Goal: Information Seeking & Learning: Learn about a topic

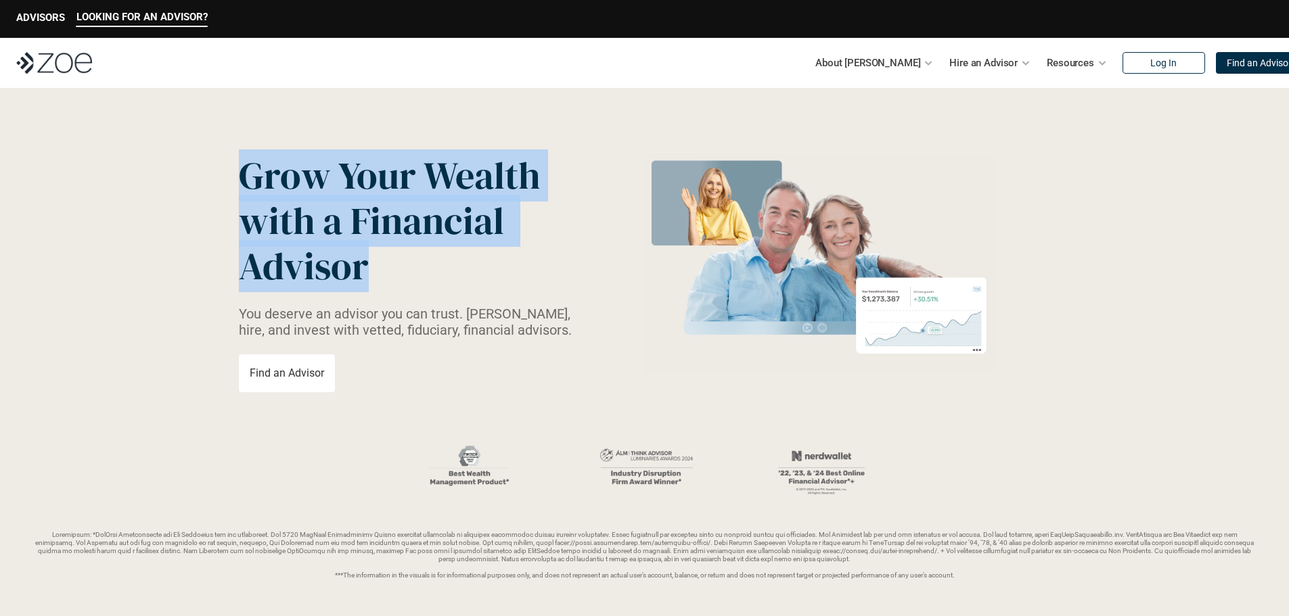
drag, startPoint x: 254, startPoint y: 181, endPoint x: 417, endPoint y: 289, distance: 195.7
click at [417, 289] on p "Grow Your Wealth with a Financial Advisor" at bounding box center [399, 221] width 321 height 137
click at [417, 288] on p "Grow Your Wealth with a Financial Advisor" at bounding box center [399, 221] width 321 height 137
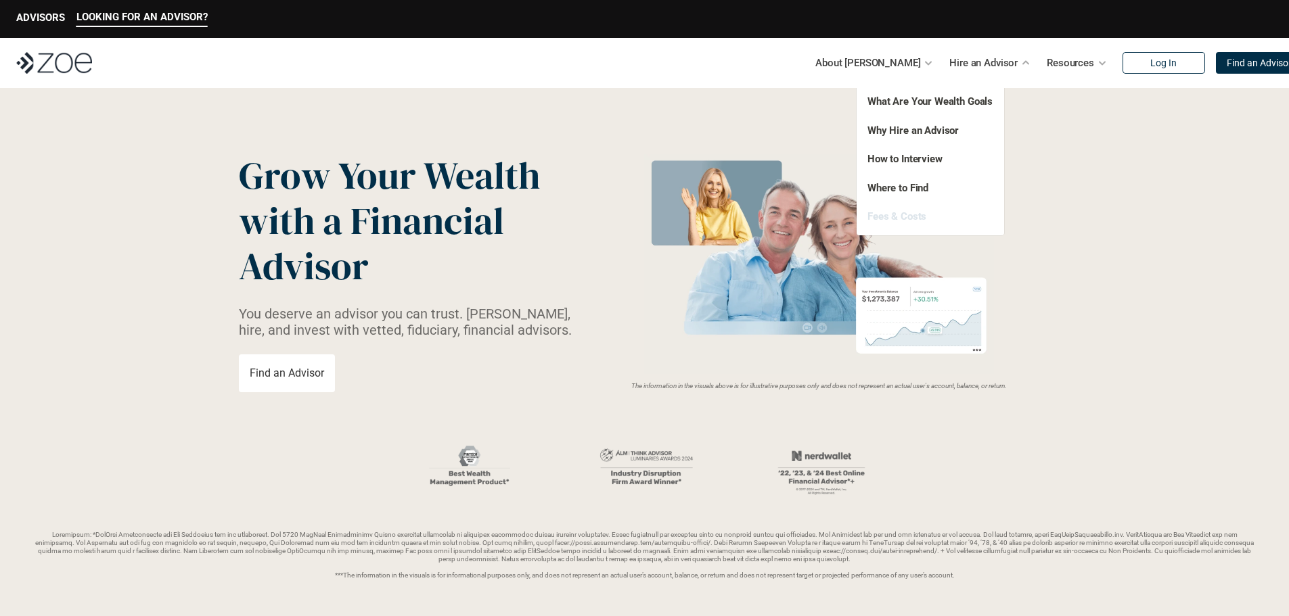
click at [905, 215] on link "Fees & Costs" at bounding box center [896, 216] width 59 height 12
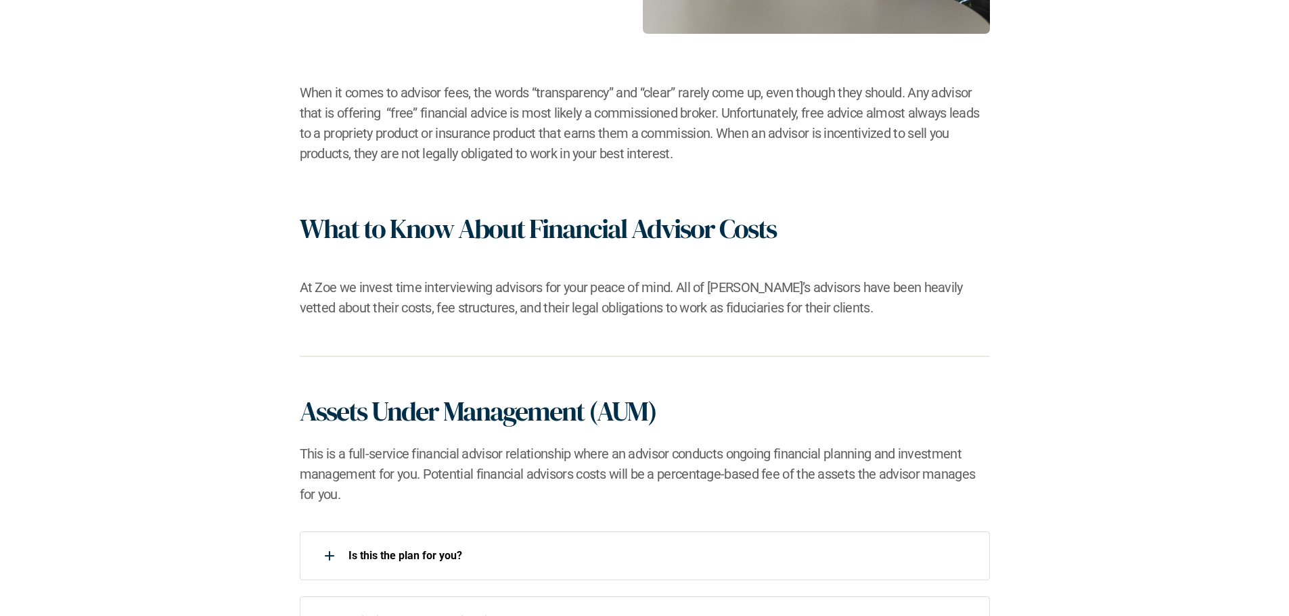
drag, startPoint x: 1145, startPoint y: 214, endPoint x: 1149, endPoint y: 315, distance: 101.5
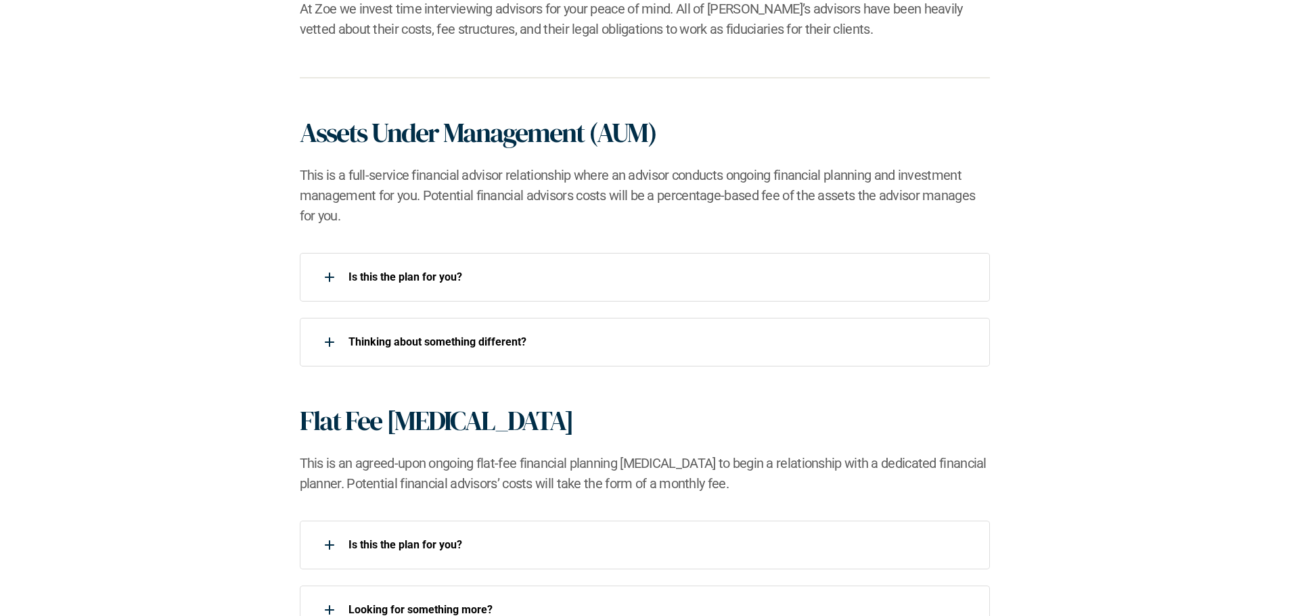
drag, startPoint x: 1121, startPoint y: 147, endPoint x: 1118, endPoint y: 244, distance: 97.4
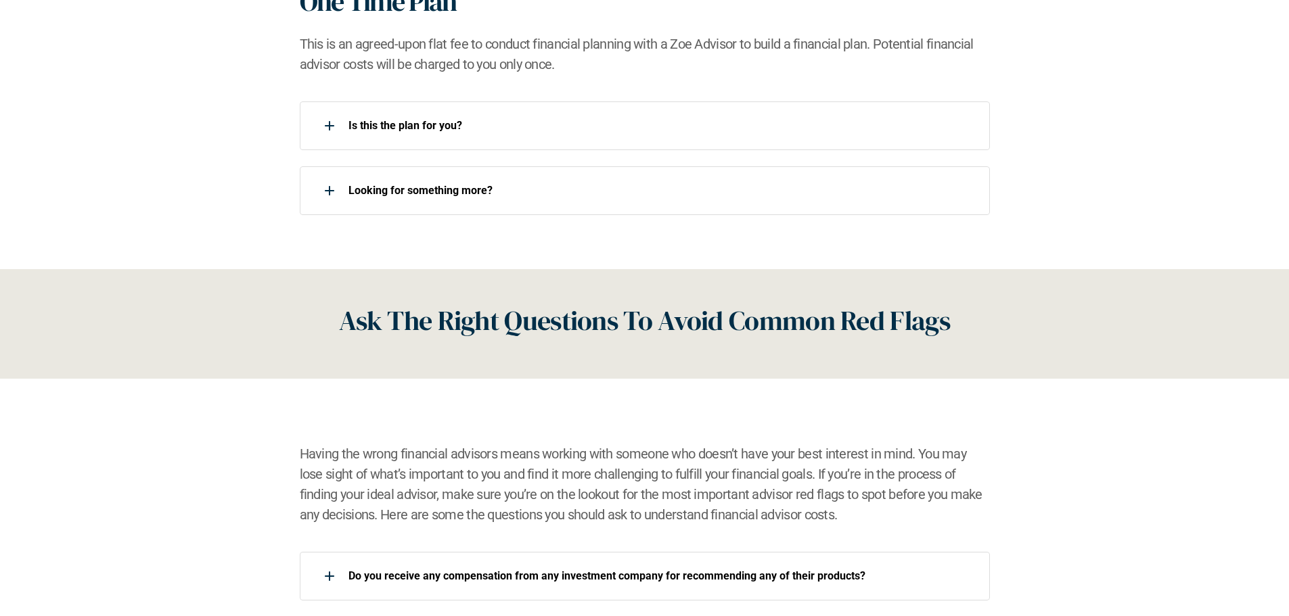
drag, startPoint x: 1104, startPoint y: 175, endPoint x: 1096, endPoint y: 316, distance: 140.9
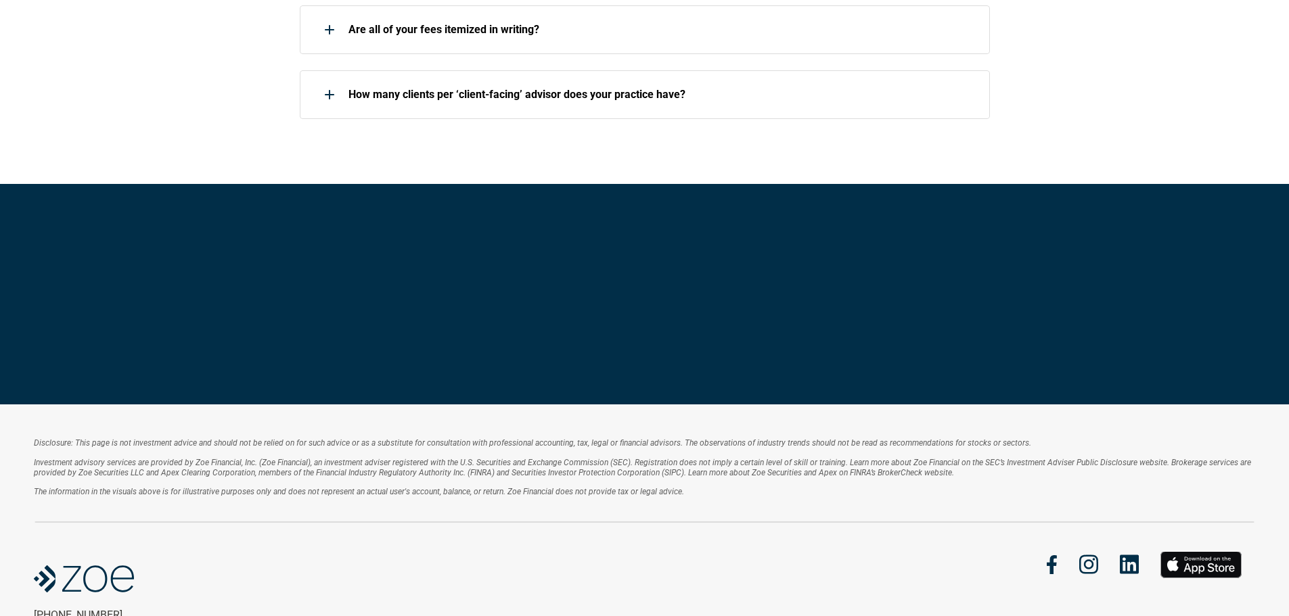
scroll to position [2376, 0]
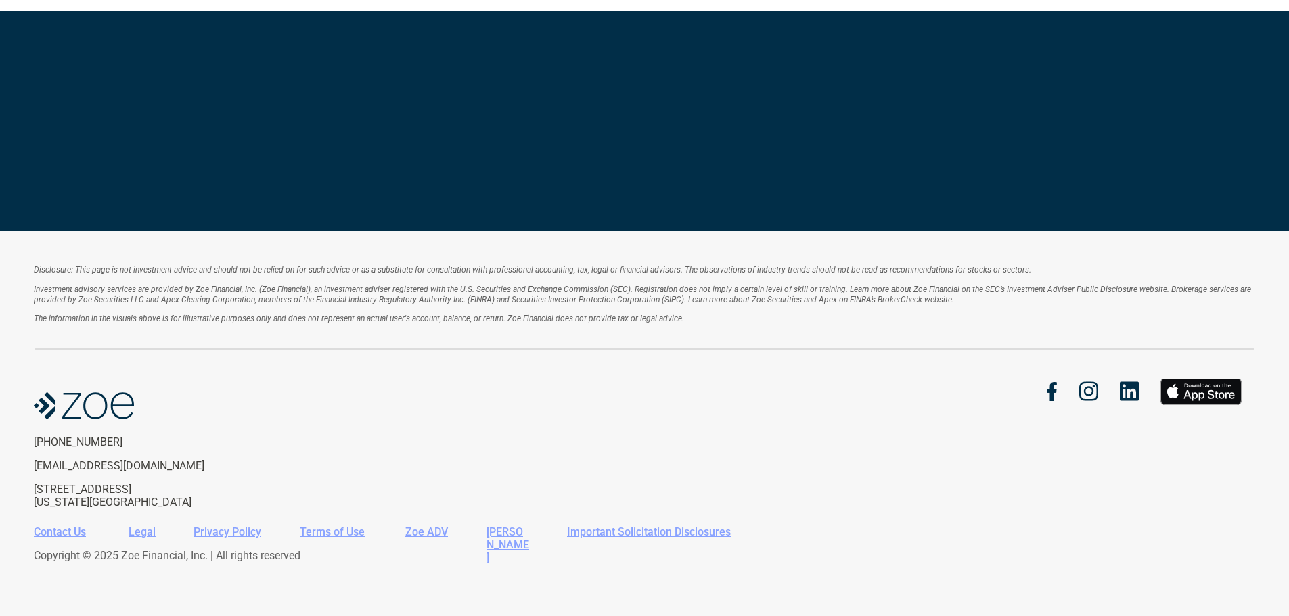
drag, startPoint x: 1116, startPoint y: 308, endPoint x: 1113, endPoint y: 367, distance: 58.9
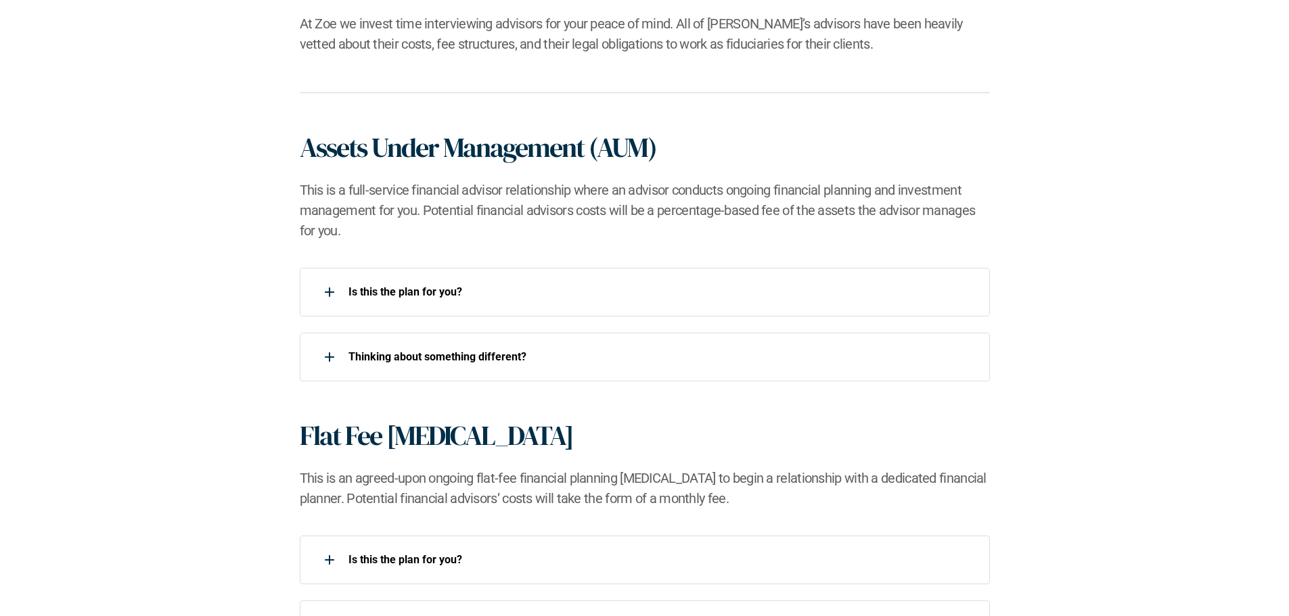
scroll to position [0, 0]
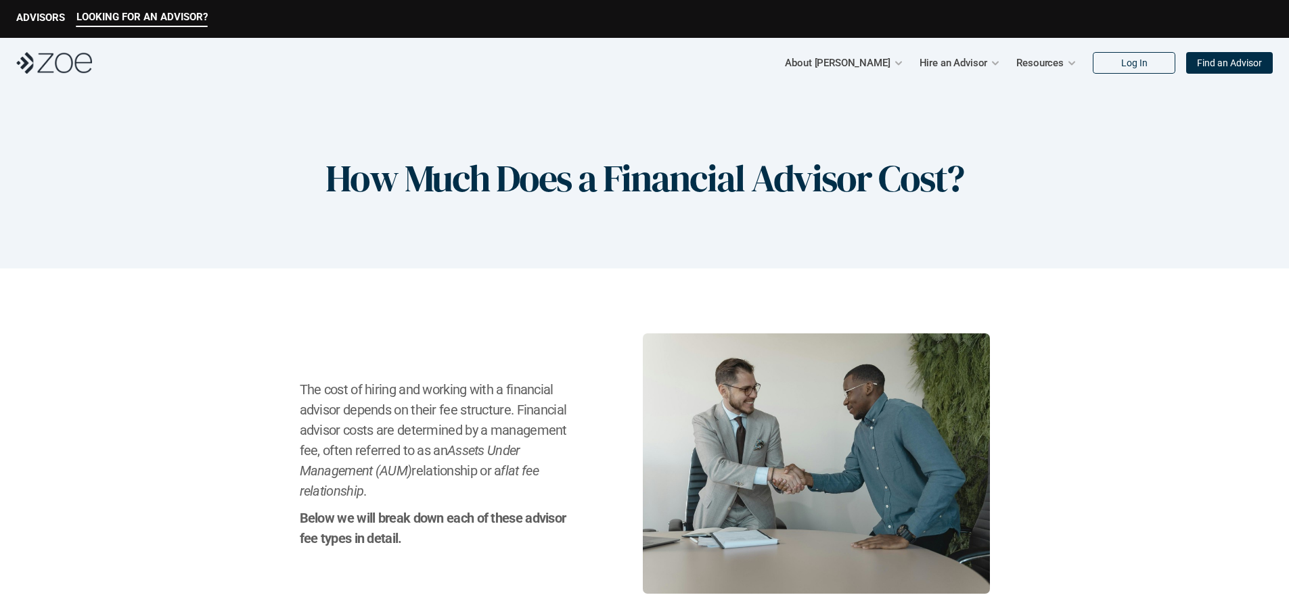
drag, startPoint x: 813, startPoint y: 356, endPoint x: 808, endPoint y: 59, distance: 297.0
click at [1245, 65] on p "Find an Advisor" at bounding box center [1229, 62] width 65 height 11
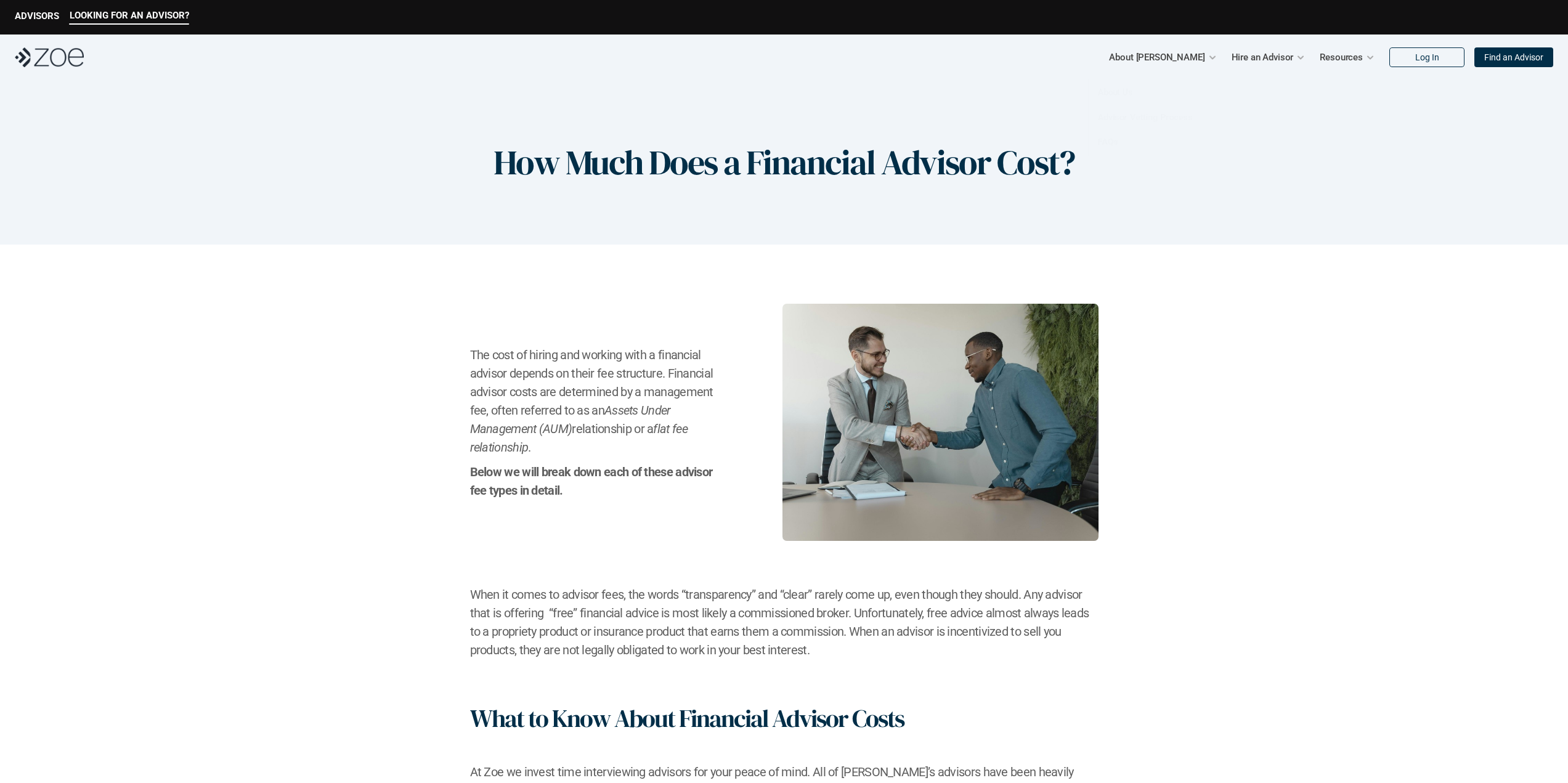
click at [1332, 324] on div "The cost of hiring and working with a financial advisor depends on their fee st…" at bounding box center [783, 551] width 1518 height 496
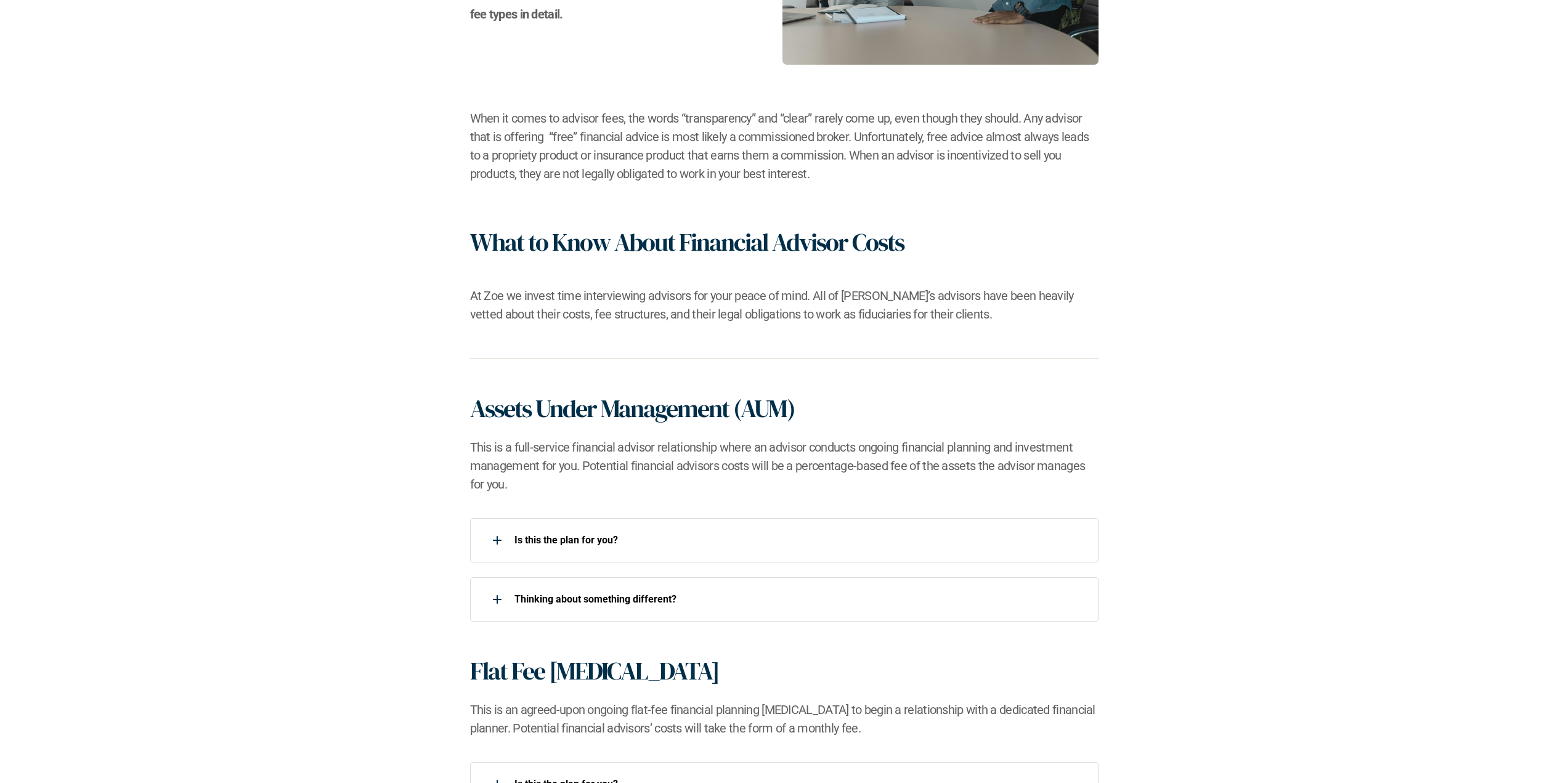
drag, startPoint x: 1338, startPoint y: 348, endPoint x: 1355, endPoint y: 432, distance: 85.7
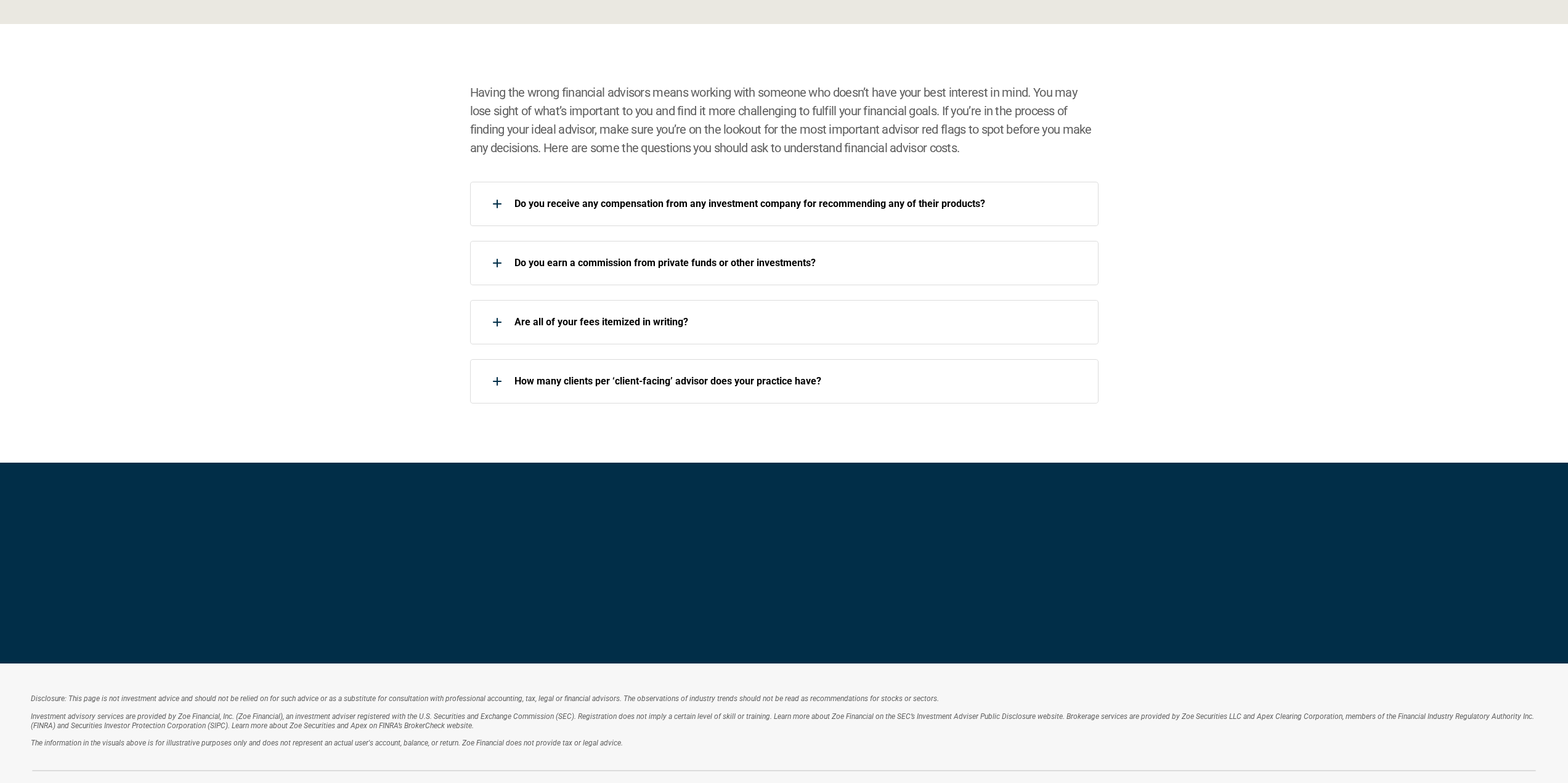
scroll to position [1941, 0]
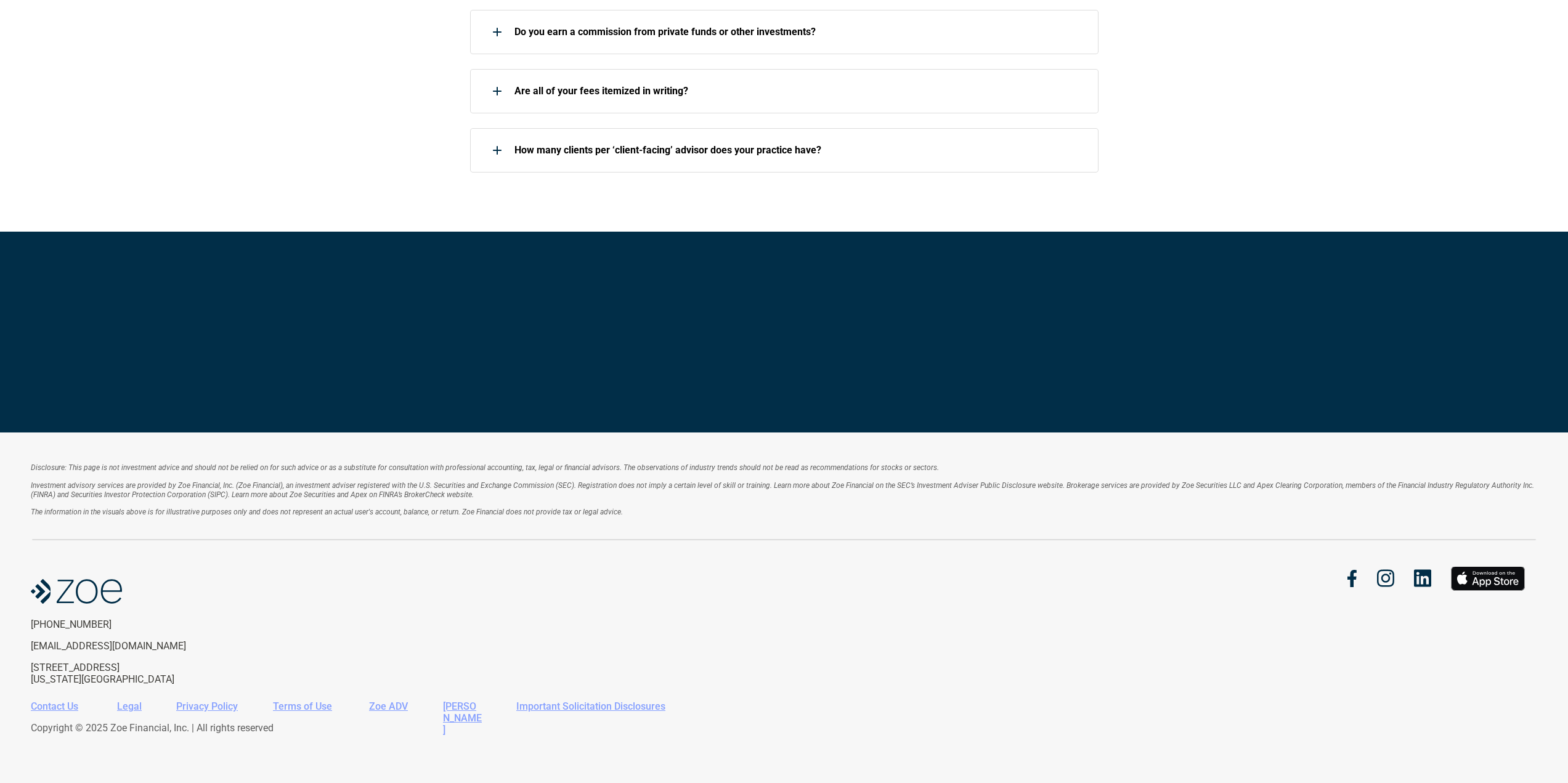
drag, startPoint x: 1278, startPoint y: 219, endPoint x: 1334, endPoint y: 562, distance: 347.5
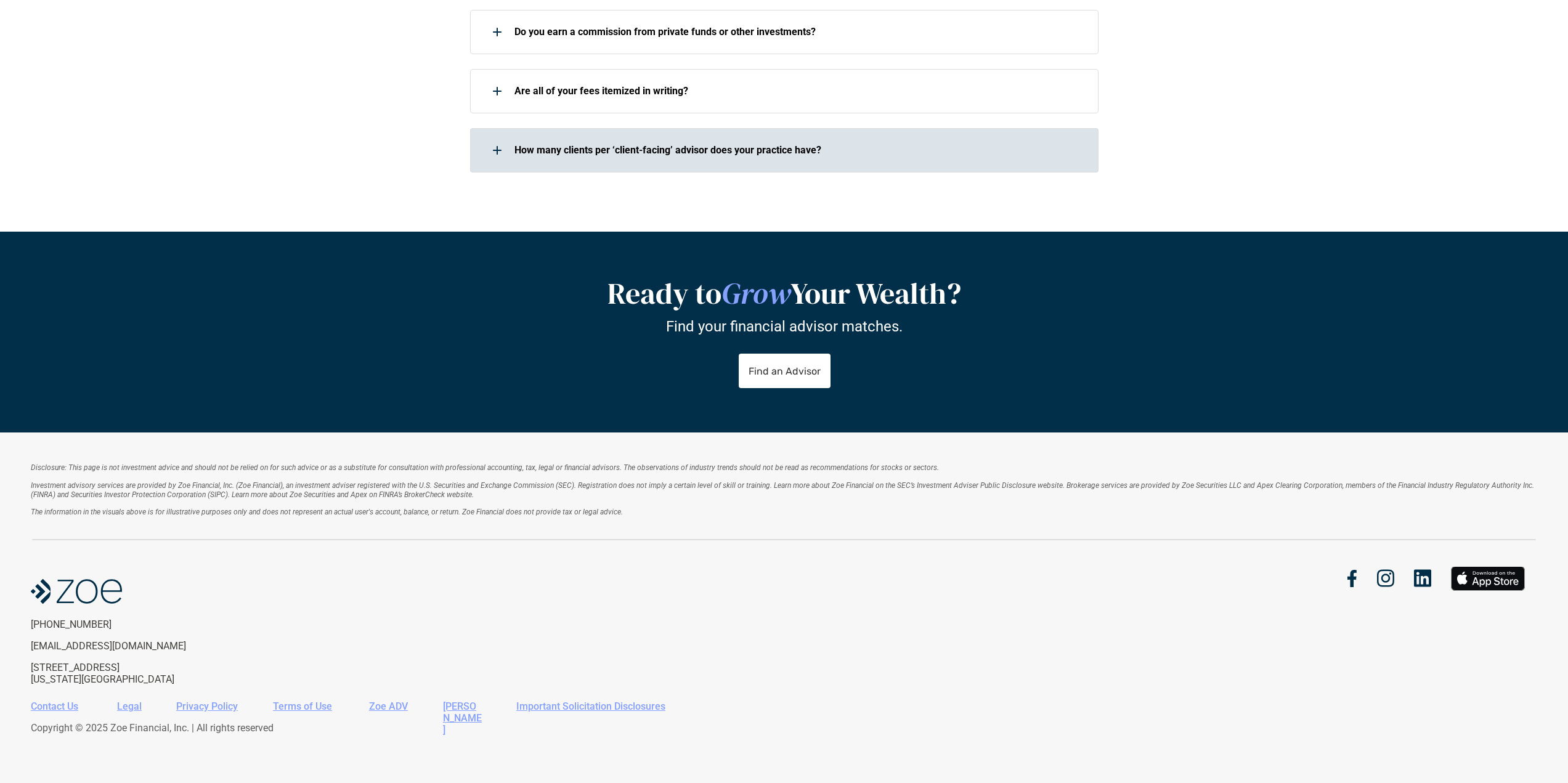
click at [597, 152] on p "How many clients per ‘client-facing’ advisor does your practice have?" at bounding box center [799, 149] width 568 height 12
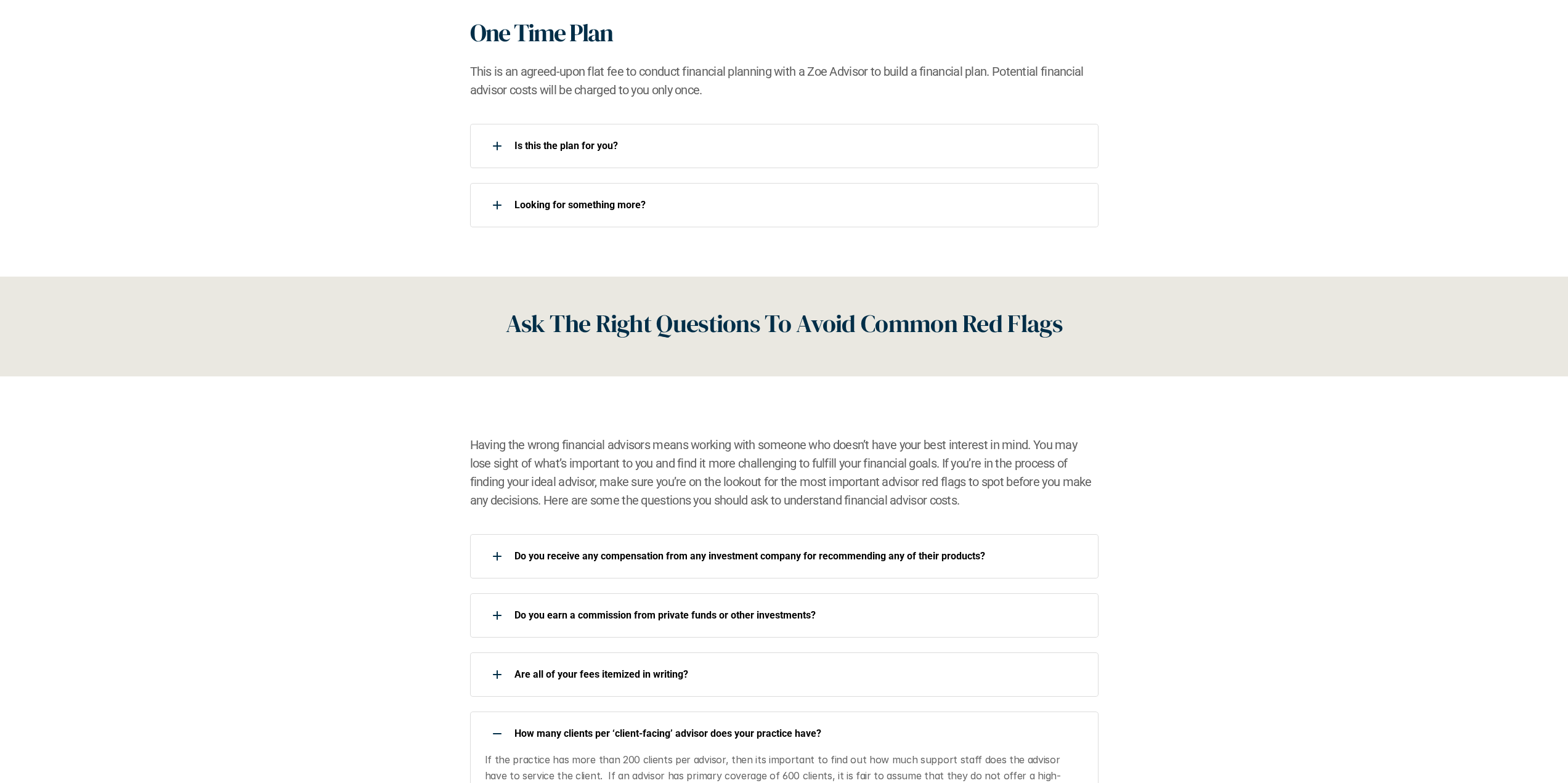
scroll to position [1223, 0]
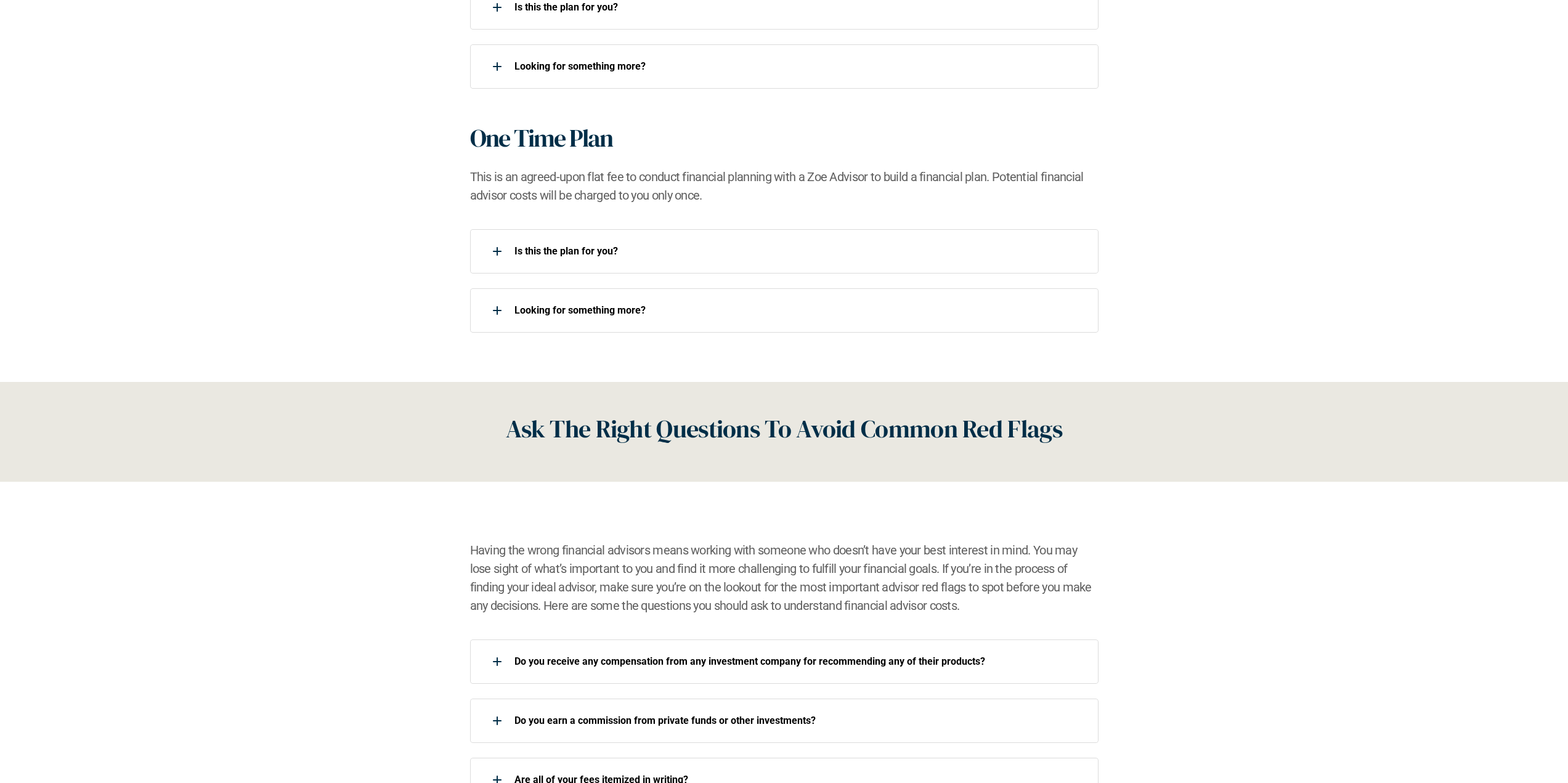
drag, startPoint x: 399, startPoint y: 231, endPoint x: 409, endPoint y: 146, distance: 85.6
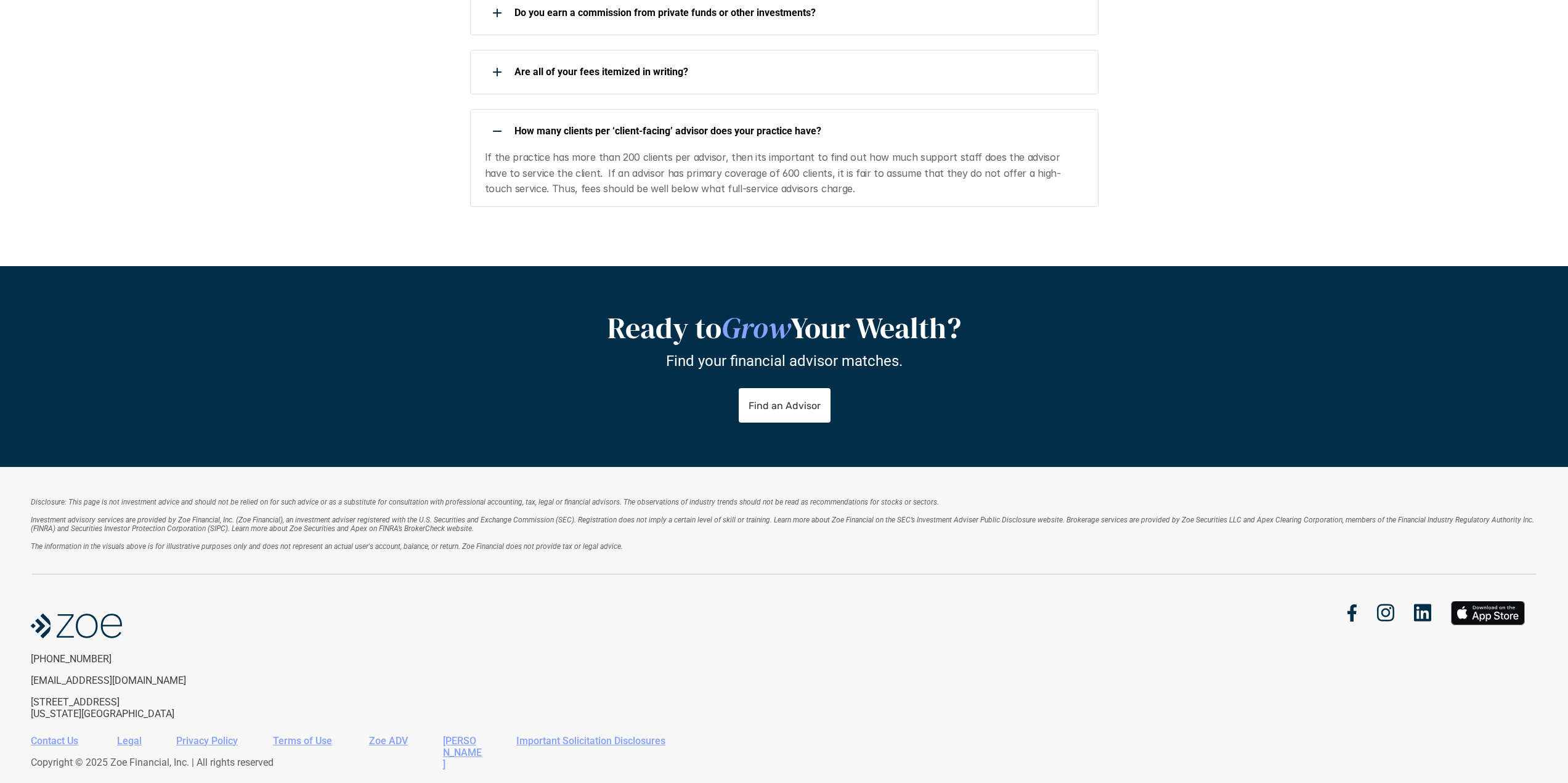
drag, startPoint x: 397, startPoint y: 170, endPoint x: 412, endPoint y: 310, distance: 140.8
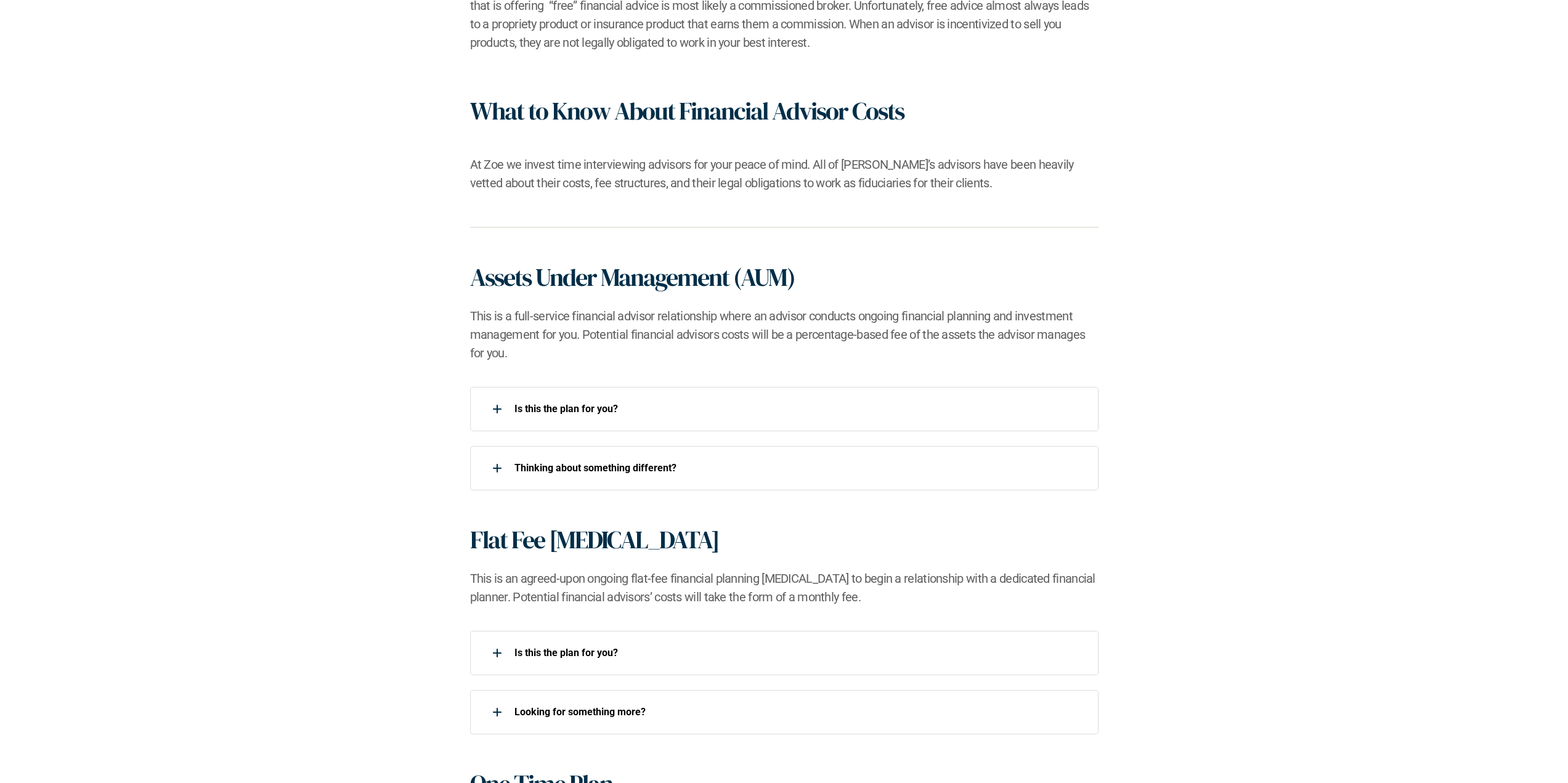
scroll to position [0, 0]
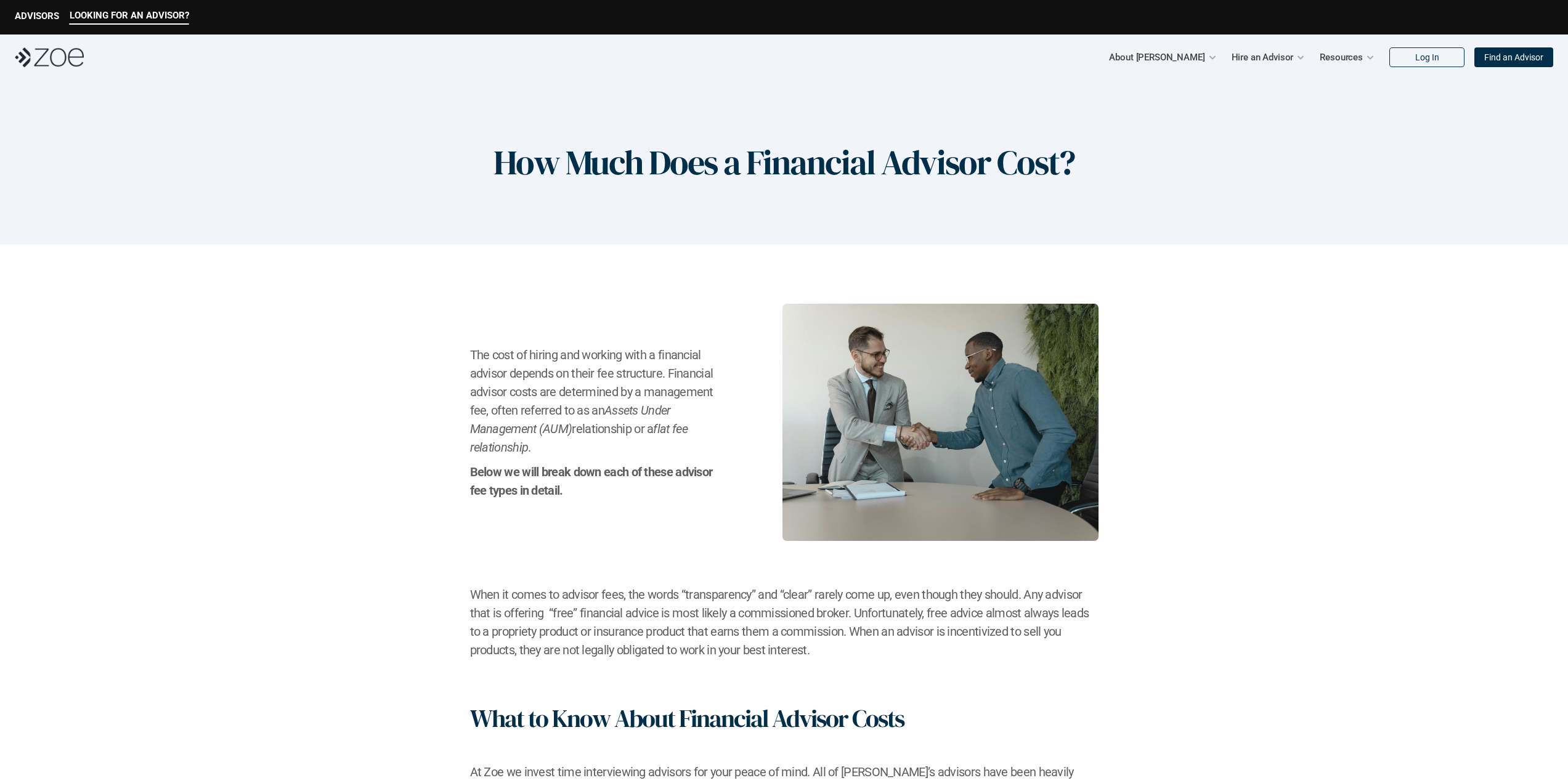
drag, startPoint x: 771, startPoint y: 542, endPoint x: 1014, endPoint y: 369, distance: 298.3
click at [879, 163] on h1 "How Much Does a Financial Advisor Cost?" at bounding box center [784, 162] width 581 height 41
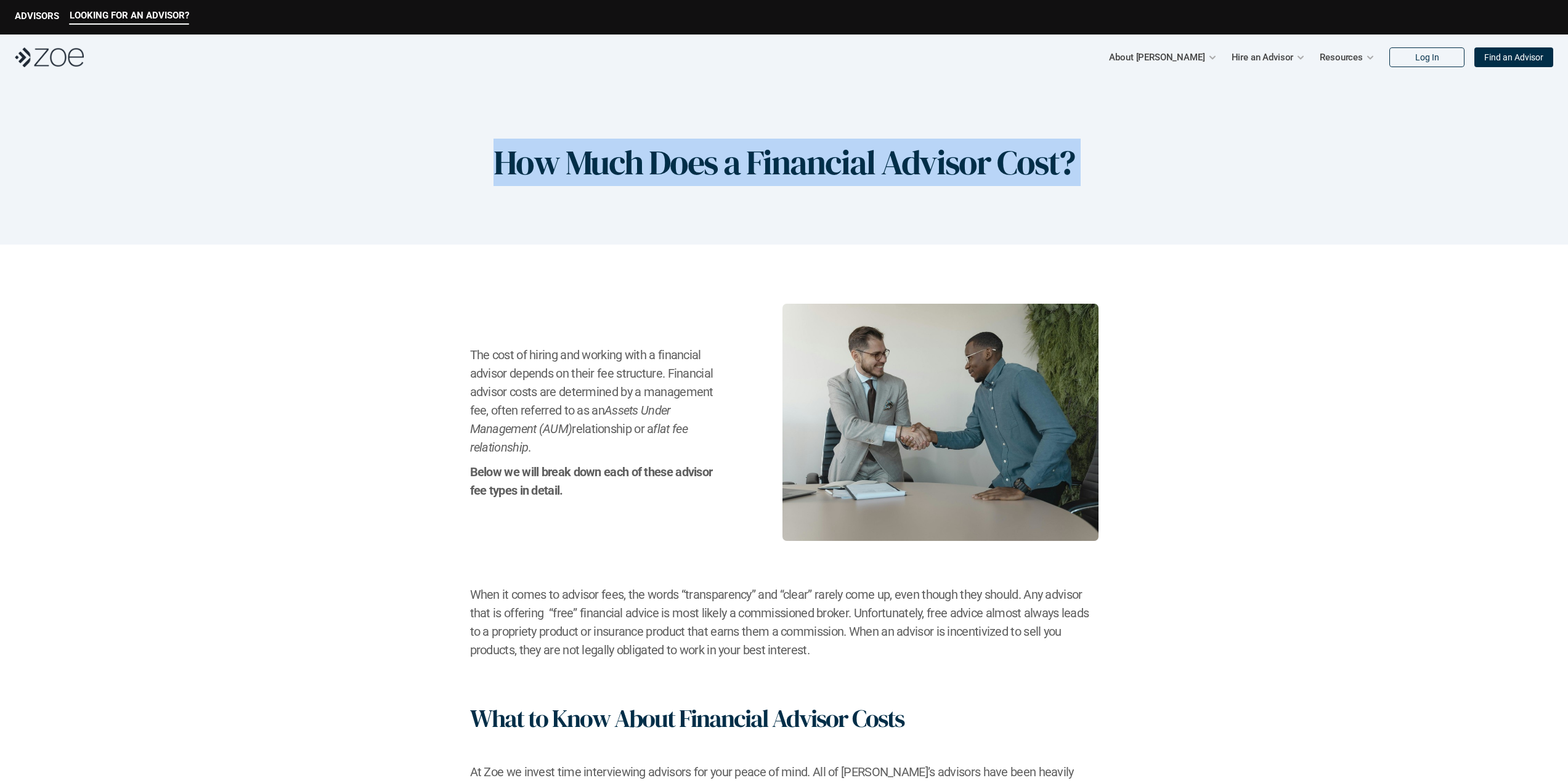
click at [879, 163] on h1 "How Much Does a Financial Advisor Cost?" at bounding box center [784, 162] width 581 height 41
click at [794, 171] on h1 "How Much Does a Financial Advisor Cost?" at bounding box center [784, 162] width 581 height 41
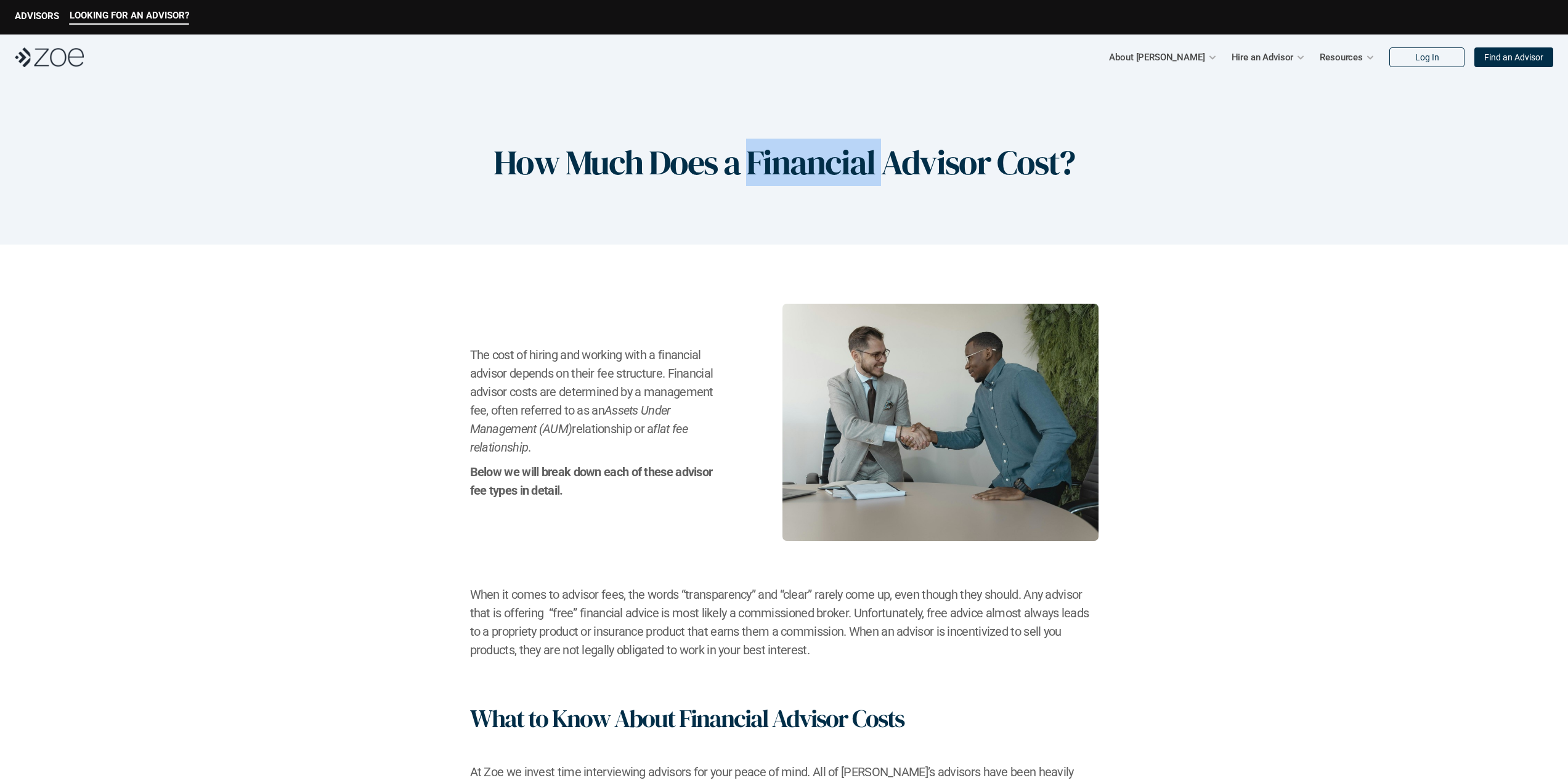
click at [794, 171] on h1 "How Much Does a Financial Advisor Cost?" at bounding box center [784, 162] width 581 height 41
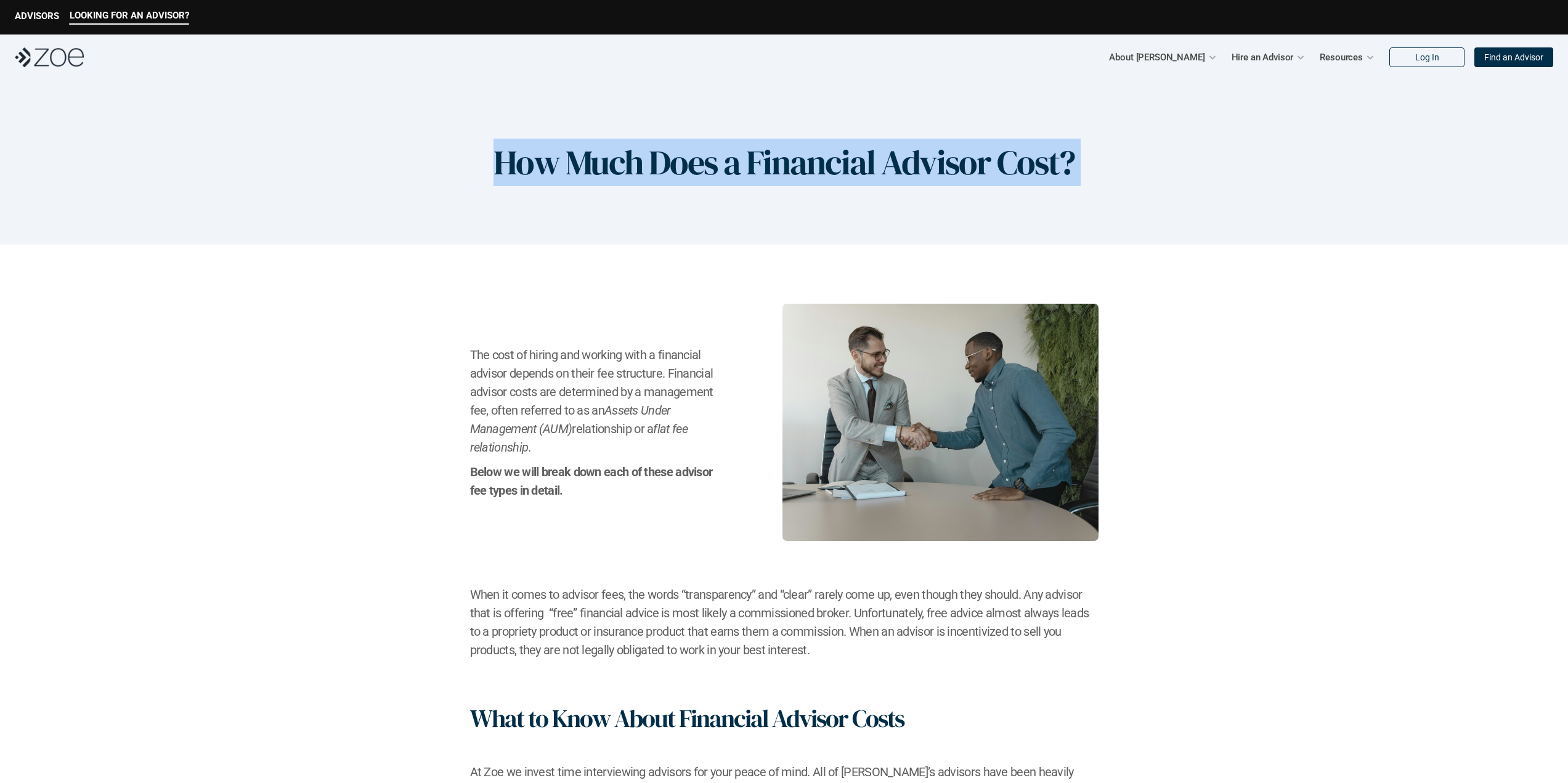
click at [794, 171] on h1 "How Much Does a Financial Advisor Cost?" at bounding box center [784, 162] width 581 height 41
click at [821, 154] on h1 "How Much Does a Financial Advisor Cost?" at bounding box center [784, 162] width 581 height 41
drag, startPoint x: 502, startPoint y: 160, endPoint x: 1077, endPoint y: 156, distance: 575.0
click at [1077, 156] on div "How Much Does a Financial Advisor Cost?" at bounding box center [784, 162] width 1568 height 165
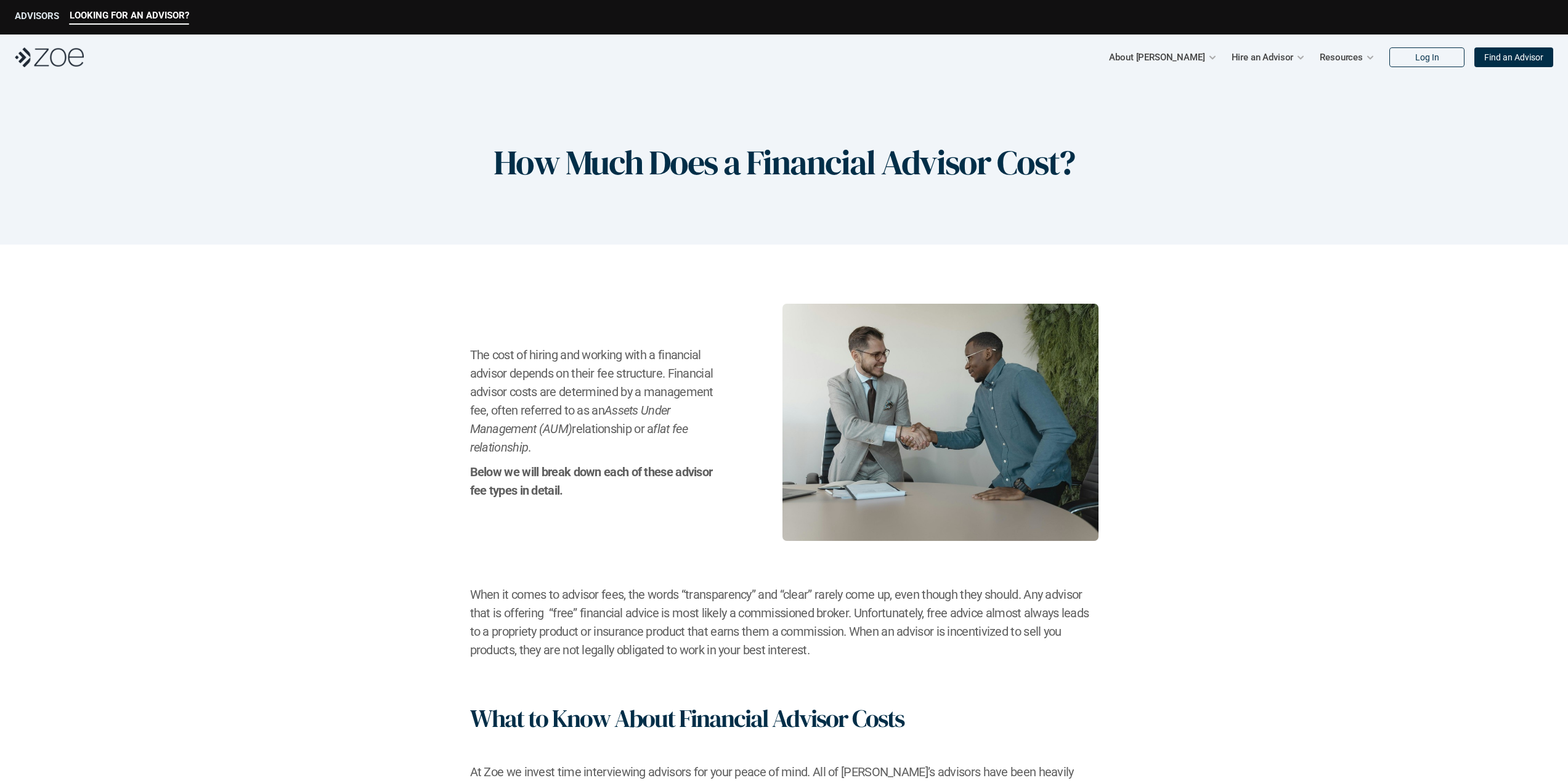
click at [36, 16] on p "ADVISORS" at bounding box center [36, 15] width 45 height 11
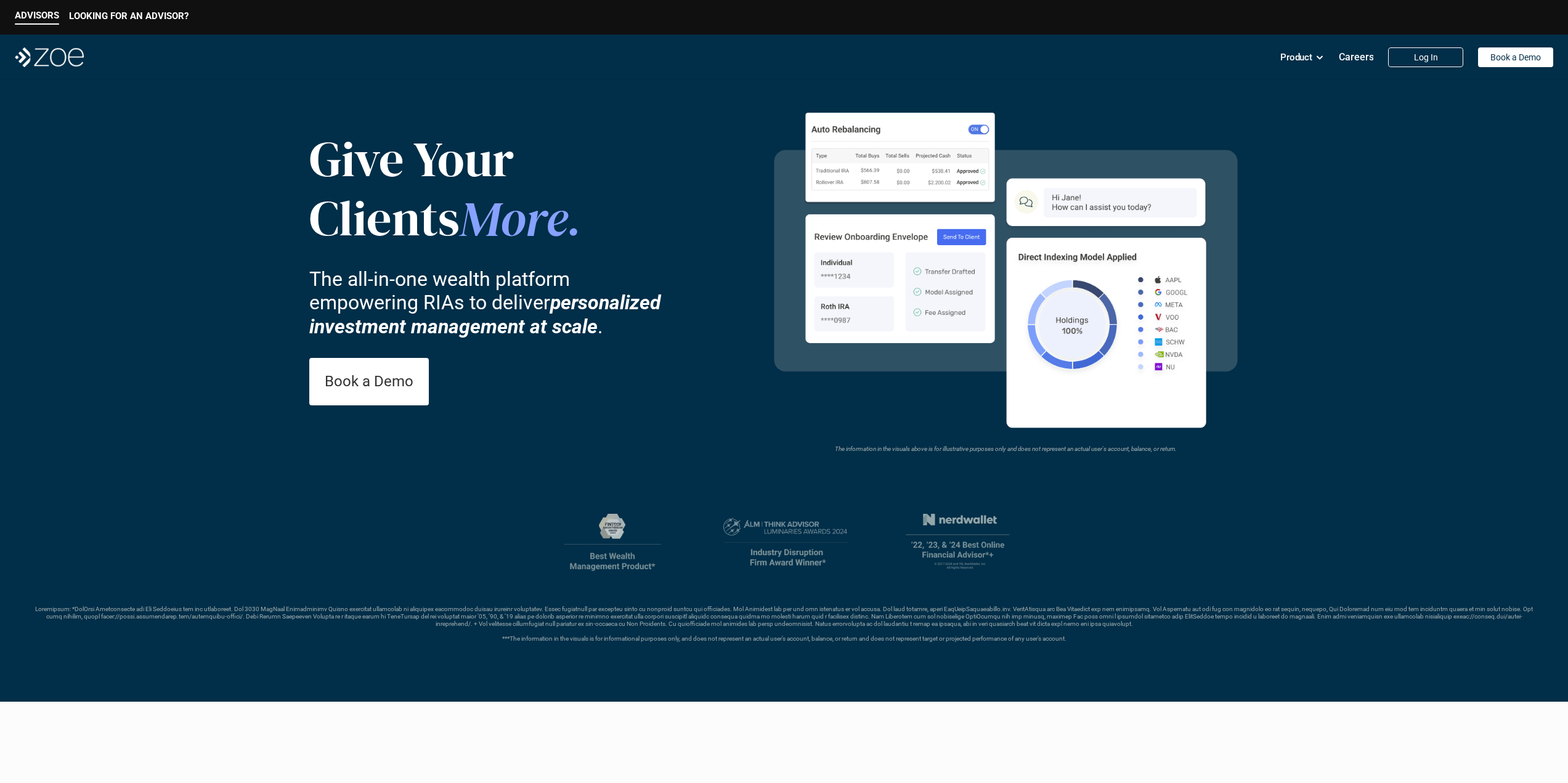
click at [1345, 305] on header "Give Your Clients More . The all-in-one wealth platform empowering RIAs to deli…" at bounding box center [784, 391] width 1568 height 622
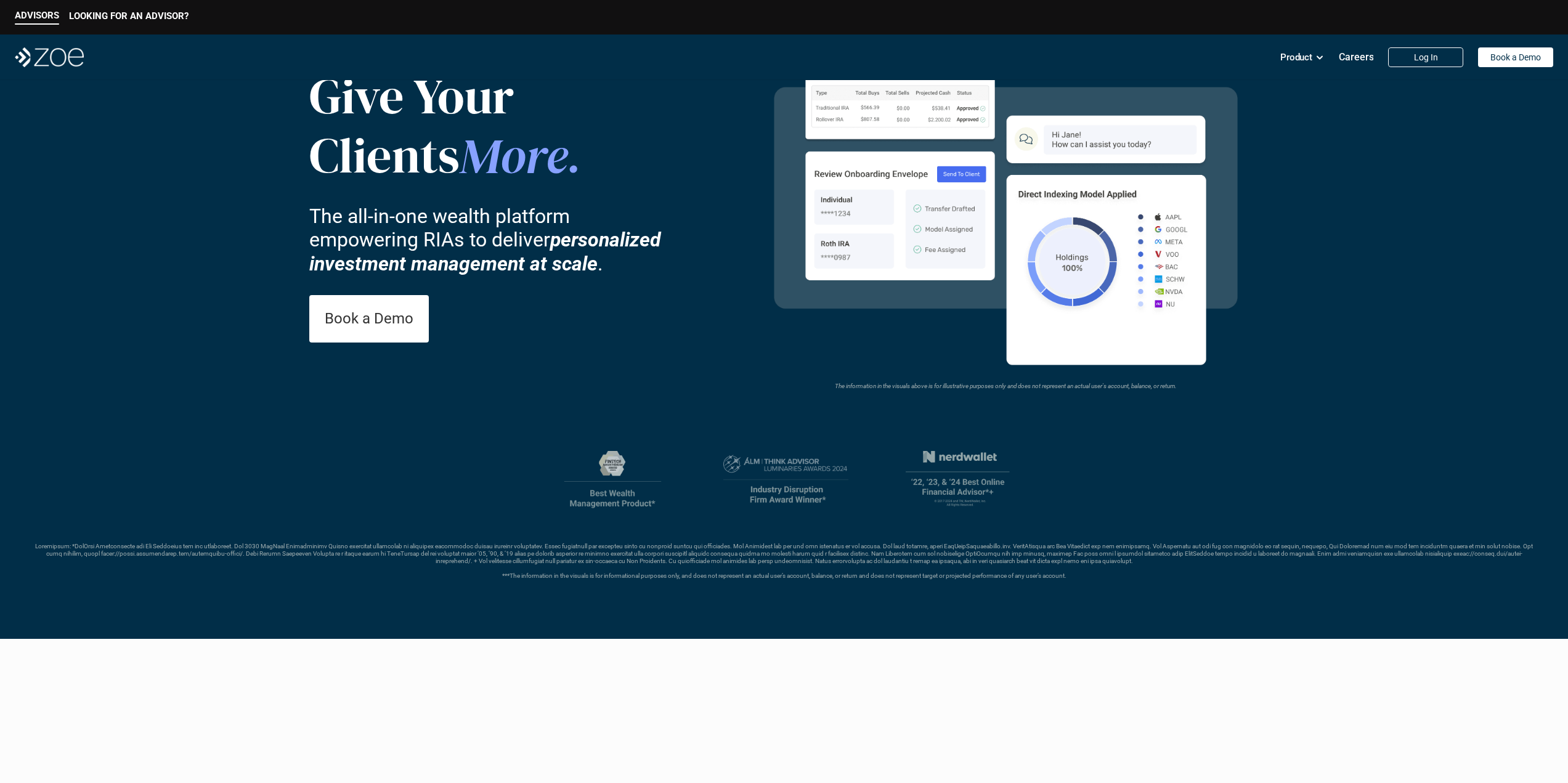
scroll to position [69, 0]
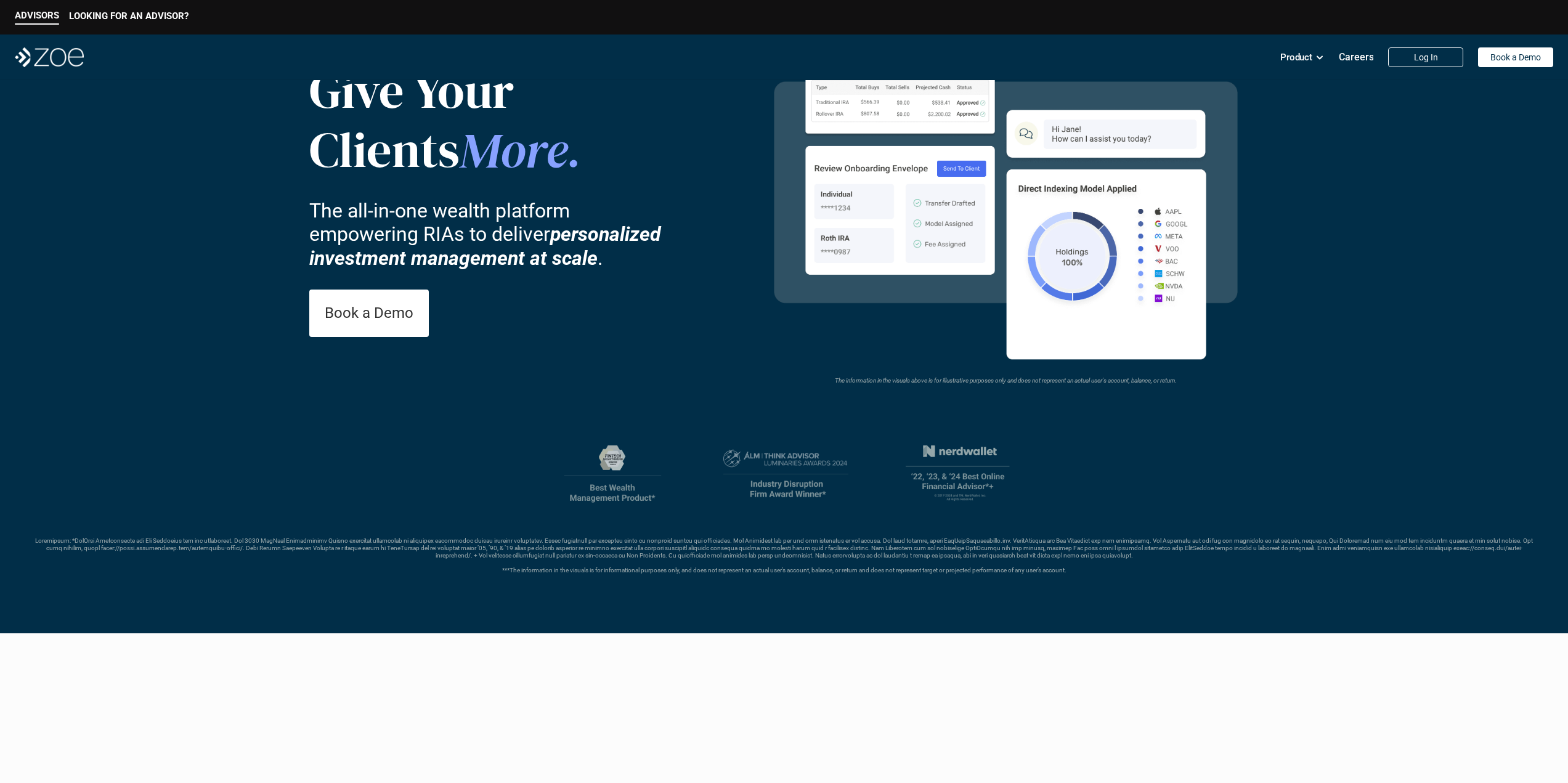
drag, startPoint x: 1330, startPoint y: 162, endPoint x: 1330, endPoint y: 190, distance: 28.0
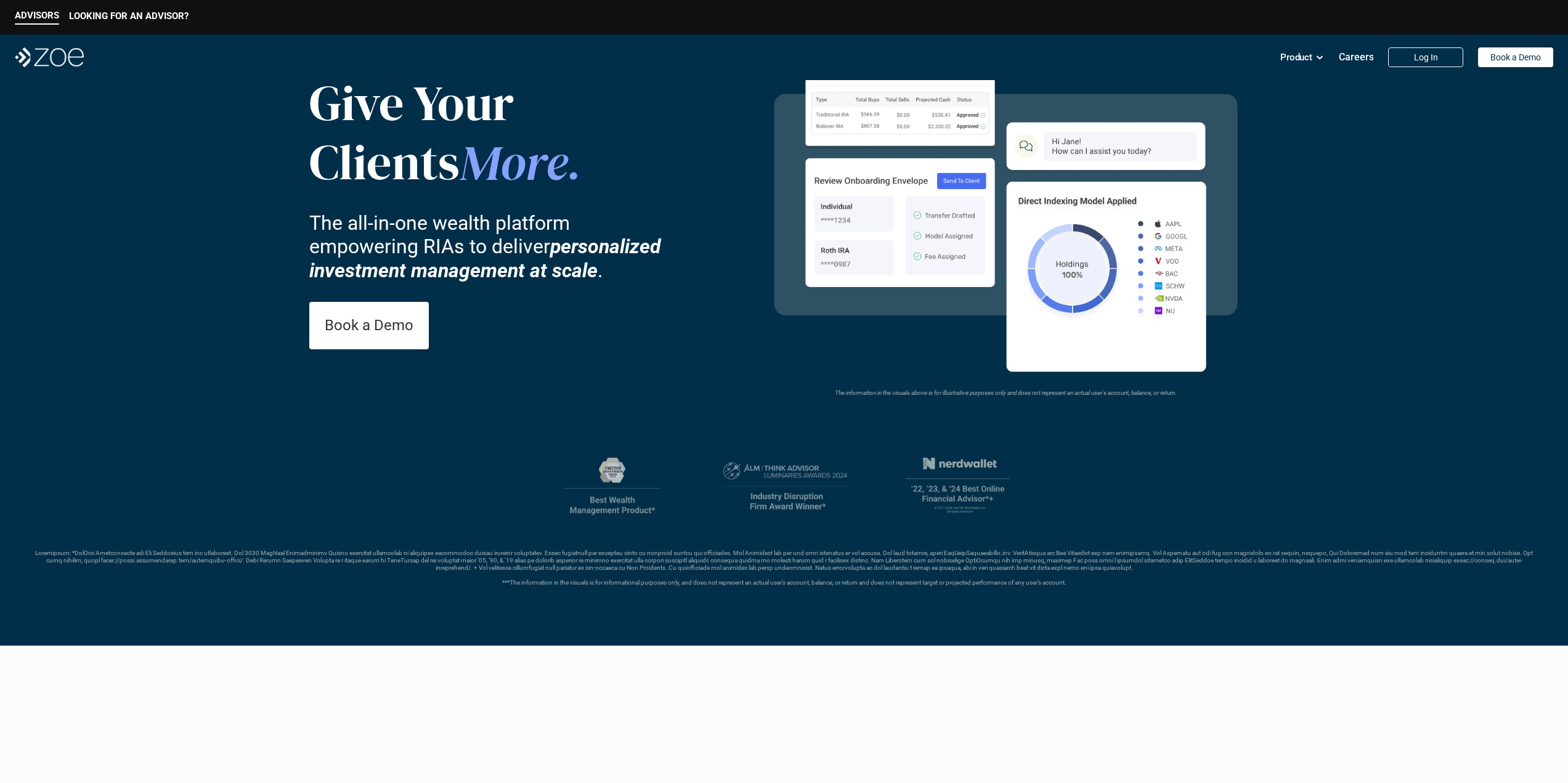
scroll to position [0, 0]
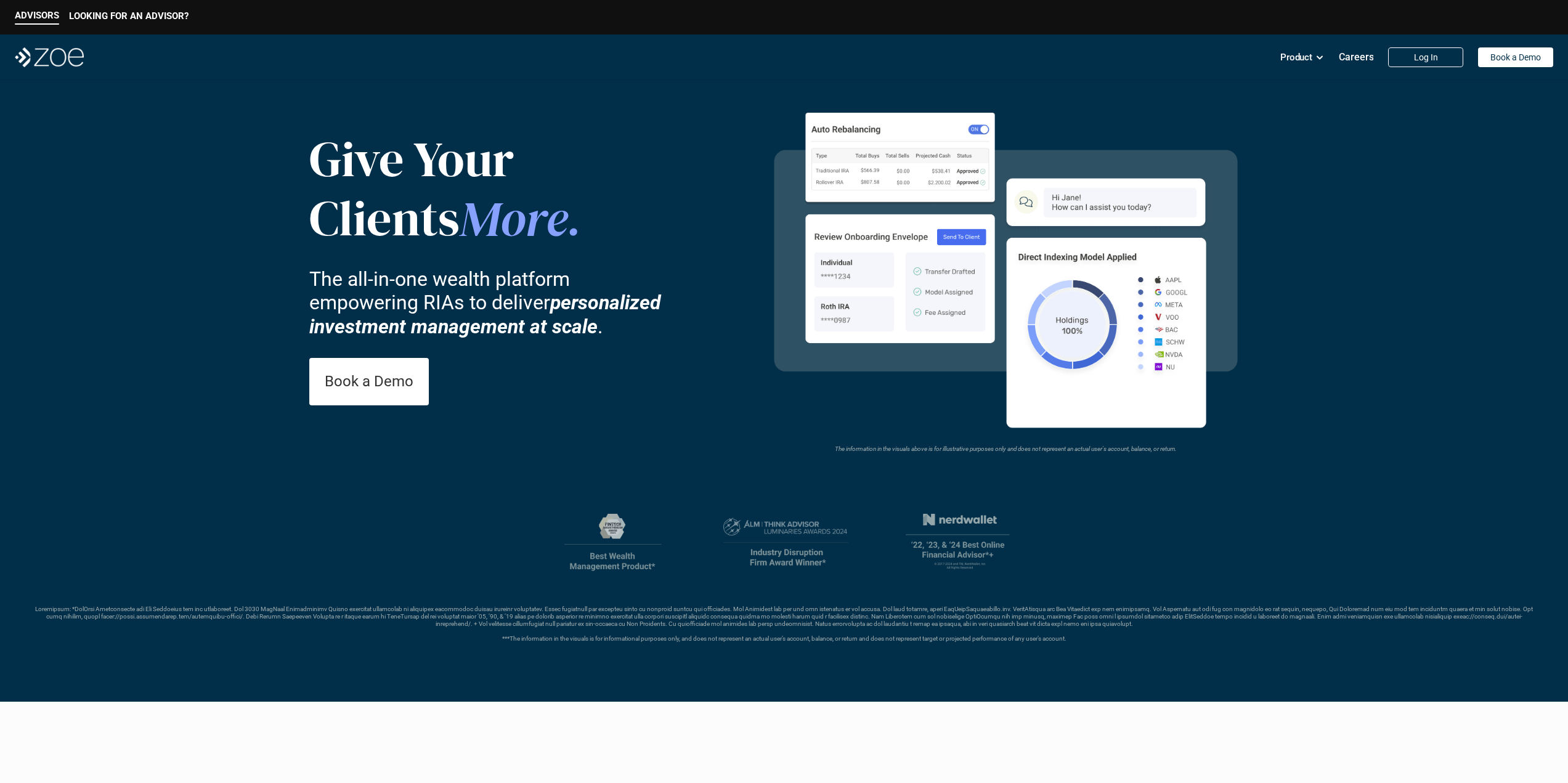
drag, startPoint x: 1321, startPoint y: 223, endPoint x: 1320, endPoint y: 167, distance: 56.0
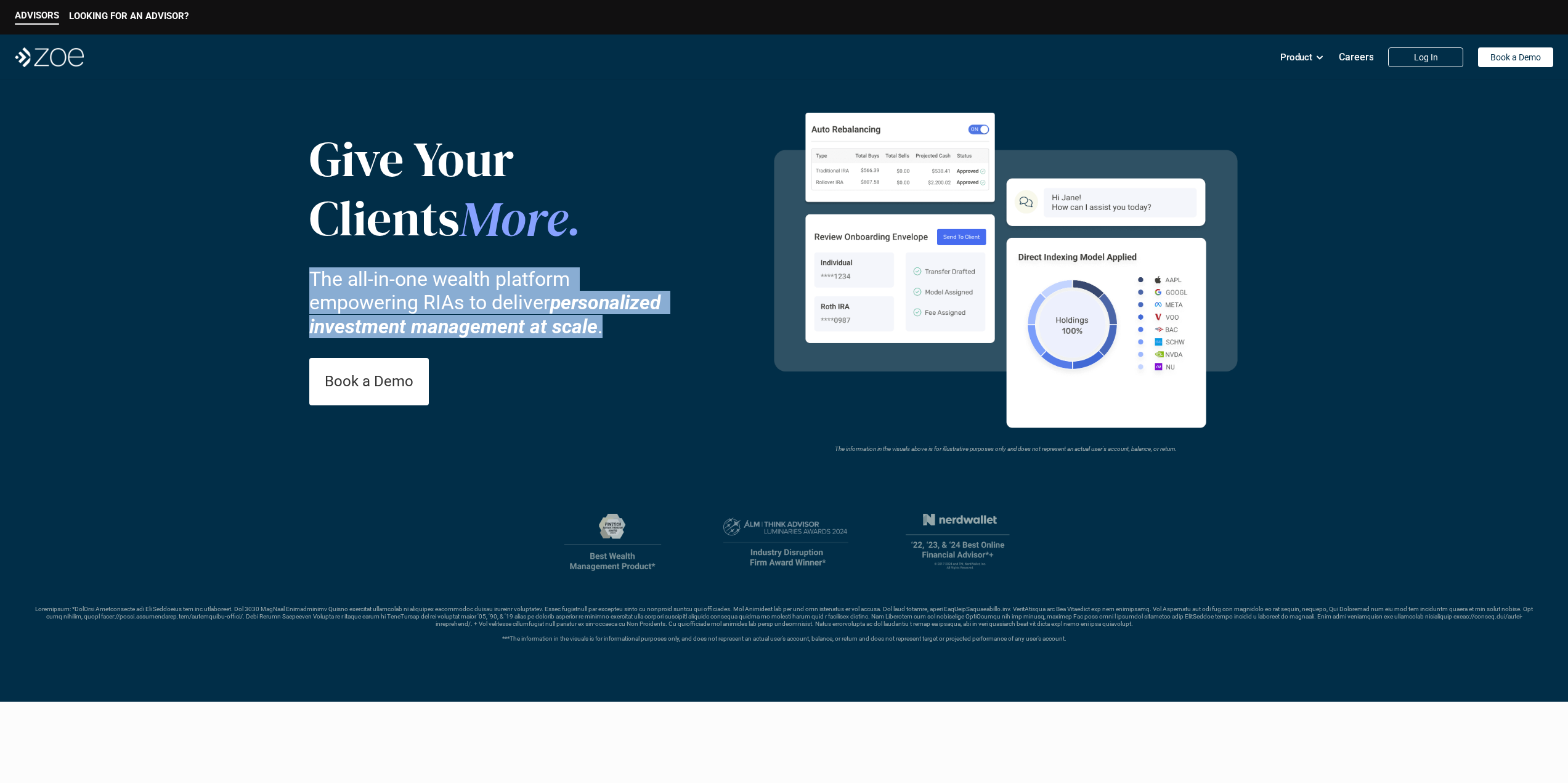
drag, startPoint x: 310, startPoint y: 277, endPoint x: 612, endPoint y: 329, distance: 306.4
click at [612, 329] on p "The all-in-one wealth platform empowering RIAs to deliver personalized investme…" at bounding box center [494, 303] width 370 height 71
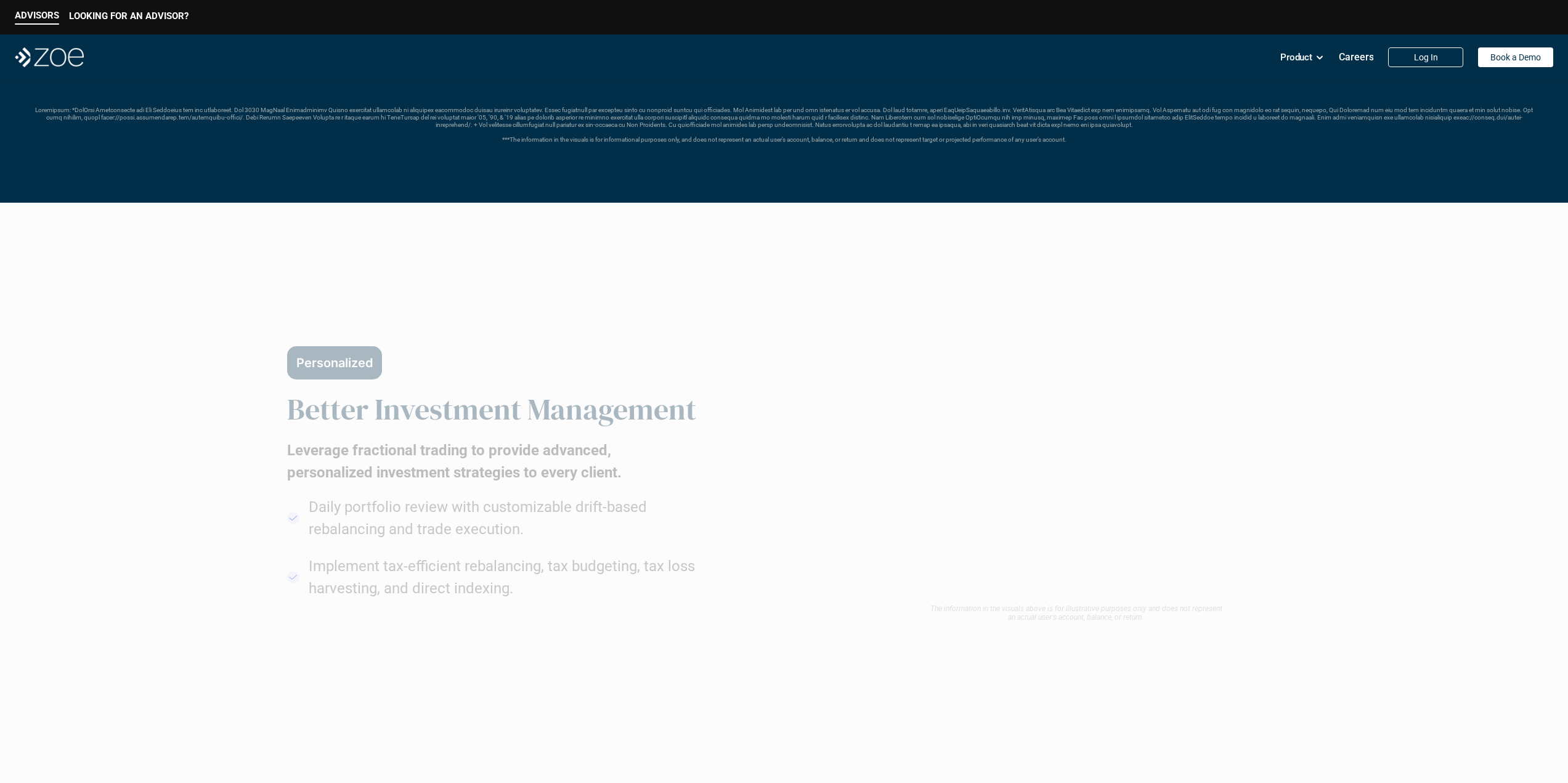
scroll to position [753, 0]
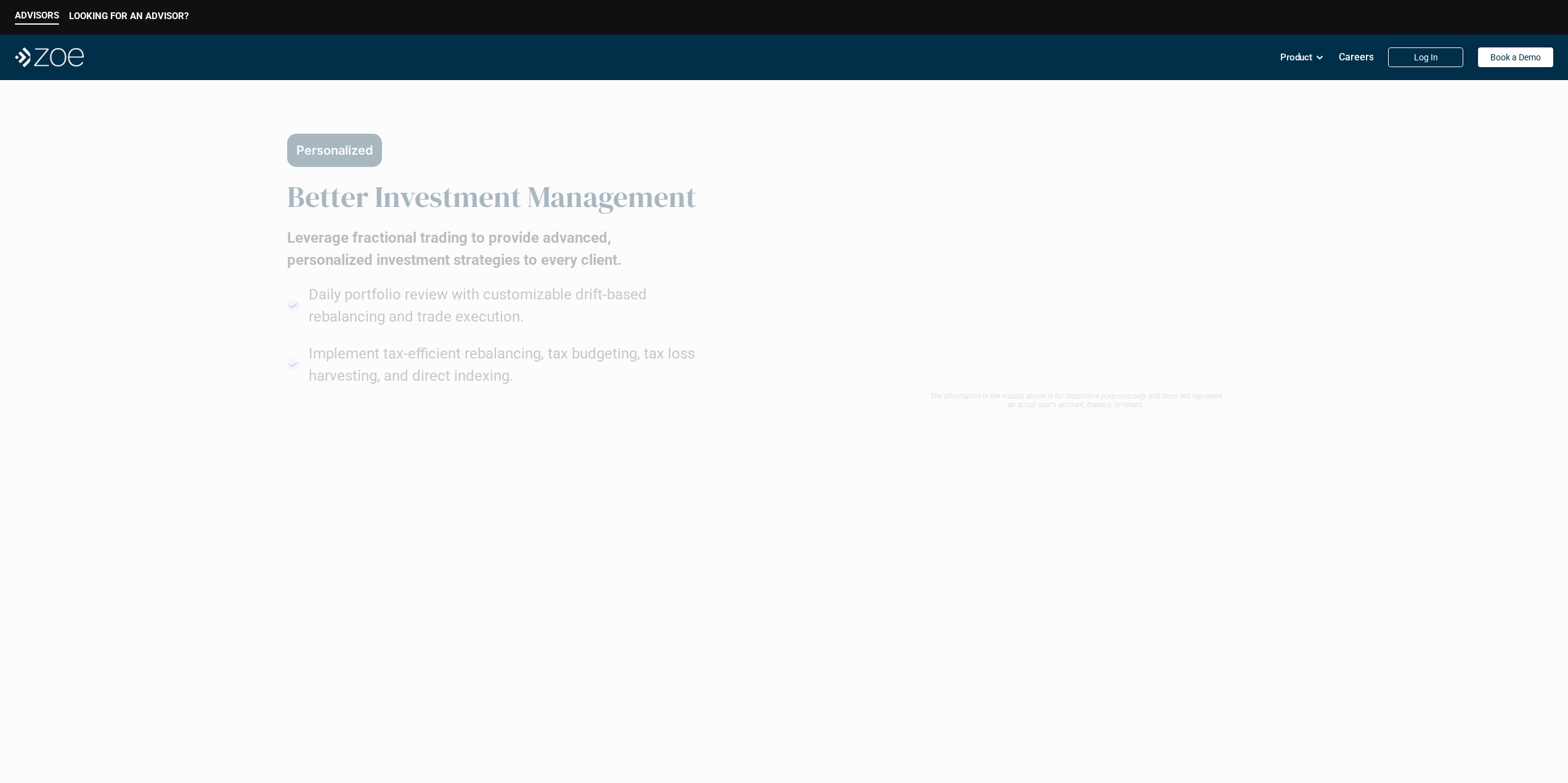
drag, startPoint x: 615, startPoint y: 271, endPoint x: 626, endPoint y: 380, distance: 109.6
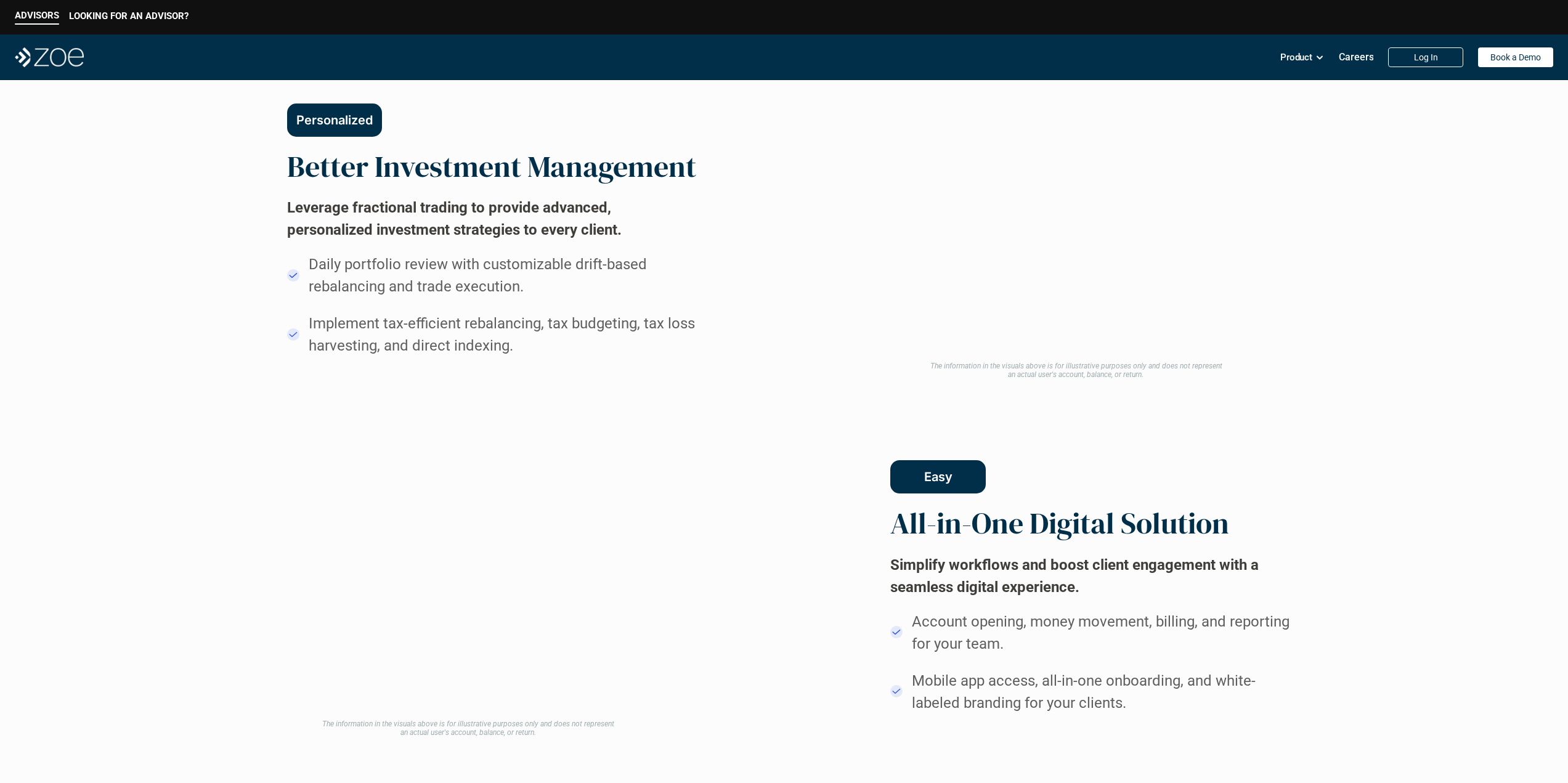
drag, startPoint x: 703, startPoint y: 290, endPoint x: 706, endPoint y: 252, distance: 38.1
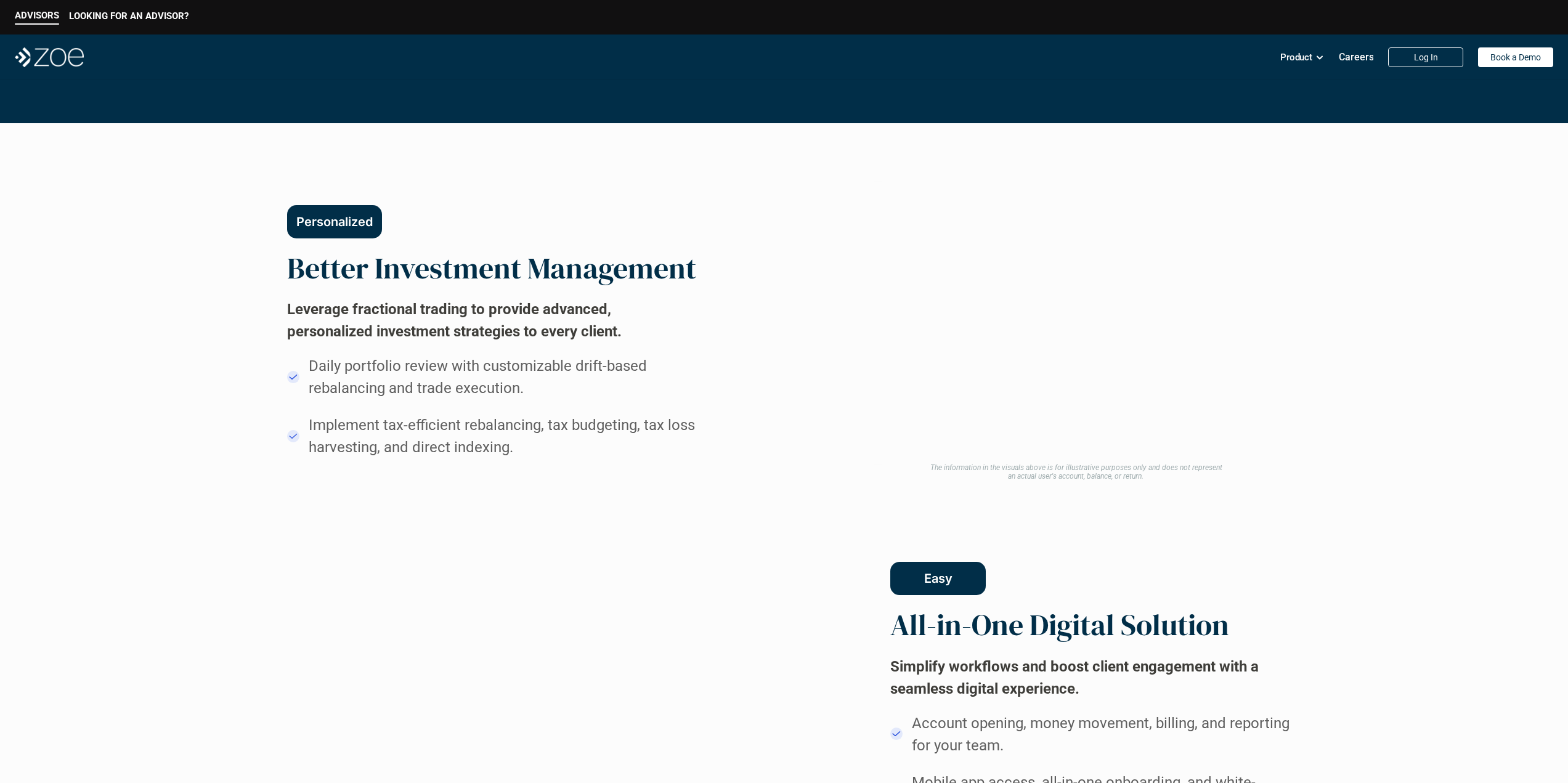
drag, startPoint x: 717, startPoint y: 233, endPoint x: 706, endPoint y: 174, distance: 60.0
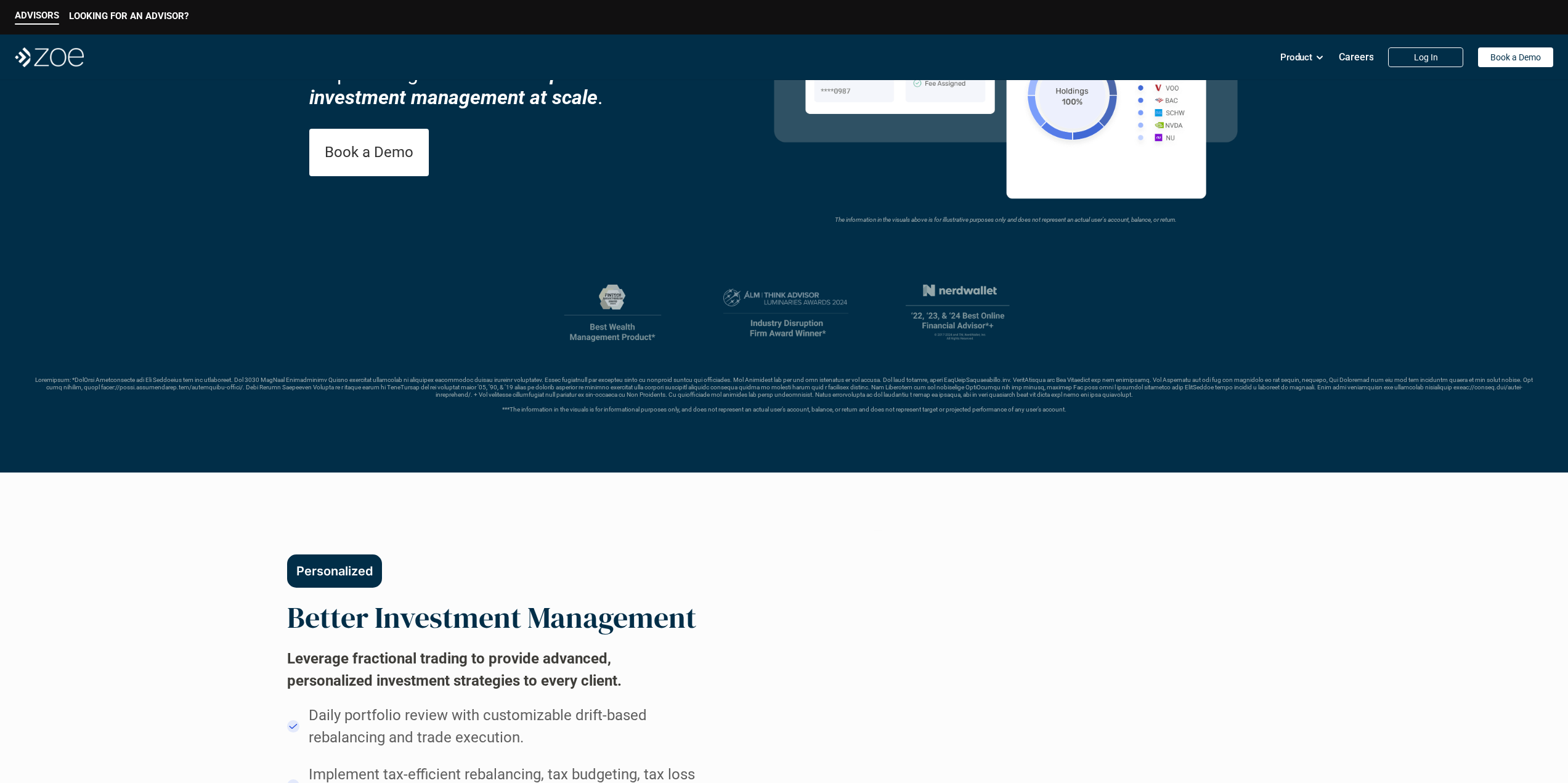
scroll to position [56, 0]
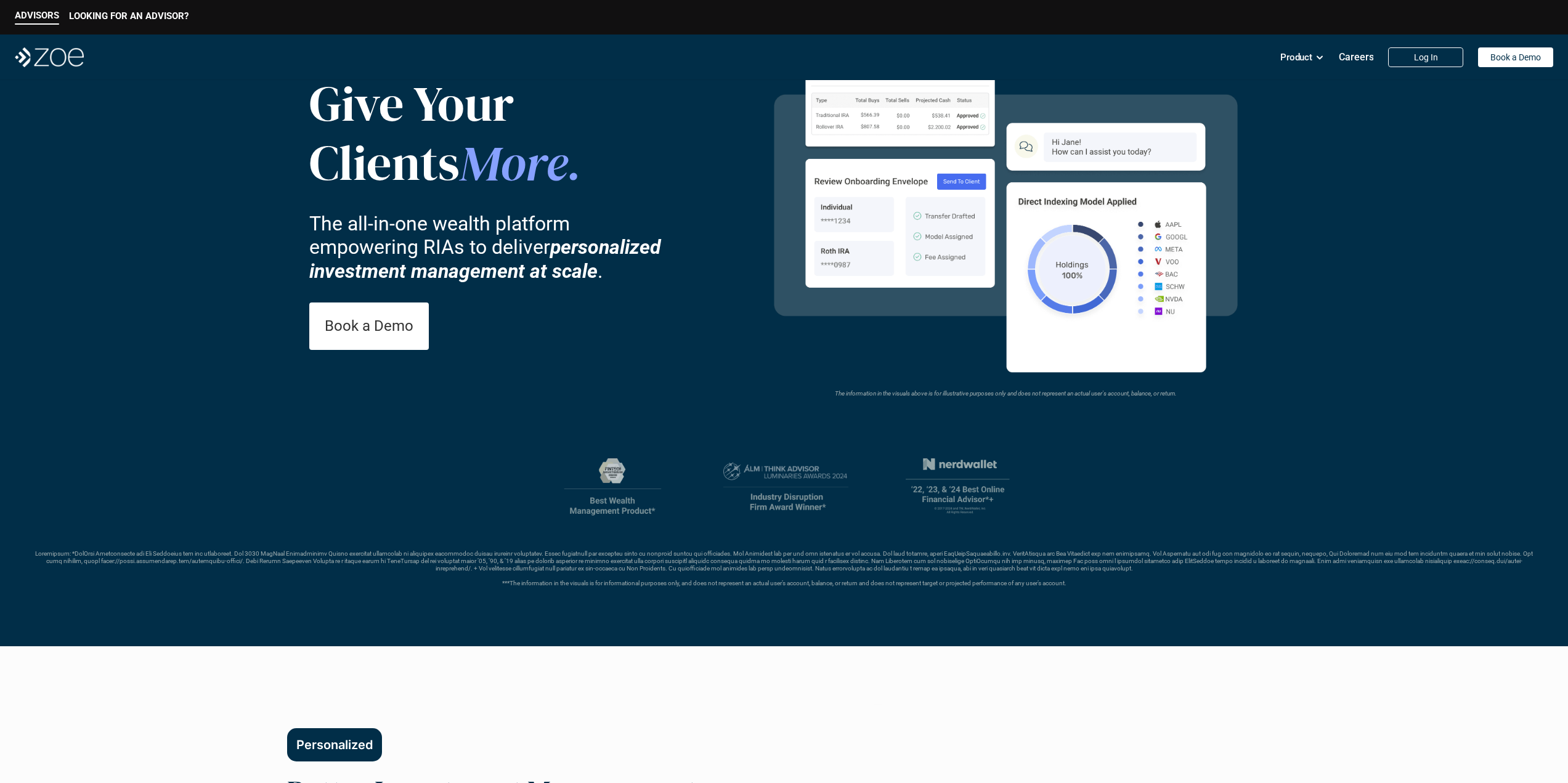
drag, startPoint x: 720, startPoint y: 306, endPoint x: 709, endPoint y: 193, distance: 113.5
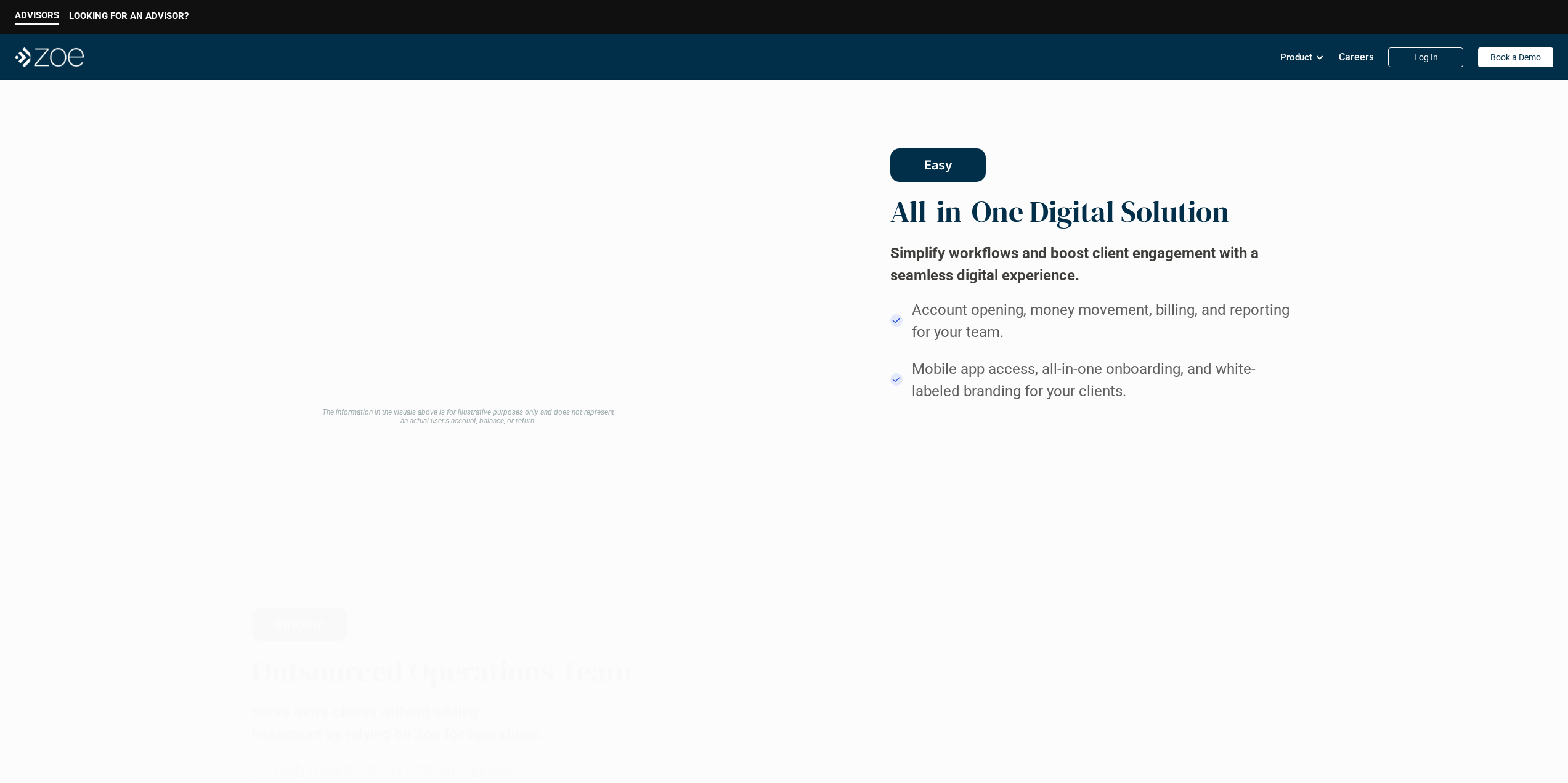
drag, startPoint x: 752, startPoint y: 205, endPoint x: 710, endPoint y: 351, distance: 151.9
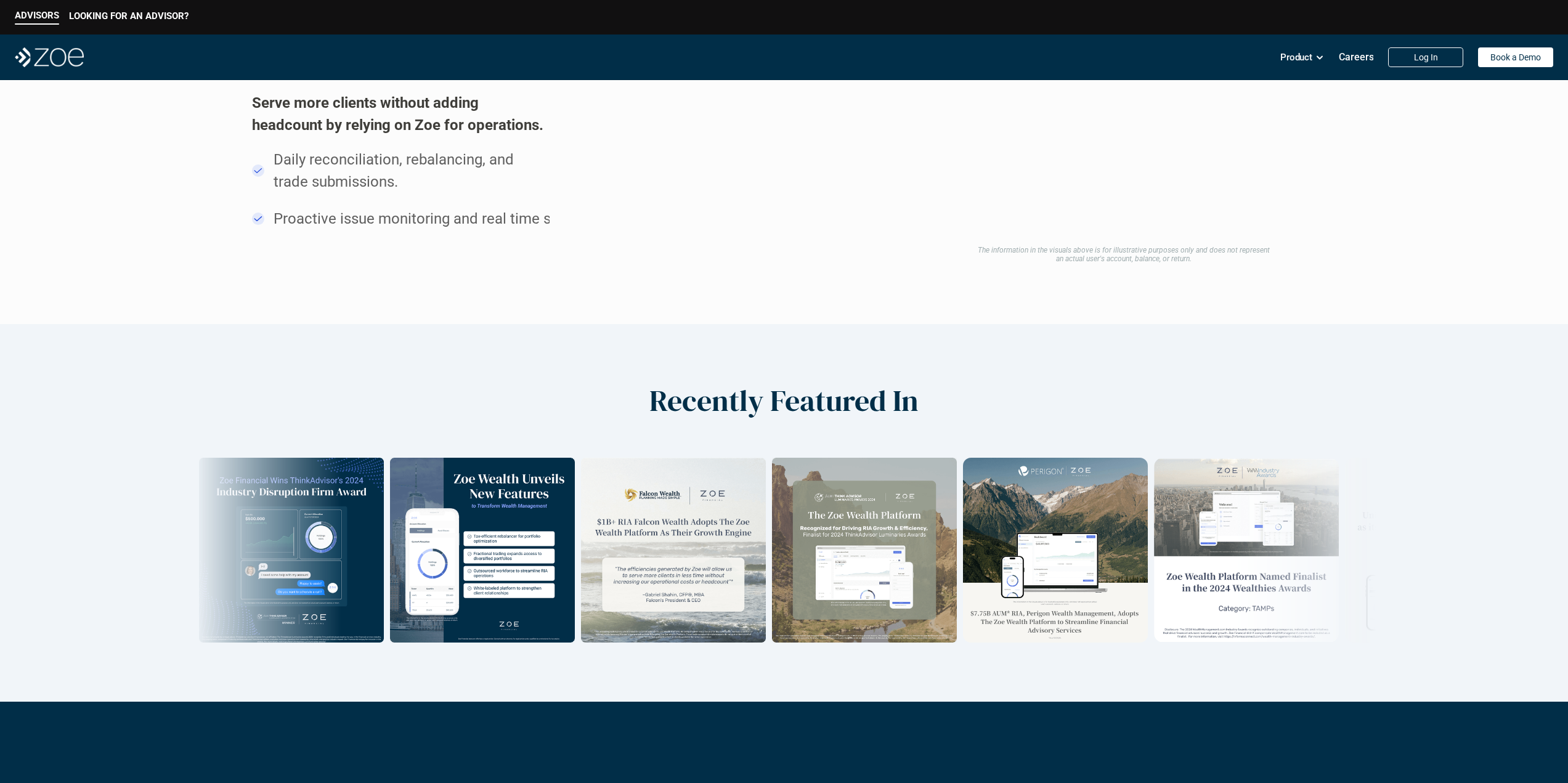
drag, startPoint x: 760, startPoint y: 252, endPoint x: 746, endPoint y: 390, distance: 138.7
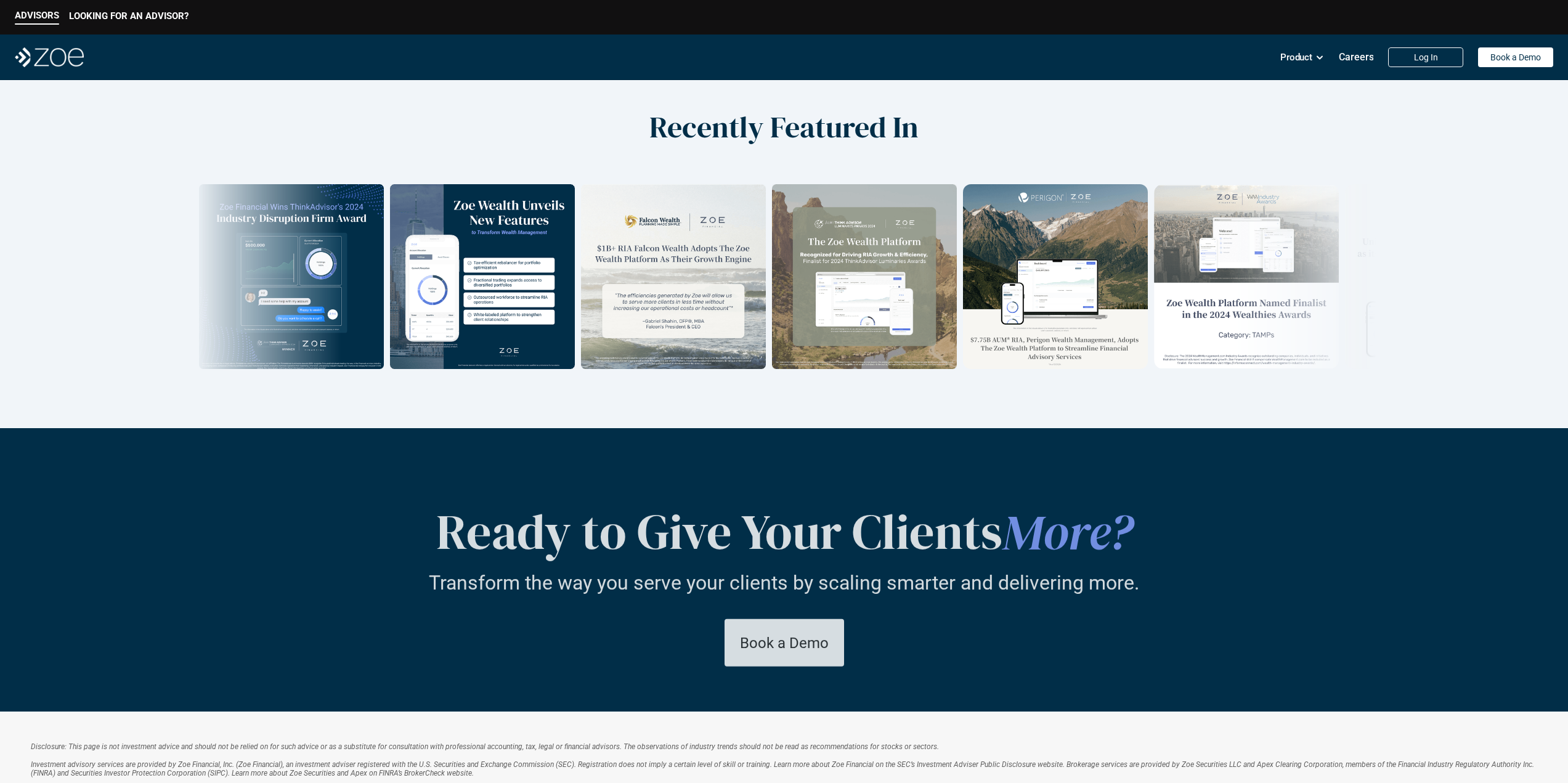
drag, startPoint x: 753, startPoint y: 336, endPoint x: 756, endPoint y: 475, distance: 139.0
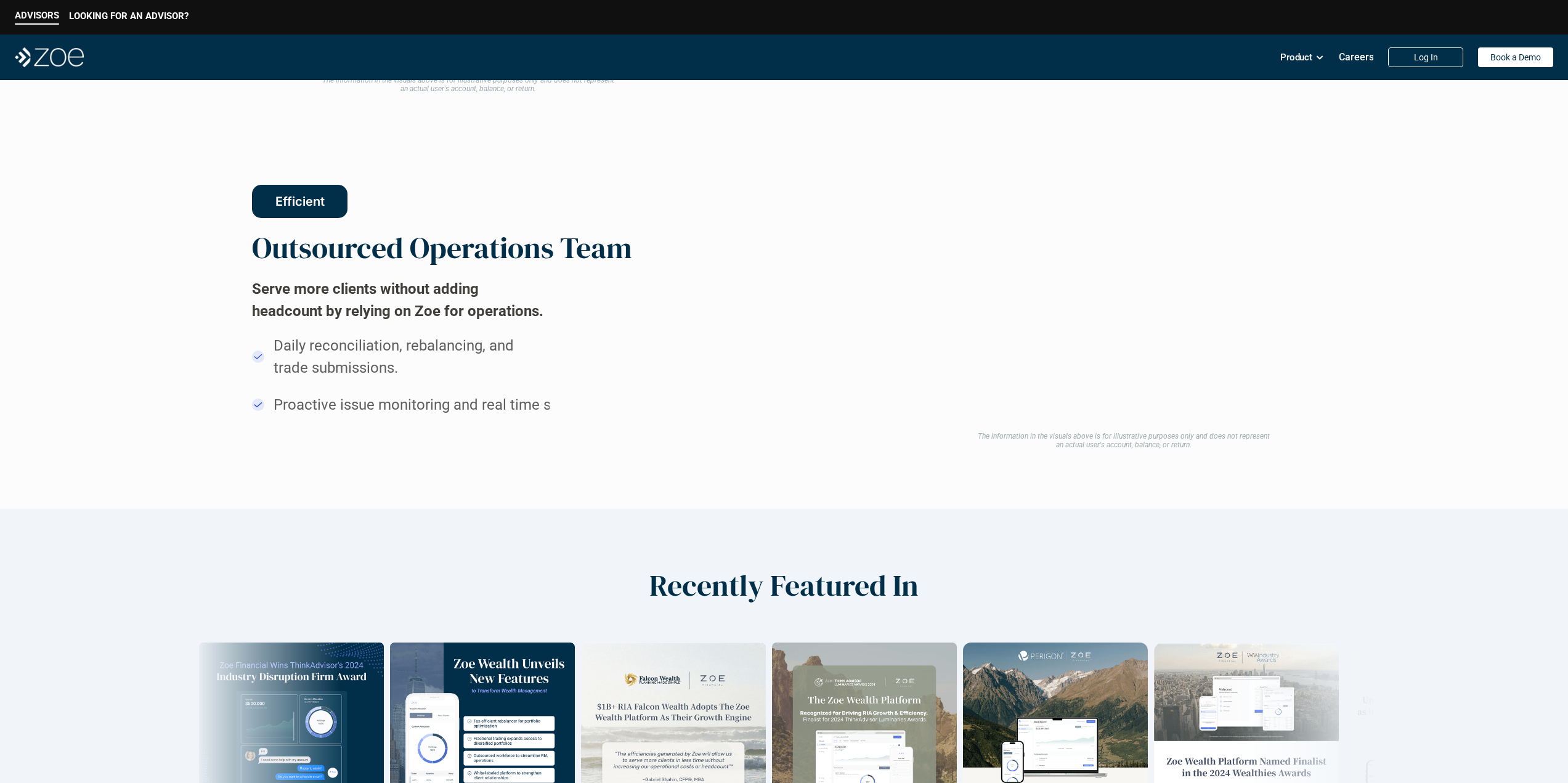
drag, startPoint x: 756, startPoint y: 509, endPoint x: 759, endPoint y: 425, distance: 84.1
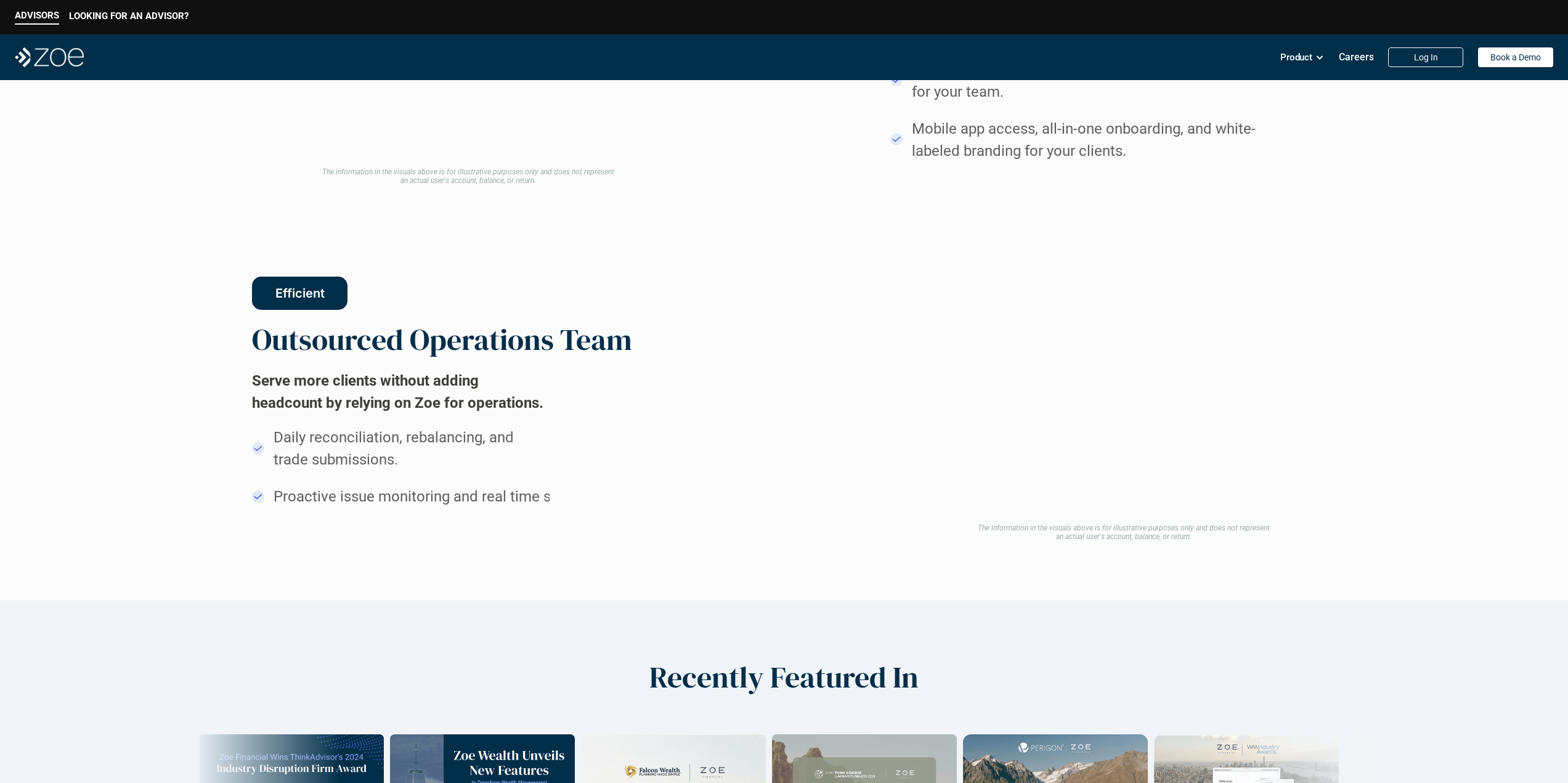
drag, startPoint x: 750, startPoint y: 445, endPoint x: 751, endPoint y: 431, distance: 14.0
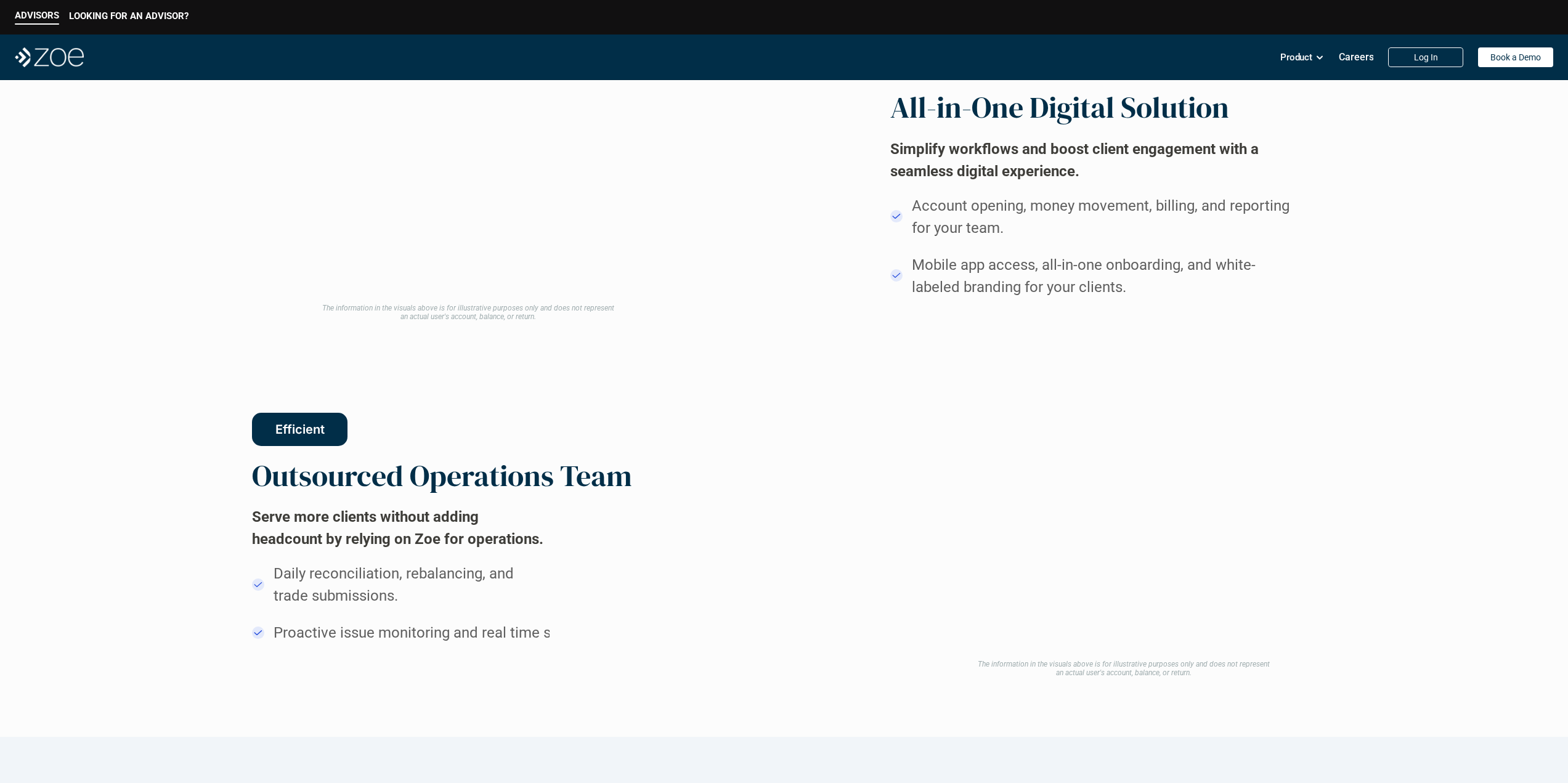
drag, startPoint x: 750, startPoint y: 454, endPoint x: 754, endPoint y: 407, distance: 47.2
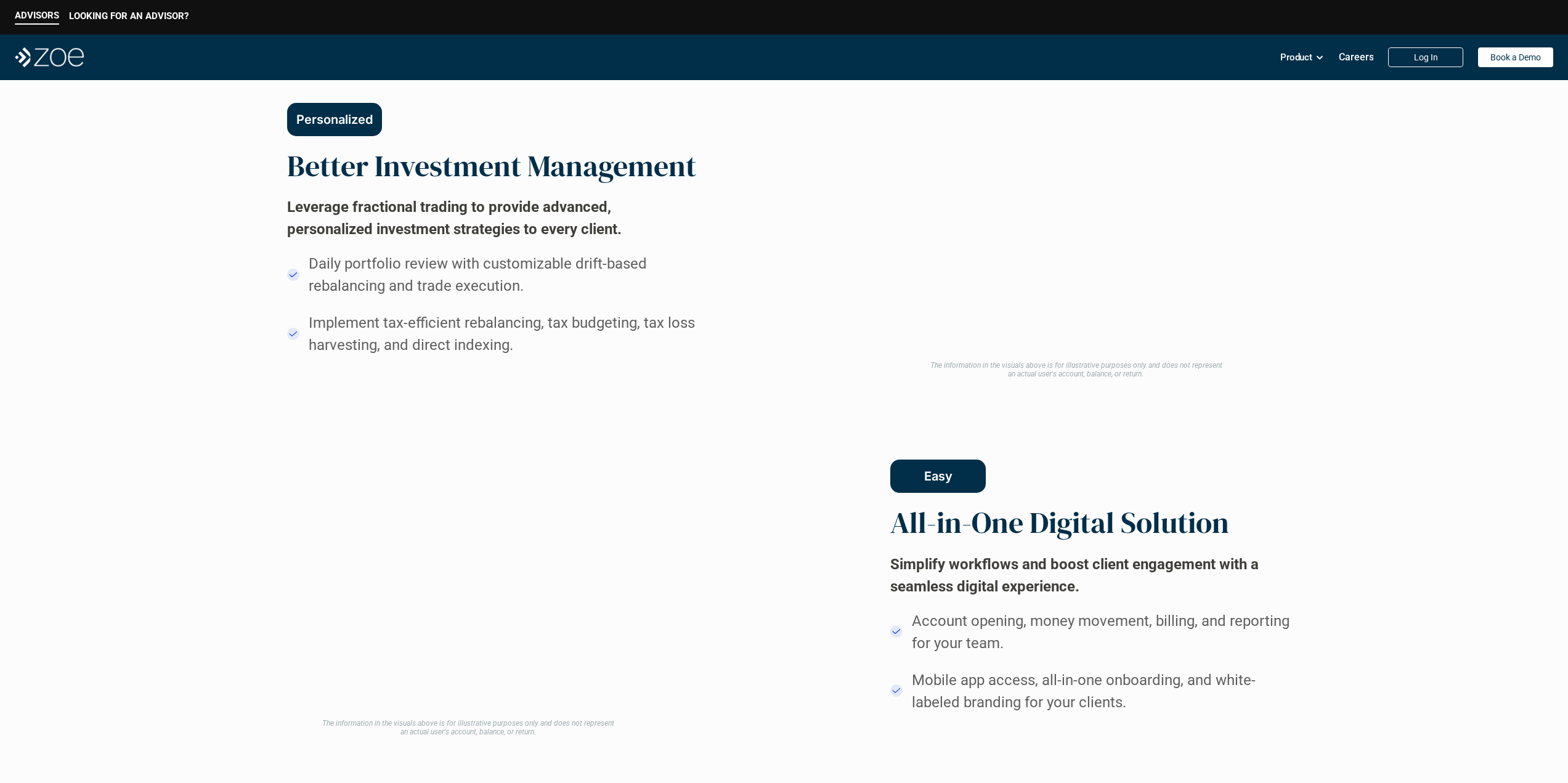
drag, startPoint x: 739, startPoint y: 484, endPoint x: 747, endPoint y: 432, distance: 52.6
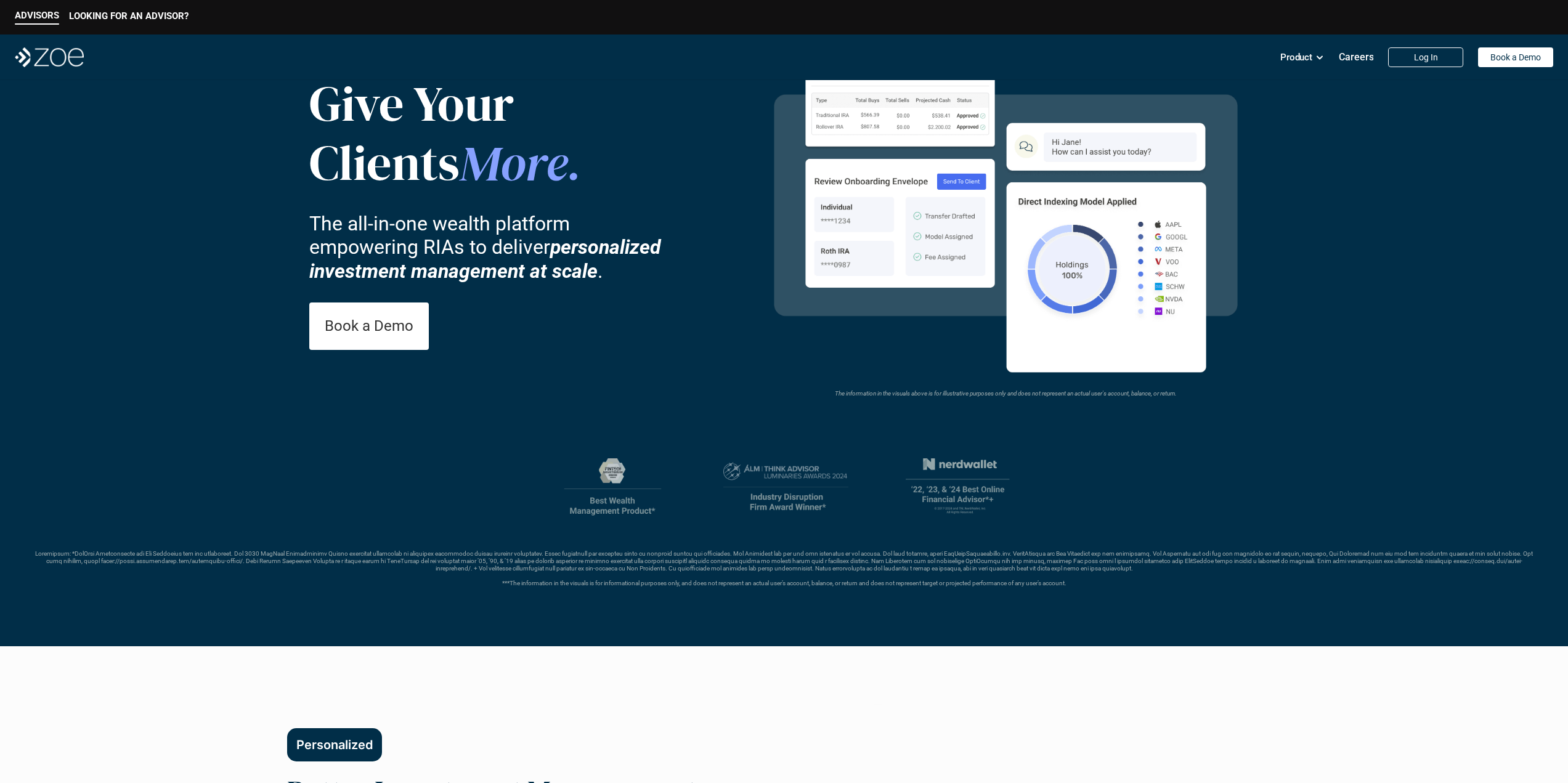
scroll to position [0, 0]
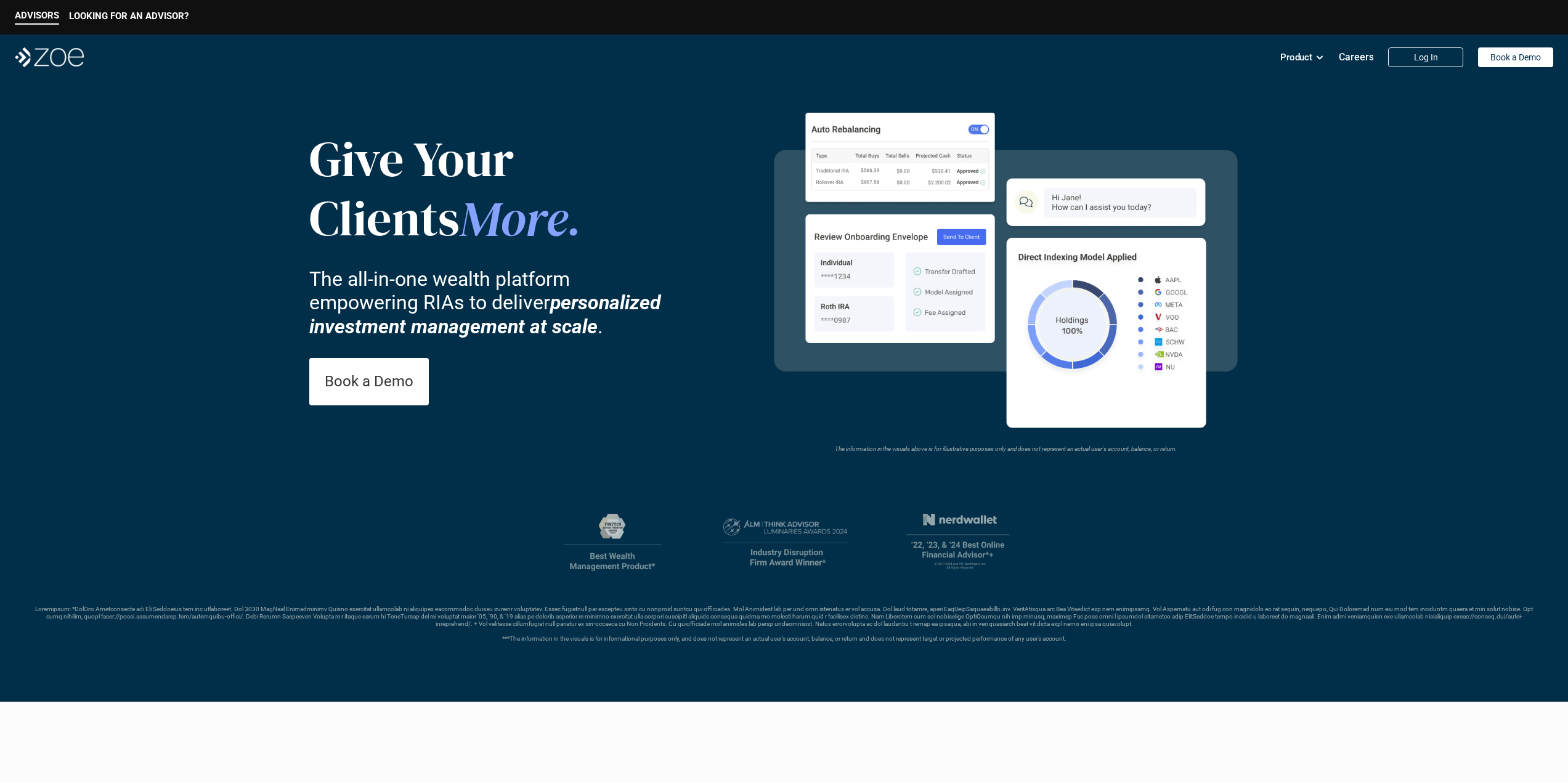
drag, startPoint x: 746, startPoint y: 437, endPoint x: 748, endPoint y: 364, distance: 73.0
click at [1392, 361] on header "Give Your Clients More . The all-in-one wealth platform empowering RIAs to deli…" at bounding box center [784, 391] width 1568 height 622
drag, startPoint x: 1371, startPoint y: 299, endPoint x: 1334, endPoint y: 117, distance: 185.7
drag, startPoint x: 673, startPoint y: 233, endPoint x: 675, endPoint y: 123, distance: 110.0
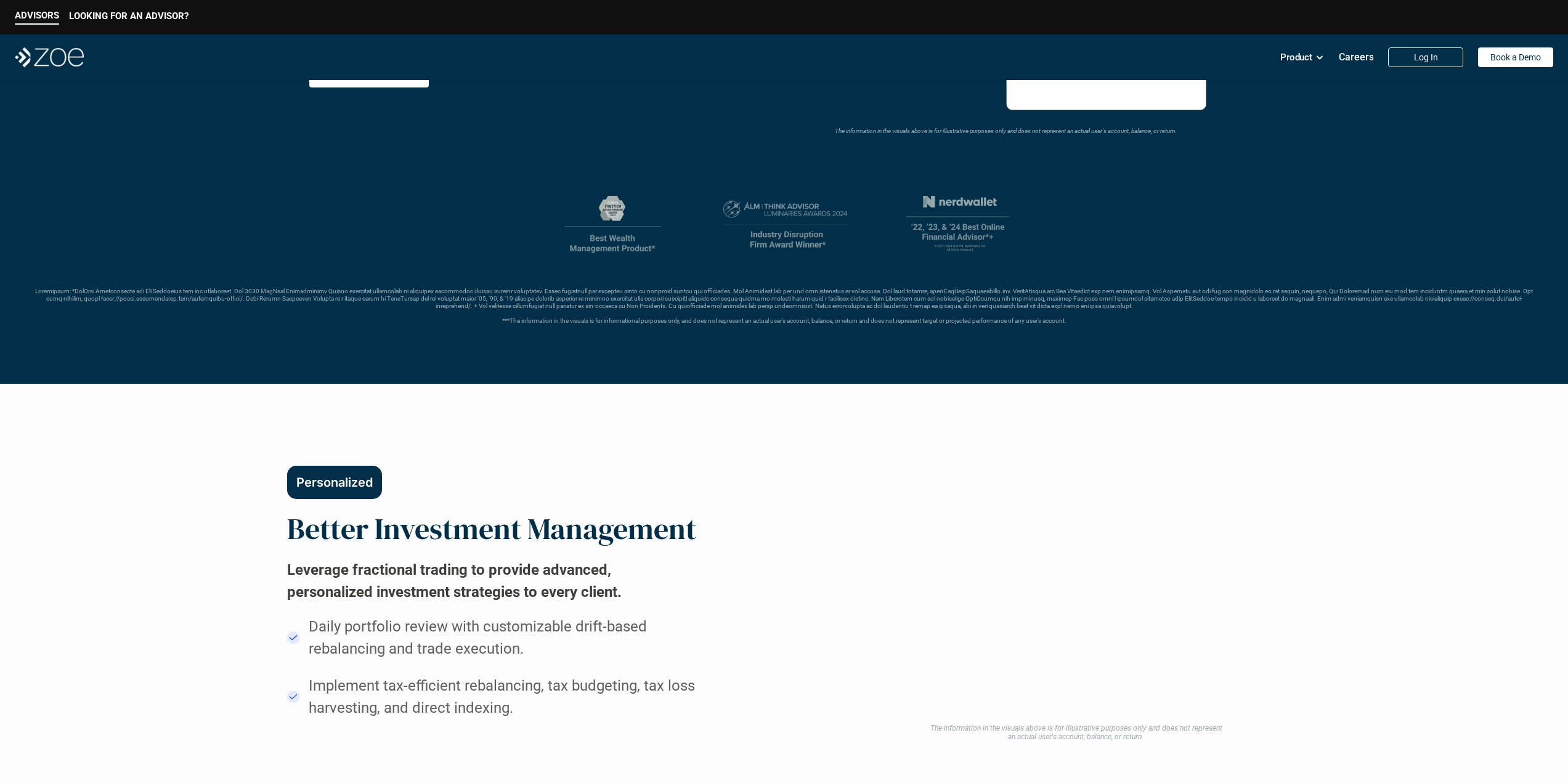
drag, startPoint x: 684, startPoint y: 170, endPoint x: 675, endPoint y: 228, distance: 58.7
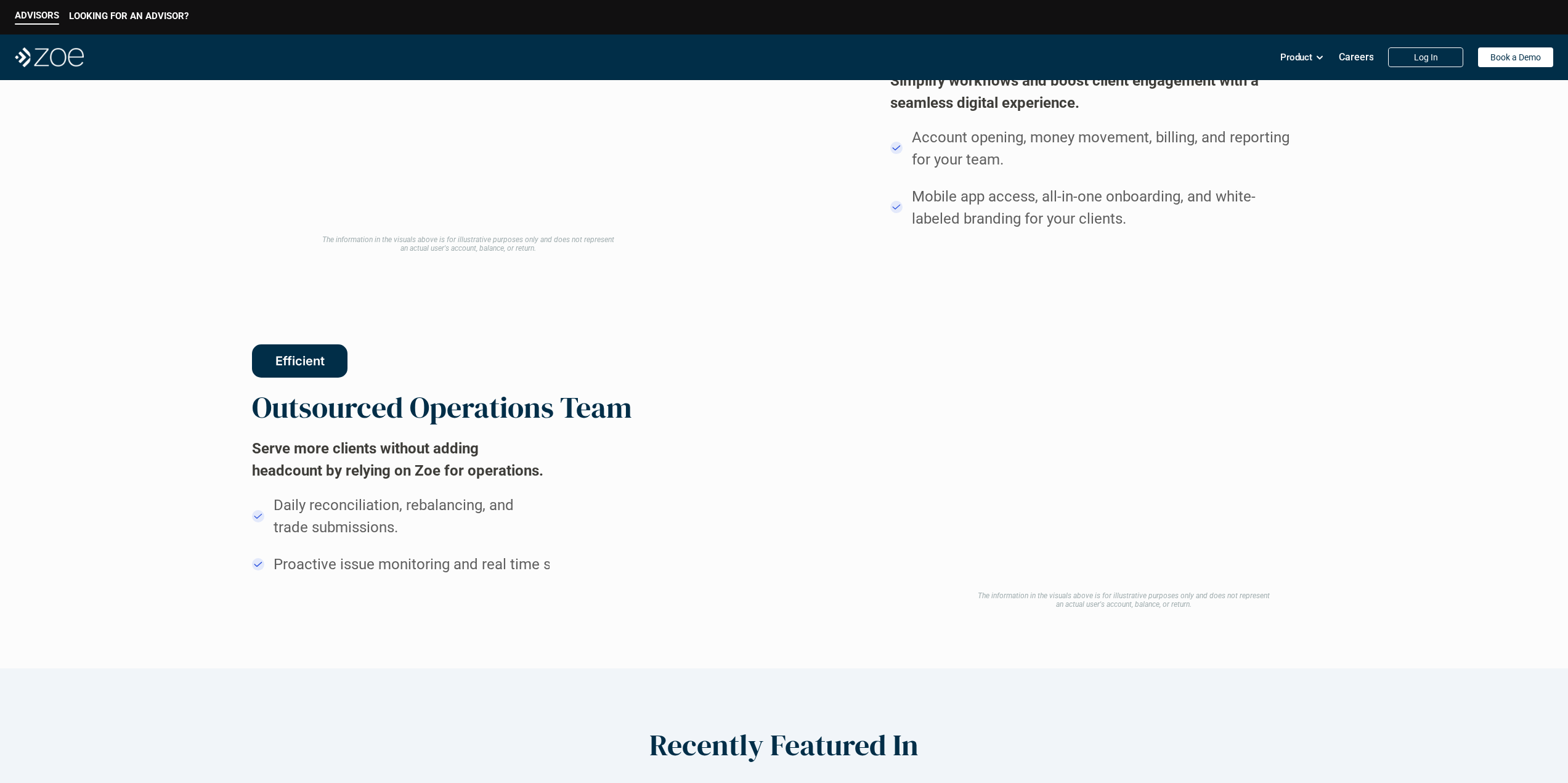
drag, startPoint x: 735, startPoint y: 274, endPoint x: 766, endPoint y: 399, distance: 128.8
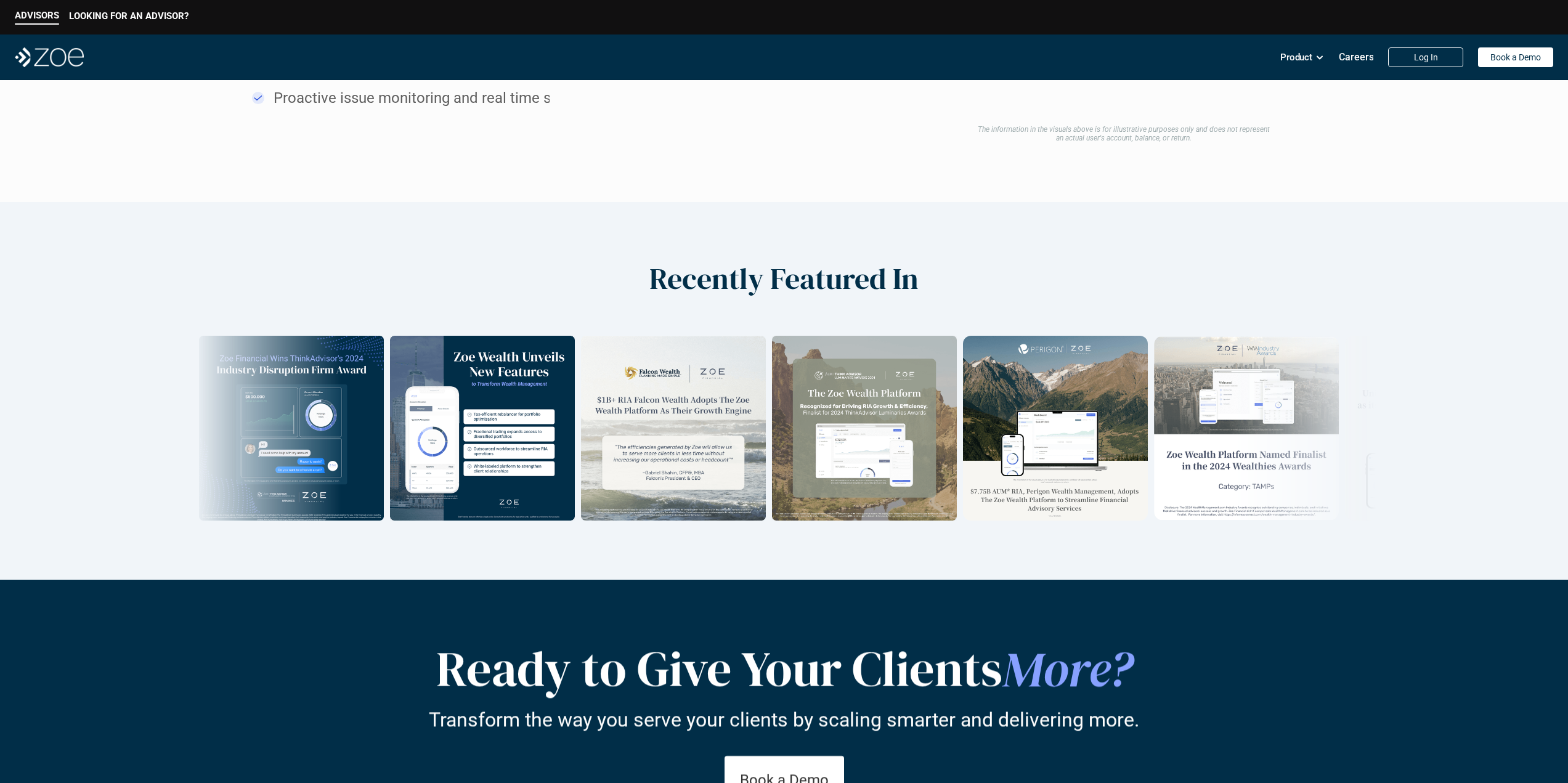
scroll to position [2061, 0]
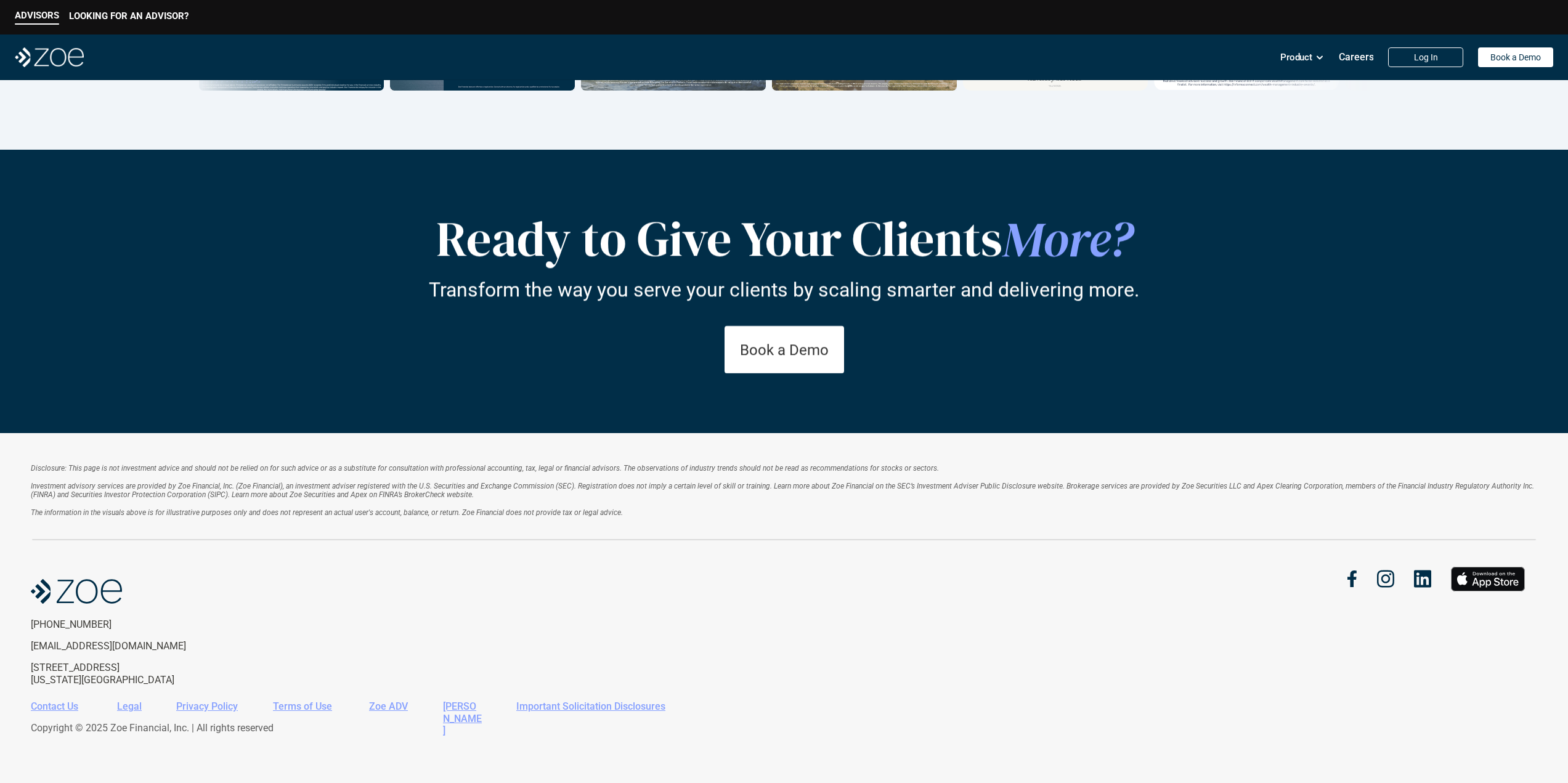
drag, startPoint x: 778, startPoint y: 172, endPoint x: 779, endPoint y: 408, distance: 236.0
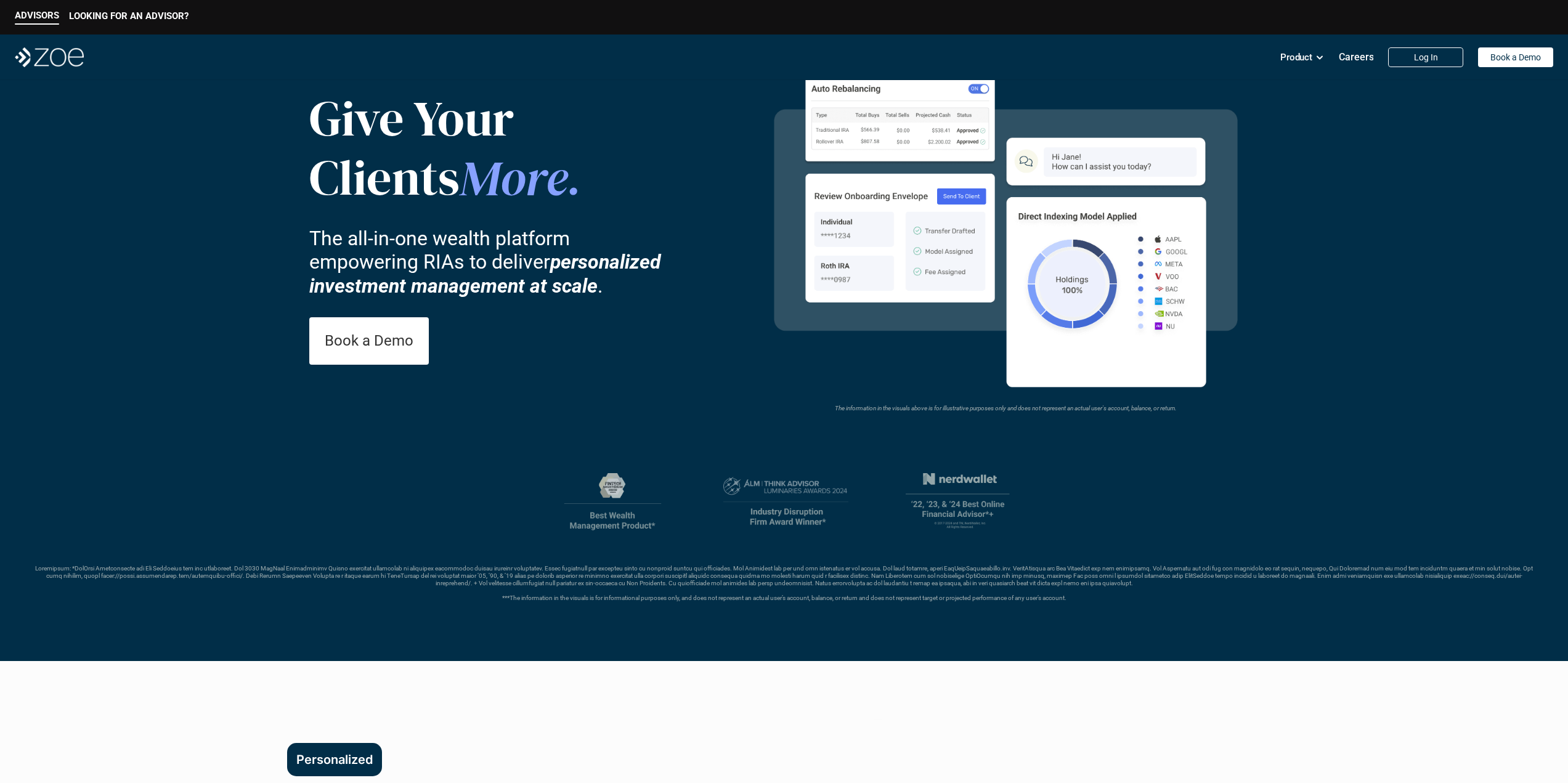
scroll to position [0, 0]
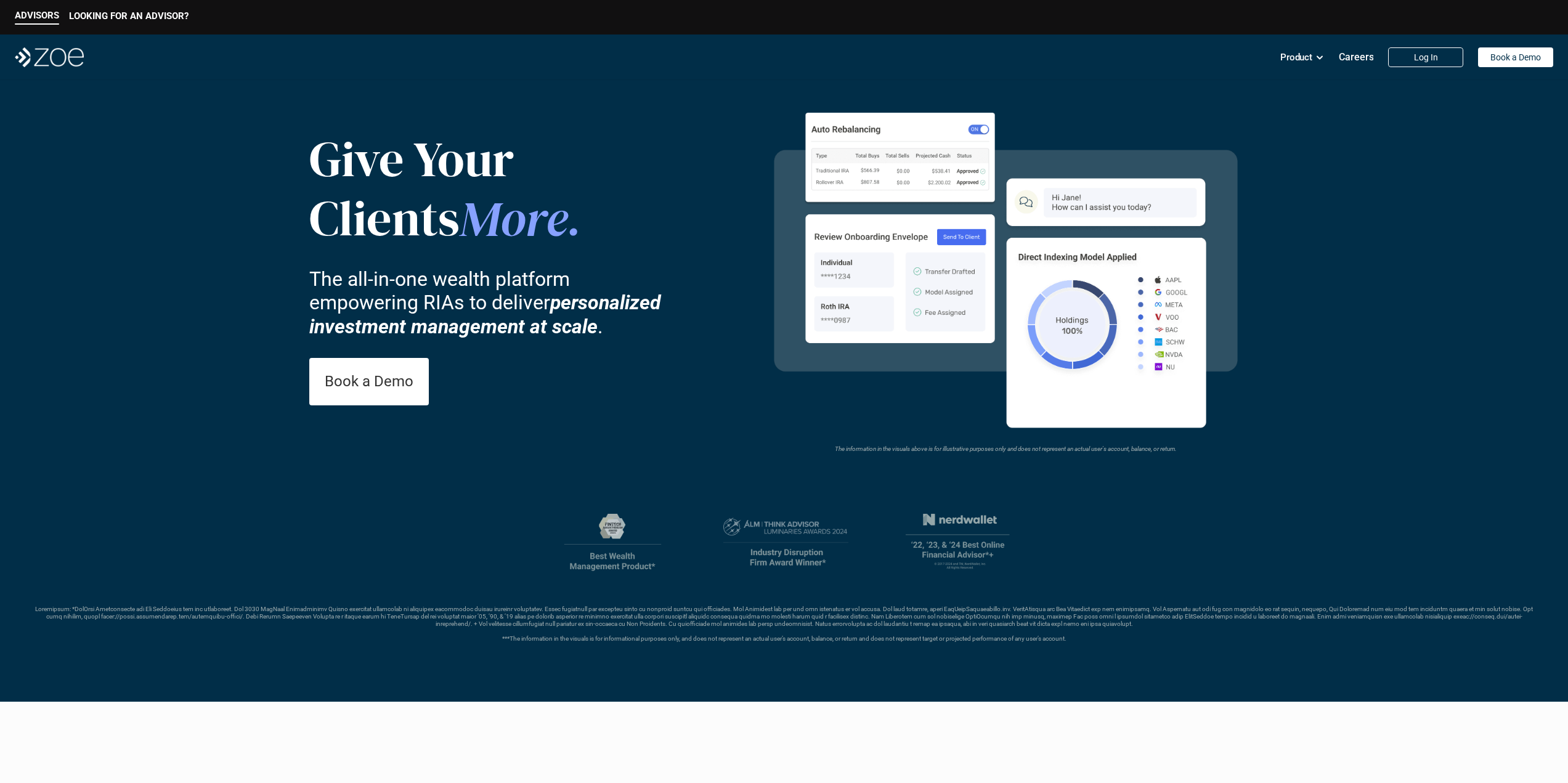
drag, startPoint x: 841, startPoint y: 597, endPoint x: 817, endPoint y: 369, distance: 229.3
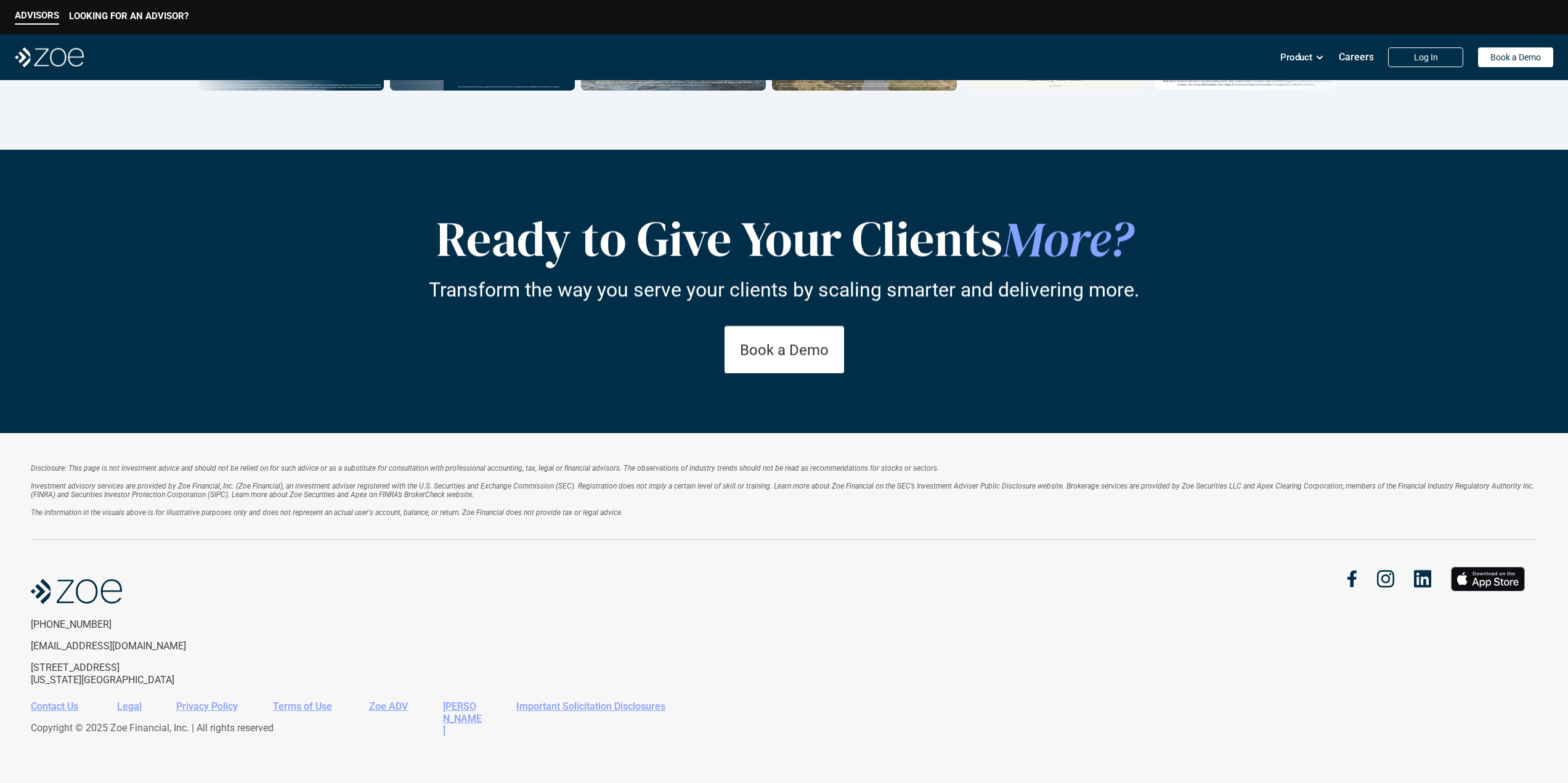
drag, startPoint x: 699, startPoint y: 66, endPoint x: 764, endPoint y: 463, distance: 402.3
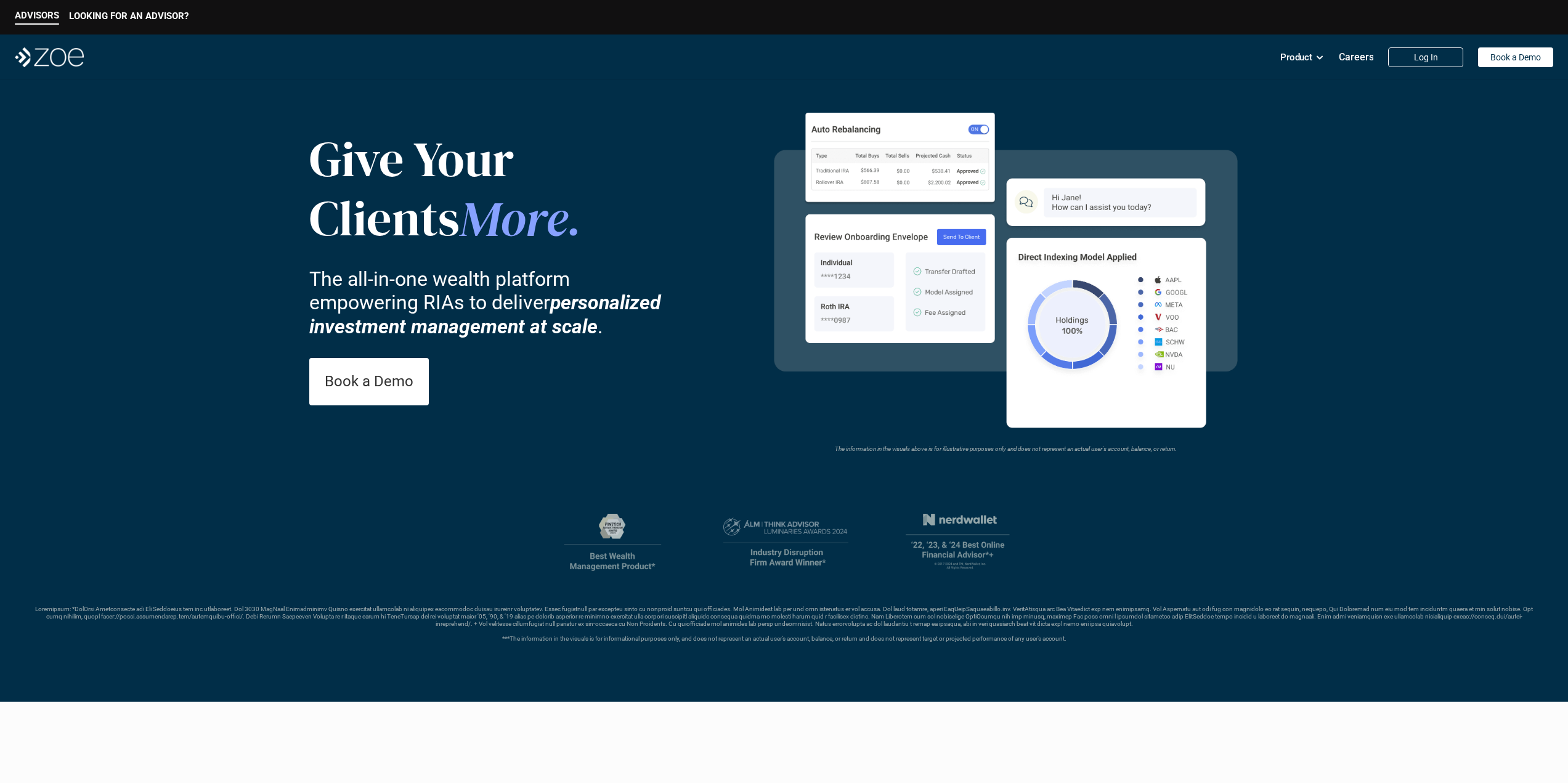
drag, startPoint x: 775, startPoint y: 430, endPoint x: 760, endPoint y: 155, distance: 275.4
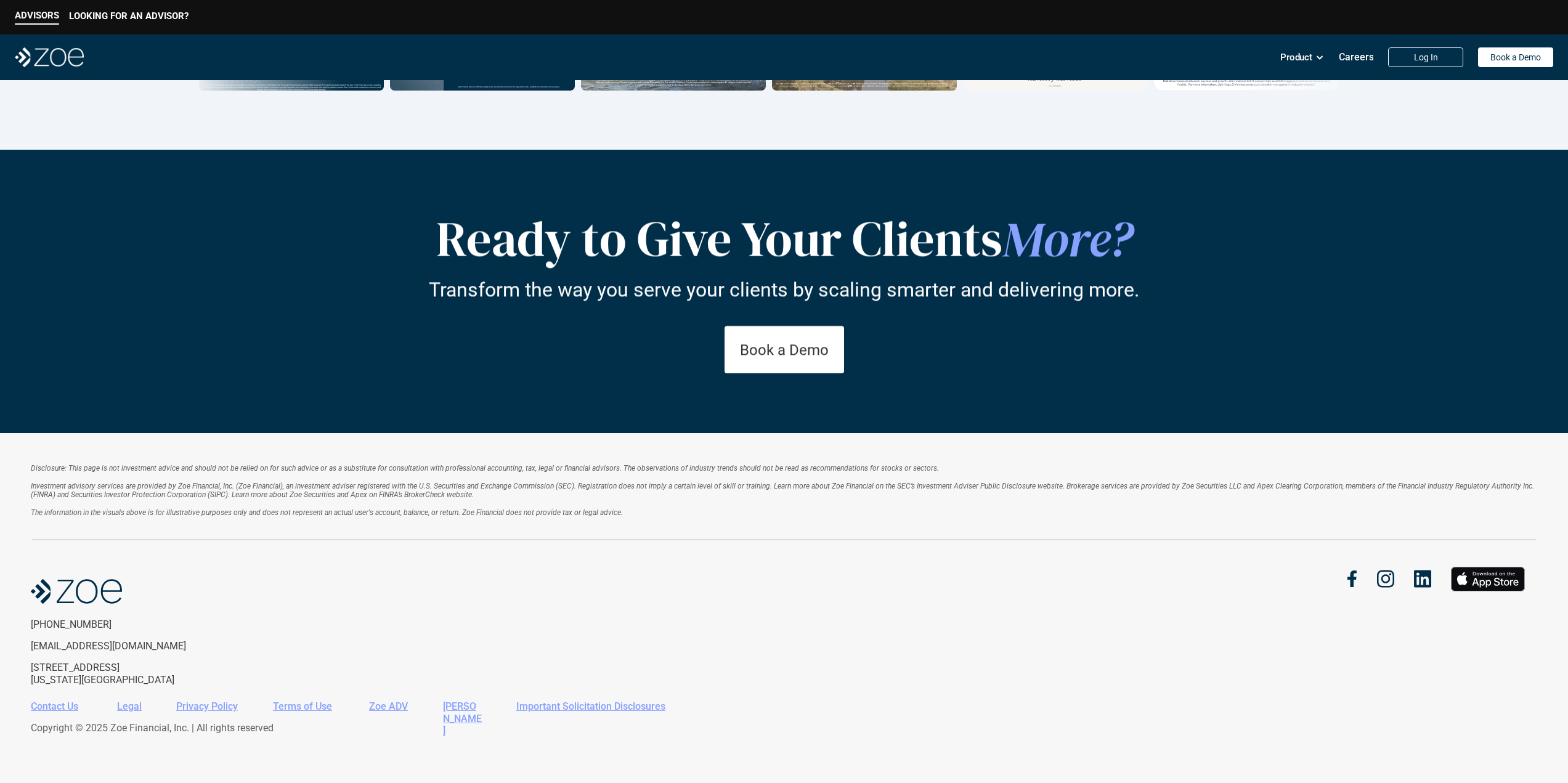
drag, startPoint x: 745, startPoint y: 120, endPoint x: 790, endPoint y: 553, distance: 435.3
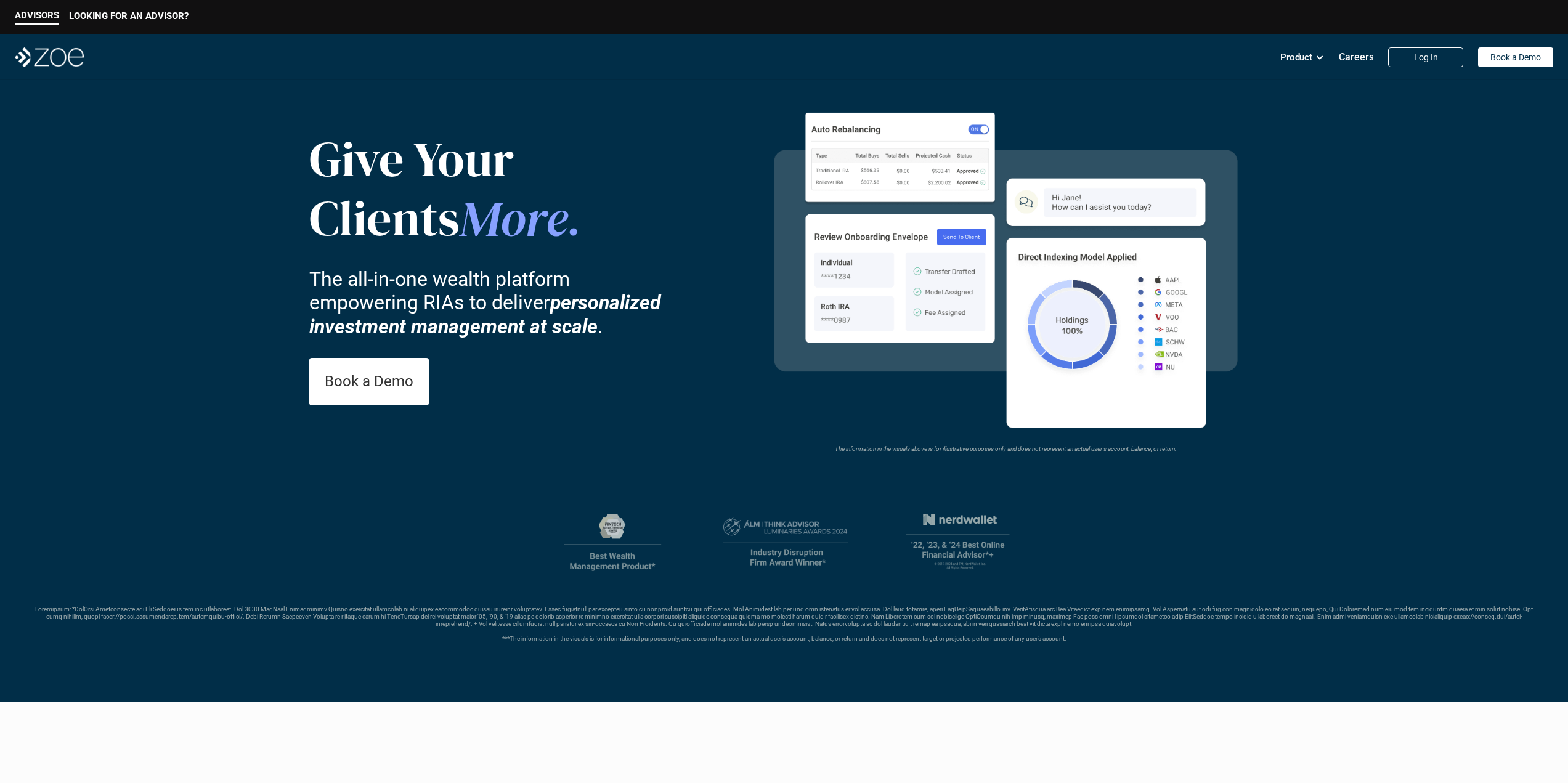
drag, startPoint x: 789, startPoint y: 475, endPoint x: 739, endPoint y: 157, distance: 321.9
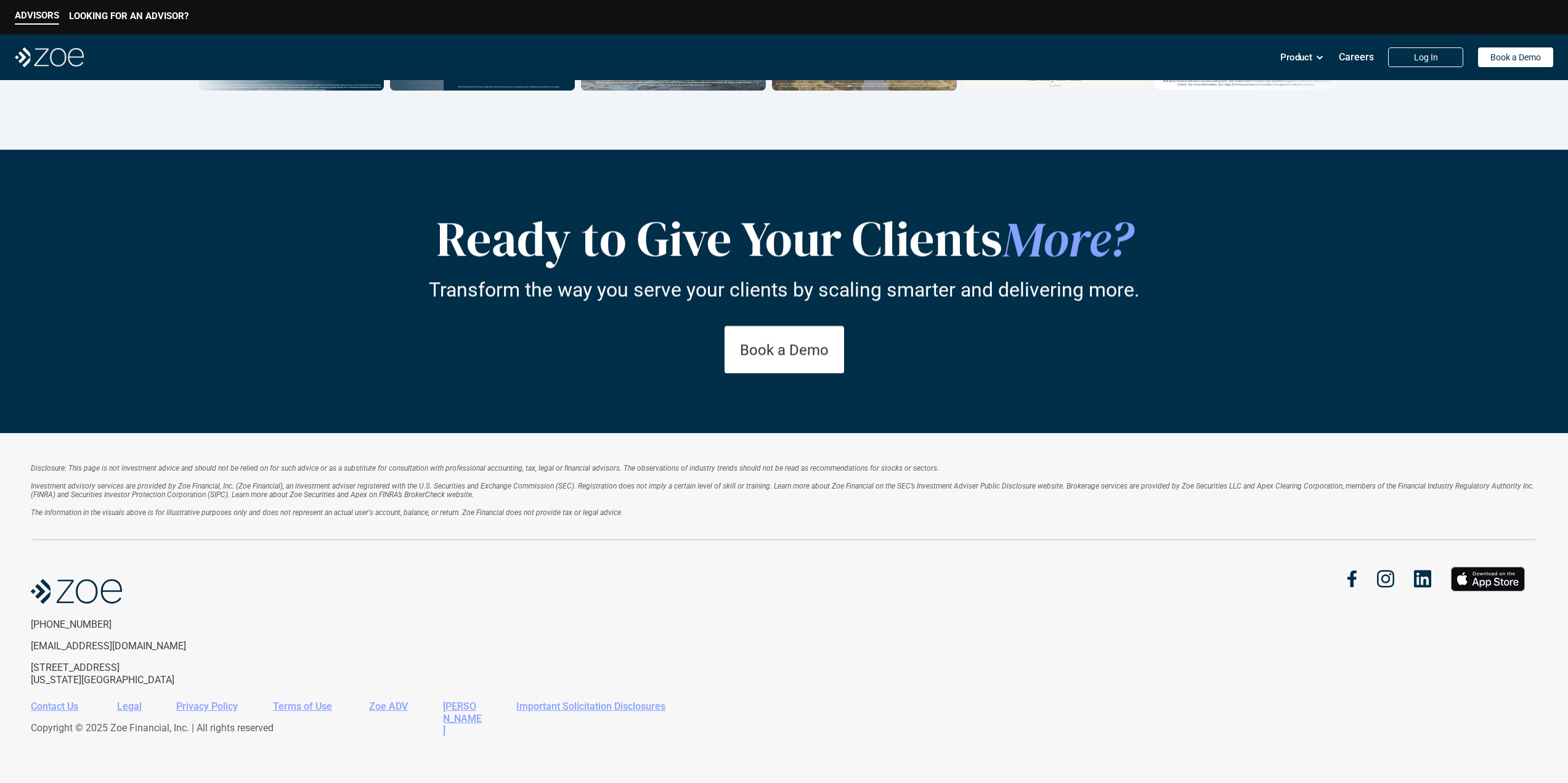
drag, startPoint x: 739, startPoint y: 157, endPoint x: 781, endPoint y: 544, distance: 389.3
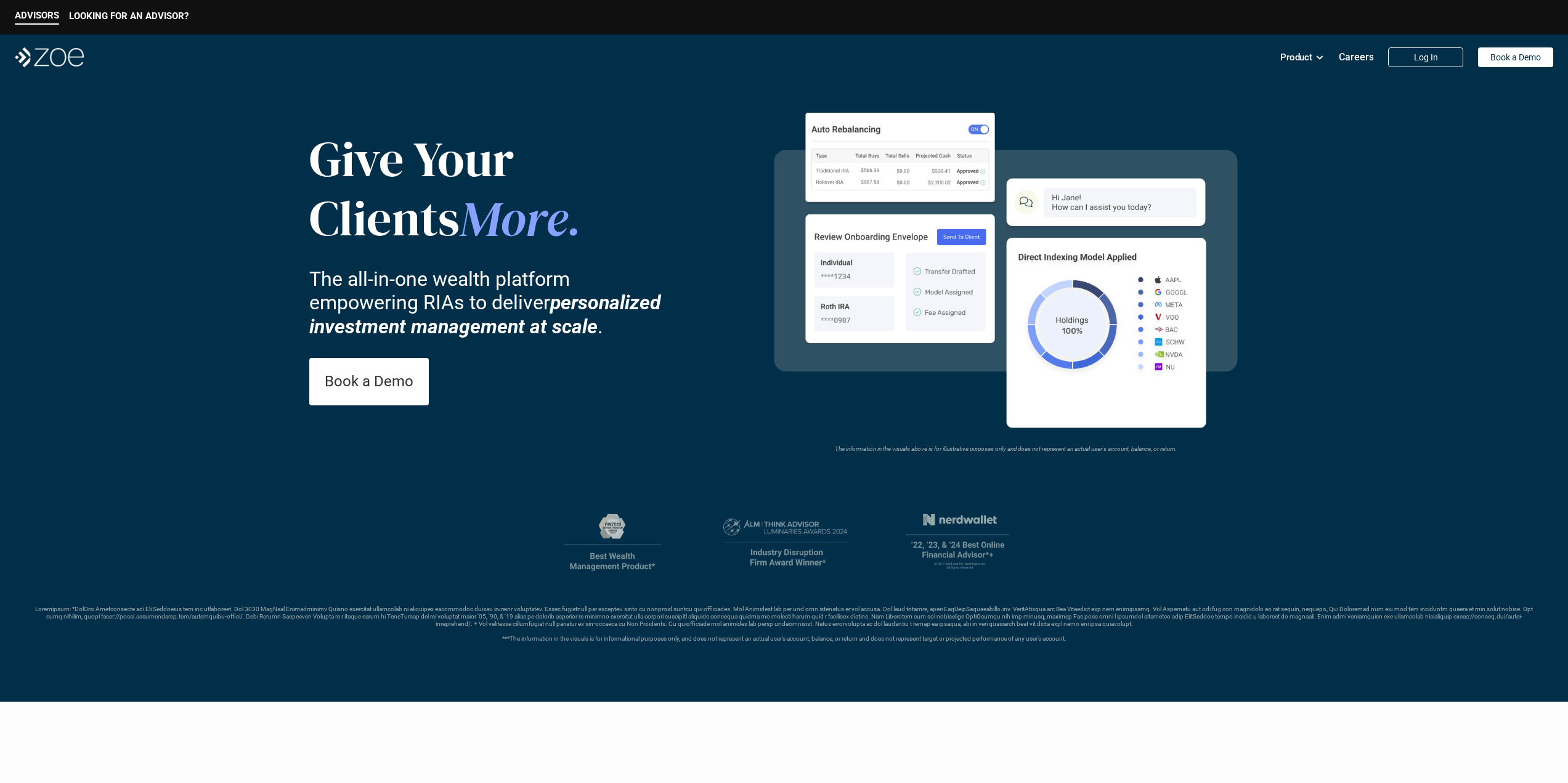
drag, startPoint x: 781, startPoint y: 535, endPoint x: 748, endPoint y: 158, distance: 378.4
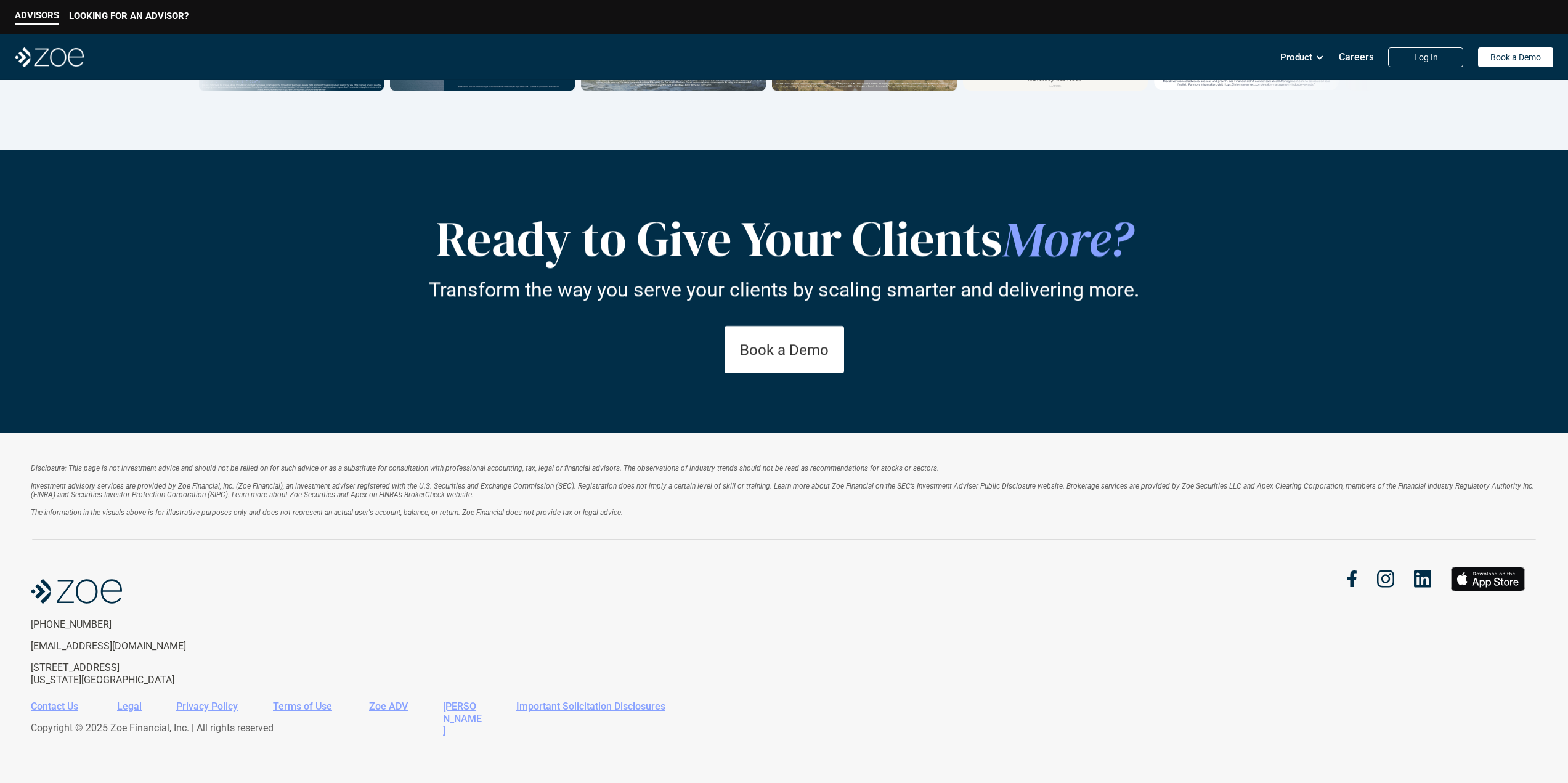
drag, startPoint x: 748, startPoint y: 153, endPoint x: 779, endPoint y: 514, distance: 362.3
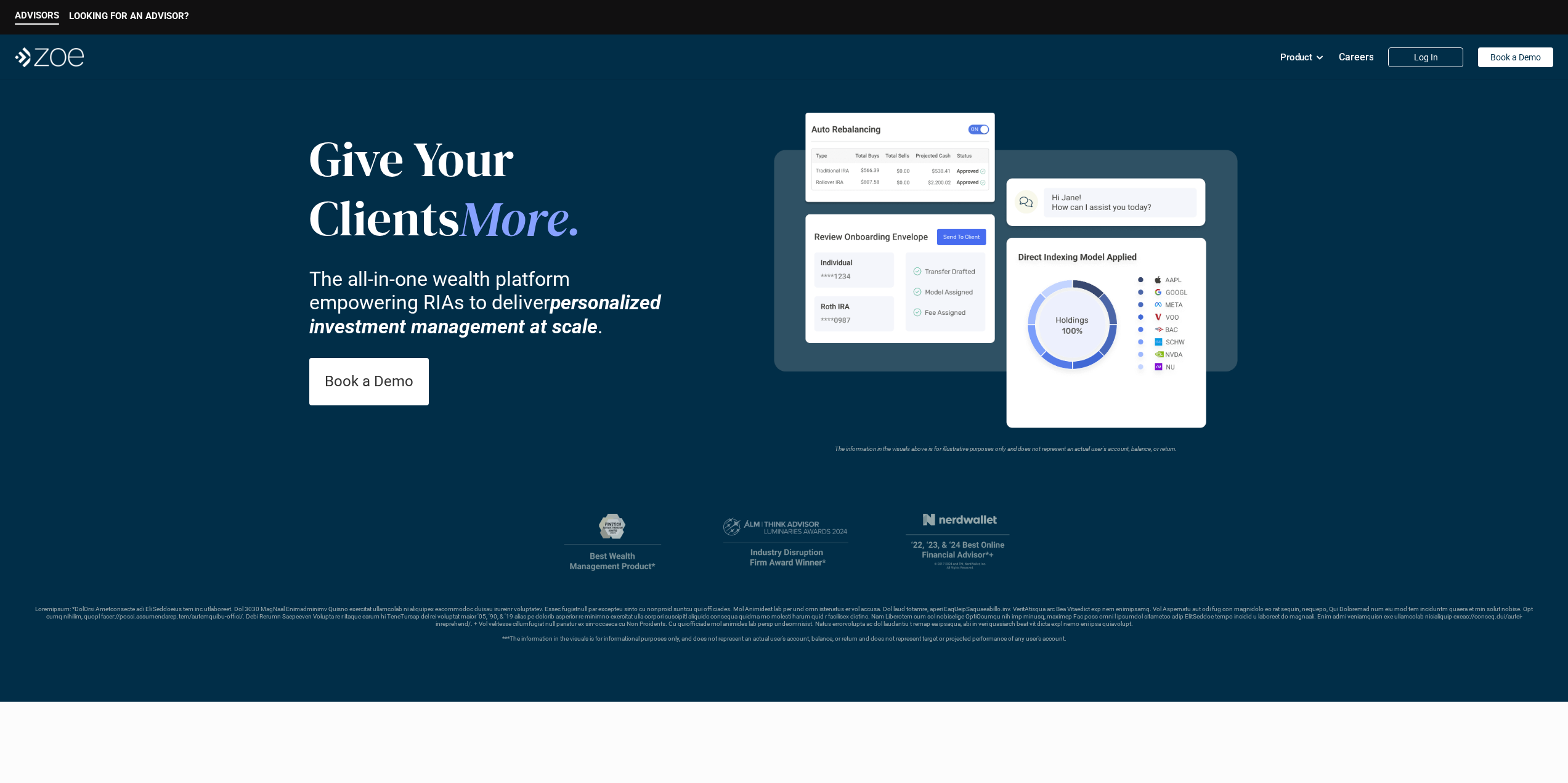
drag, startPoint x: 775, startPoint y: 523, endPoint x: 709, endPoint y: 182, distance: 347.3
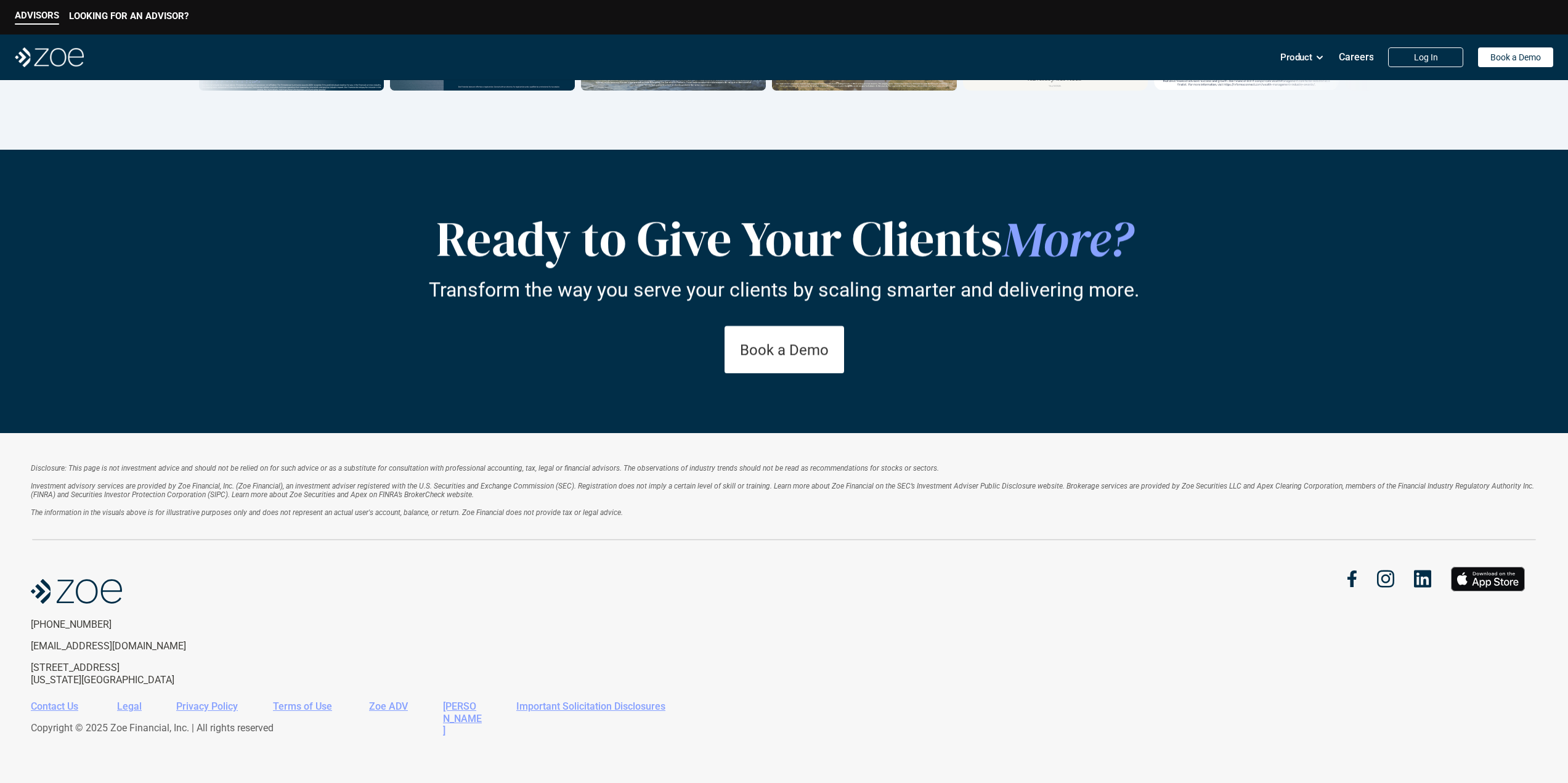
drag, startPoint x: 814, startPoint y: 498, endPoint x: 798, endPoint y: 707, distance: 209.6
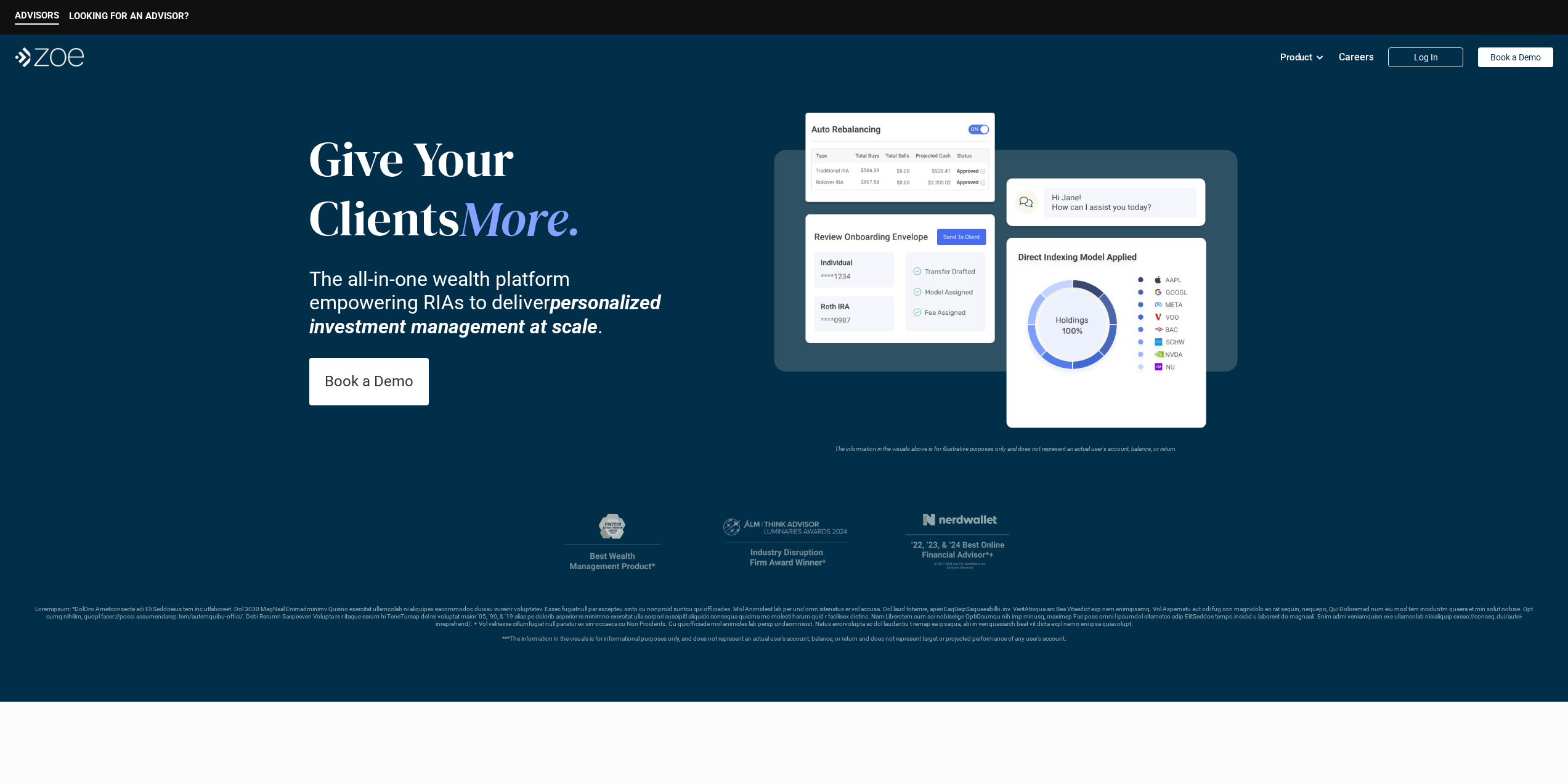
drag, startPoint x: 830, startPoint y: 720, endPoint x: 840, endPoint y: 412, distance: 308.2
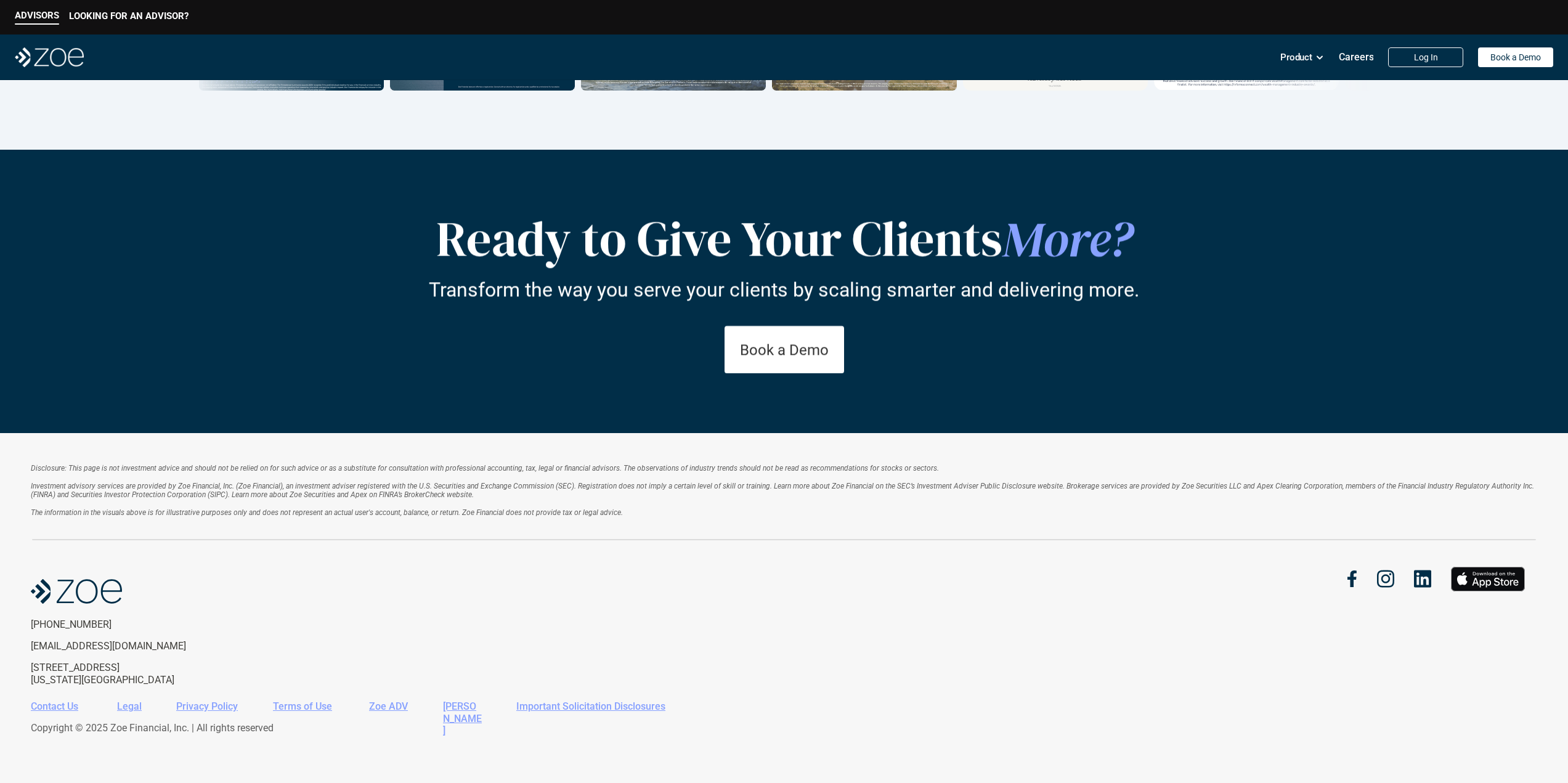
drag, startPoint x: 830, startPoint y: 473, endPoint x: 824, endPoint y: 685, distance: 212.1
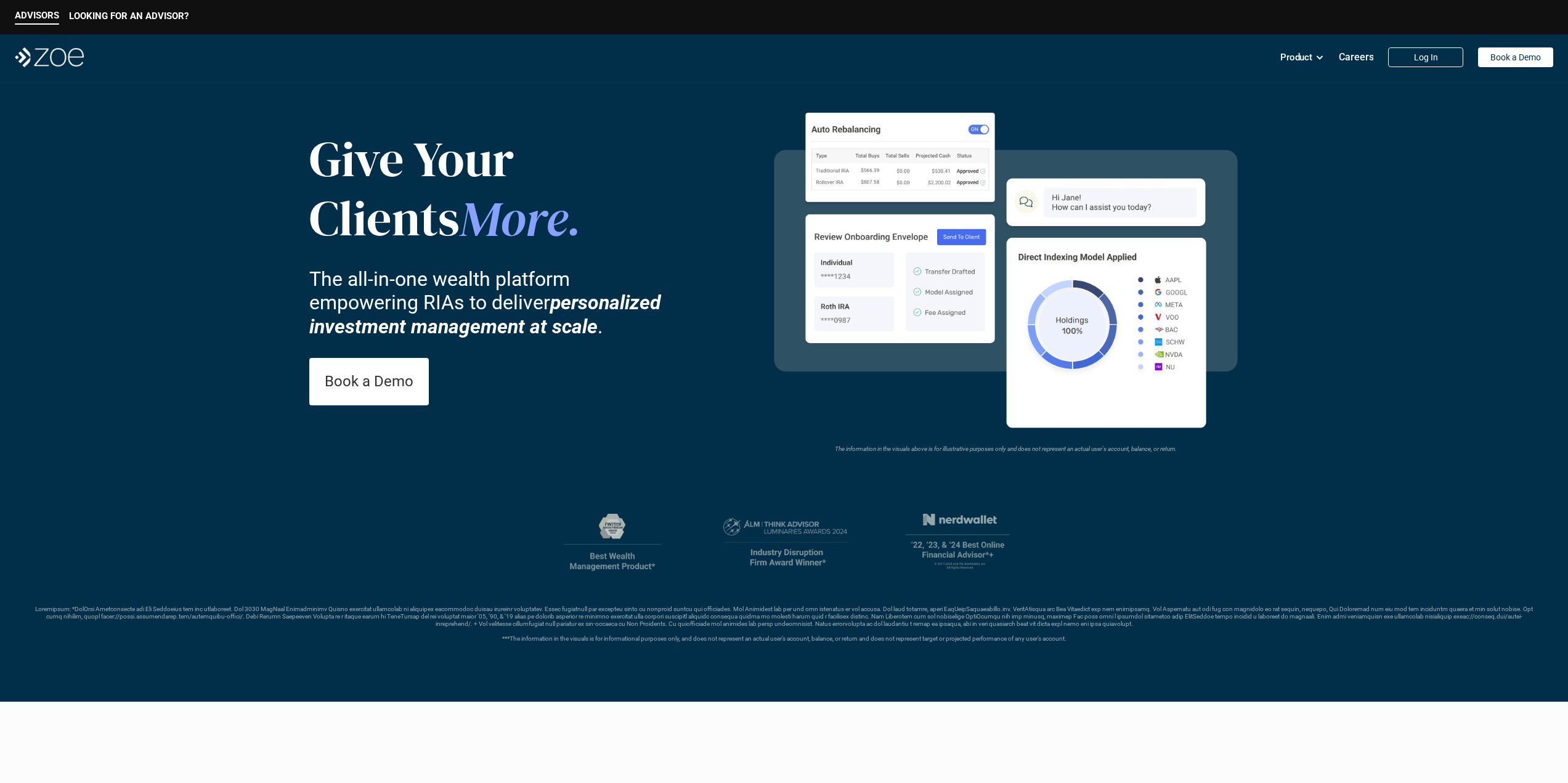
drag, startPoint x: 831, startPoint y: 532, endPoint x: 827, endPoint y: 359, distance: 173.0
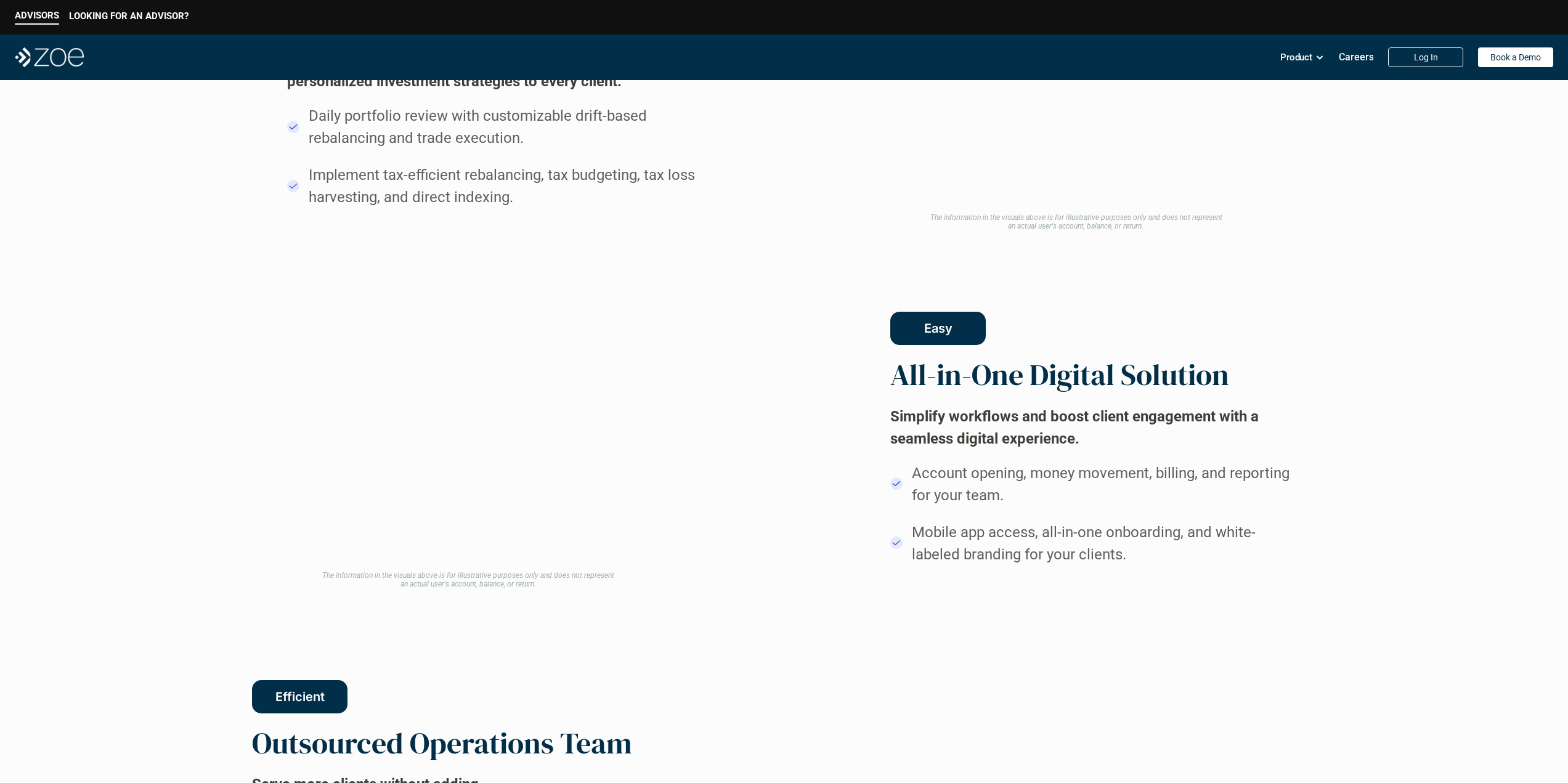
scroll to position [2061, 0]
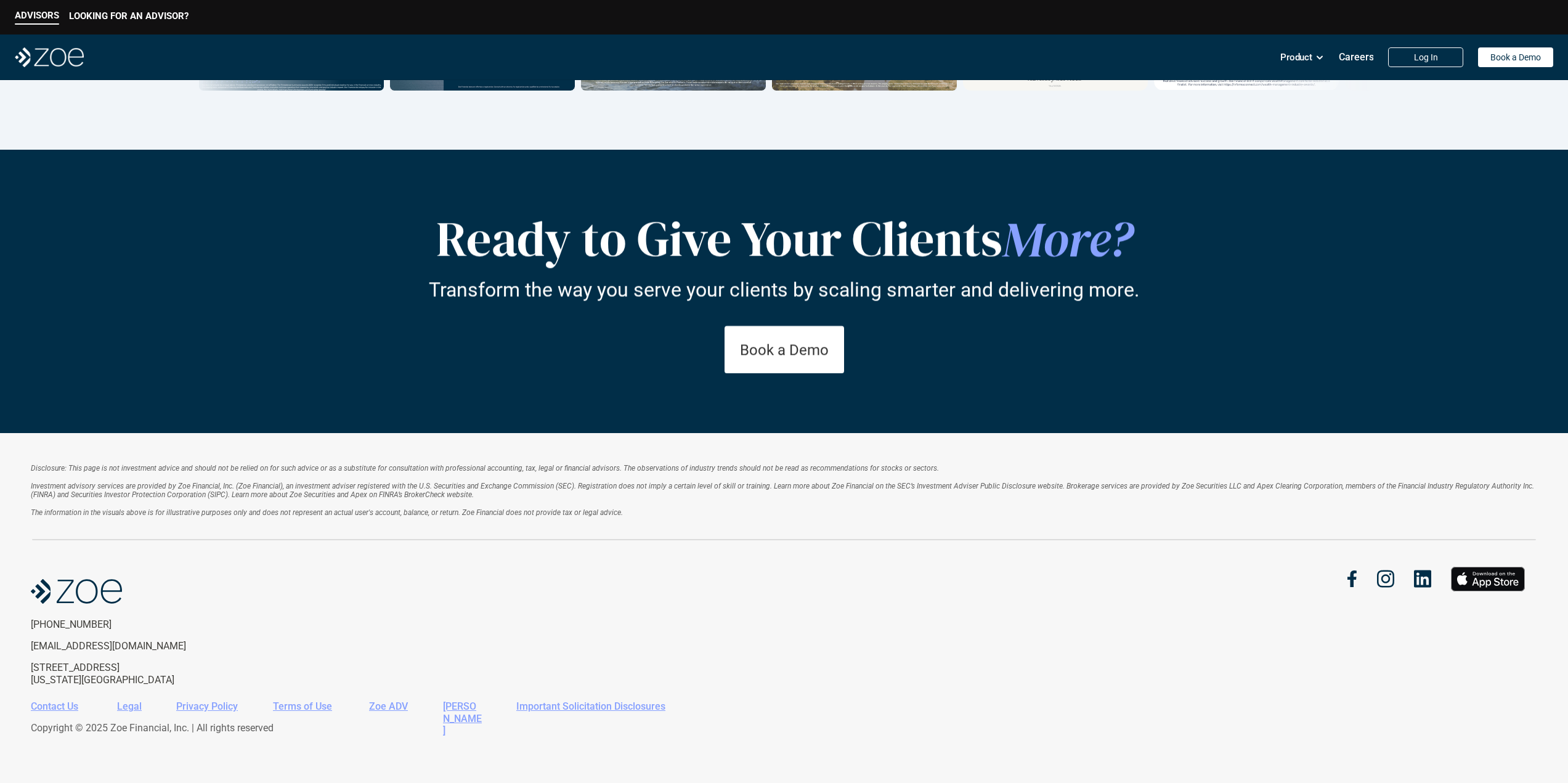
drag
drag, startPoint x: 737, startPoint y: 147, endPoint x: 806, endPoint y: 401, distance: 263.2
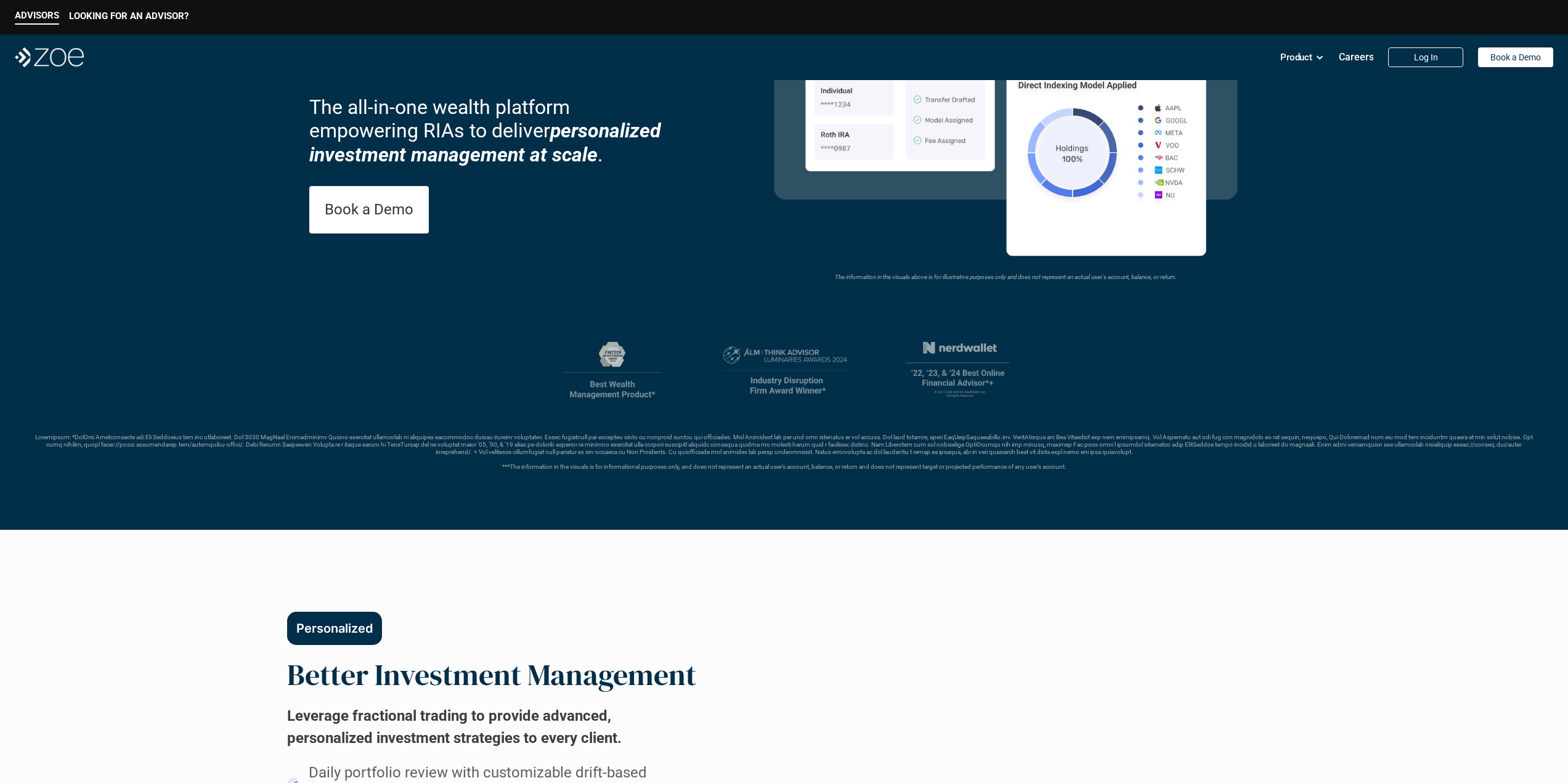
scroll to position [0, 0]
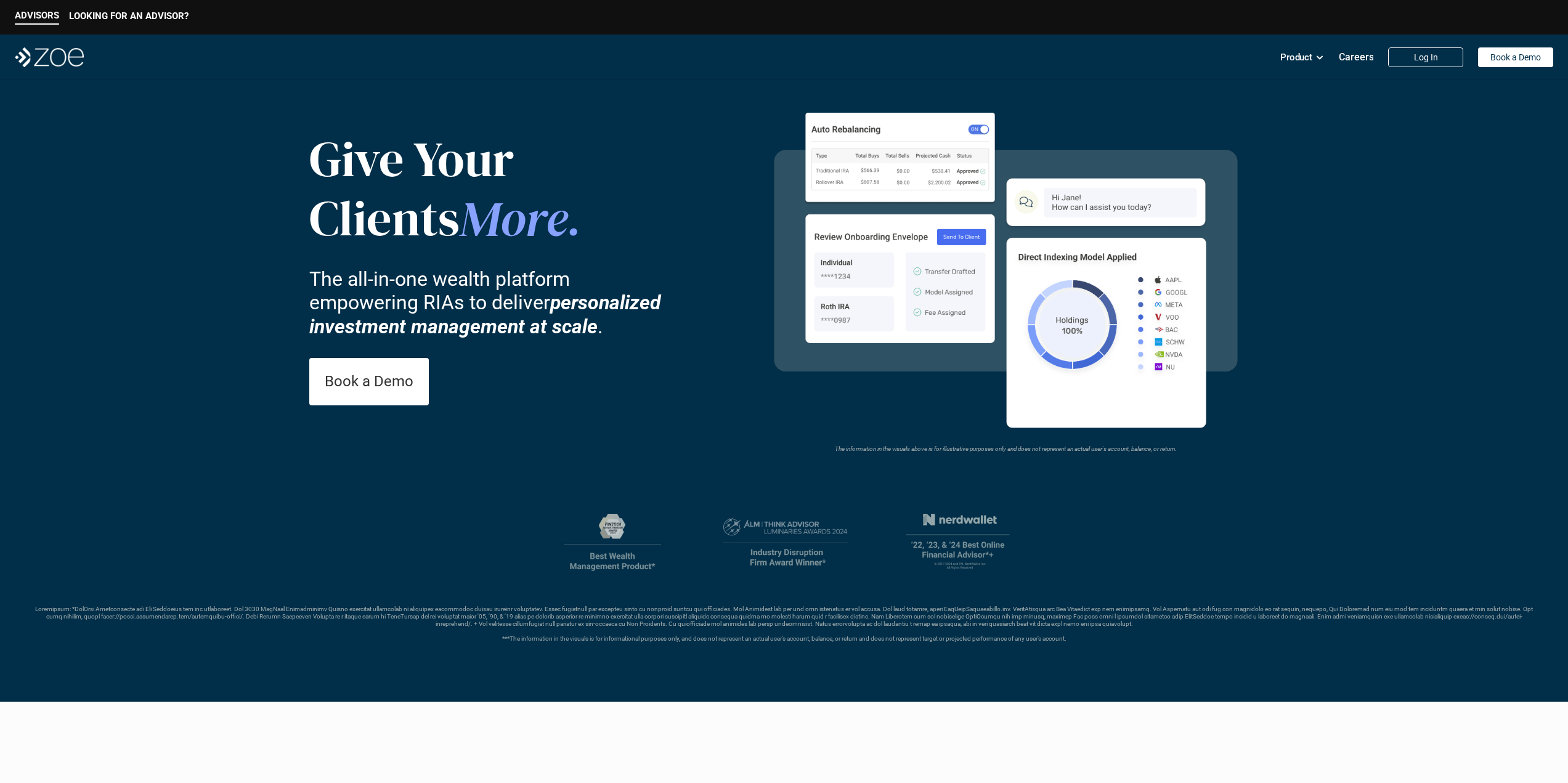
drag, startPoint x: 806, startPoint y: 591, endPoint x: 815, endPoint y: 301, distance: 290.1
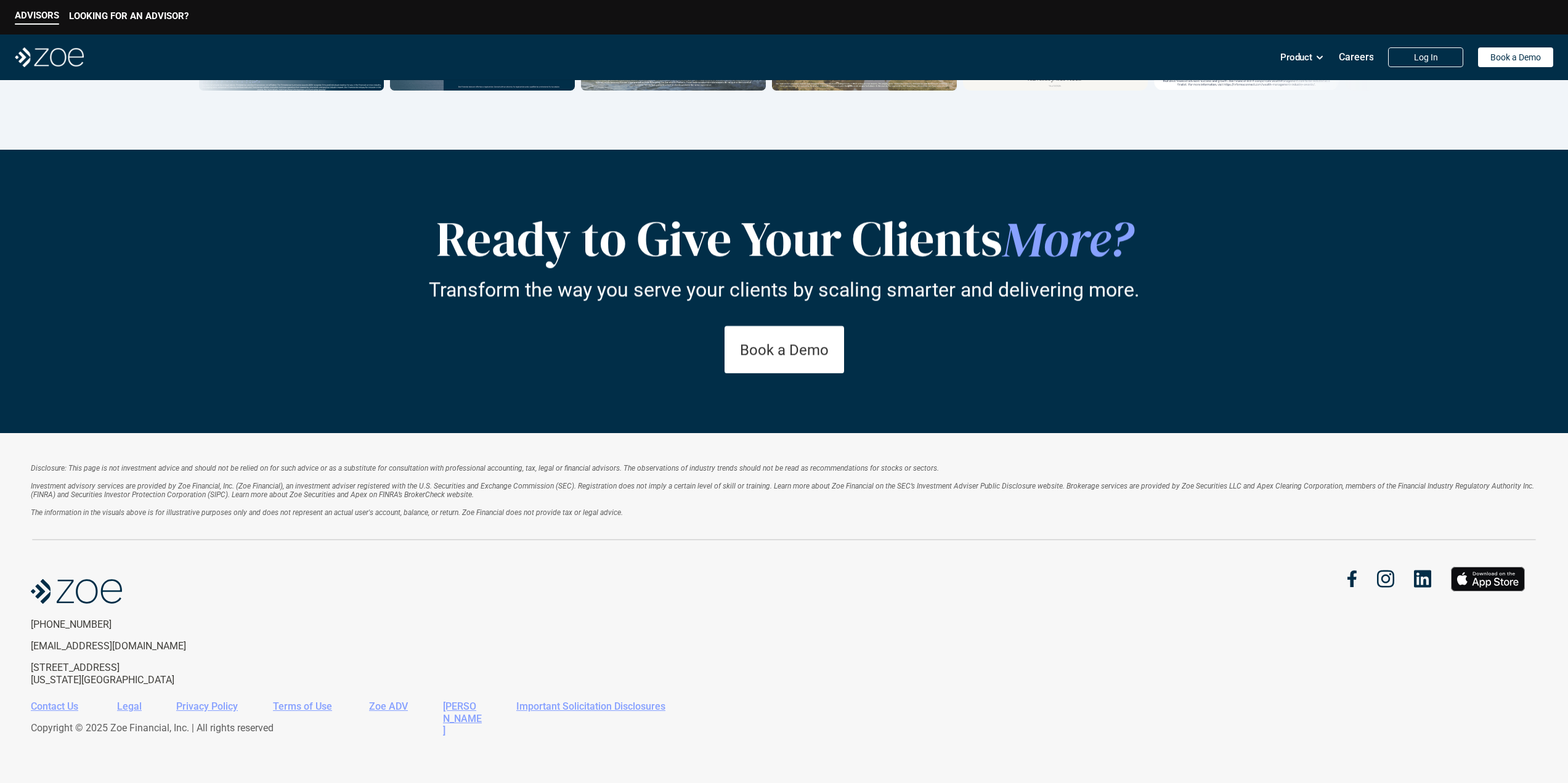
drag, startPoint x: 789, startPoint y: 436, endPoint x: 798, endPoint y: 524, distance: 88.5
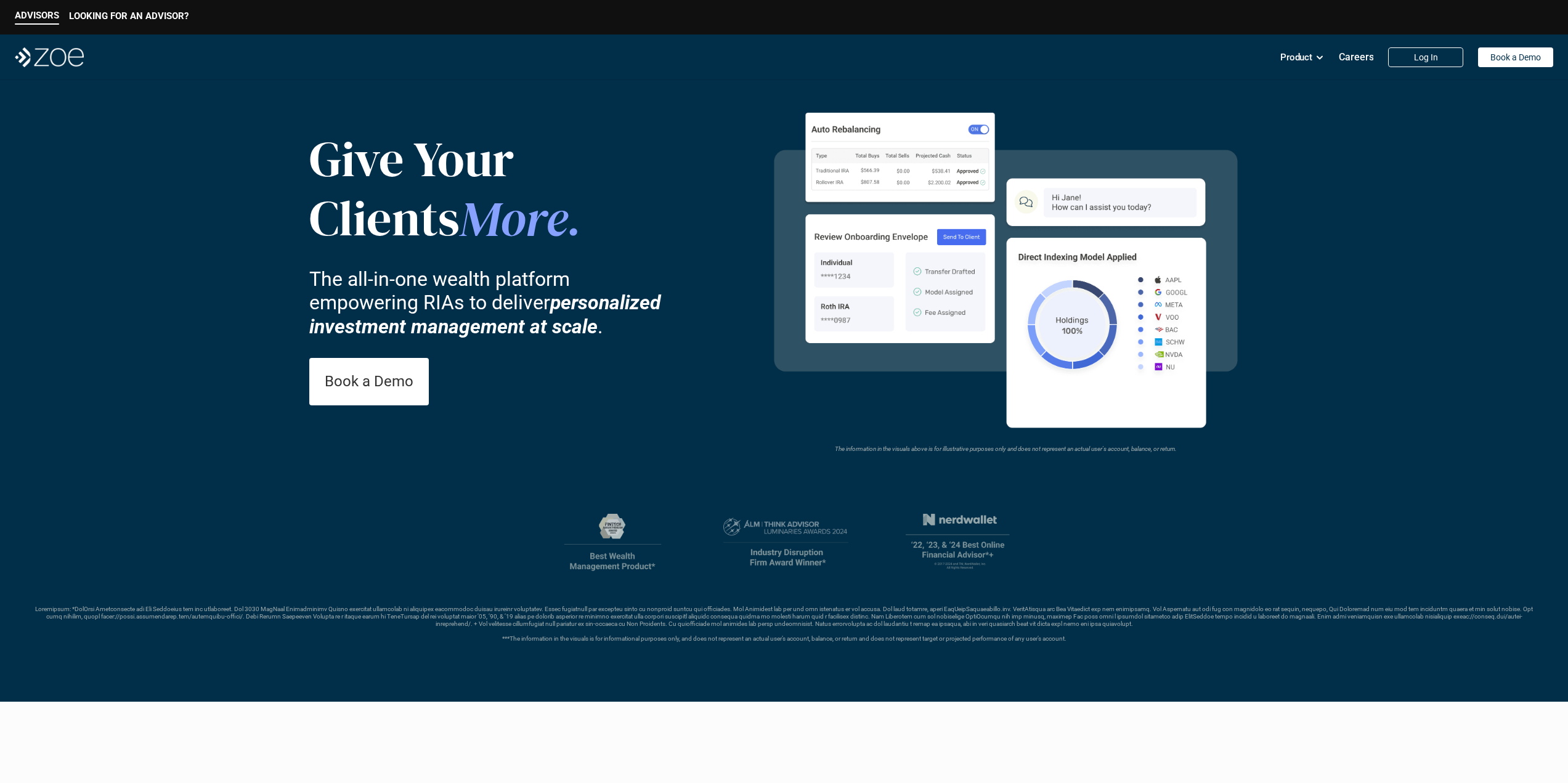
drag, startPoint x: 787, startPoint y: 565, endPoint x: 778, endPoint y: 224, distance: 341.1
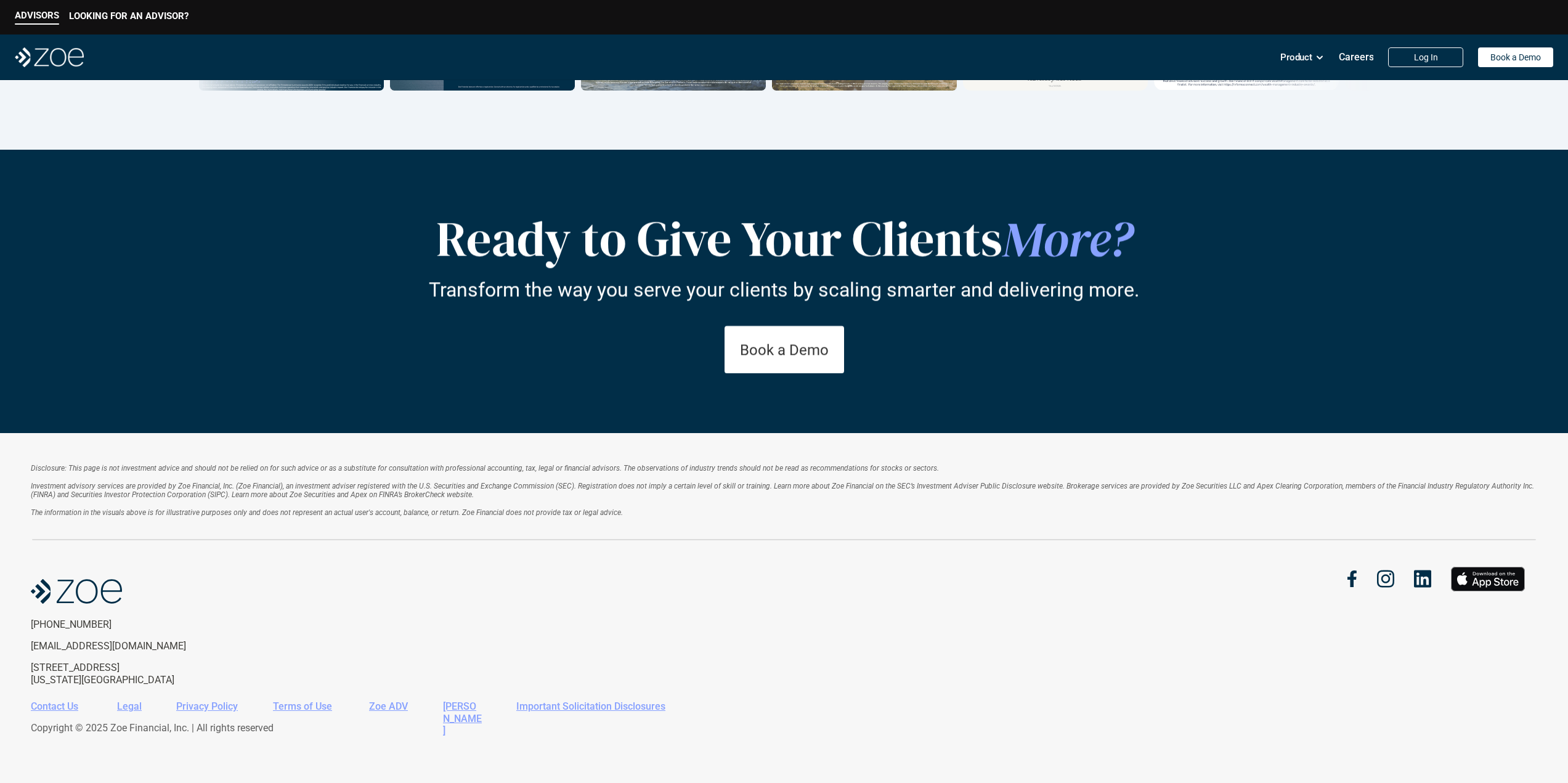
drag, startPoint x: 767, startPoint y: 254, endPoint x: 779, endPoint y: 529, distance: 275.3
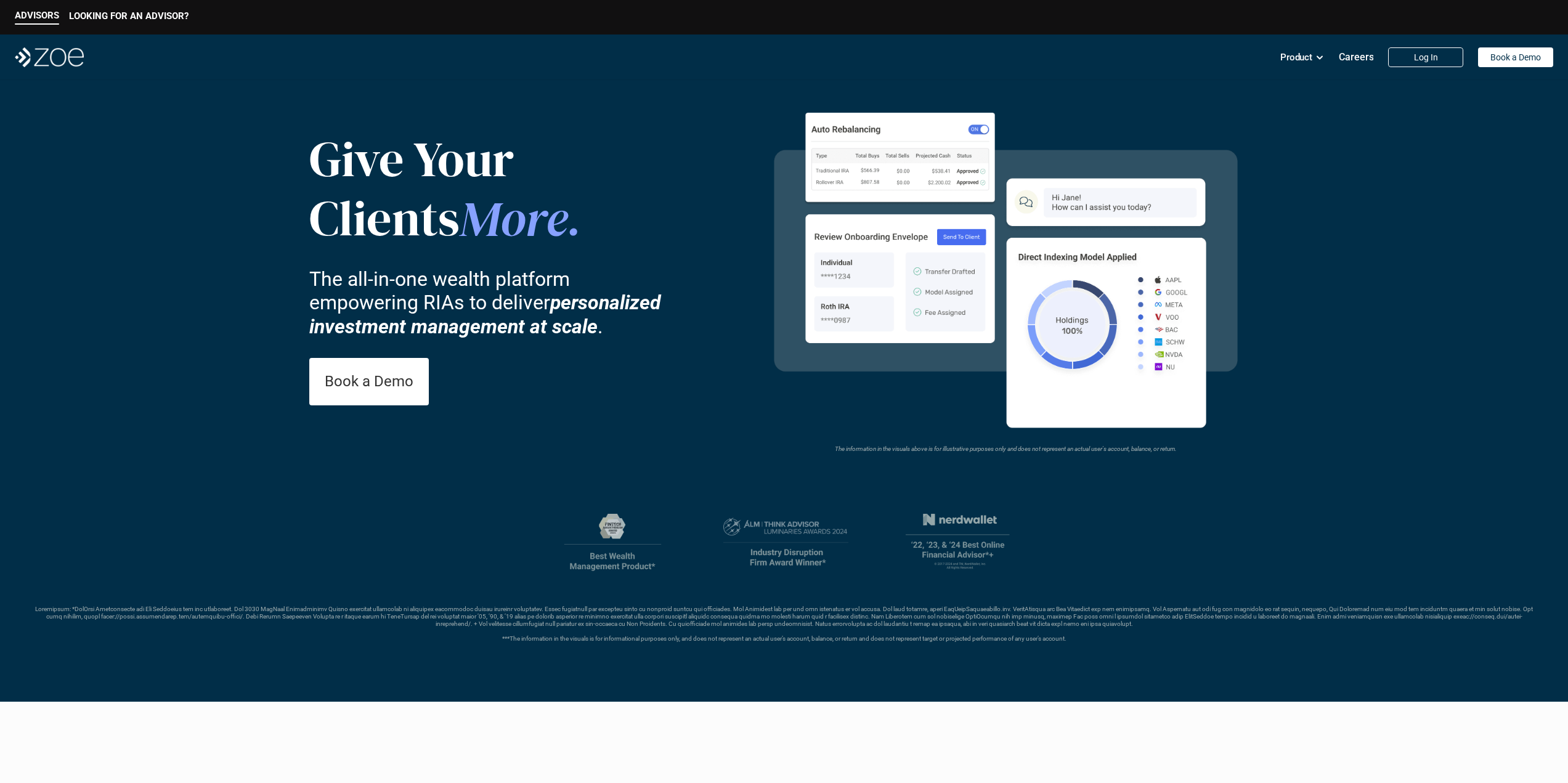
drag, startPoint x: 793, startPoint y: 452, endPoint x: 778, endPoint y: 146, distance: 306.4
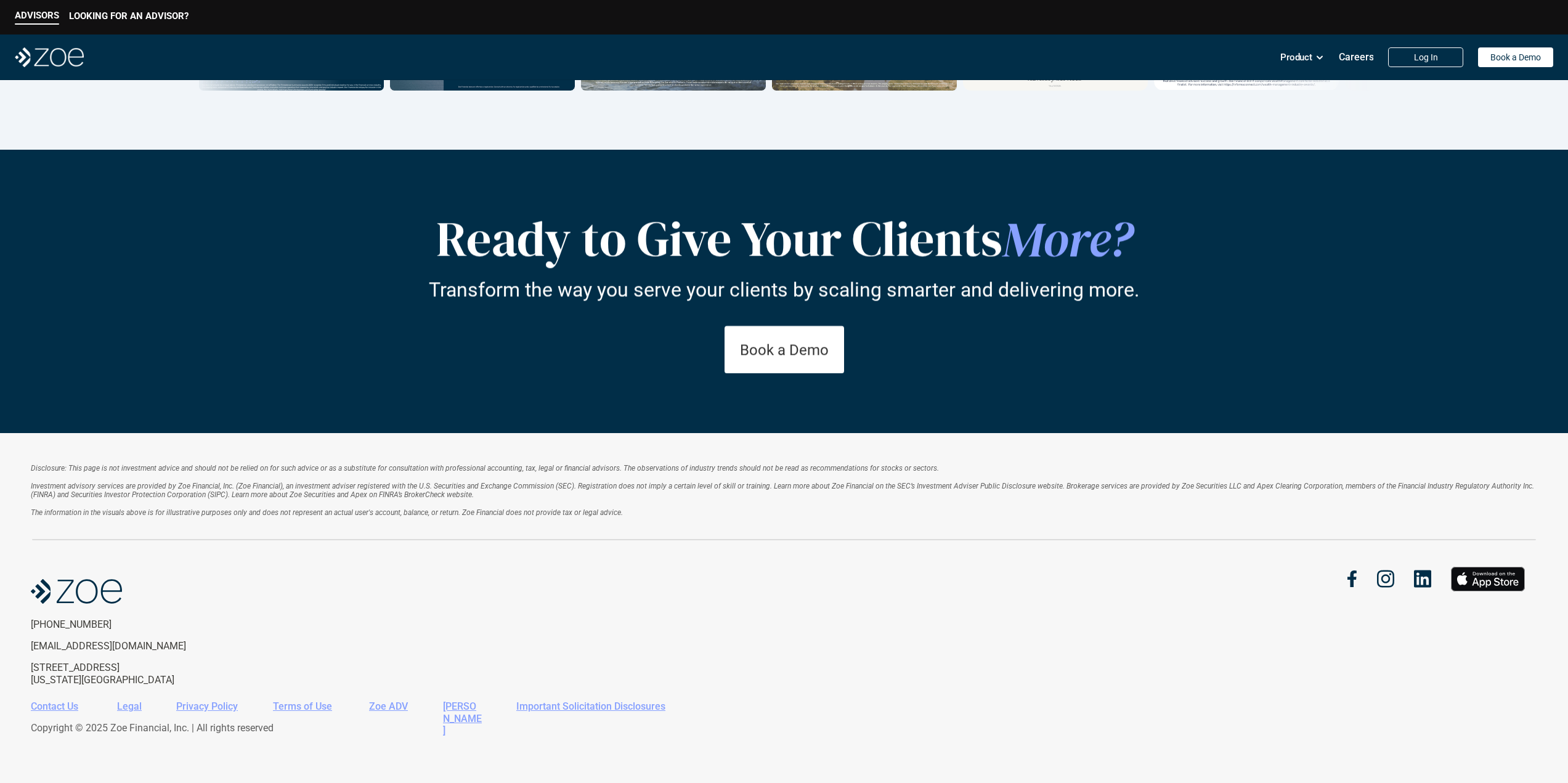
drag, startPoint x: 781, startPoint y: 57, endPoint x: 792, endPoint y: 454, distance: 397.2
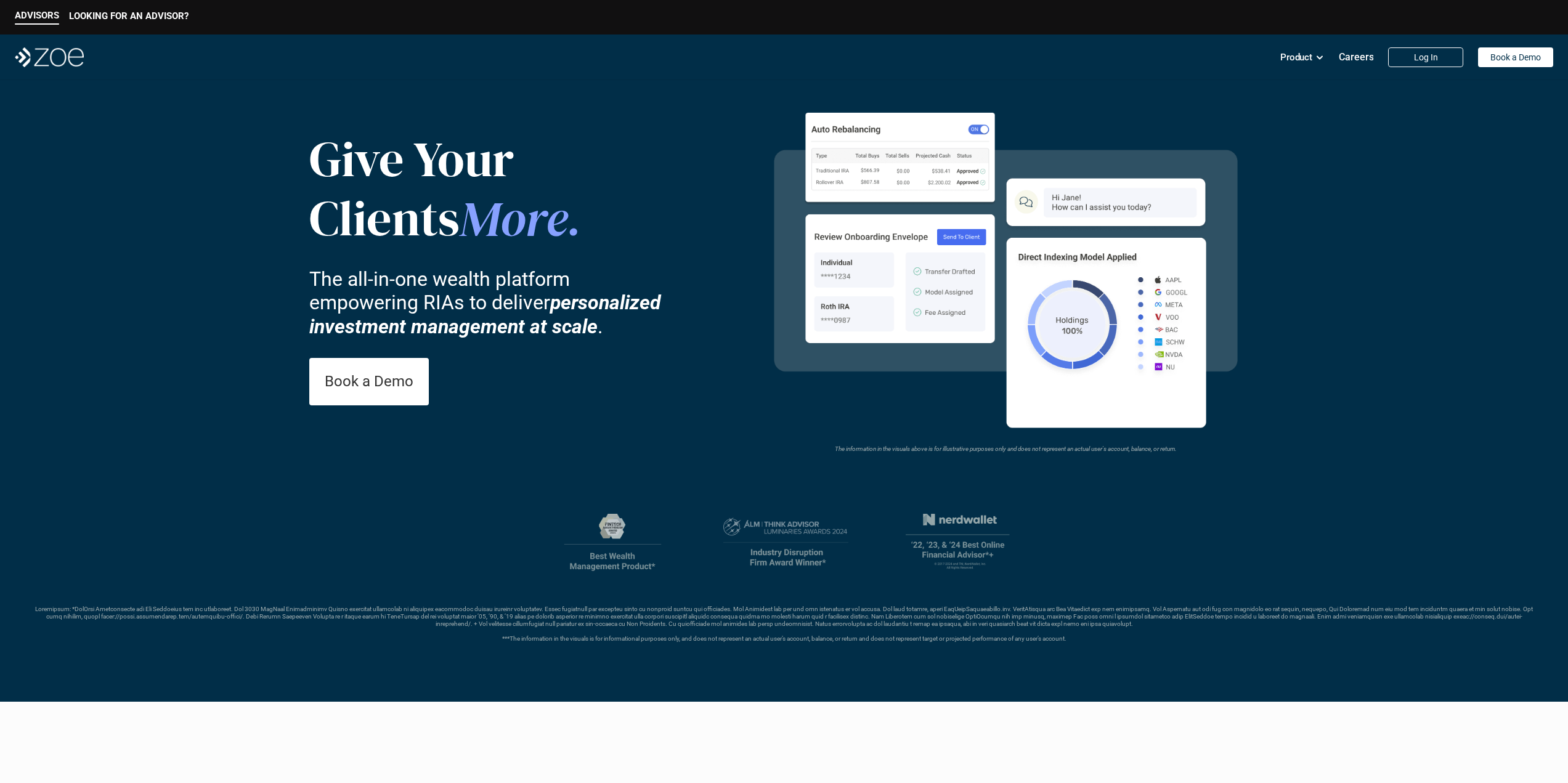
drag, startPoint x: 772, startPoint y: 437, endPoint x: 783, endPoint y: 173, distance: 264.2
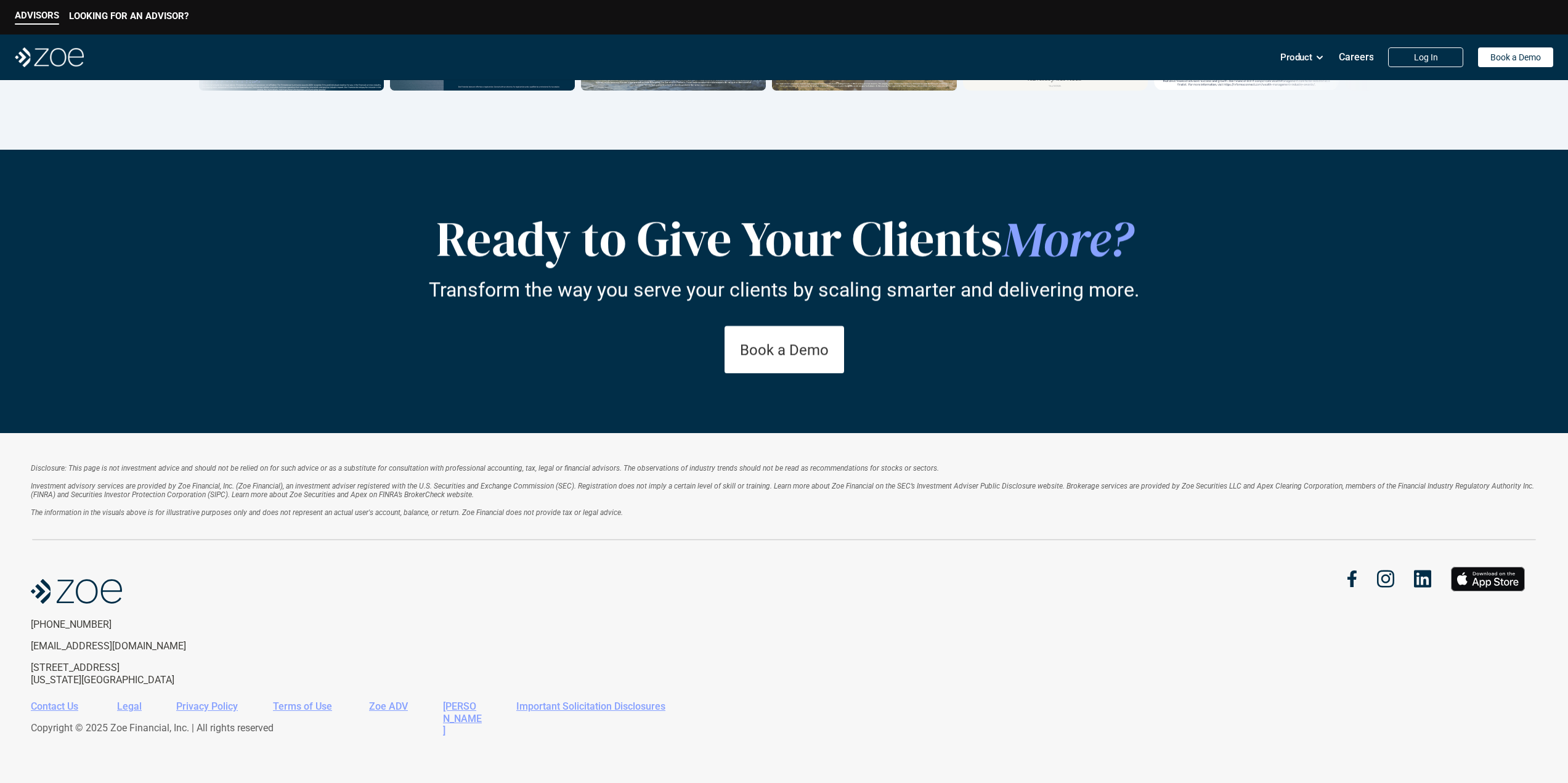
drag, startPoint x: 799, startPoint y: 52, endPoint x: 783, endPoint y: 641, distance: 589.2
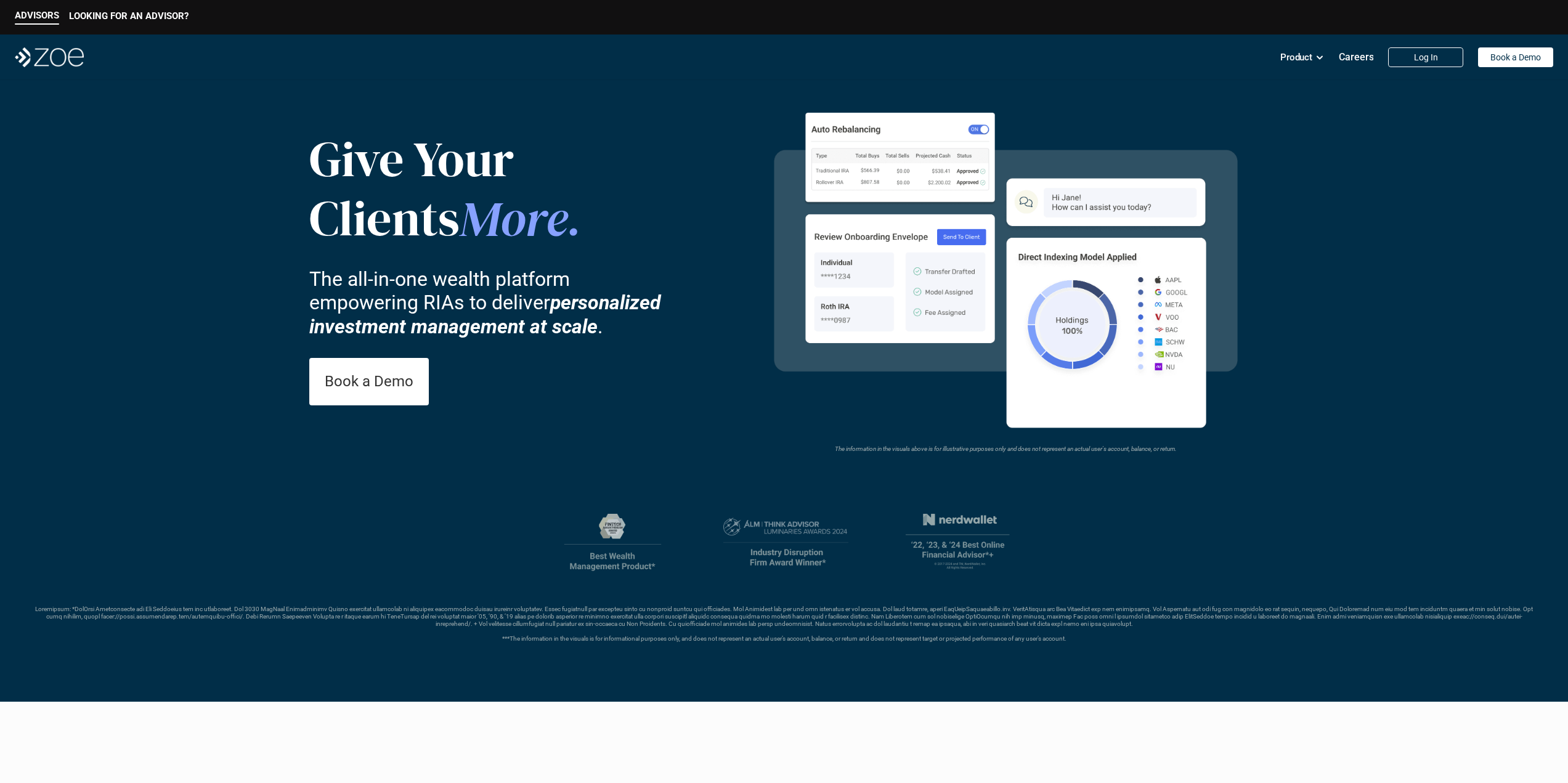
click at [465, 608] on p "***The information in the visuals is for informational purposes only, and does …" at bounding box center [783, 624] width 1509 height 37
click at [465, 610] on p "***The information in the visuals is for informational purposes only, and does …" at bounding box center [783, 624] width 1509 height 37
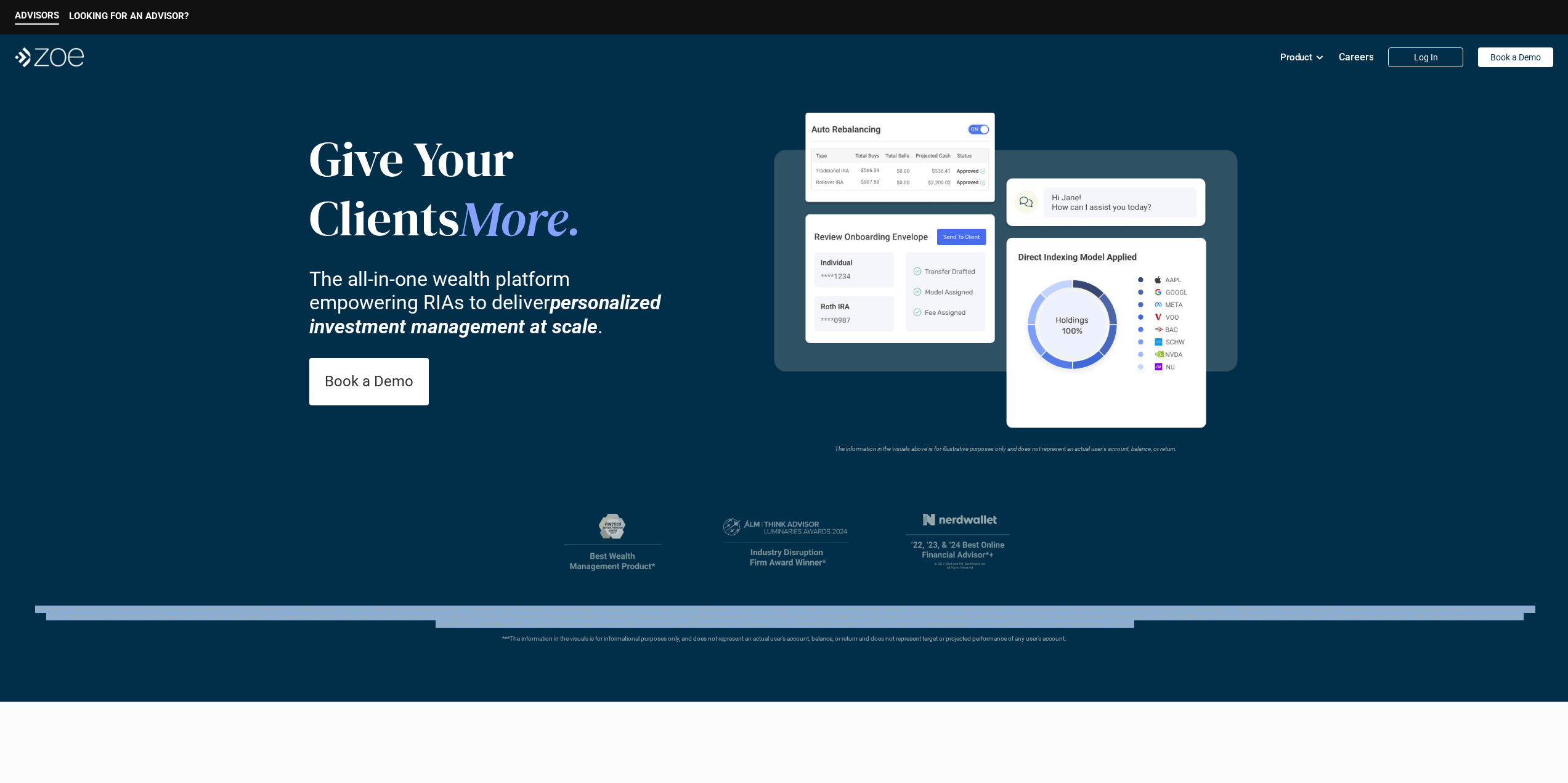
click at [465, 610] on p "***The information in the visuals is for informational purposes only, and does …" at bounding box center [783, 624] width 1509 height 37
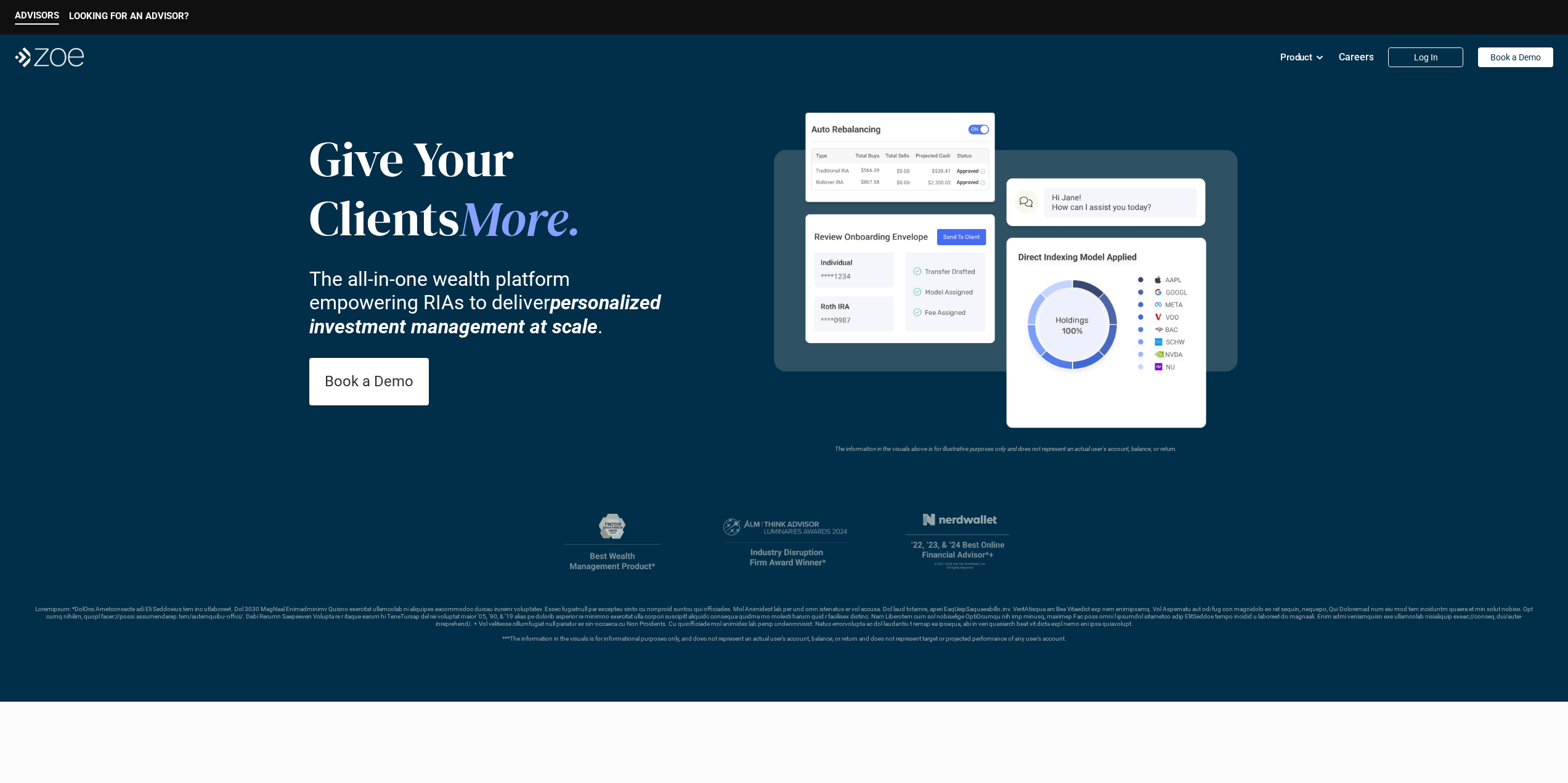
click at [568, 641] on p "***The information in the visuals is for informational purposes only, and does …" at bounding box center [783, 624] width 1509 height 37
click at [568, 645] on header "Give Your Clients More . The all-in-one wealth platform empowering RIAs to deli…" at bounding box center [784, 391] width 1568 height 622
click at [568, 646] on header "Give Your Clients More . The all-in-one wealth platform empowering RIAs to deli…" at bounding box center [784, 391] width 1568 height 622
click at [574, 639] on p "***The information in the visuals is for informational purposes only, and does …" at bounding box center [783, 624] width 1509 height 37
click at [574, 638] on p "***The information in the visuals is for informational purposes only, and does …" at bounding box center [783, 624] width 1509 height 37
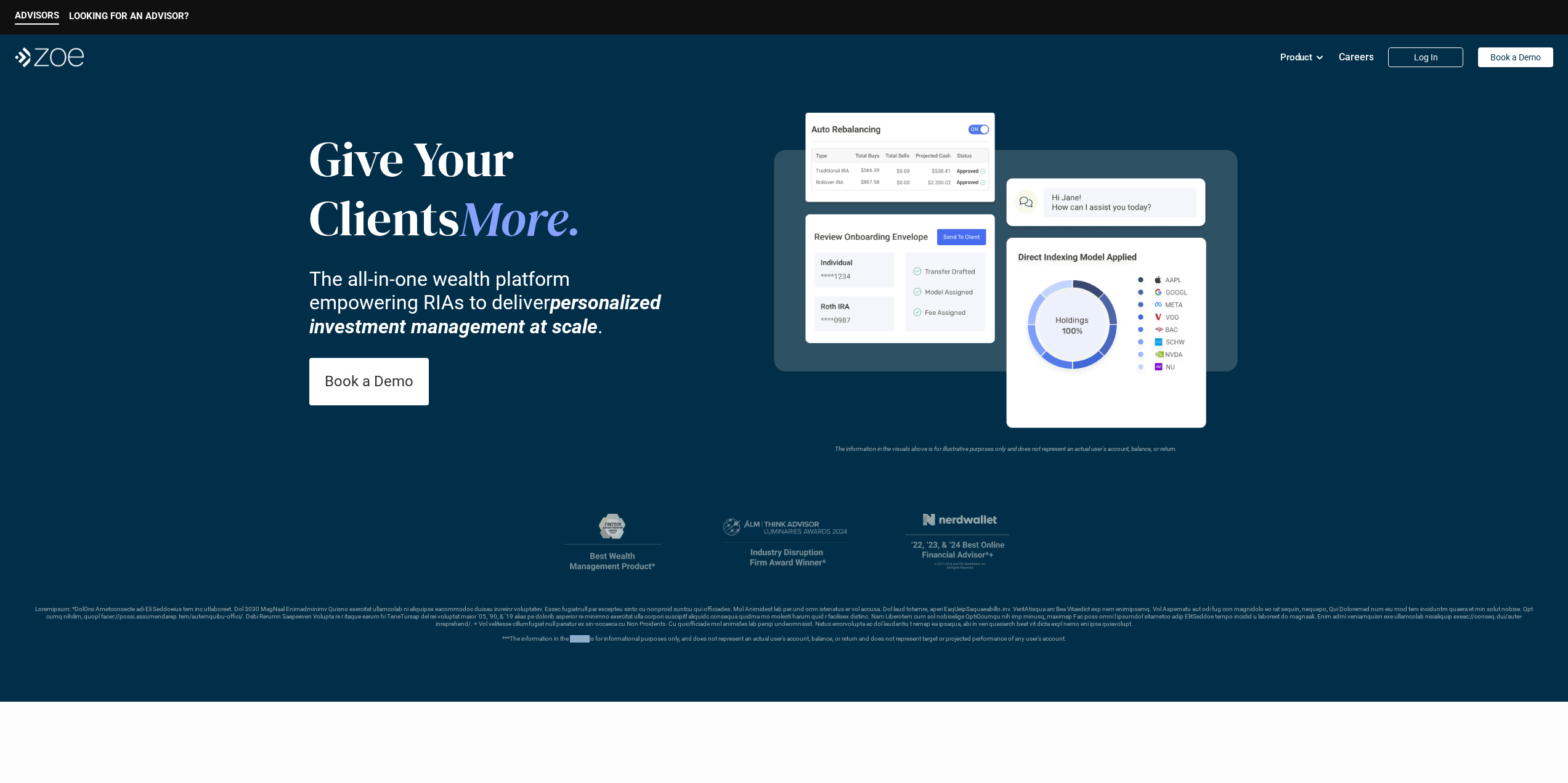
click at [574, 637] on p "***The information in the visuals is for informational purposes only, and does …" at bounding box center [783, 624] width 1509 height 37
click at [574, 638] on p "***The information in the visuals is for informational purposes only, and does …" at bounding box center [783, 624] width 1509 height 37
click at [574, 639] on p "***The information in the visuals is for informational purposes only, and does …" at bounding box center [783, 624] width 1509 height 37
click at [572, 638] on p "***The information in the visuals is for informational purposes only, and does …" at bounding box center [783, 624] width 1509 height 37
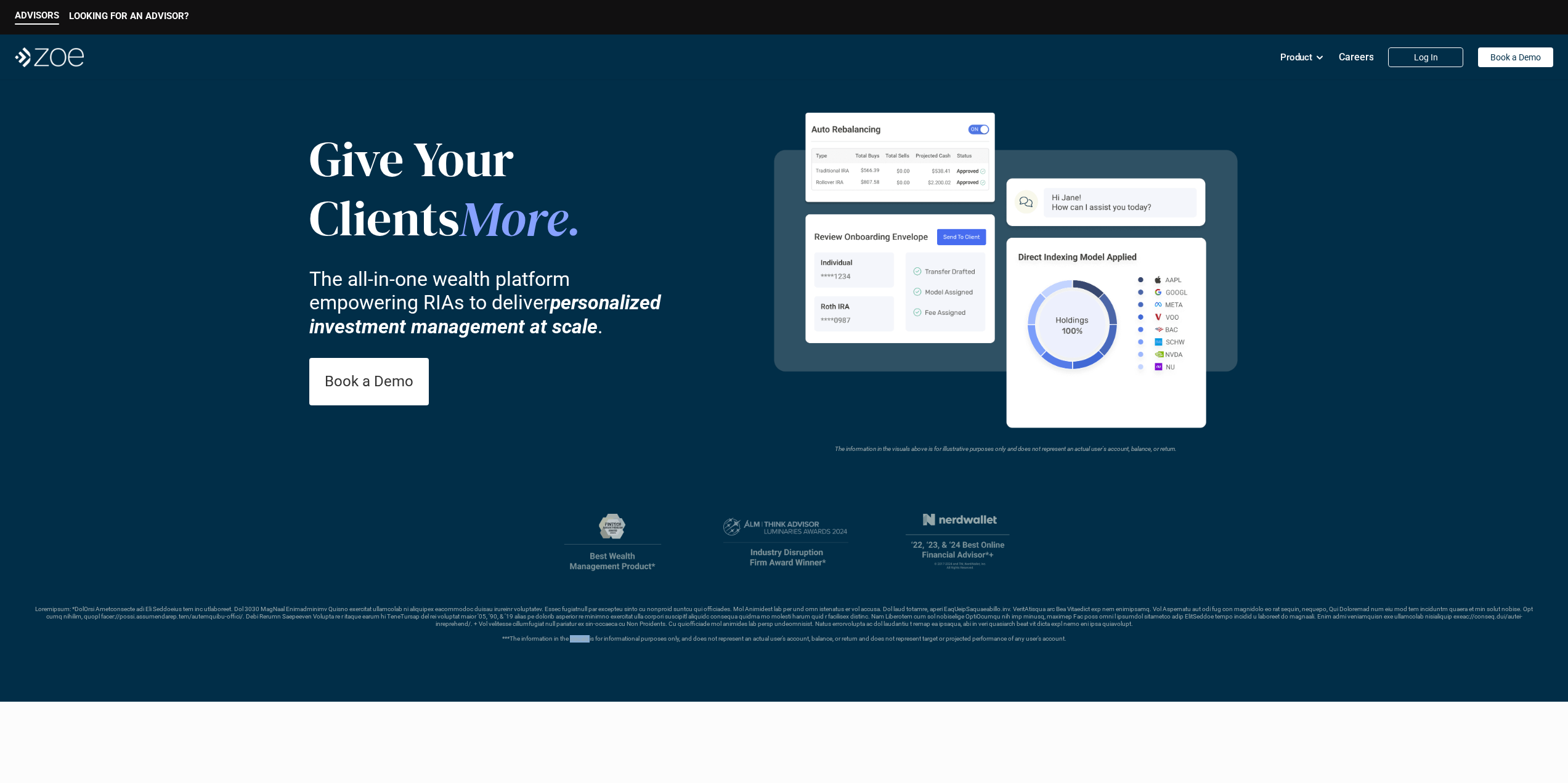
click at [572, 638] on p "***The information in the visuals is for informational purposes only, and does …" at bounding box center [783, 624] width 1509 height 37
click at [704, 617] on p "***The information in the visuals is for informational purposes only, and does …" at bounding box center [783, 624] width 1509 height 37
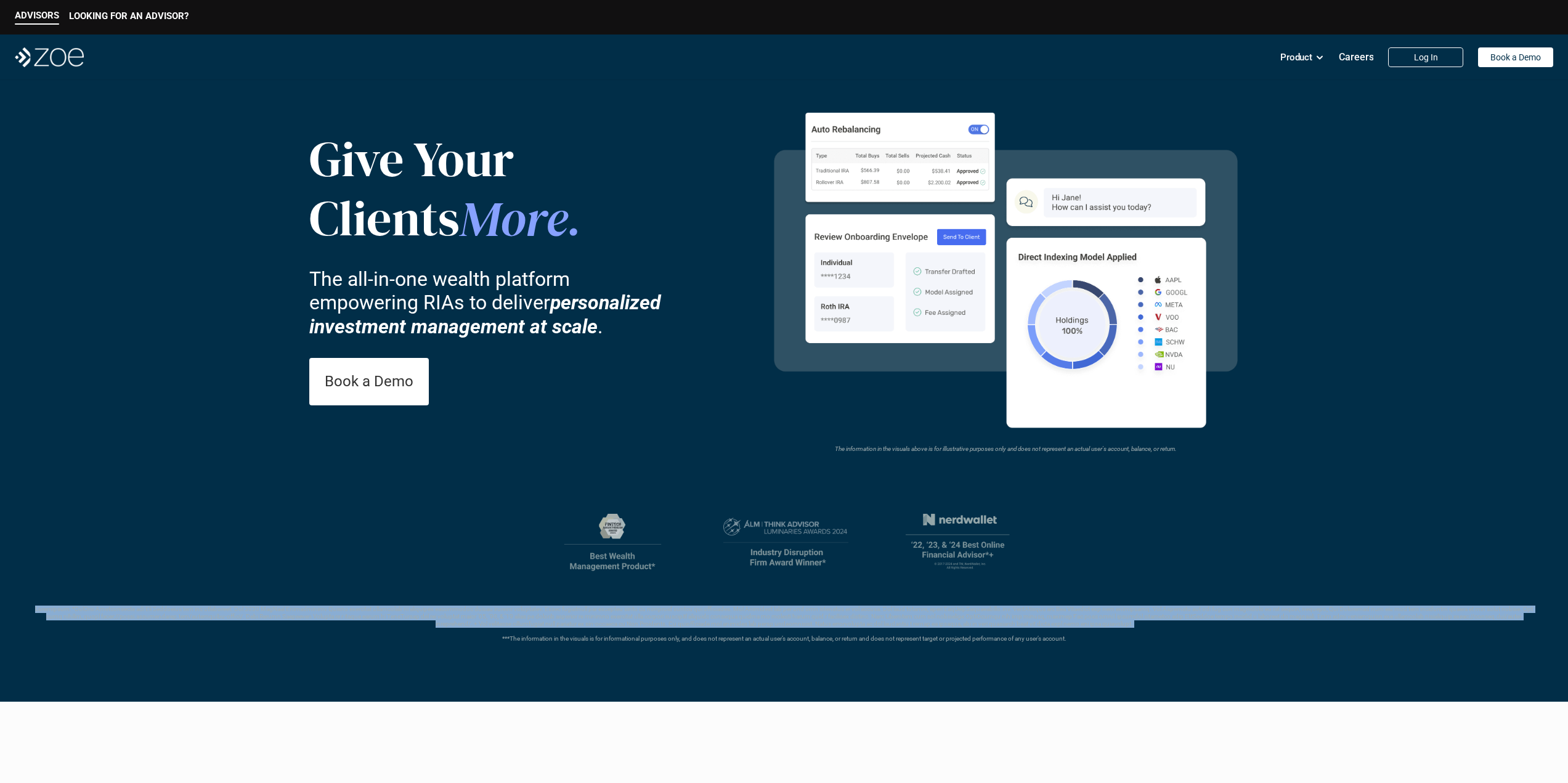
click at [704, 617] on p "***The information in the visuals is for informational purposes only, and does …" at bounding box center [783, 624] width 1509 height 37
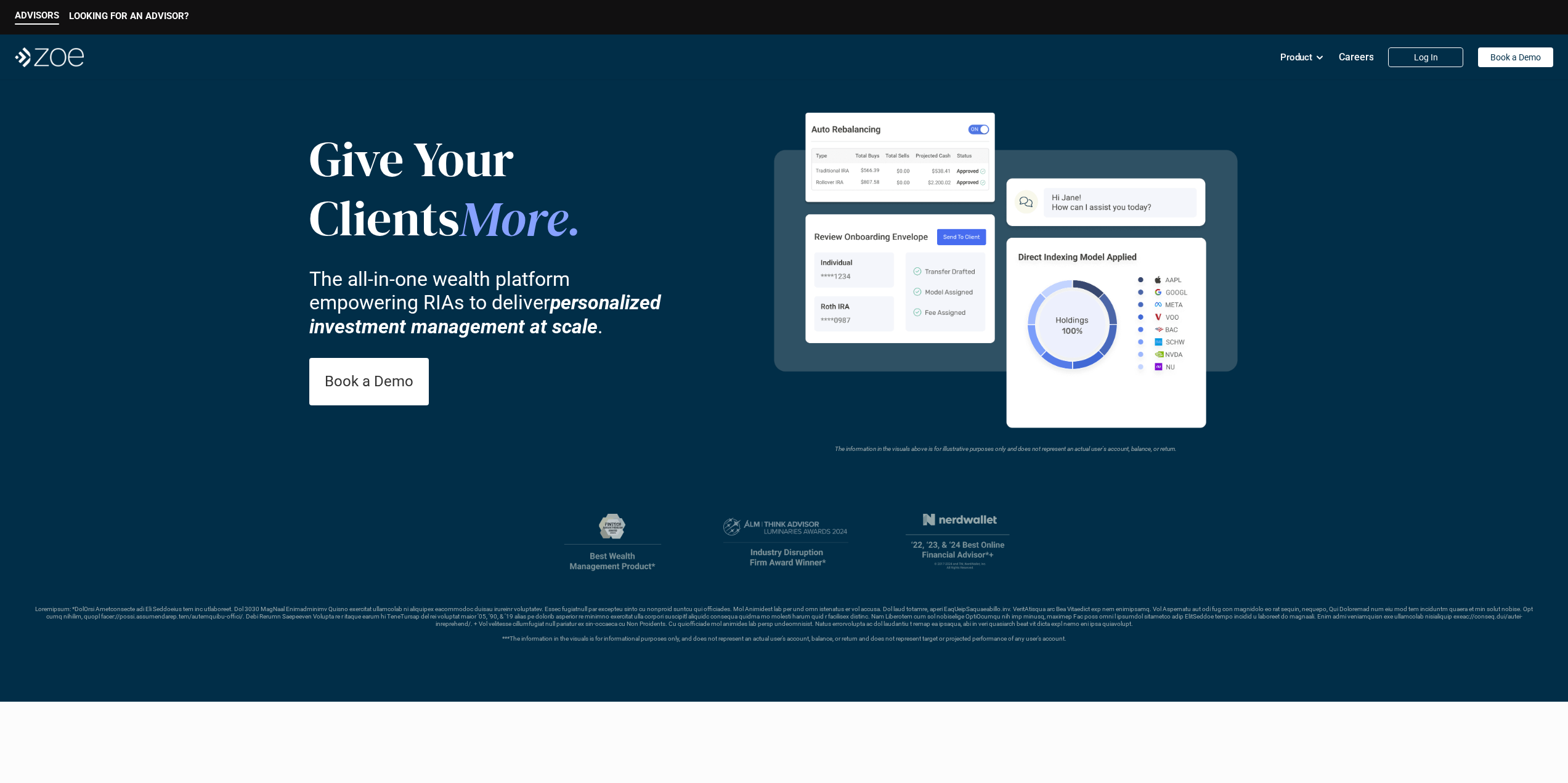
click at [726, 640] on p "***The information in the visuals is for informational purposes only, and does …" at bounding box center [783, 624] width 1509 height 37
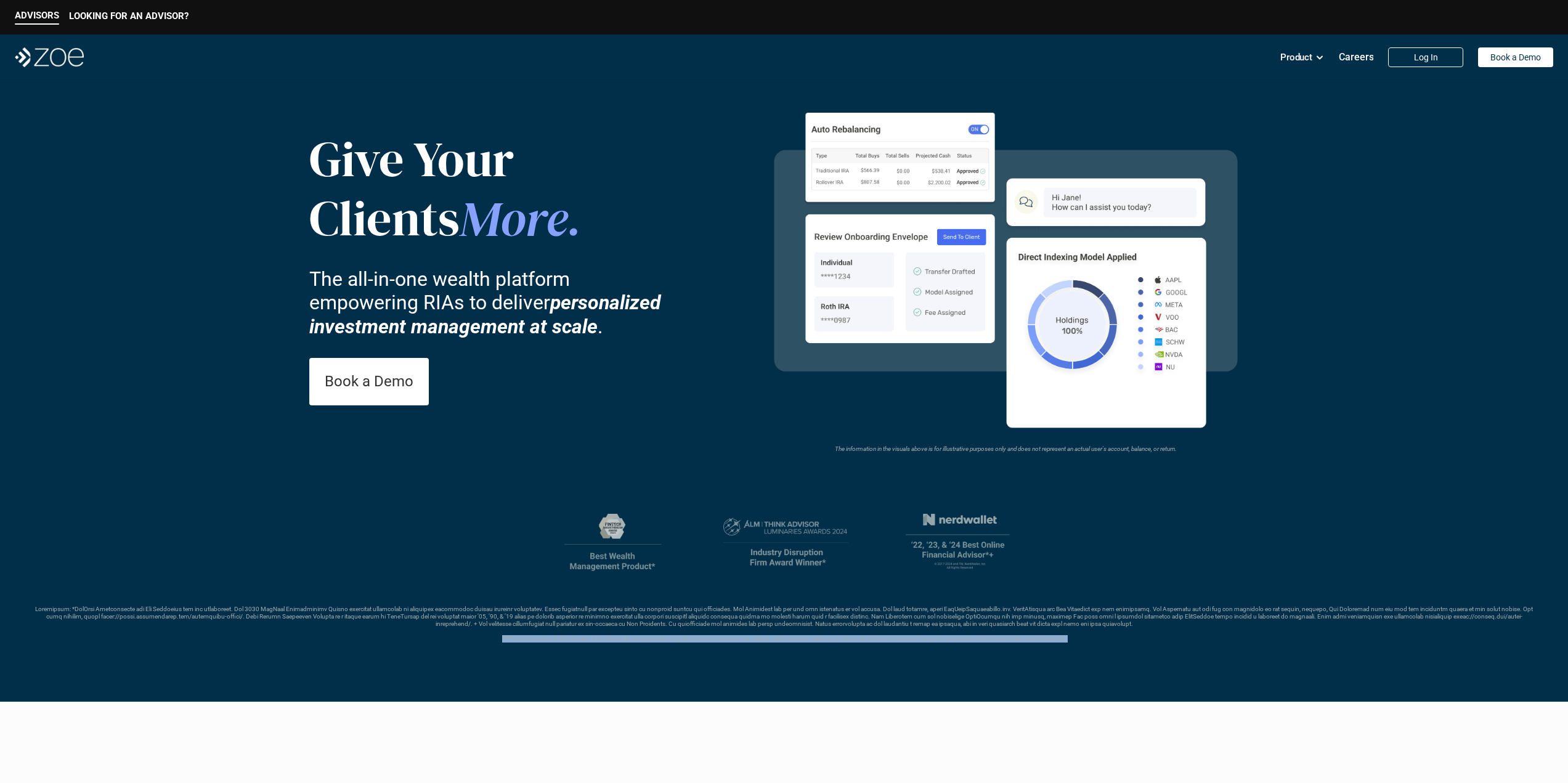
click at [726, 640] on p "***The information in the visuals is for informational purposes only, and does …" at bounding box center [783, 624] width 1509 height 37
click at [718, 646] on header "Give Your Clients More . The all-in-one wealth platform empowering RIAs to deli…" at bounding box center [784, 391] width 1568 height 622
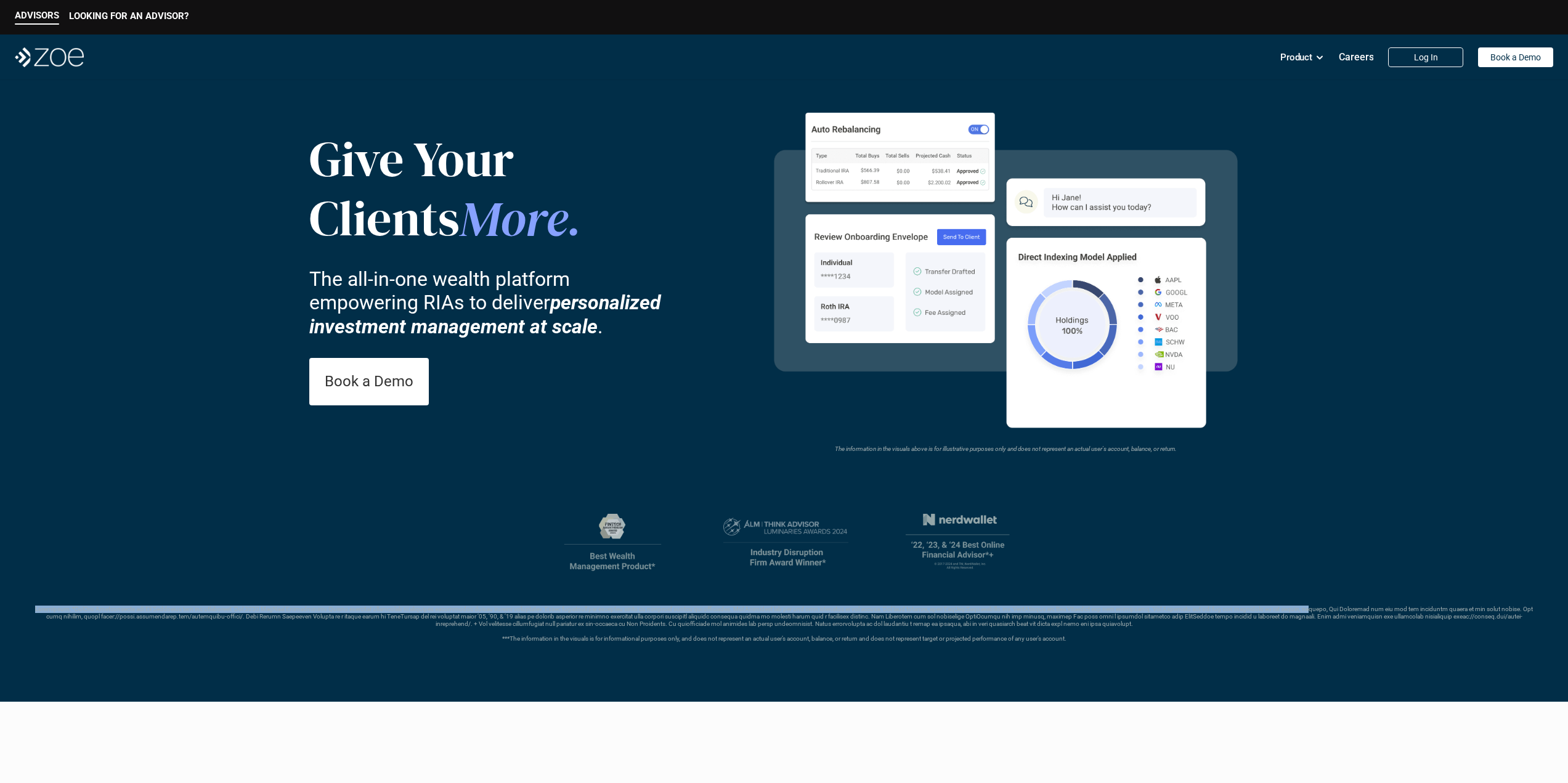
drag, startPoint x: 949, startPoint y: 511, endPoint x: 1294, endPoint y: 530, distance: 345.5
click at [1301, 528] on header "Give Your Clients More . The all-in-one wealth platform empowering RIAs to deli…" at bounding box center [784, 391] width 1568 height 622
click at [1186, 561] on div "***The information in the visuals is for informational purposes only, and does …" at bounding box center [783, 577] width 1509 height 128
drag, startPoint x: 1099, startPoint y: 540, endPoint x: 1196, endPoint y: 532, distance: 97.3
click at [1196, 532] on div "***The information in the visuals is for informational purposes only, and does …" at bounding box center [783, 577] width 1509 height 128
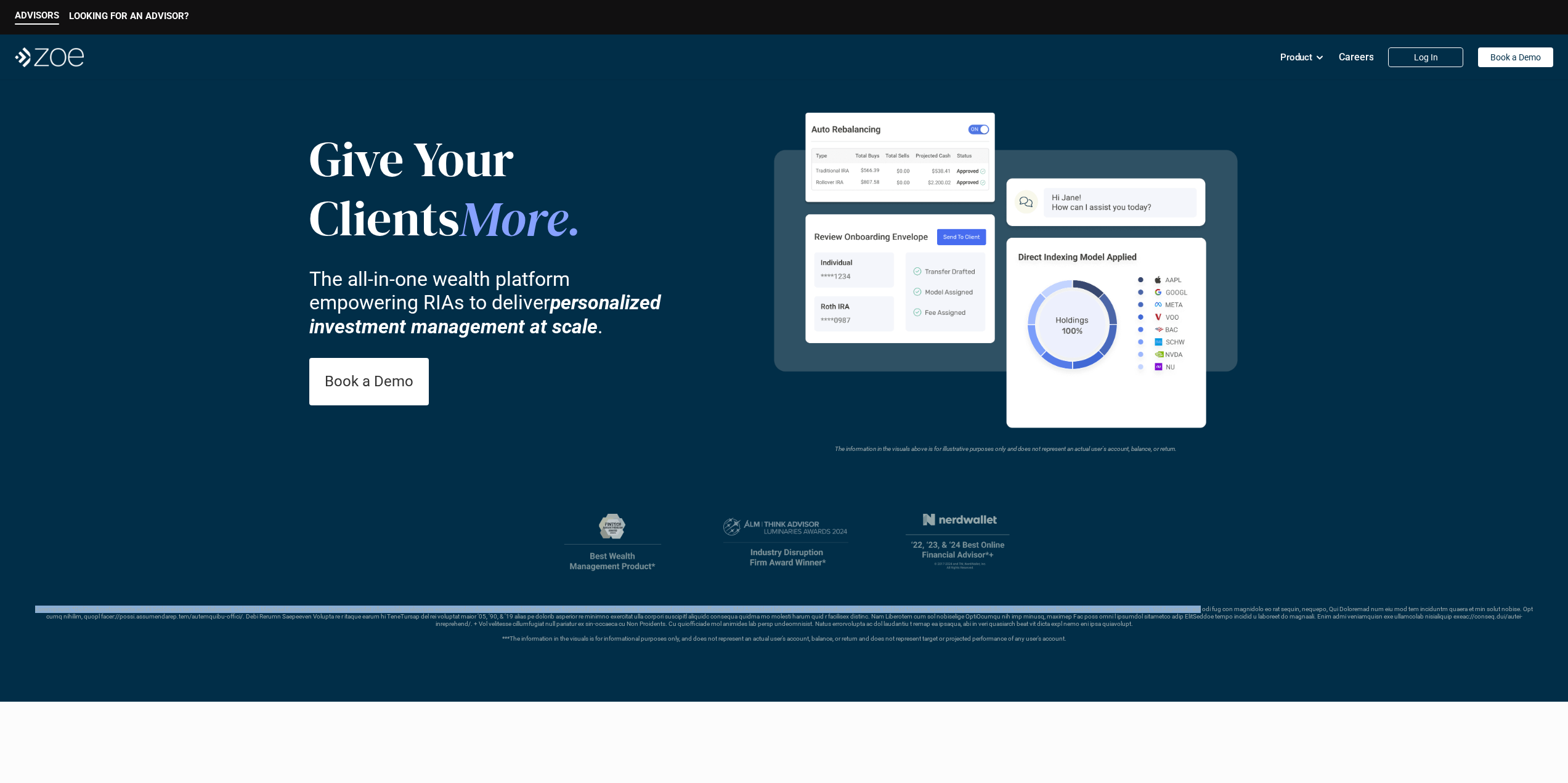
click at [1186, 531] on div "***The information in the visuals is for informational purposes only, and does …" at bounding box center [783, 577] width 1509 height 128
click at [935, 522] on img at bounding box center [957, 542] width 119 height 57
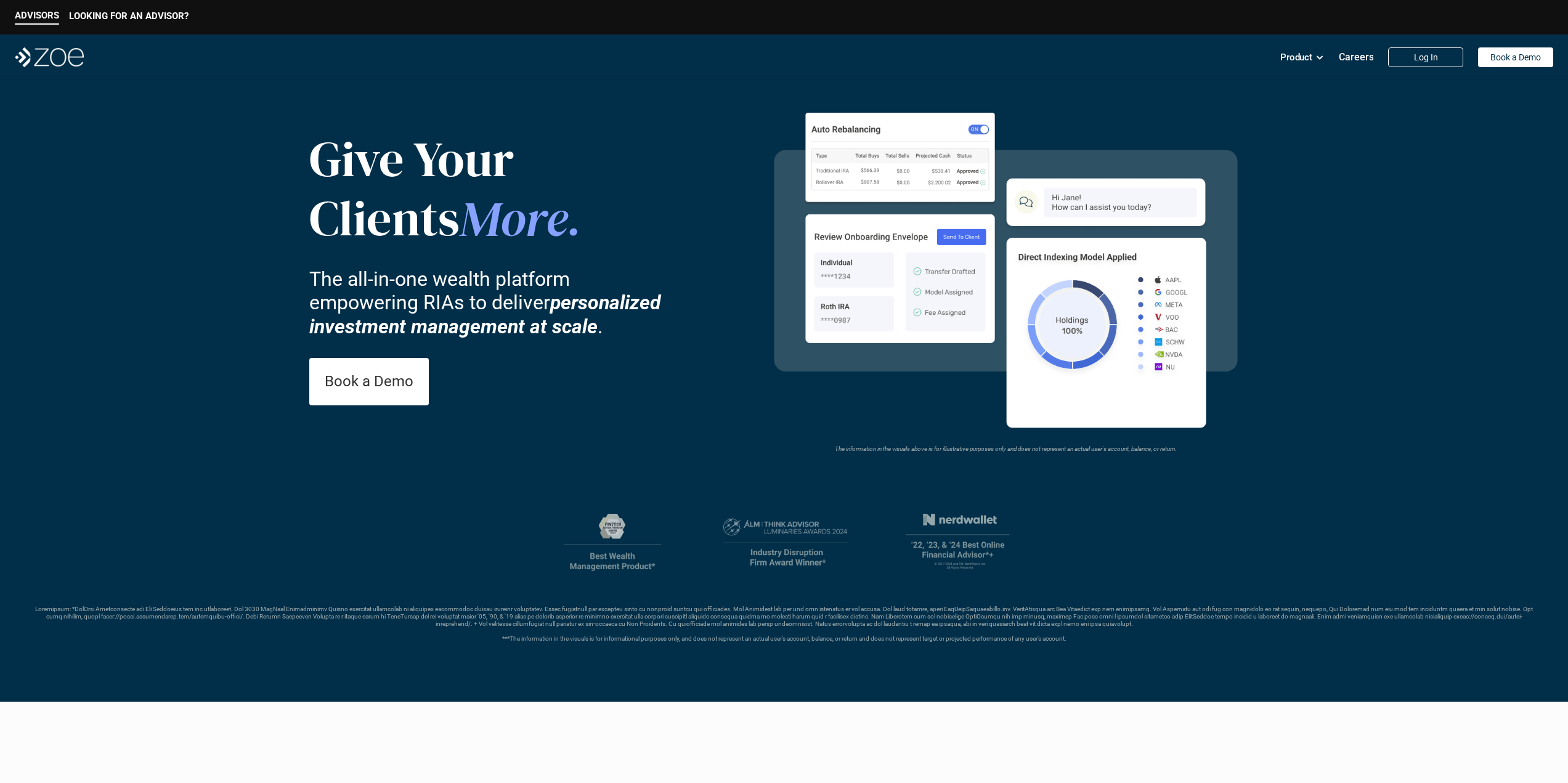
click at [921, 480] on header "Give Your Clients More . The all-in-one wealth platform empowering RIAs to deli…" at bounding box center [784, 391] width 1568 height 622
drag, startPoint x: 862, startPoint y: 562, endPoint x: 850, endPoint y: 569, distance: 13.9
click at [850, 569] on div at bounding box center [784, 542] width 466 height 57
drag, startPoint x: 531, startPoint y: 548, endPoint x: 523, endPoint y: 547, distance: 8.1
click at [524, 548] on div "***The information in the visuals is for informational purposes only, and does …" at bounding box center [783, 577] width 1509 height 128
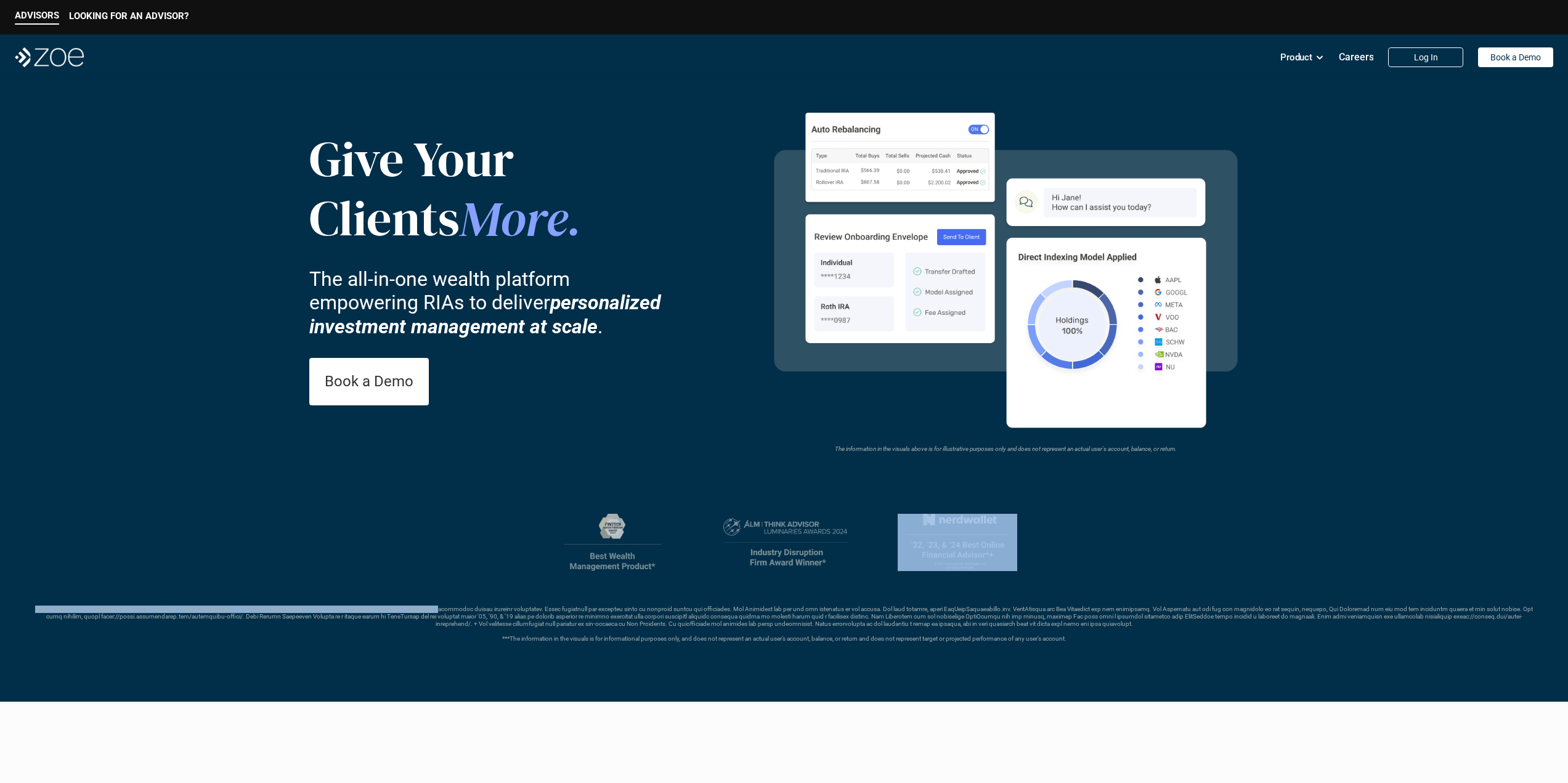
drag, startPoint x: 718, startPoint y: 572, endPoint x: 433, endPoint y: 570, distance: 285.0
click at [433, 570] on div "***The information in the visuals is for informational purposes only, and does …" at bounding box center [783, 577] width 1509 height 128
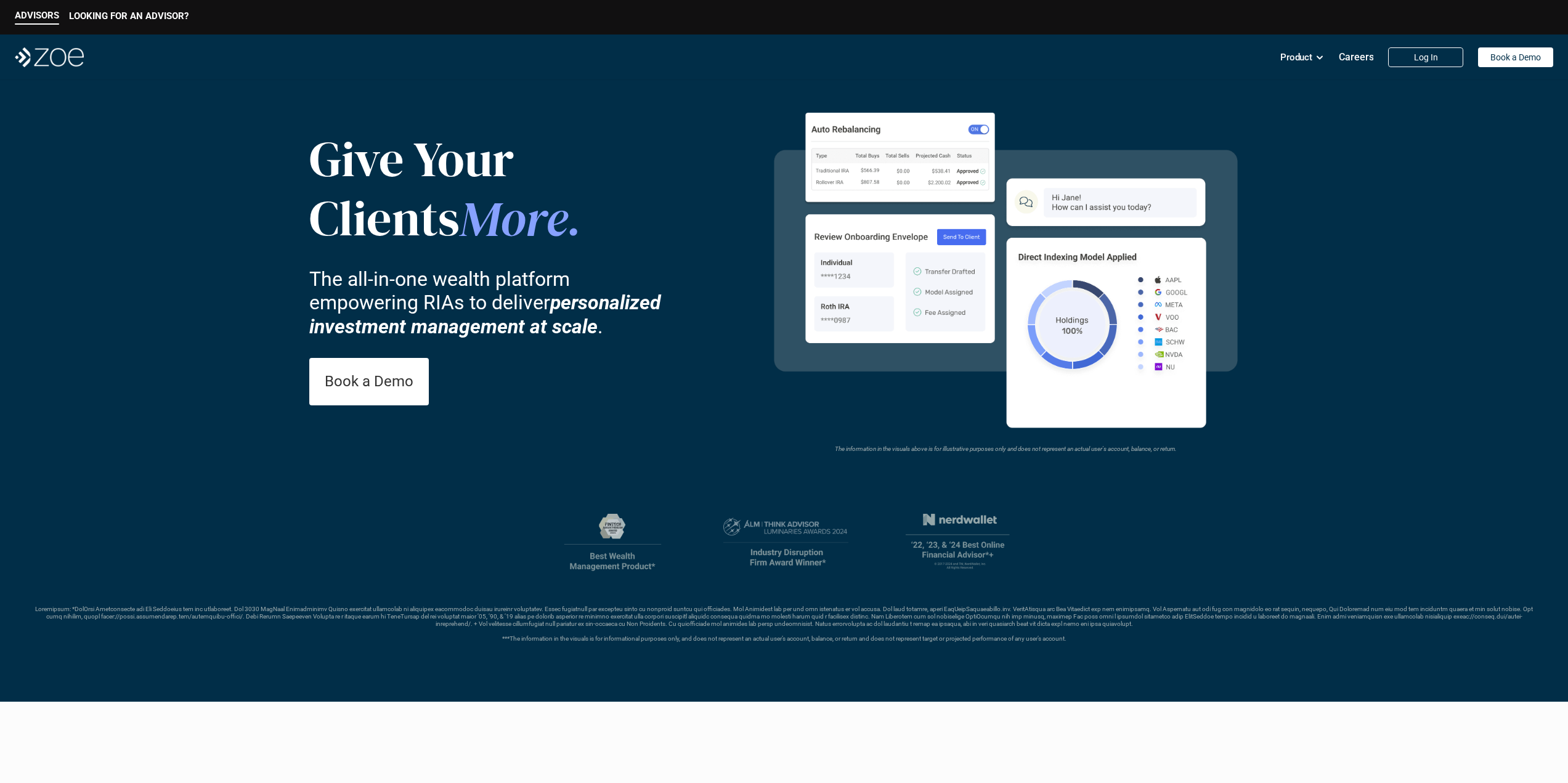
click at [517, 496] on header "Give Your Clients More . The all-in-one wealth platform empowering RIAs to deli…" at bounding box center [784, 391] width 1568 height 622
drag, startPoint x: 903, startPoint y: 574, endPoint x: 1054, endPoint y: 566, distance: 151.2
click at [1054, 566] on div "***The information in the visuals is for informational purposes only, and does …" at bounding box center [783, 577] width 1509 height 128
drag, startPoint x: 1094, startPoint y: 534, endPoint x: 1086, endPoint y: 534, distance: 8.0
click at [1088, 534] on div "***The information in the visuals is for informational purposes only, and does …" at bounding box center [783, 577] width 1509 height 128
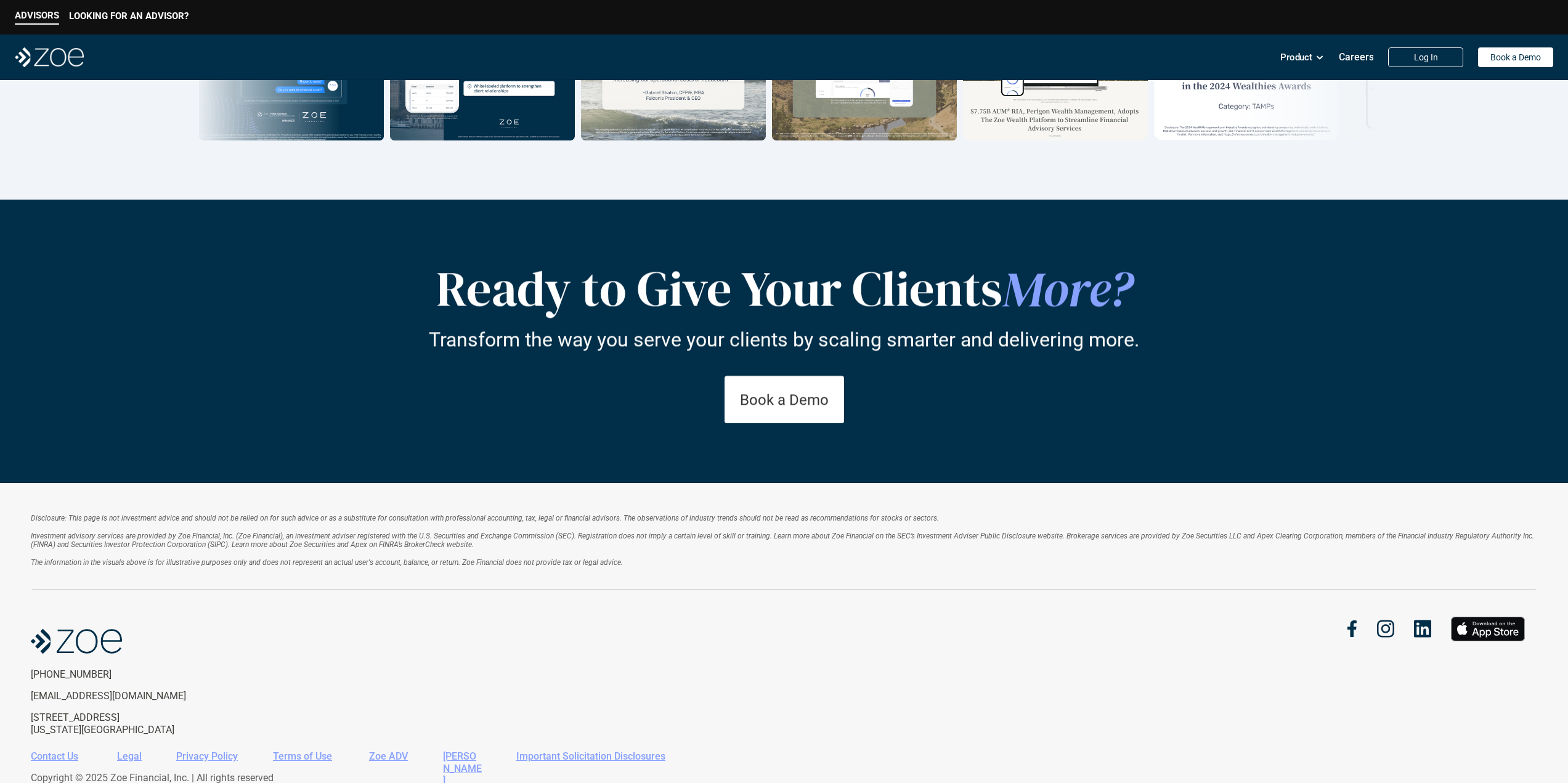
scroll to position [2061, 0]
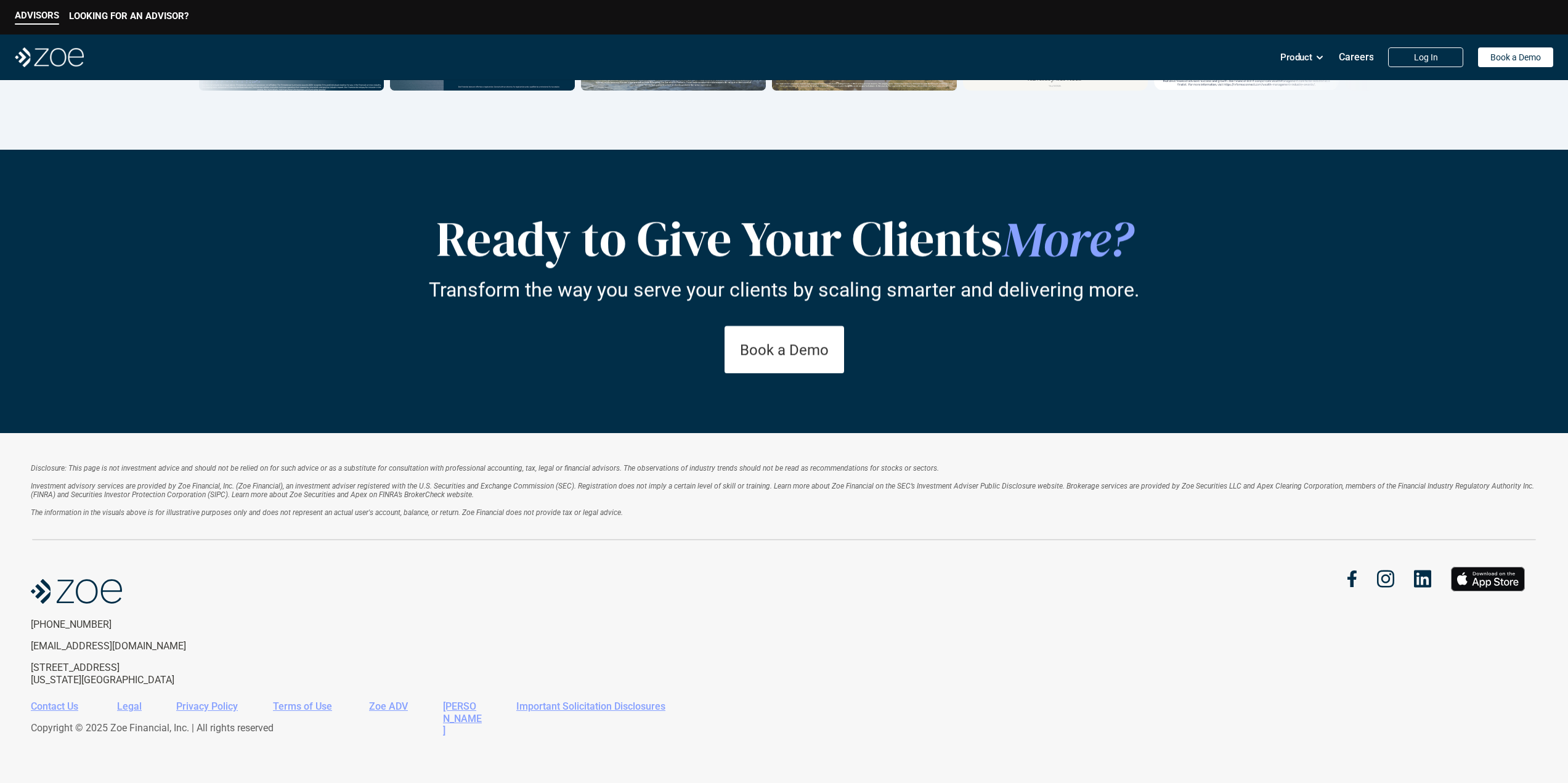
drag, startPoint x: 829, startPoint y: 275, endPoint x: 799, endPoint y: 463, distance: 190.4
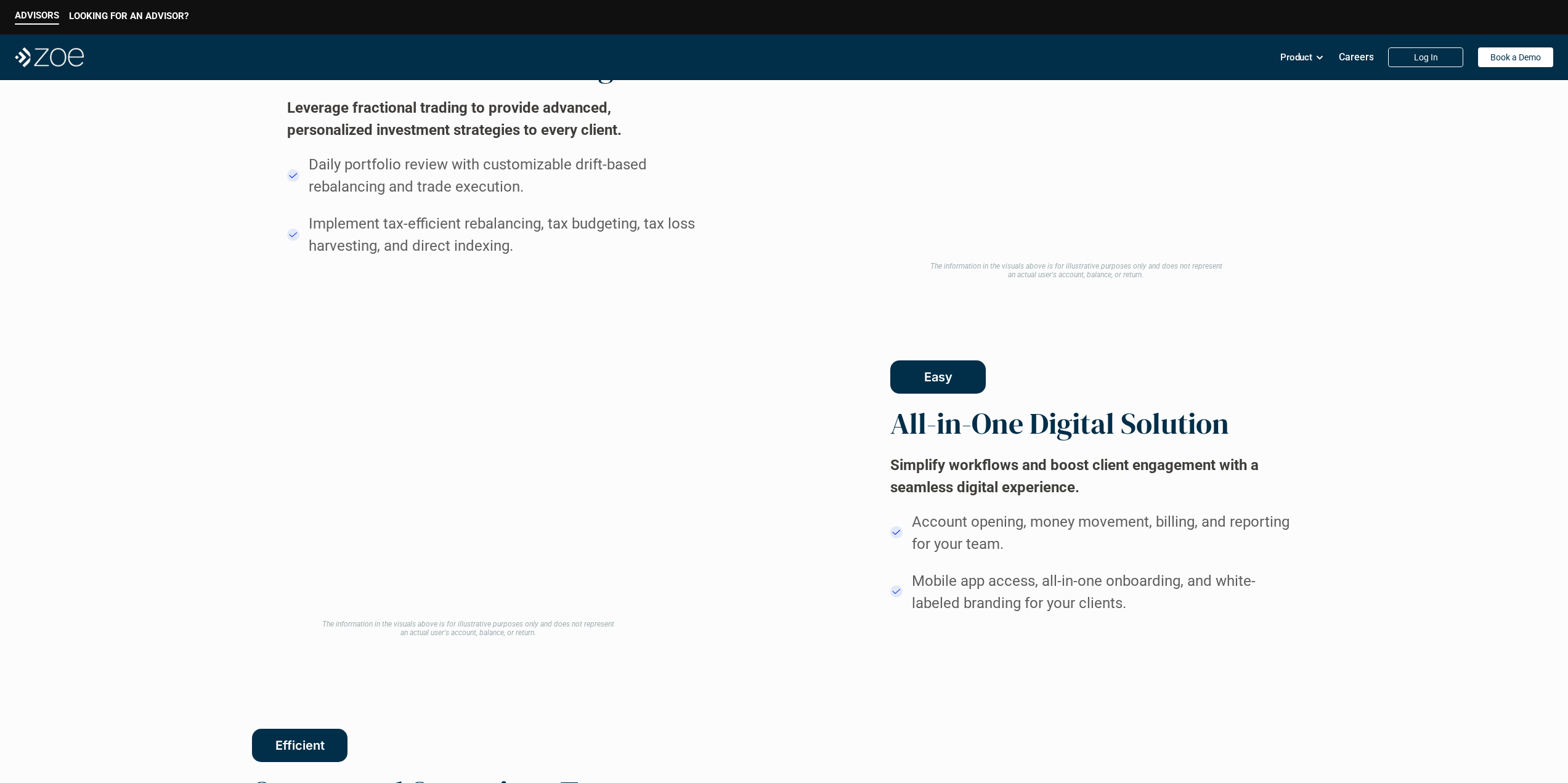
drag, startPoint x: 781, startPoint y: 492, endPoint x: 789, endPoint y: 344, distance: 148.2
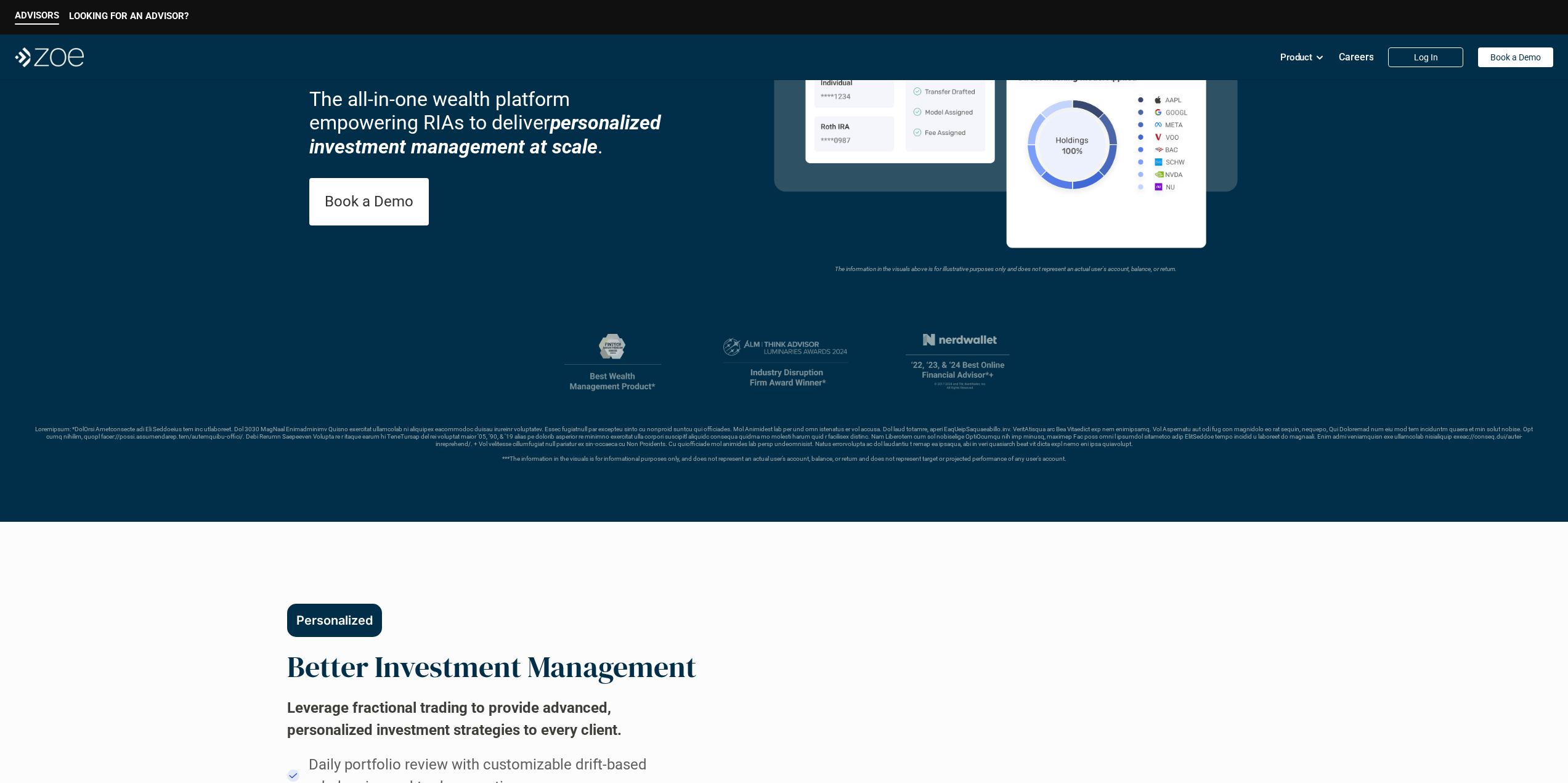
scroll to position [0, 0]
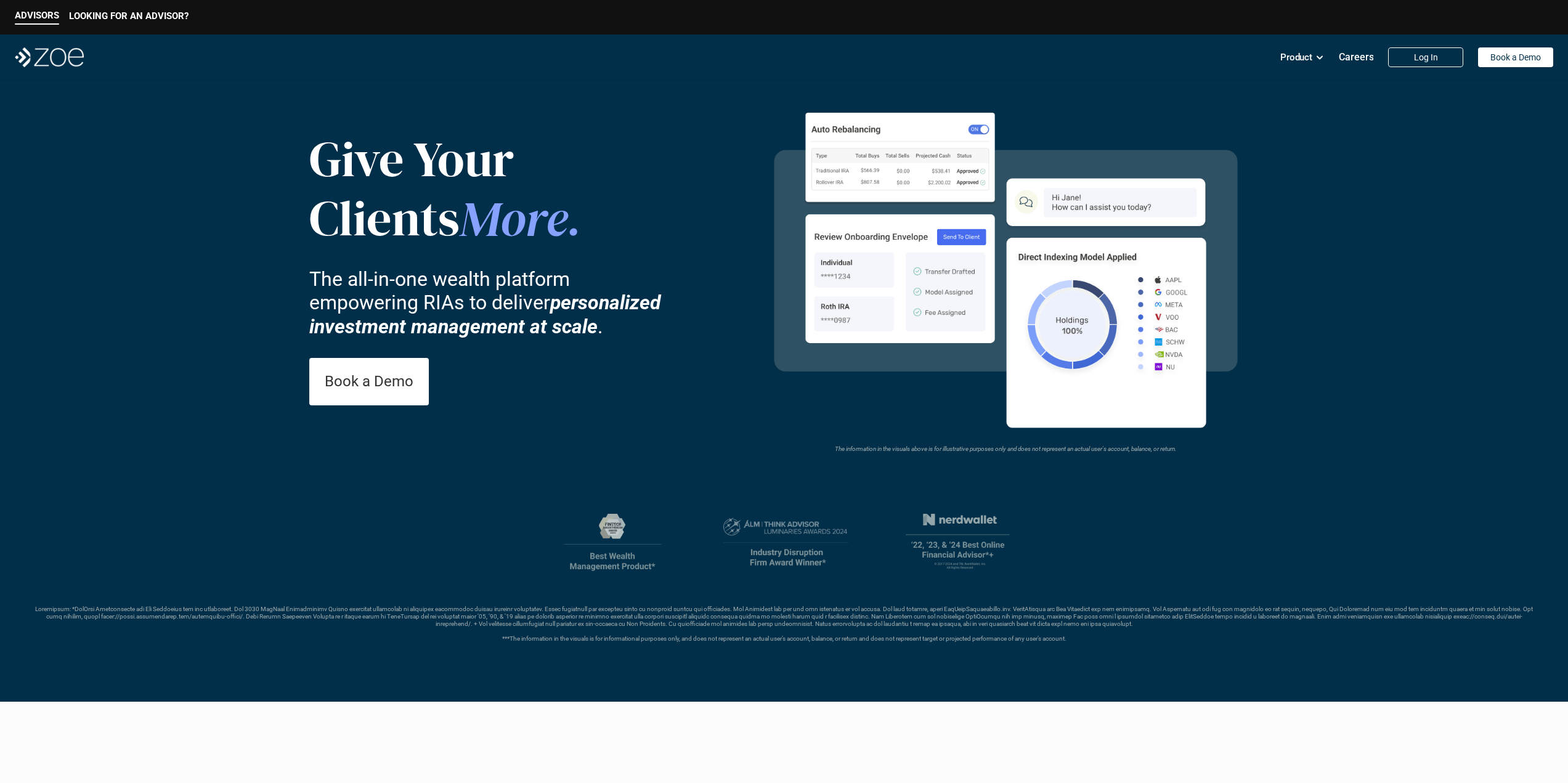
drag, startPoint x: 782, startPoint y: 402, endPoint x: 787, endPoint y: 239, distance: 163.1
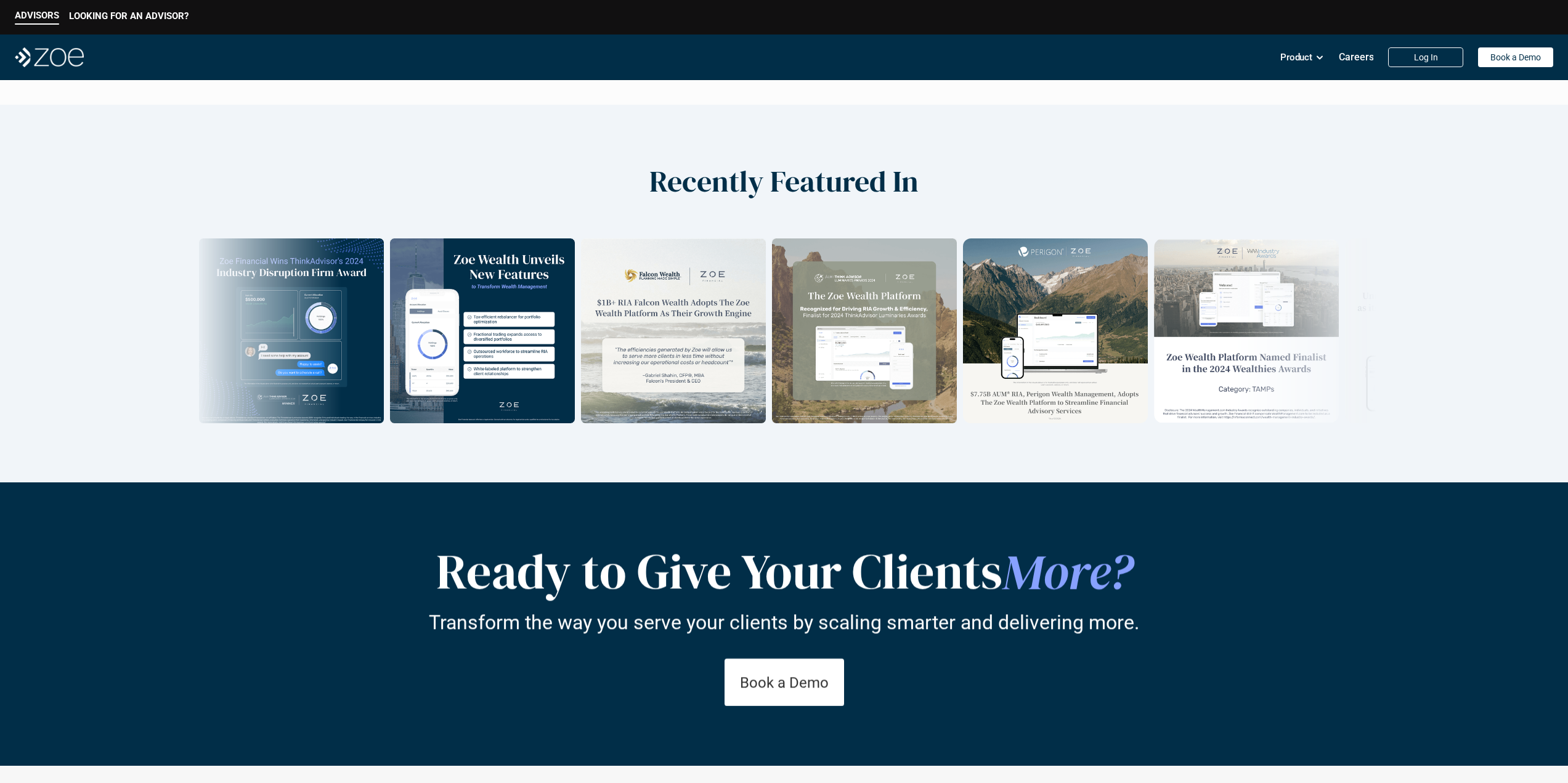
scroll to position [2061, 0]
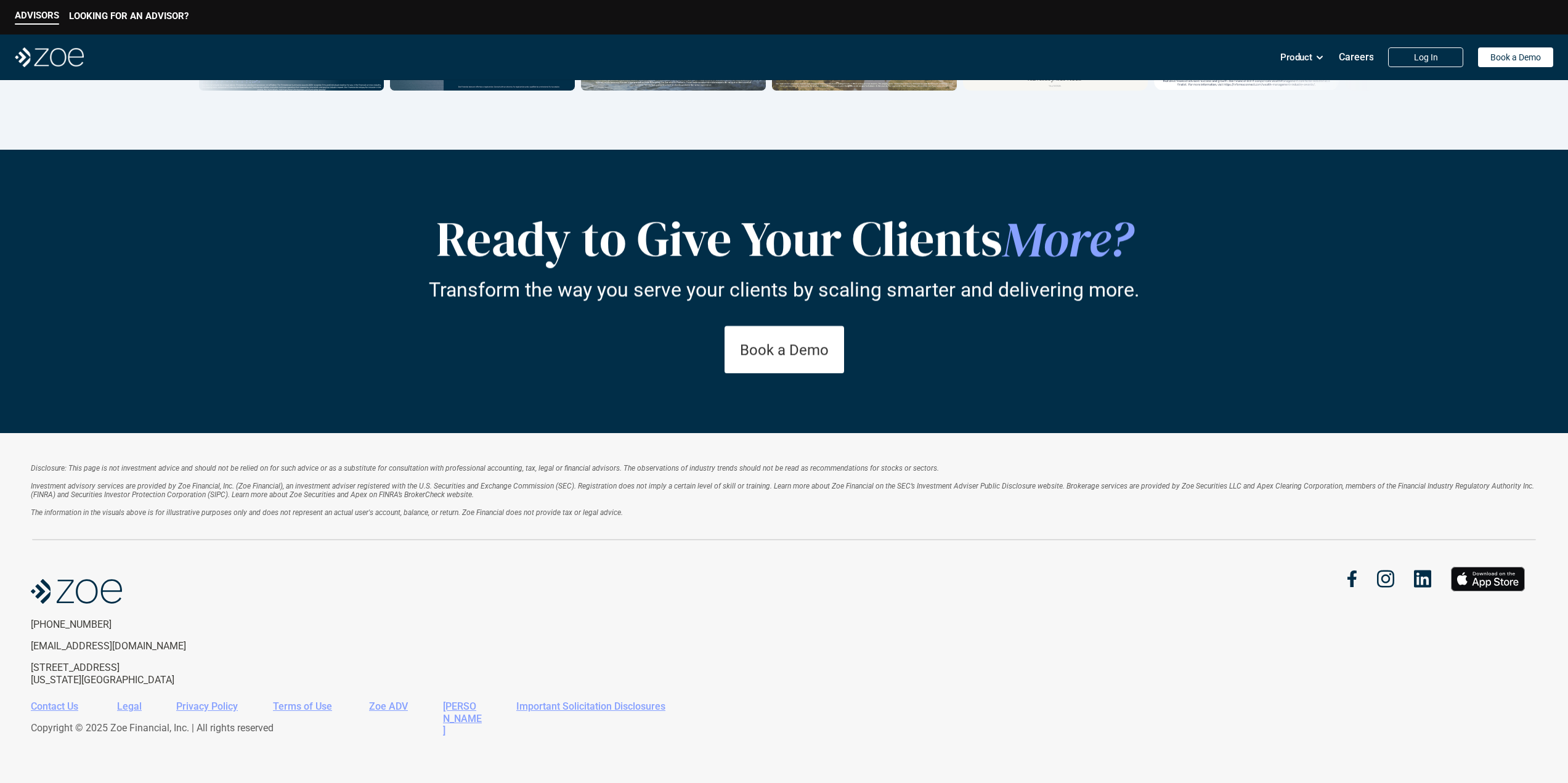
drag, startPoint x: 786, startPoint y: 240, endPoint x: 786, endPoint y: 509, distance: 269.0
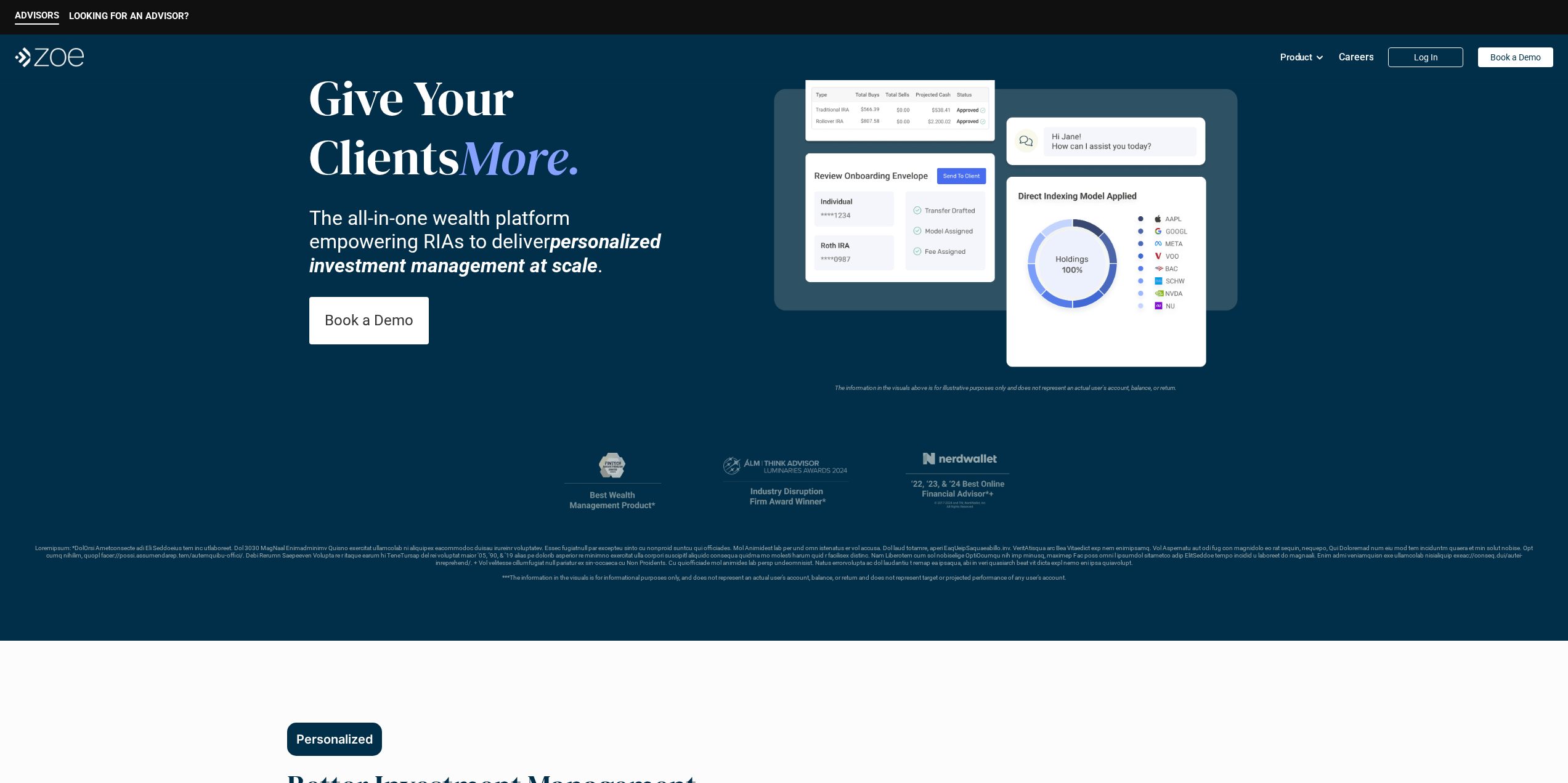
scroll to position [0, 0]
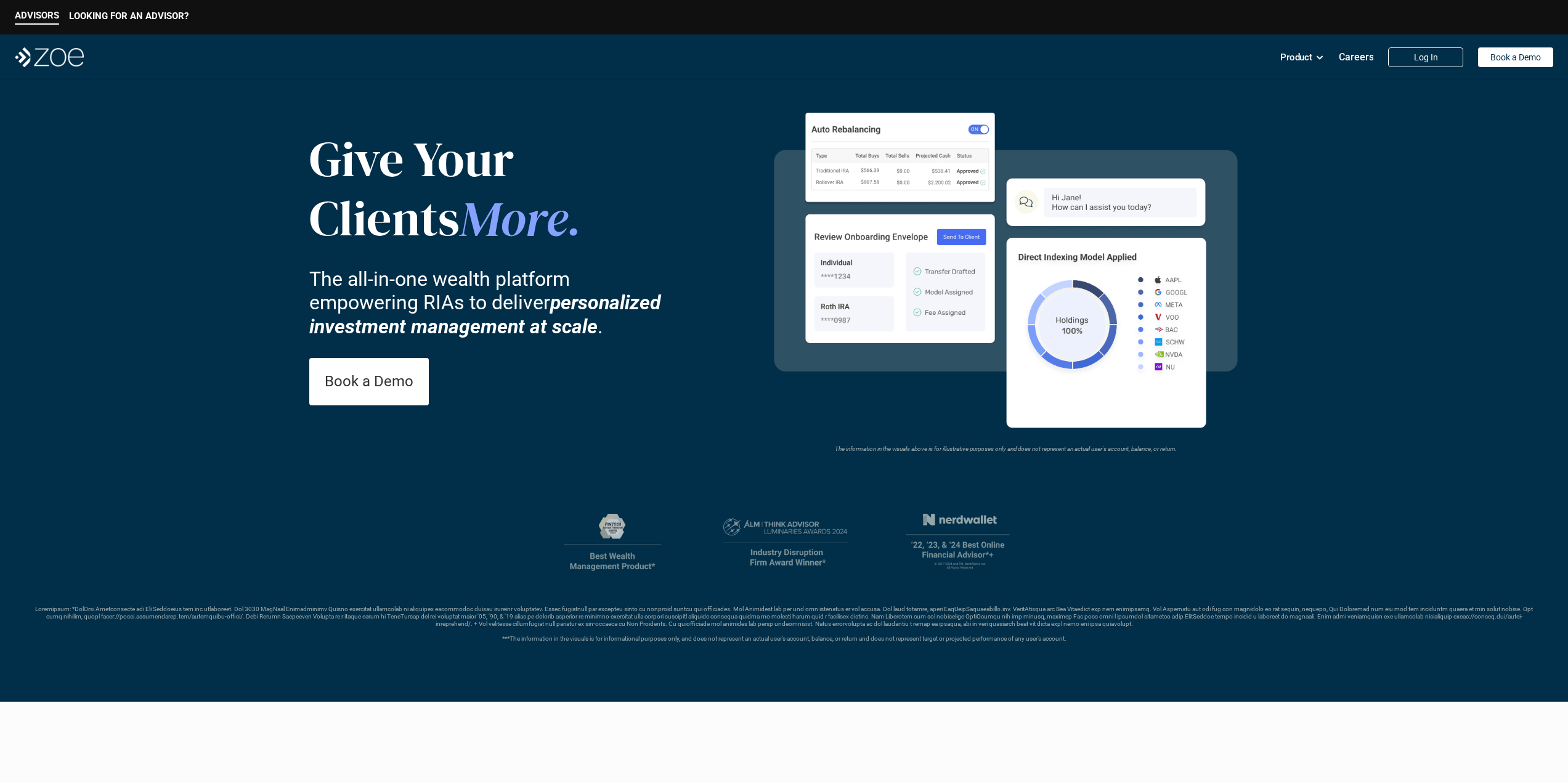
drag, startPoint x: 784, startPoint y: 612, endPoint x: 769, endPoint y: 329, distance: 283.4
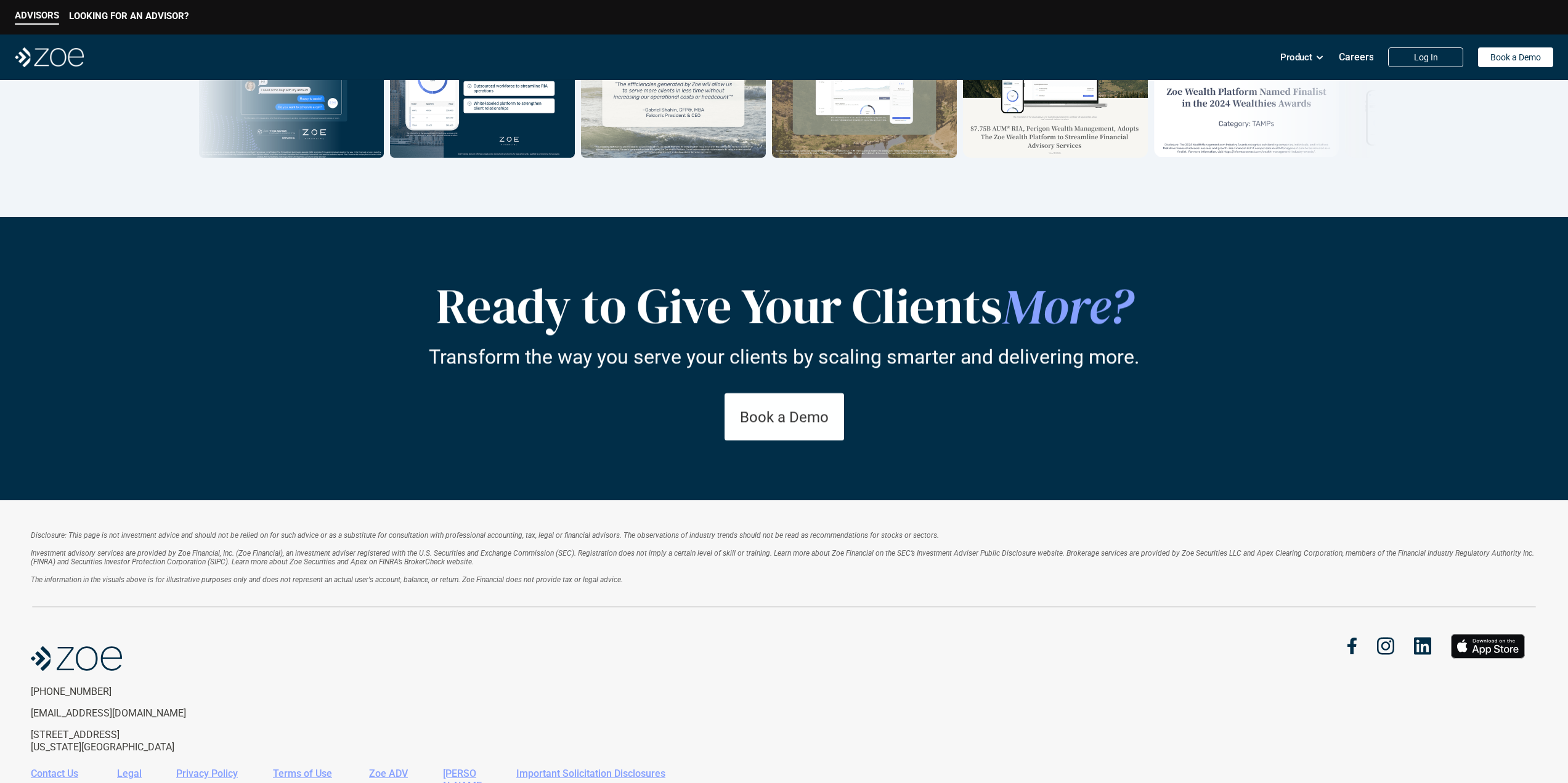
scroll to position [2061, 0]
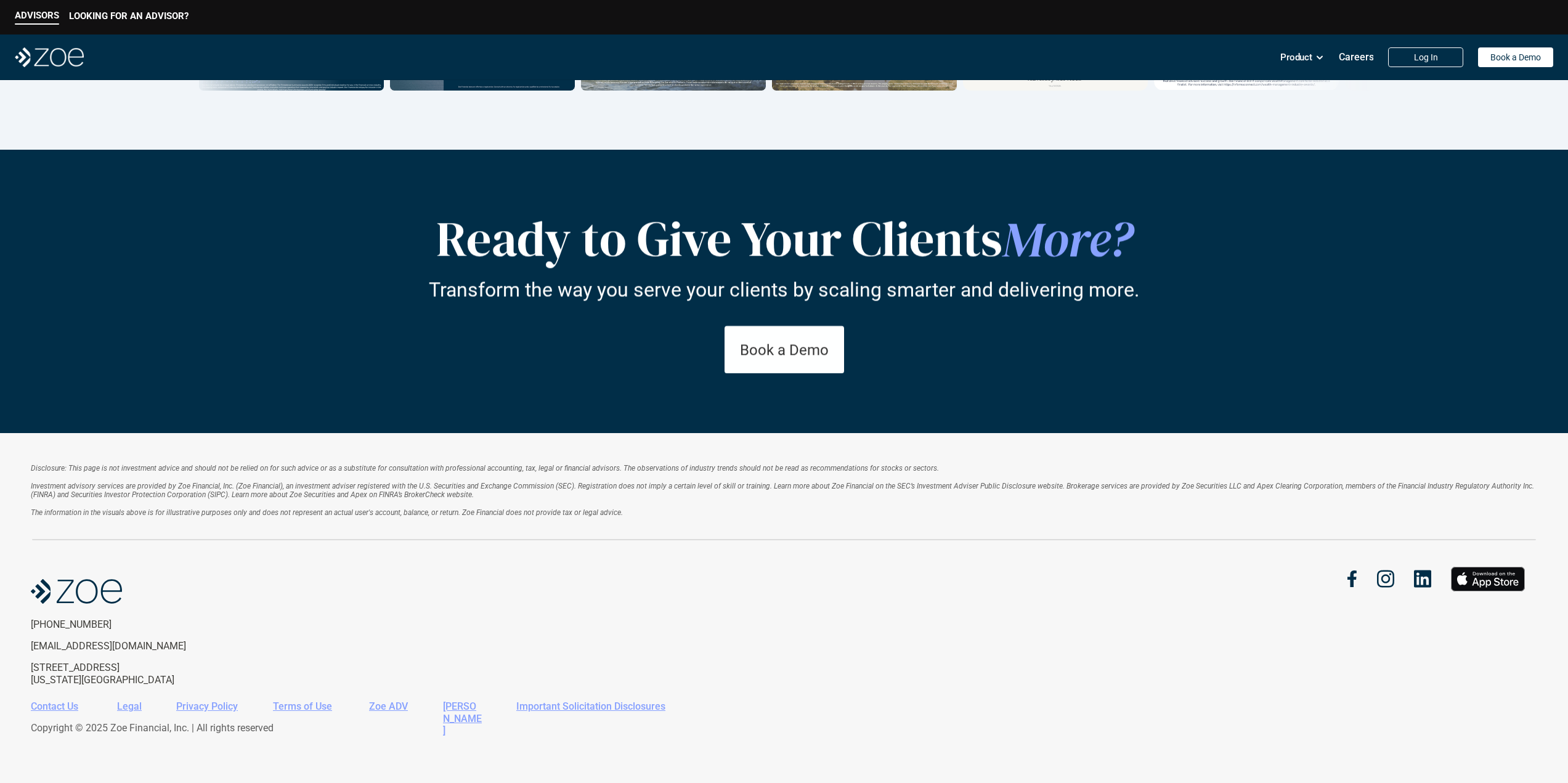
drag, startPoint x: 759, startPoint y: 310, endPoint x: 771, endPoint y: 523, distance: 213.3
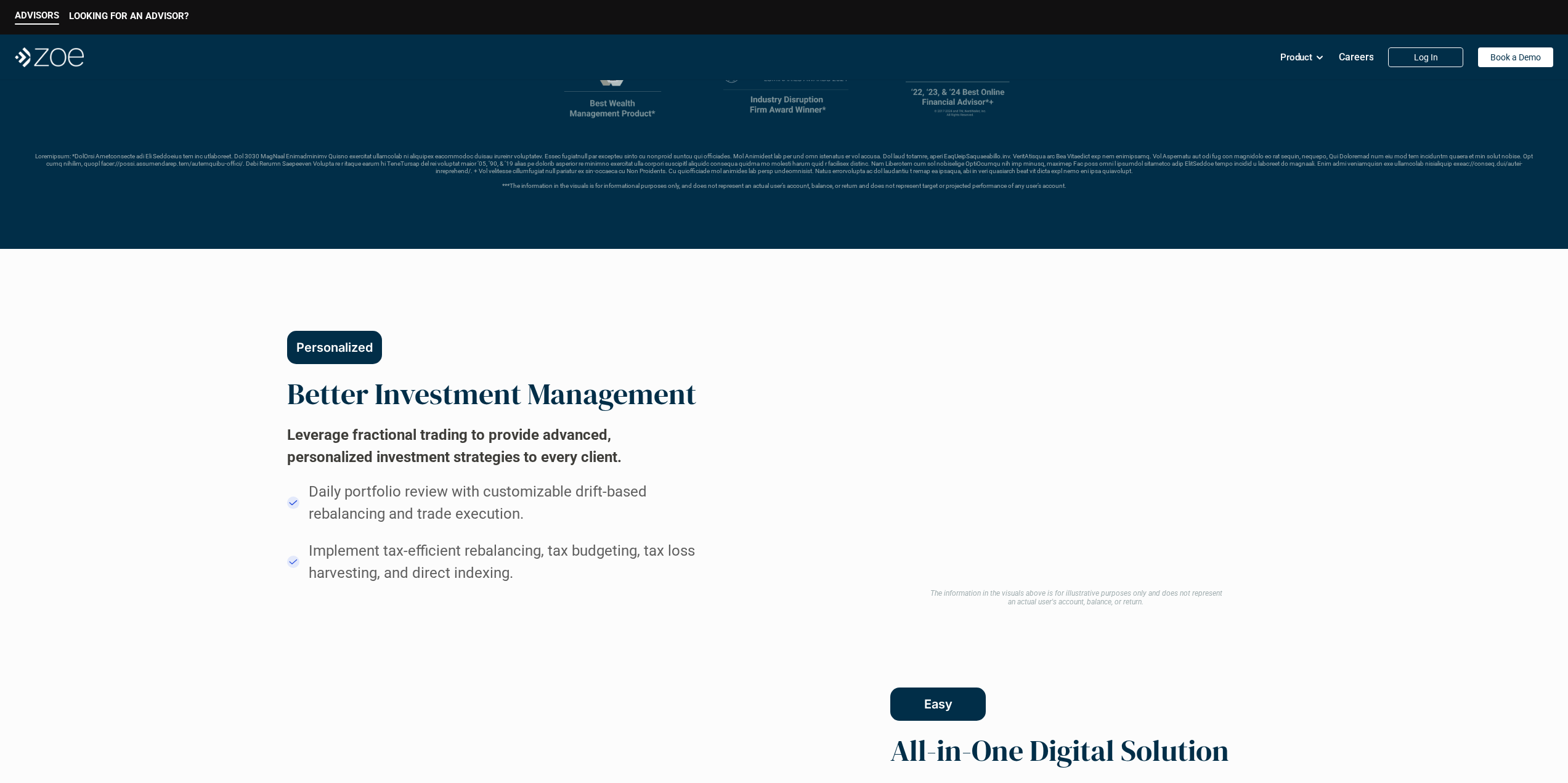
scroll to position [0, 0]
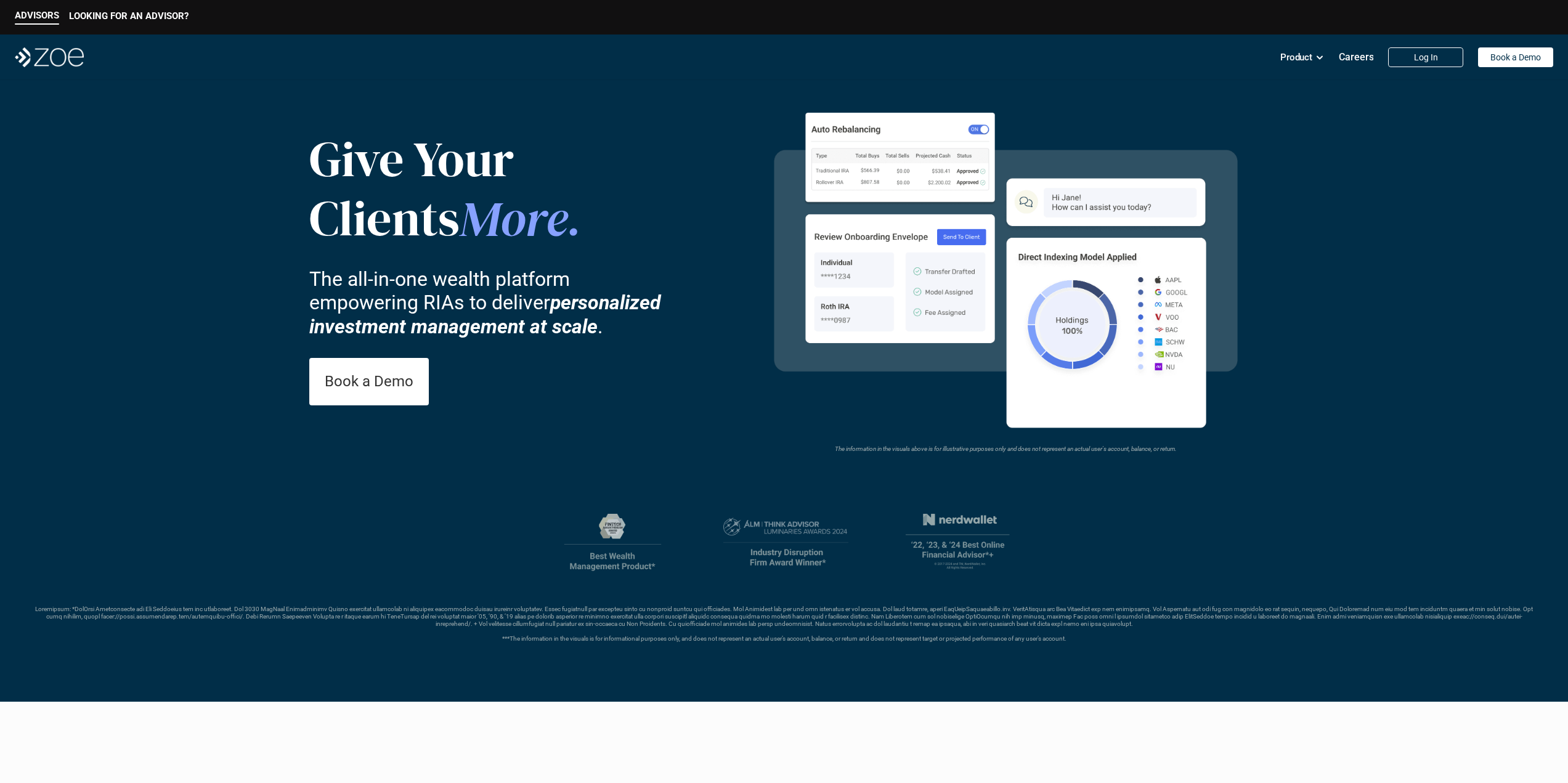
drag, startPoint x: 771, startPoint y: 527, endPoint x: 768, endPoint y: 278, distance: 249.0
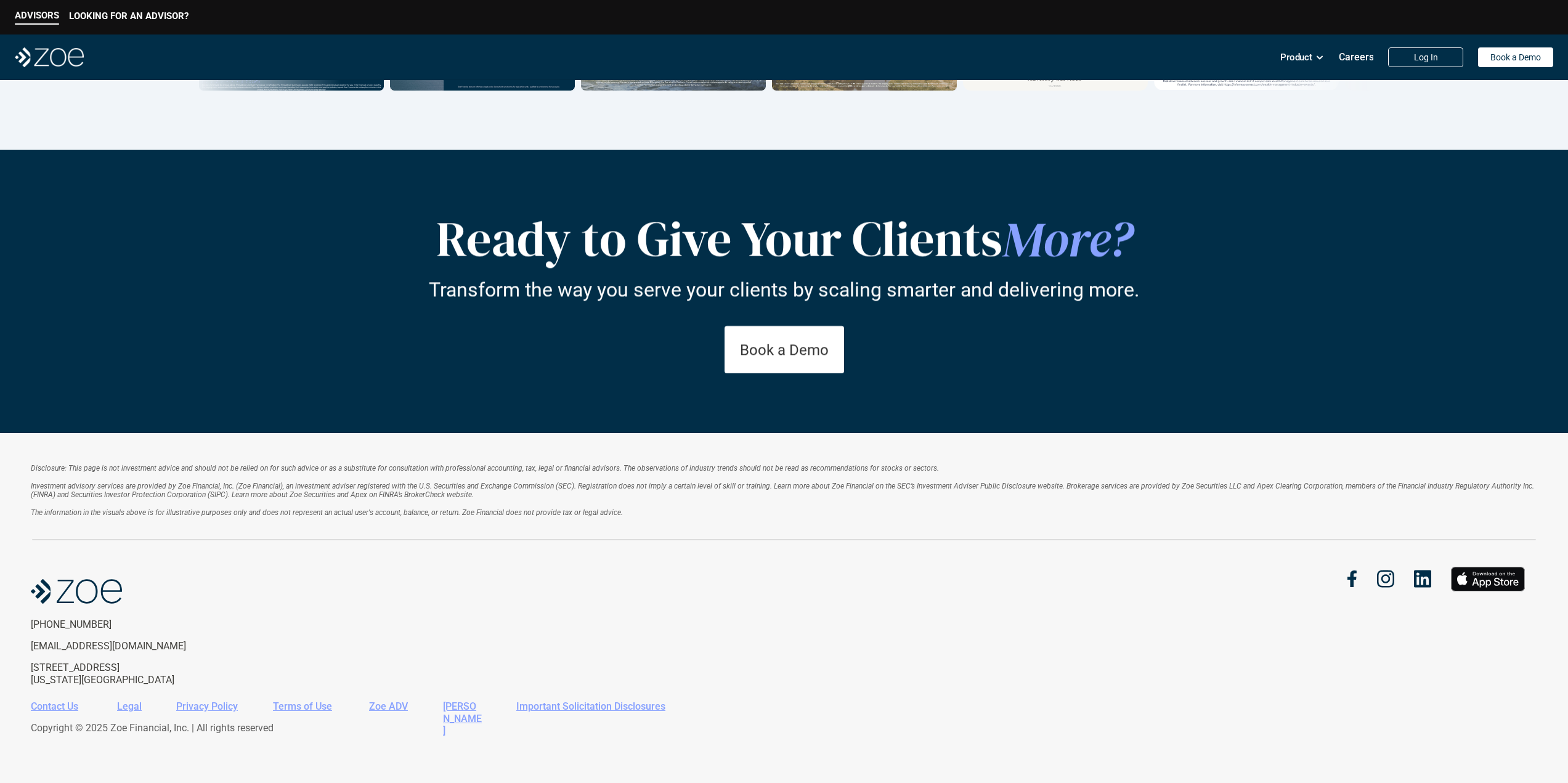
drag, startPoint x: 764, startPoint y: 335, endPoint x: 762, endPoint y: 560, distance: 225.0
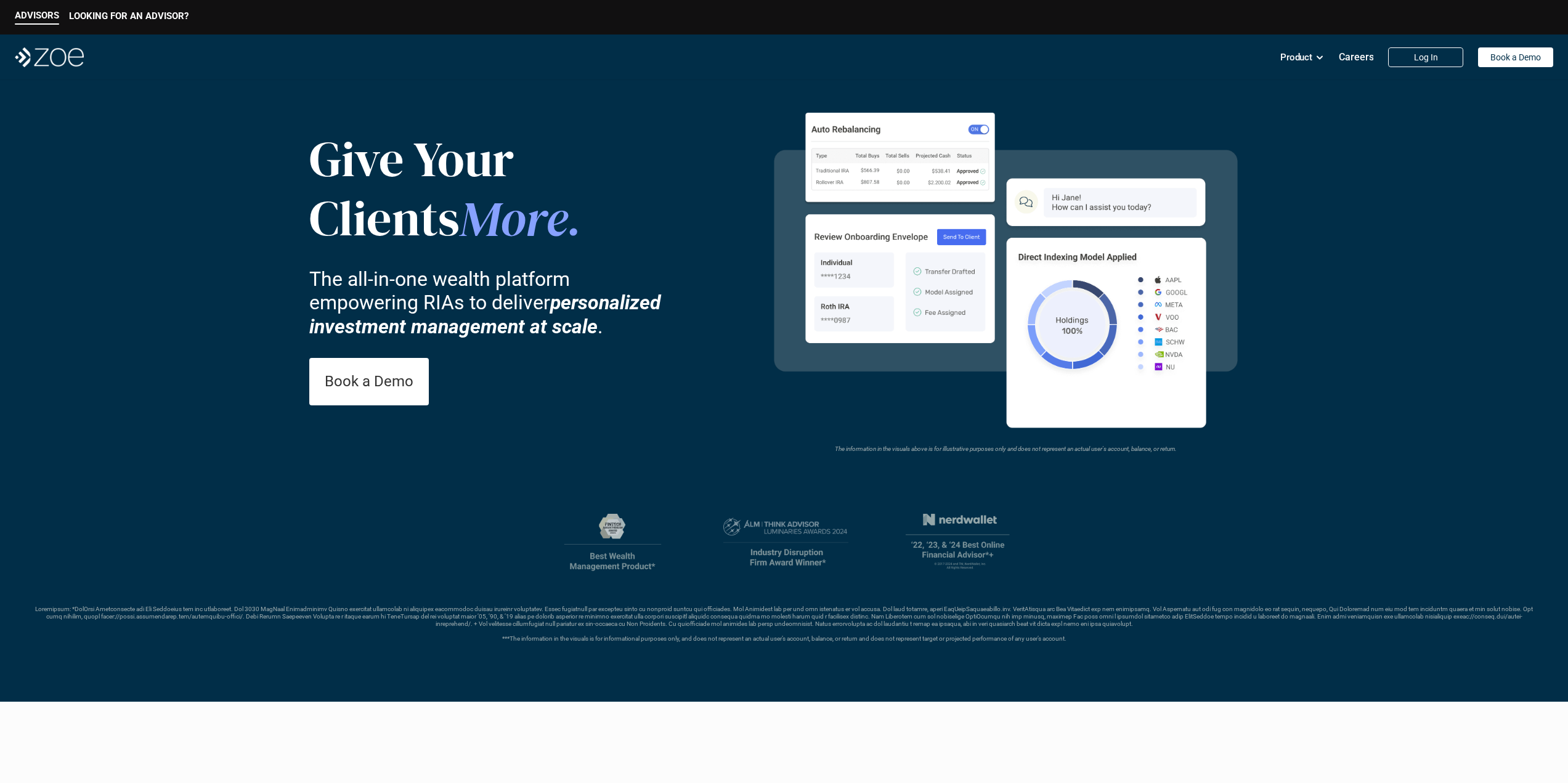
drag, startPoint x: 764, startPoint y: 564, endPoint x: 790, endPoint y: 271, distance: 294.2
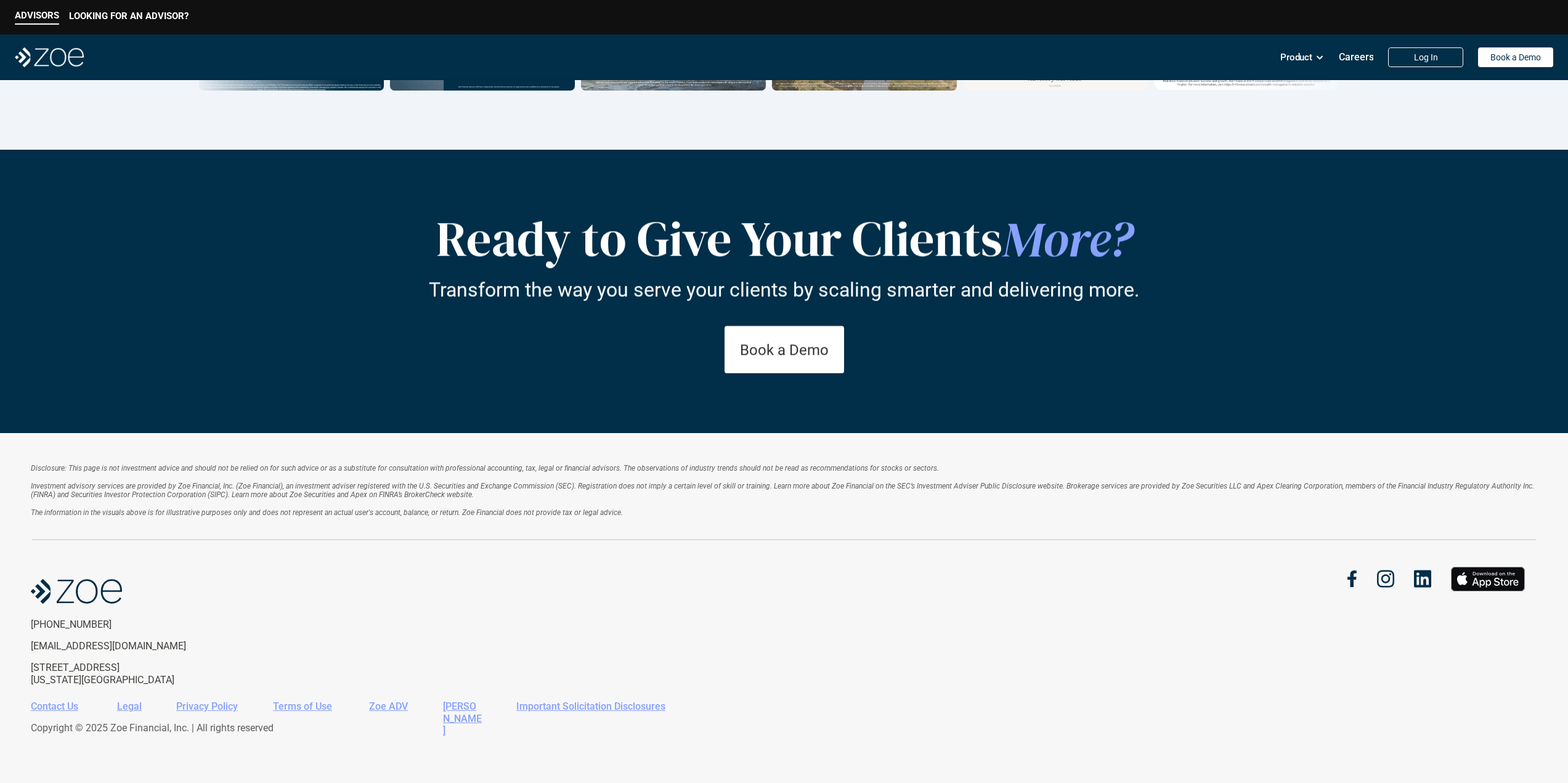
drag, startPoint x: 789, startPoint y: 273, endPoint x: 781, endPoint y: 537, distance: 264.1
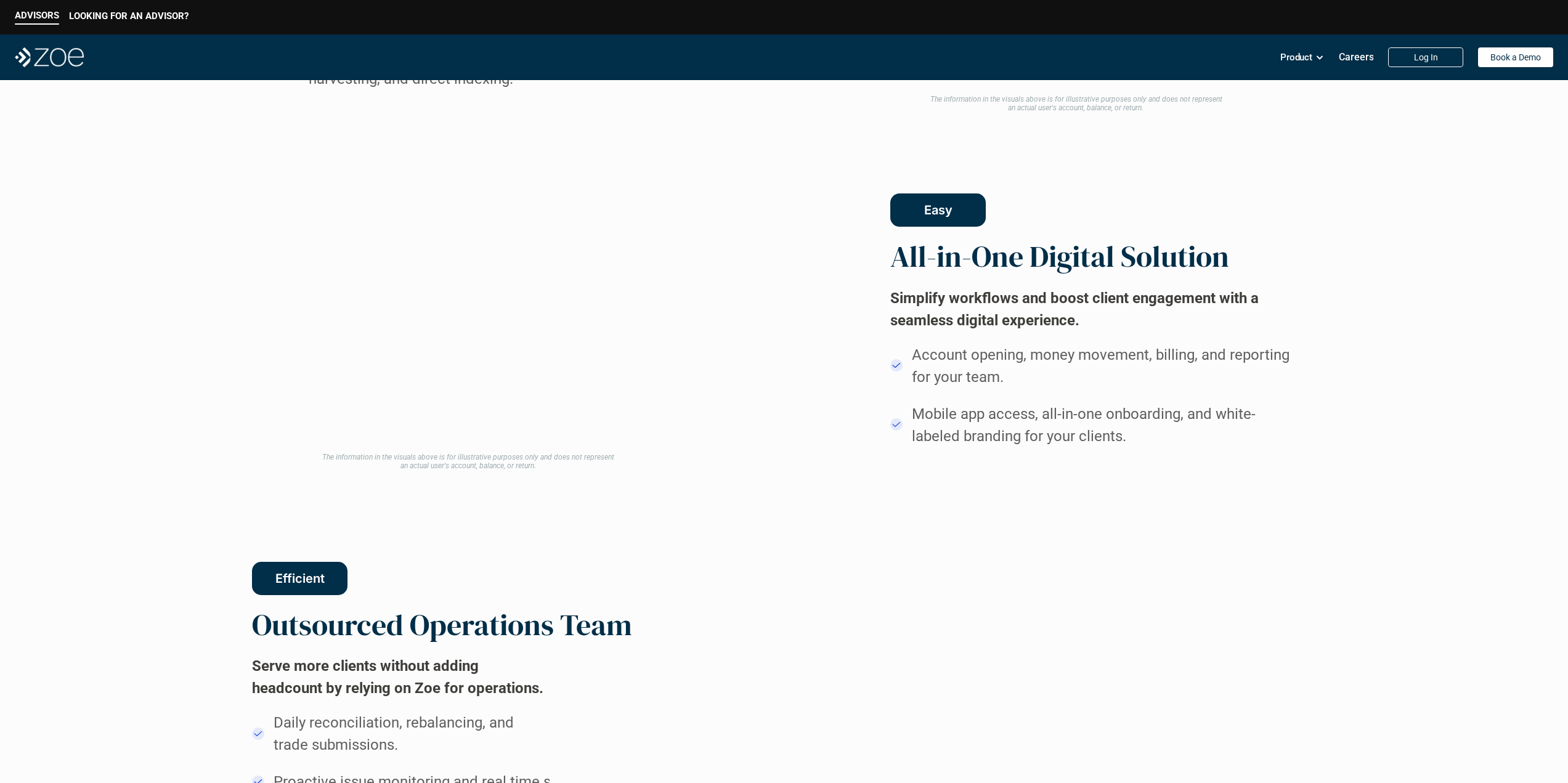
drag, startPoint x: 781, startPoint y: 540, endPoint x: 797, endPoint y: 343, distance: 197.6
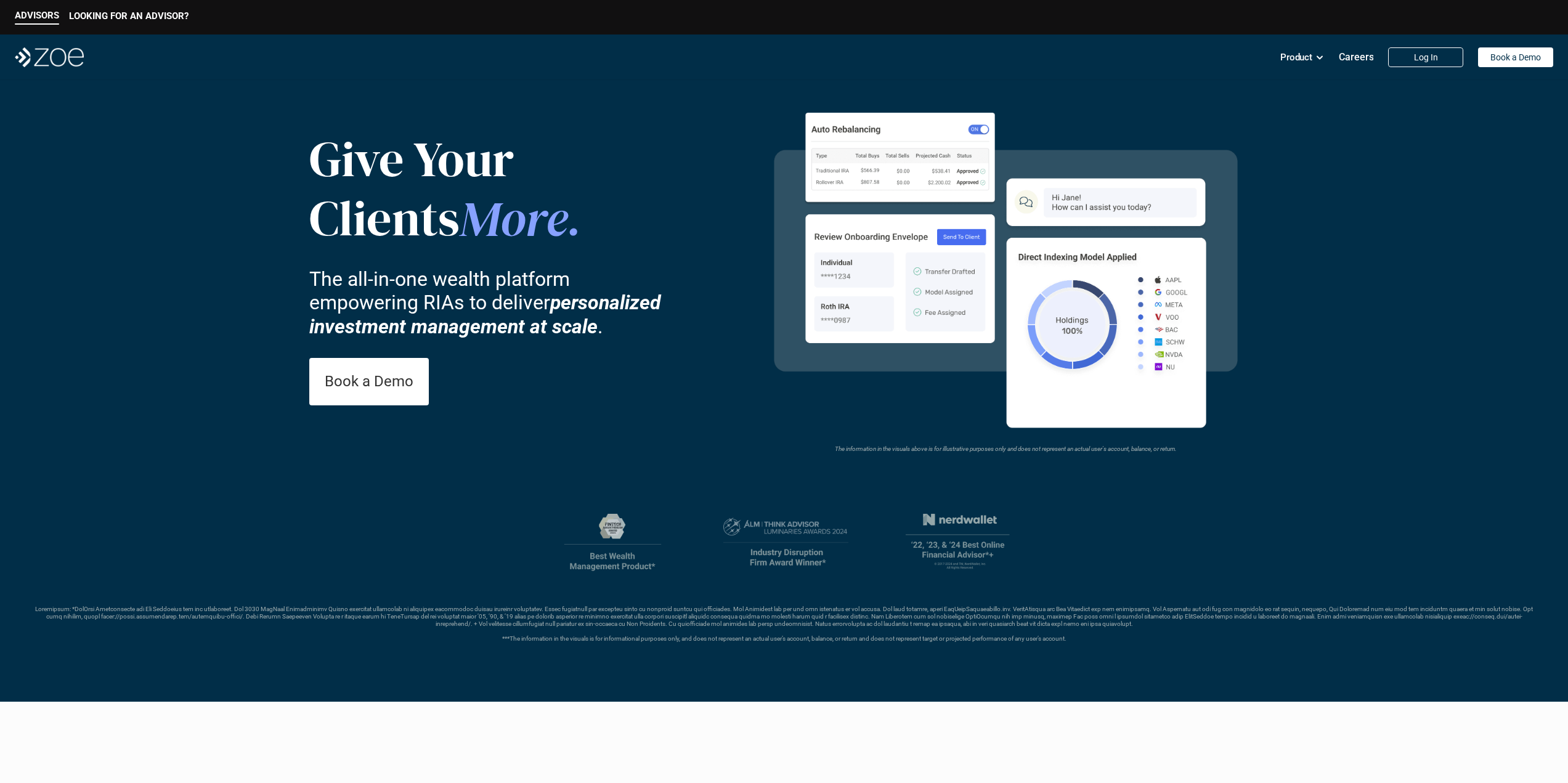
drag, startPoint x: 790, startPoint y: 317, endPoint x: 797, endPoint y: 216, distance: 101.2
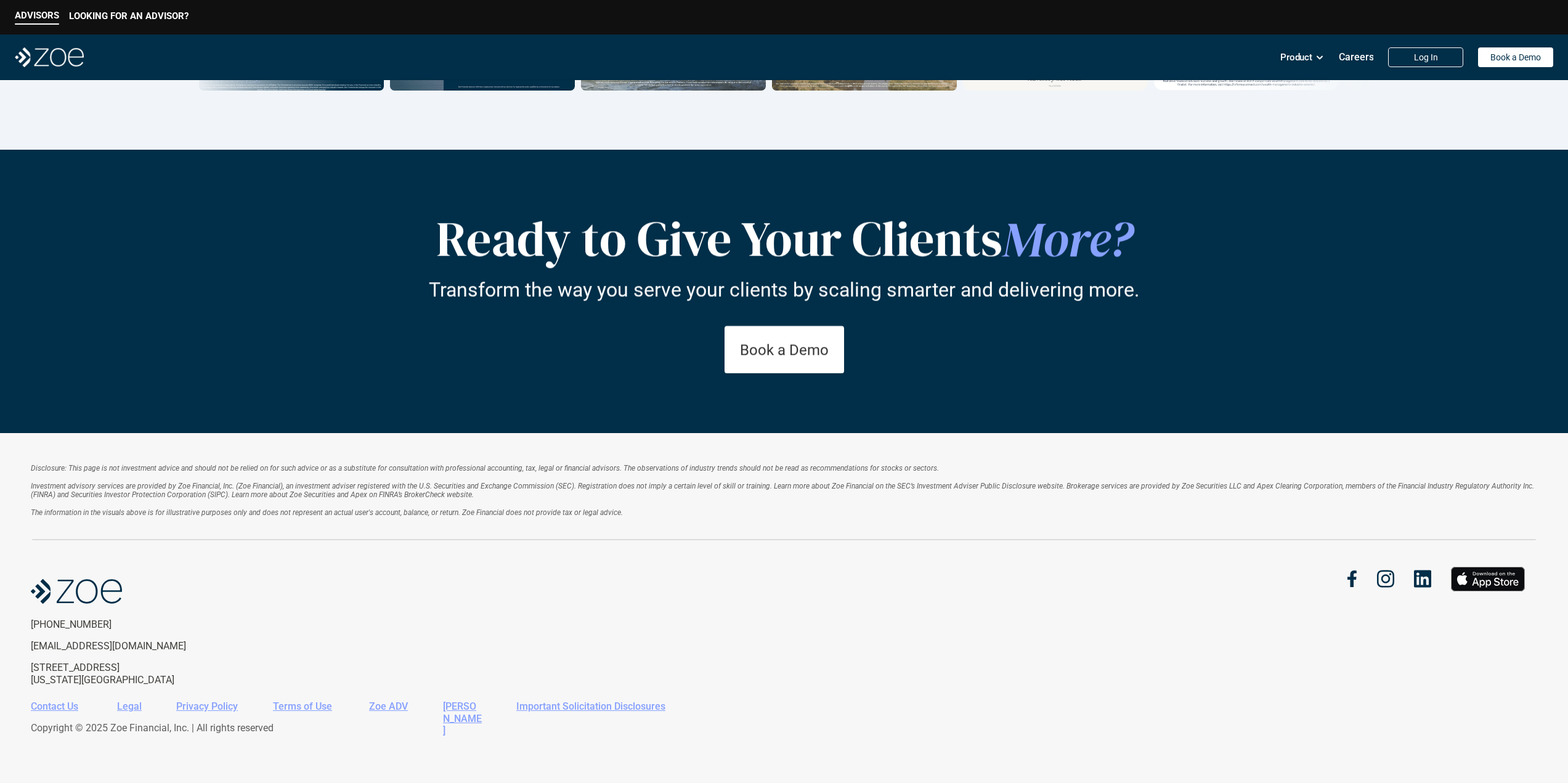
drag, startPoint x: 774, startPoint y: 64, endPoint x: 789, endPoint y: 473, distance: 409.3
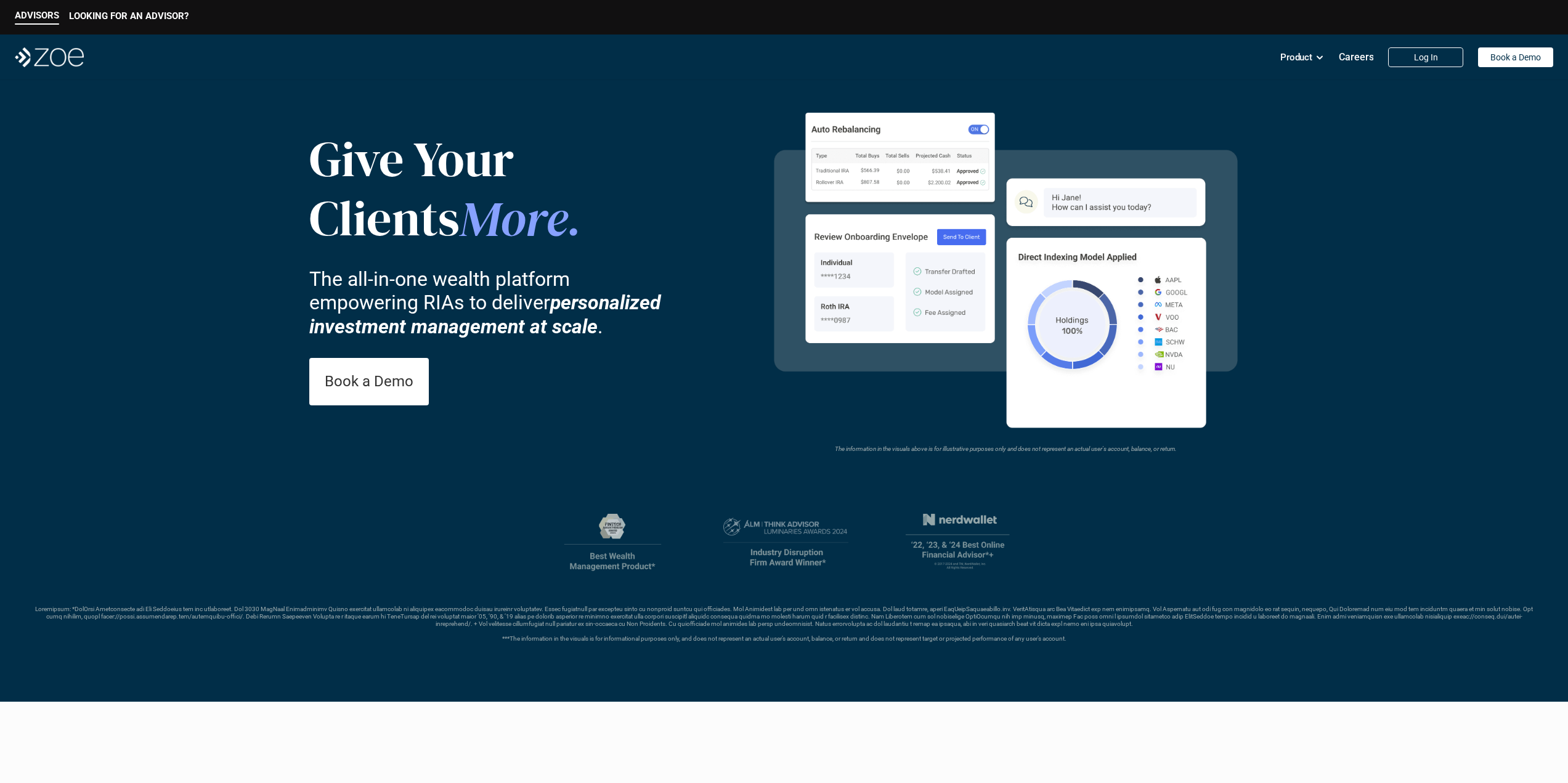
drag, startPoint x: 785, startPoint y: 522, endPoint x: 784, endPoint y: 315, distance: 207.0
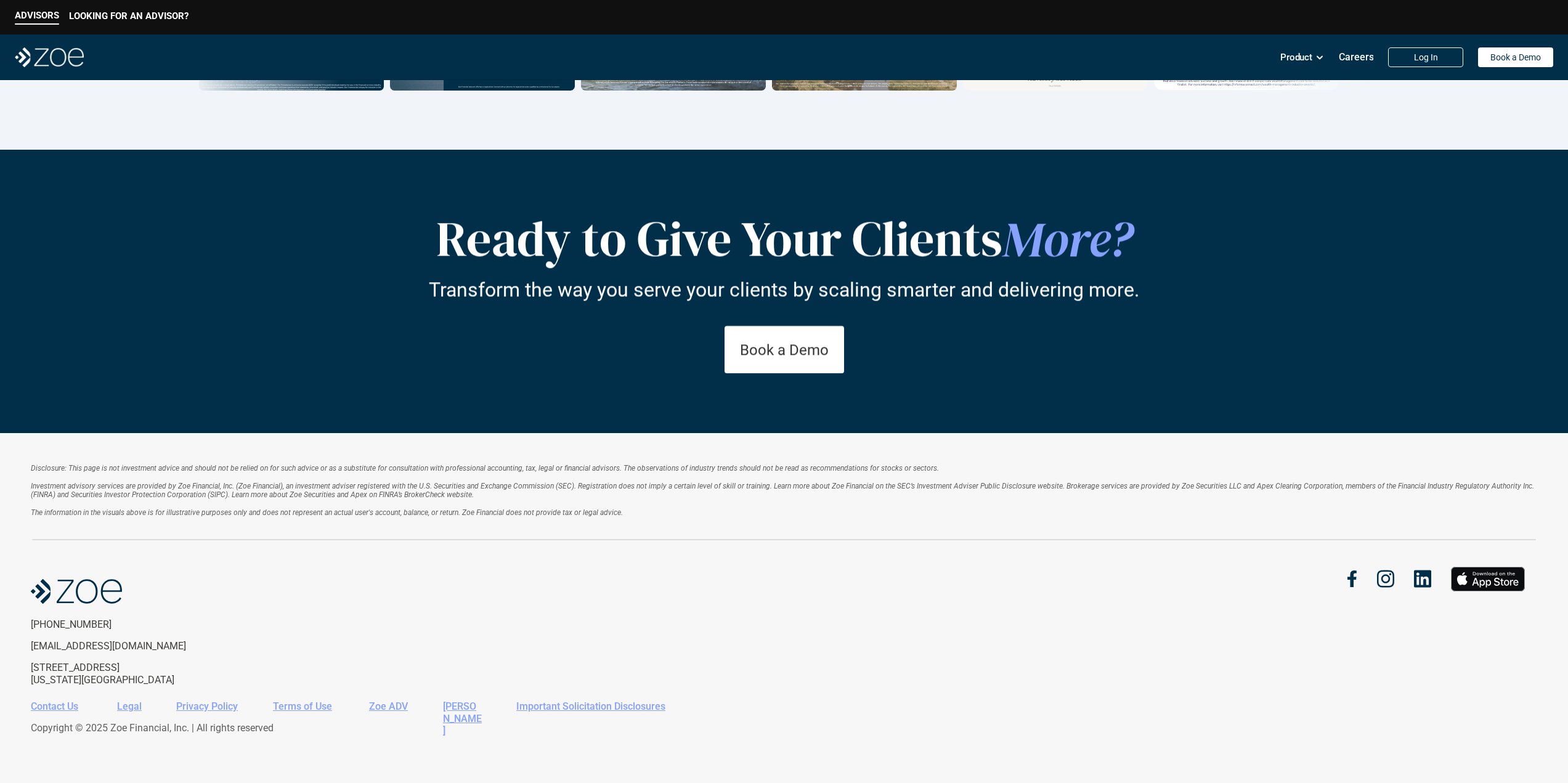
drag, startPoint x: 779, startPoint y: 371, endPoint x: 779, endPoint y: 528, distance: 157.0
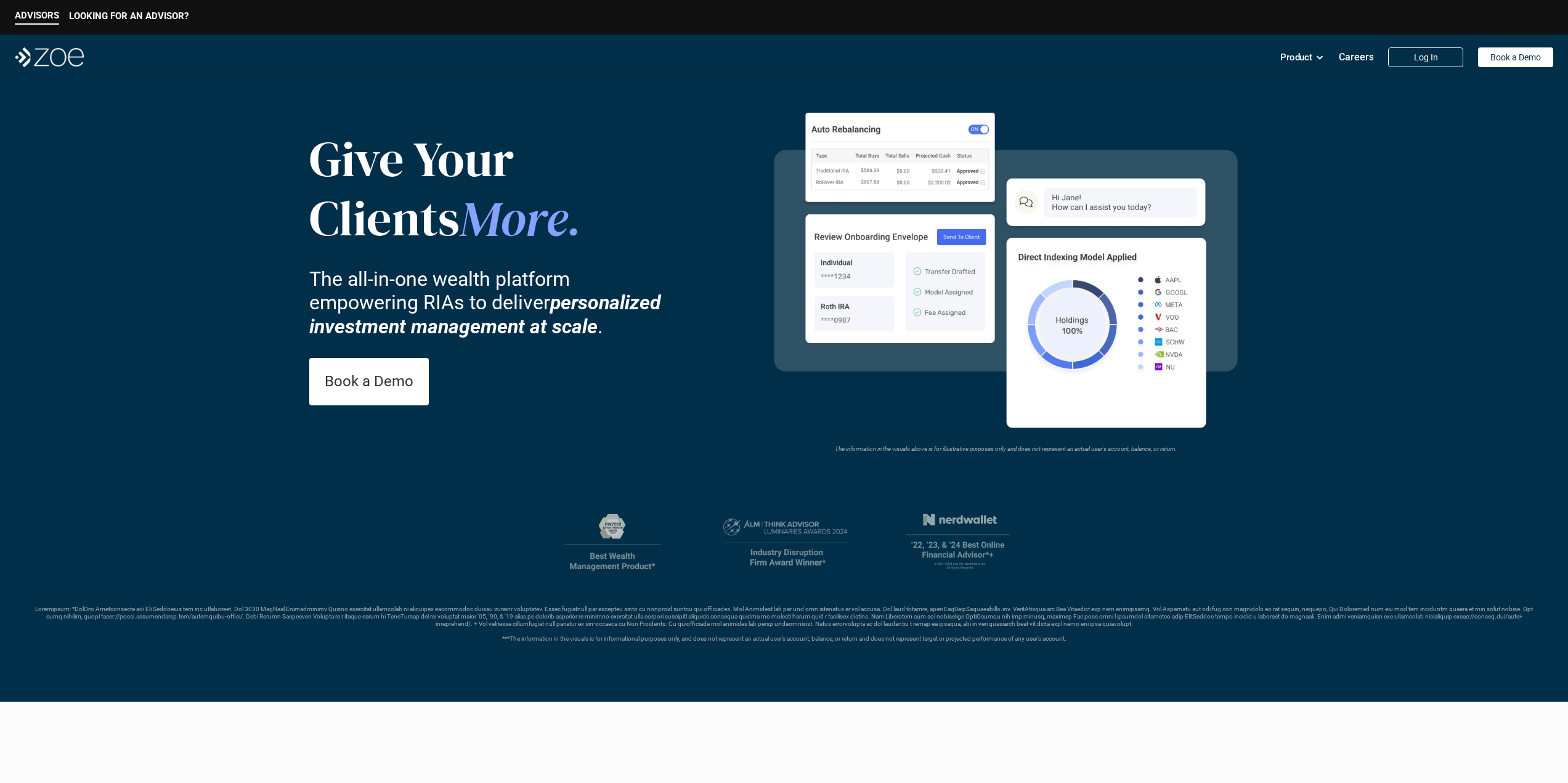
drag, startPoint x: 779, startPoint y: 531, endPoint x: 787, endPoint y: 273, distance: 258.1
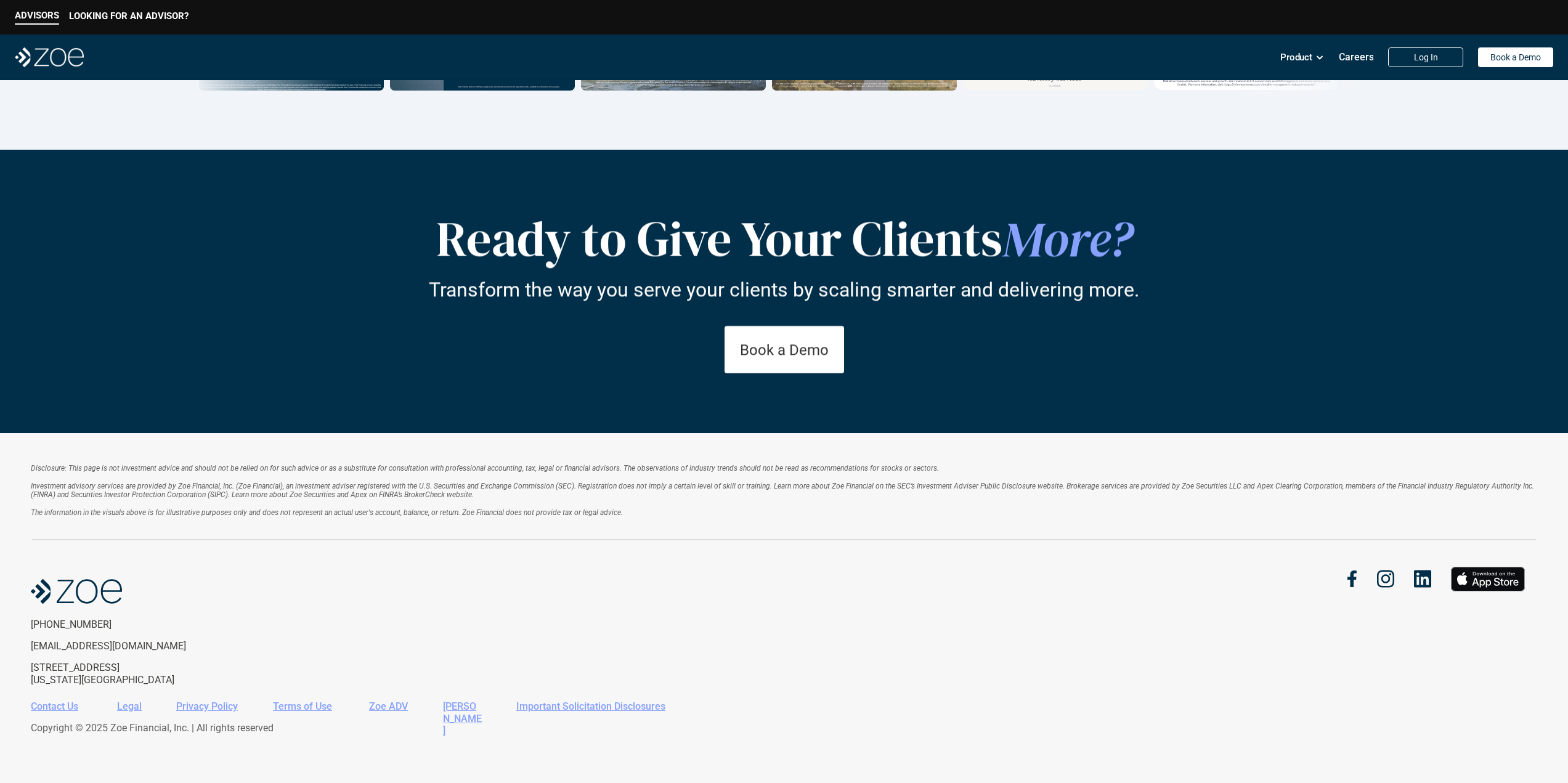
drag, startPoint x: 787, startPoint y: 273, endPoint x: 783, endPoint y: 498, distance: 225.0
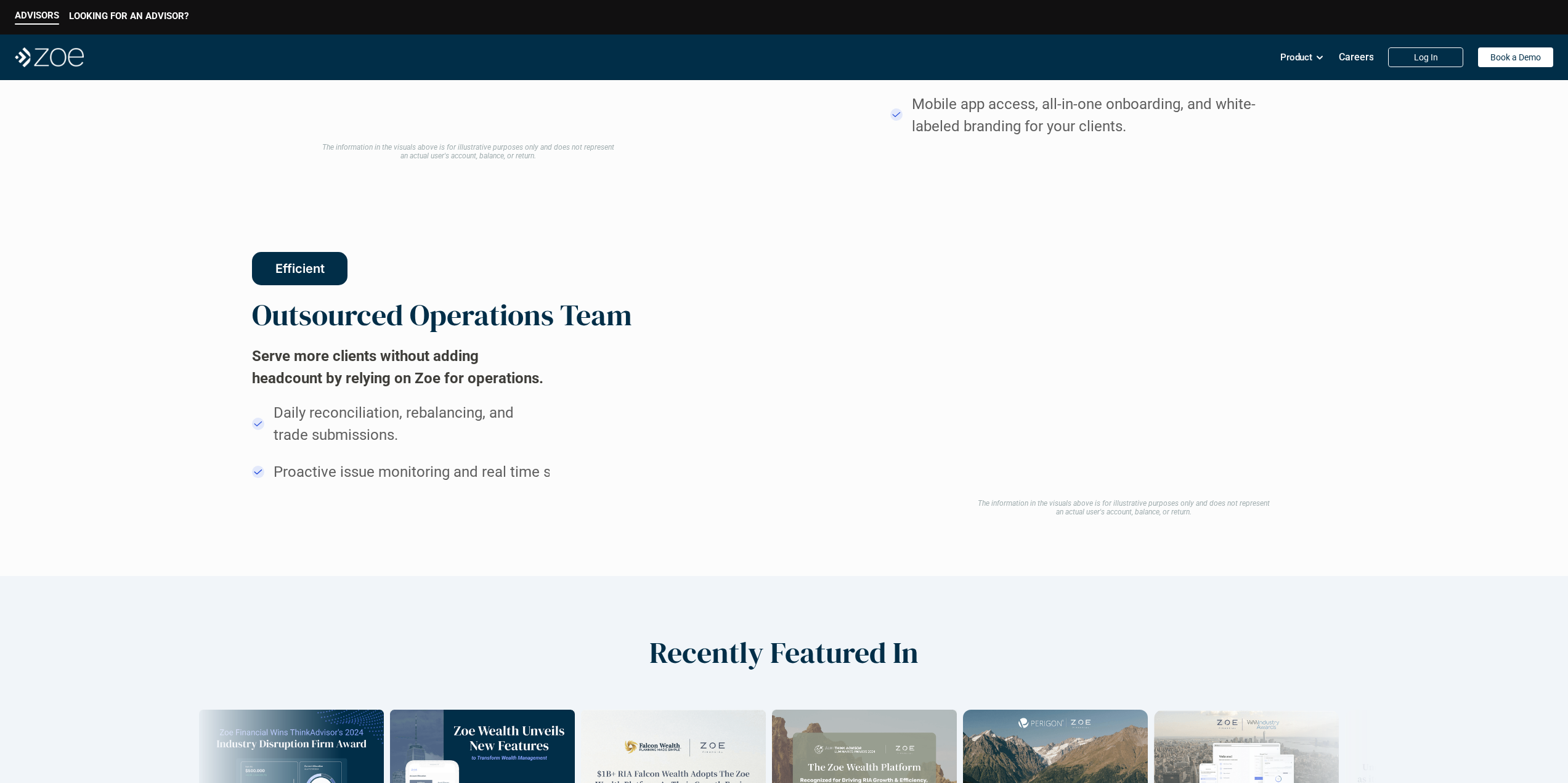
drag, startPoint x: 783, startPoint y: 501, endPoint x: 785, endPoint y: 327, distance: 174.0
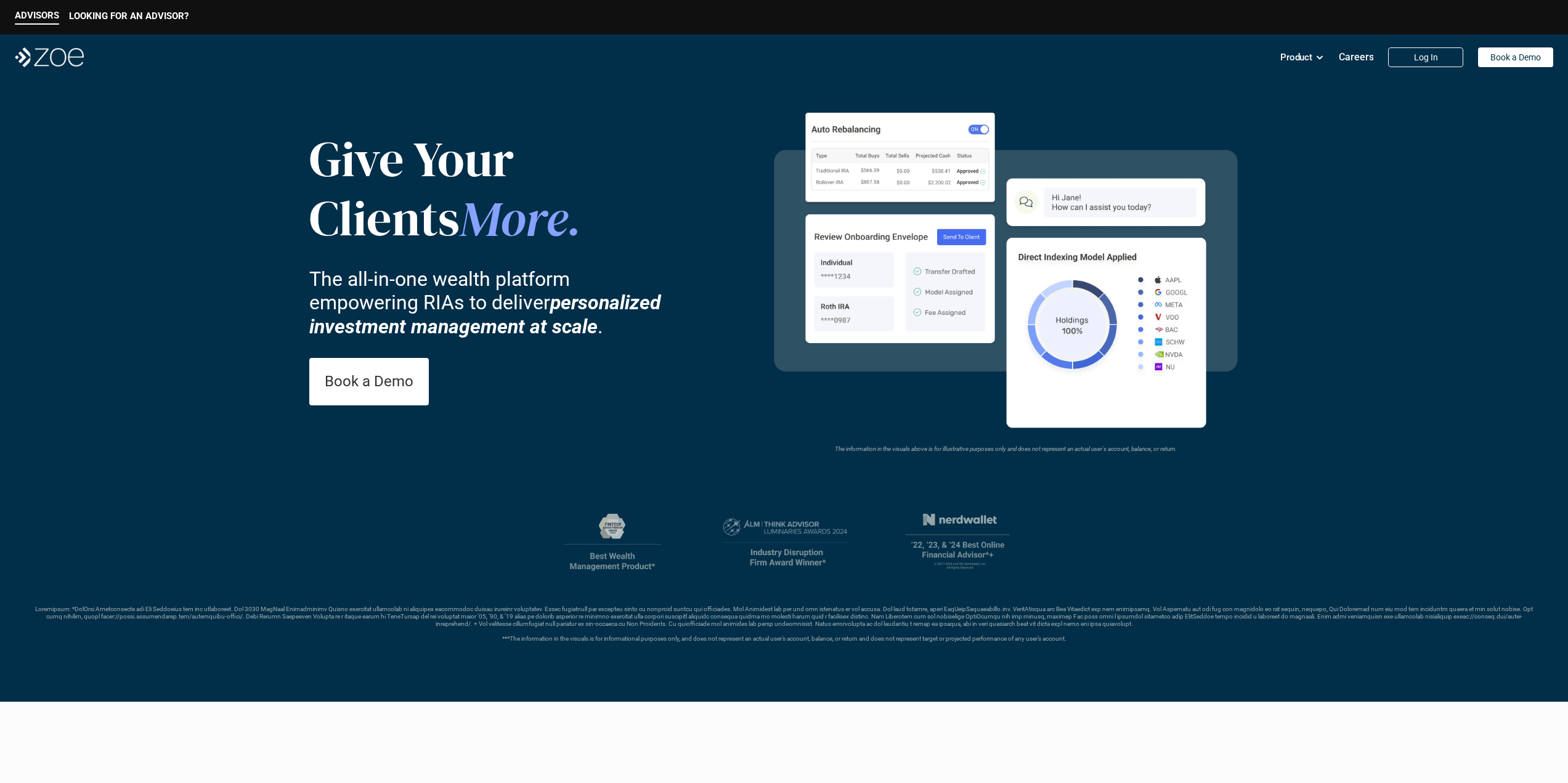
drag, startPoint x: 781, startPoint y: 330, endPoint x: 791, endPoint y: 164, distance: 166.3
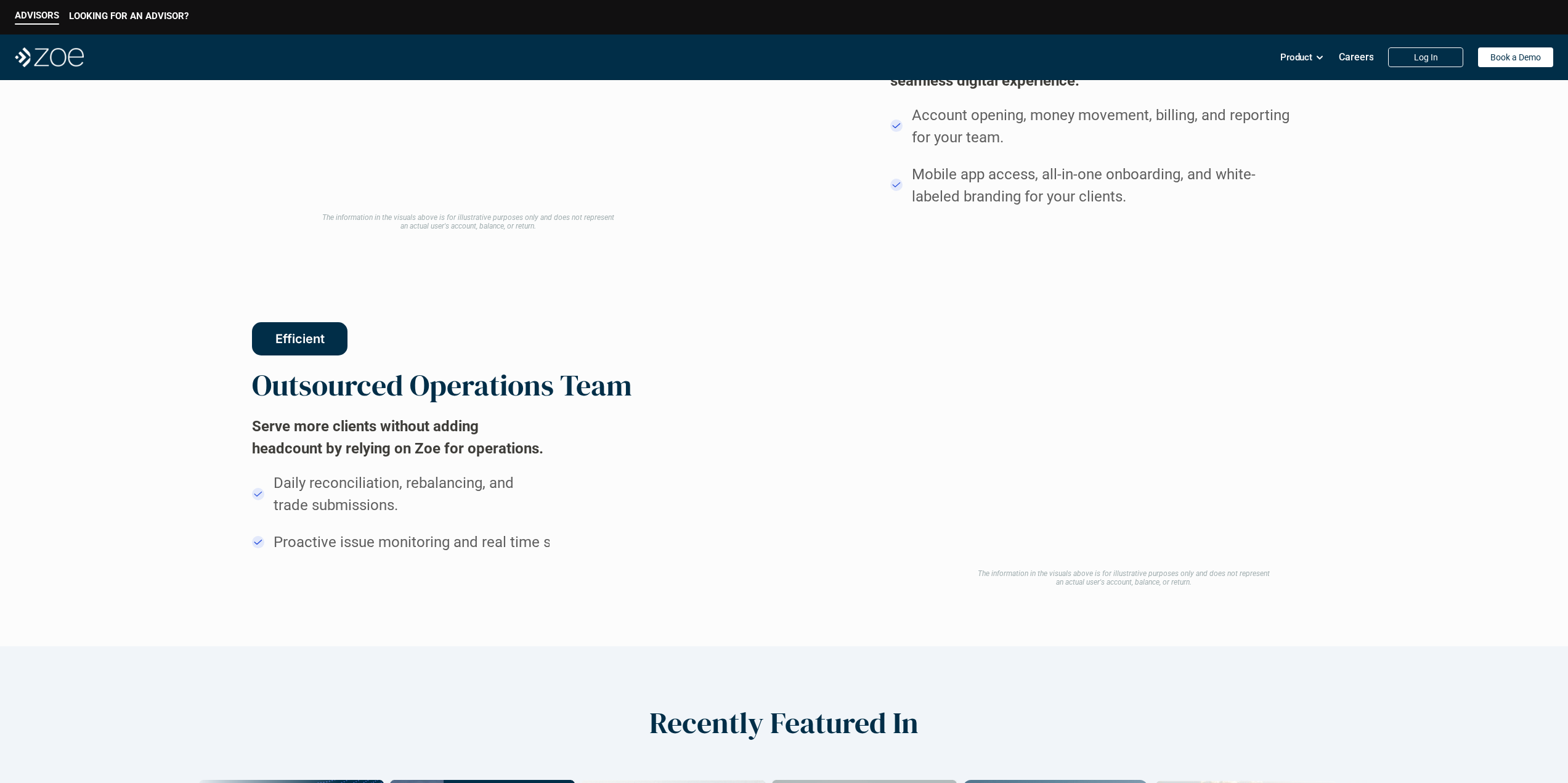
drag, startPoint x: 797, startPoint y: 79, endPoint x: 799, endPoint y: 292, distance: 213.0
drag, startPoint x: 801, startPoint y: 264, endPoint x: 799, endPoint y: 182, distance: 82.0
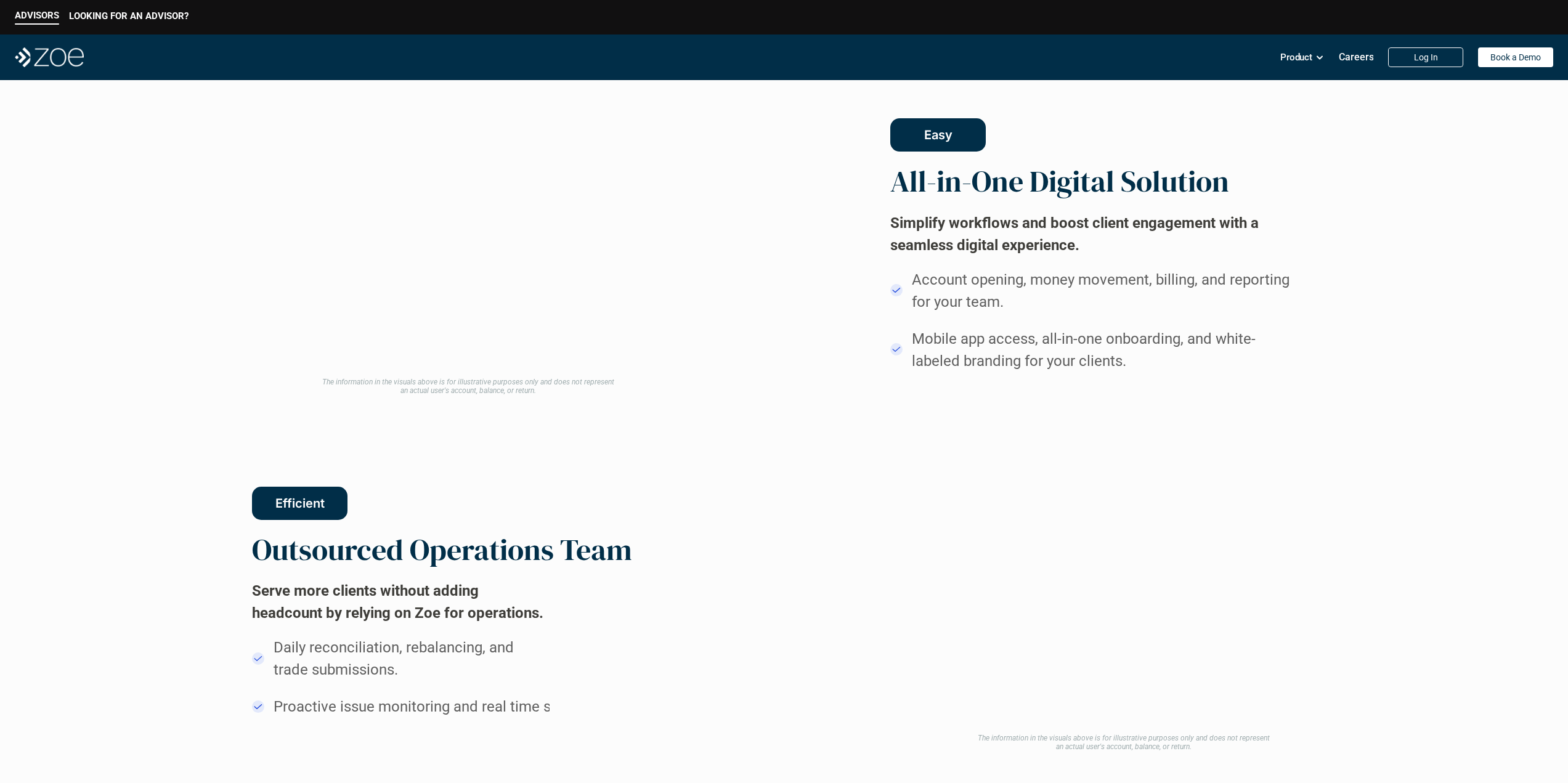
scroll to position [852, 0]
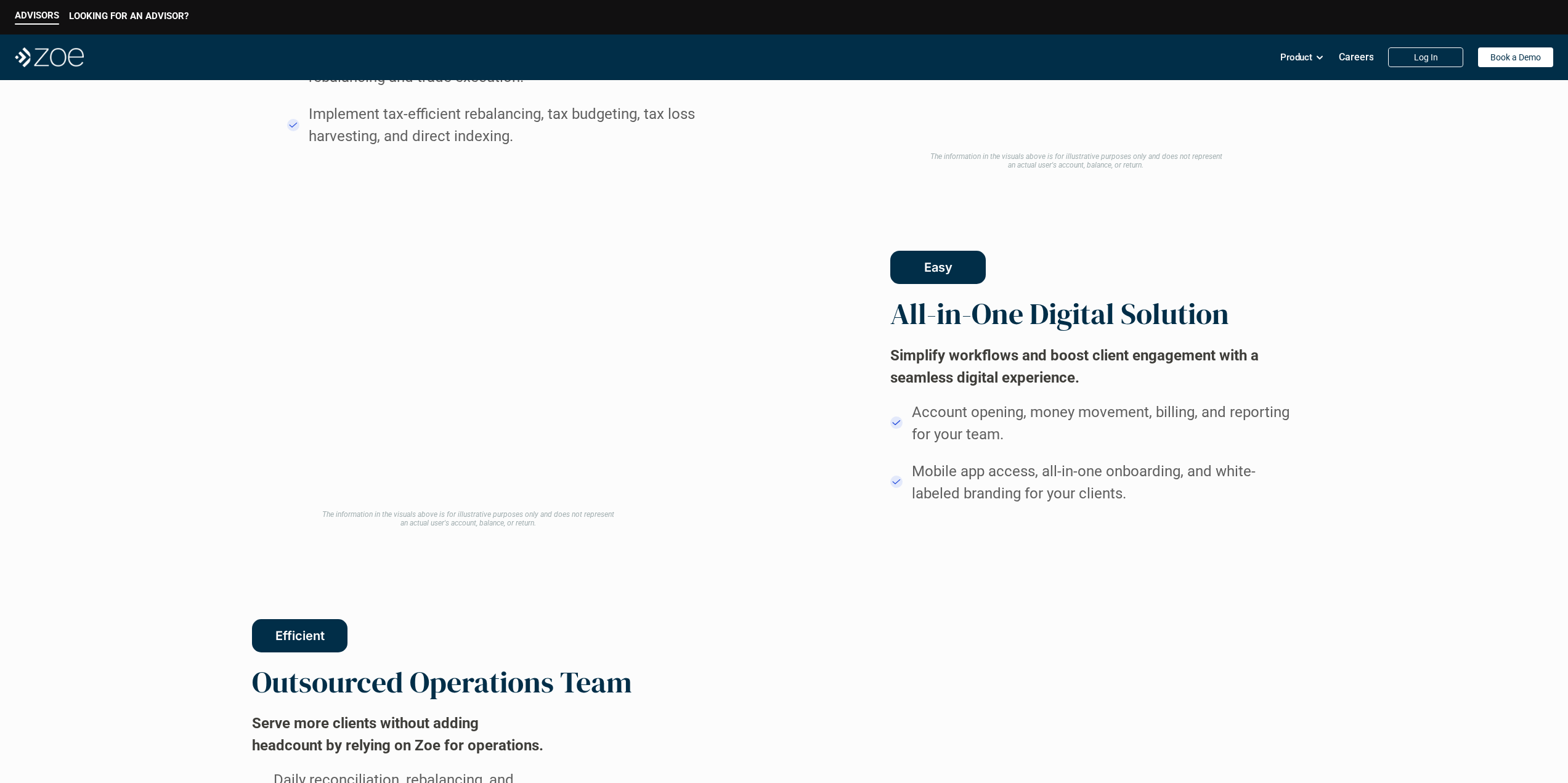
drag, startPoint x: 783, startPoint y: 418, endPoint x: 794, endPoint y: 315, distance: 103.6
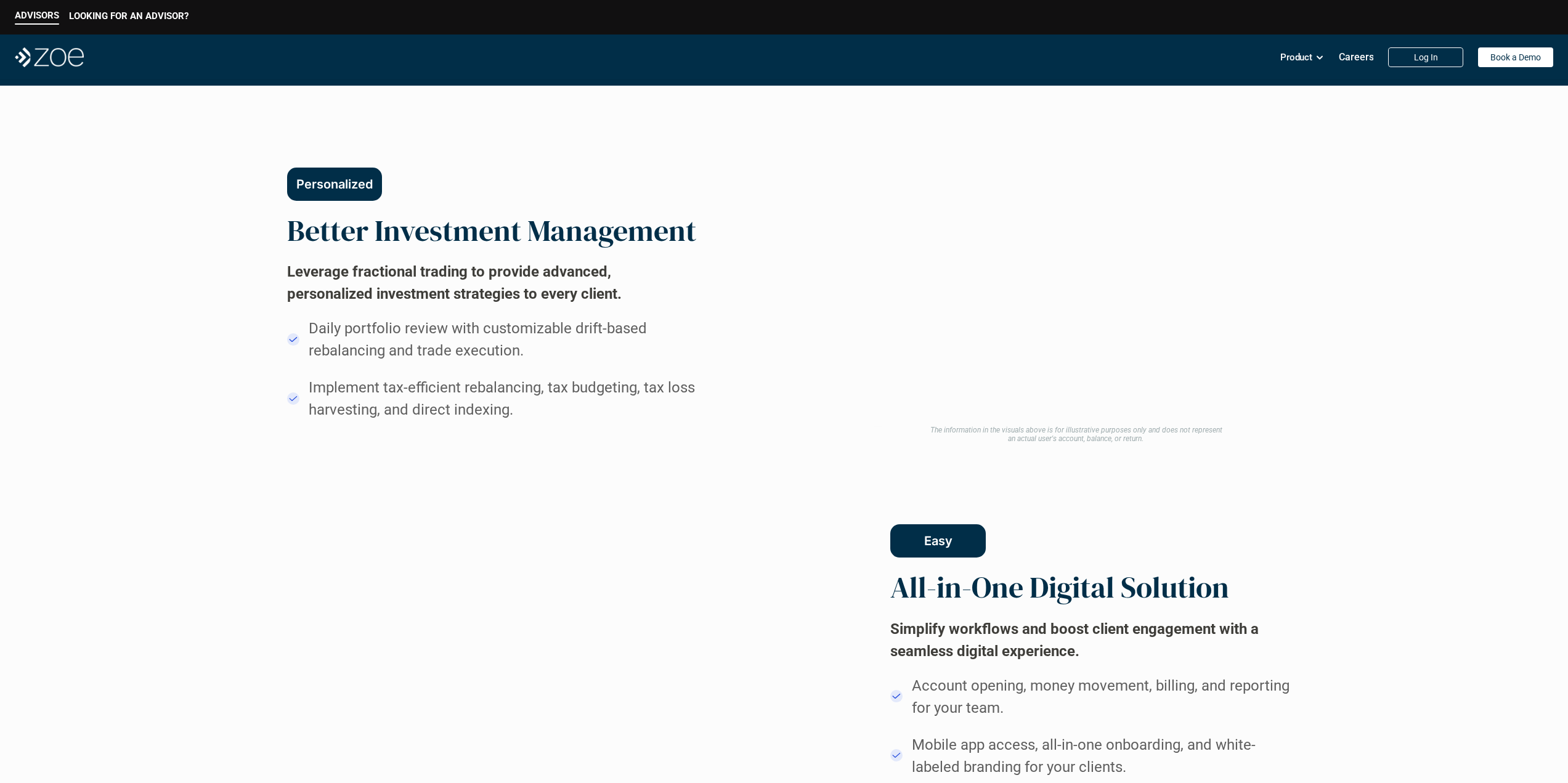
drag, startPoint x: 781, startPoint y: 465, endPoint x: 788, endPoint y: 395, distance: 70.3
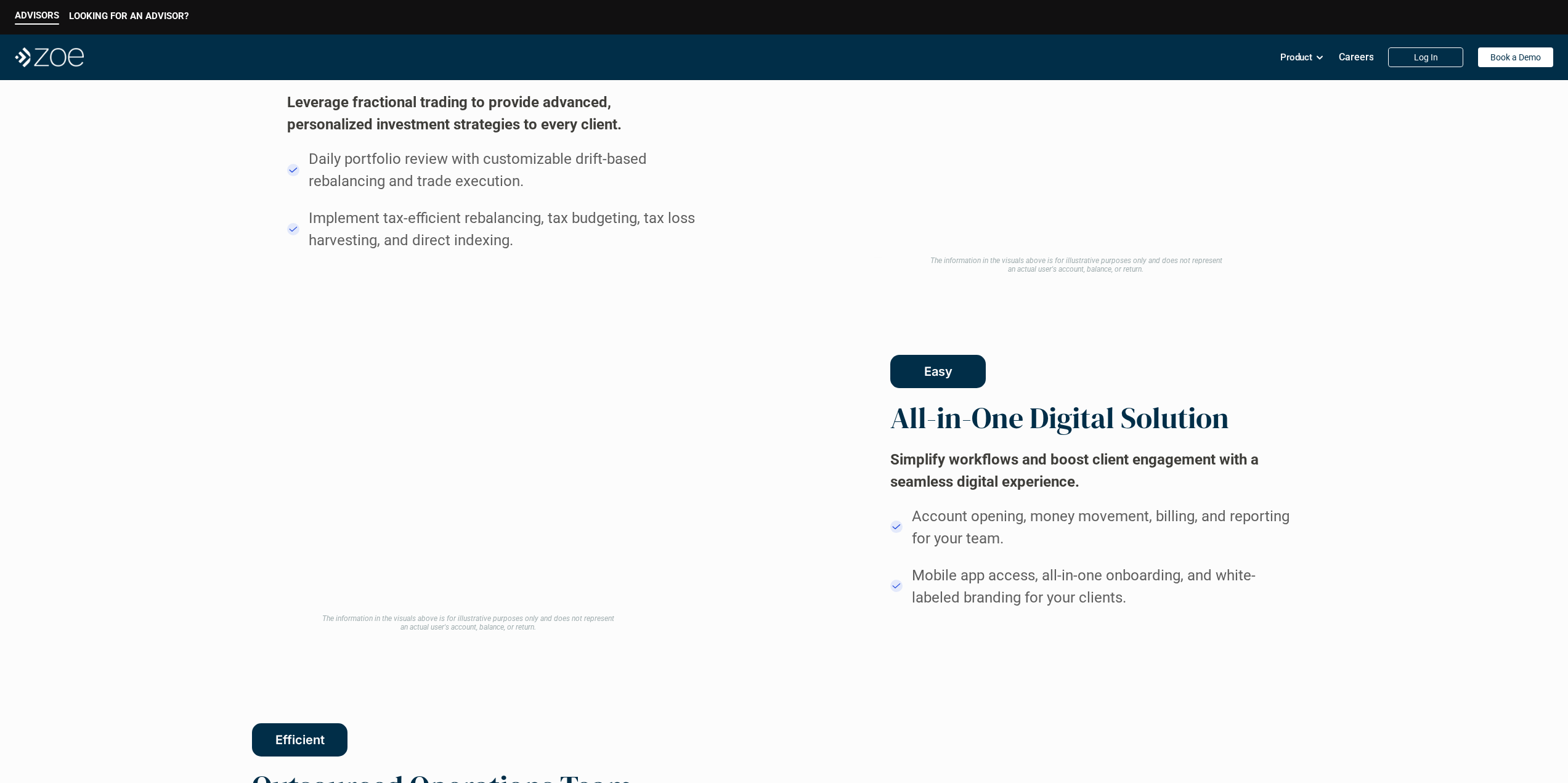
scroll to position [1035, 0]
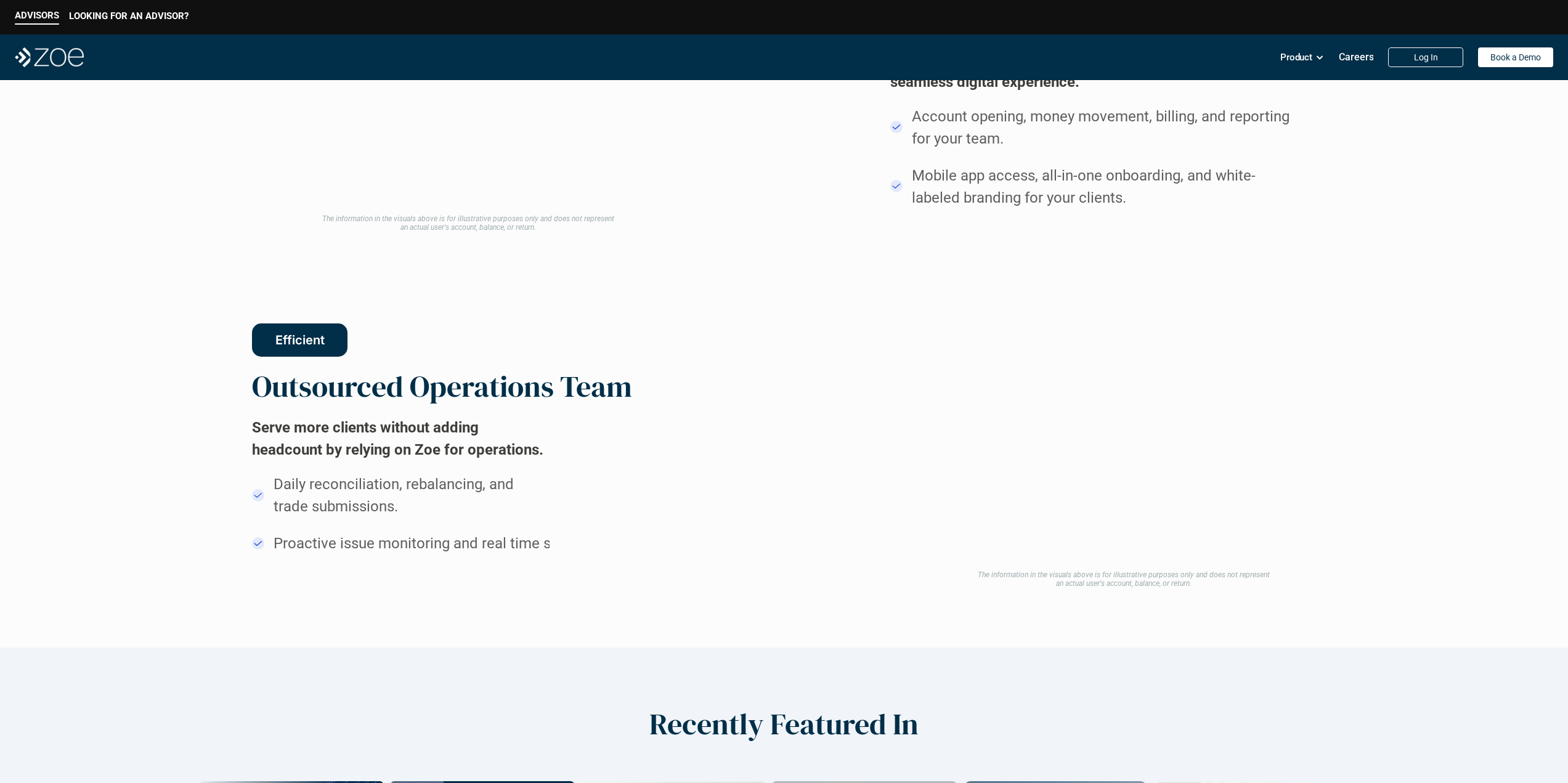
drag, startPoint x: 773, startPoint y: 336, endPoint x: 780, endPoint y: 414, distance: 78.3
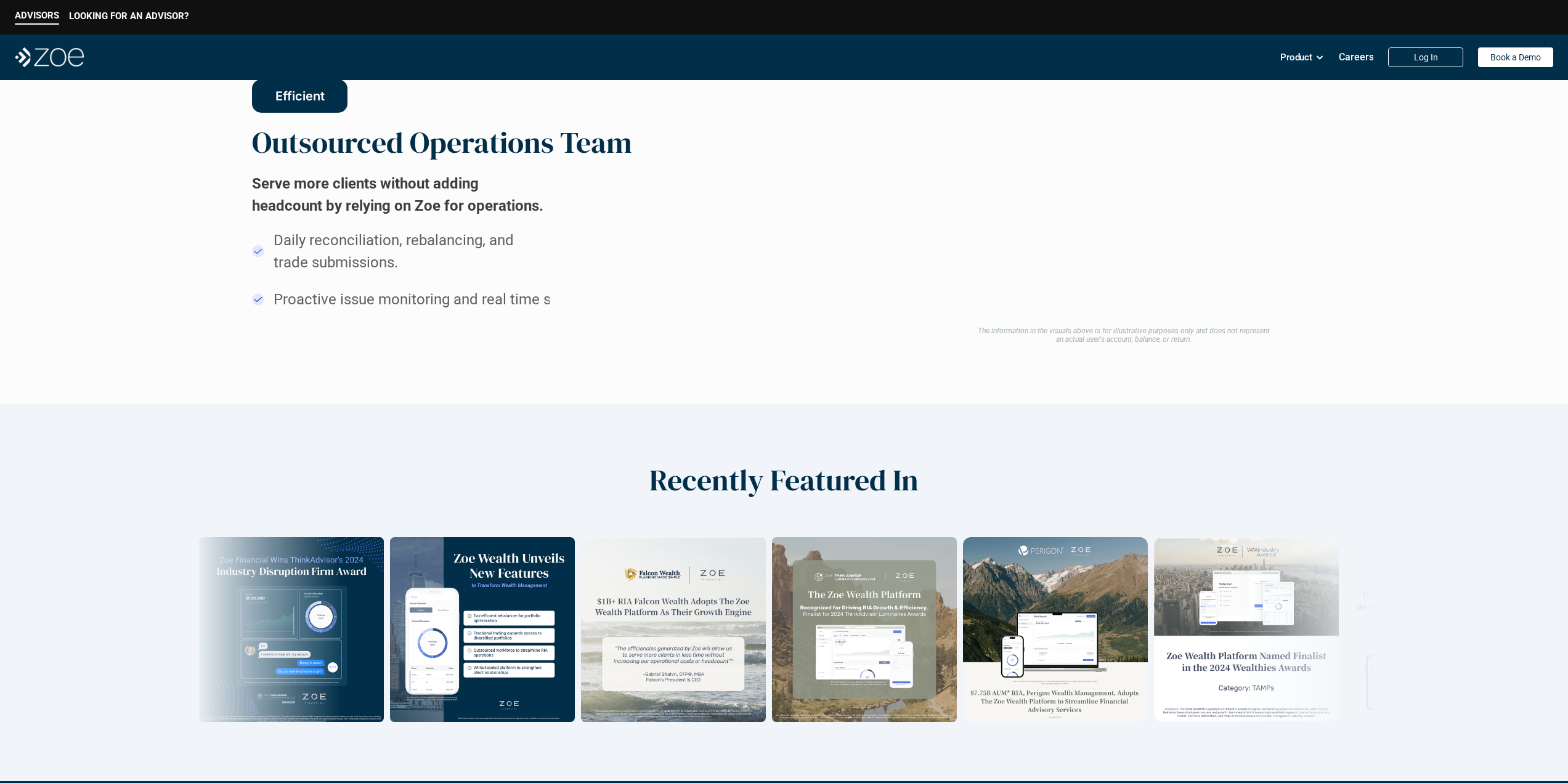
drag, startPoint x: 779, startPoint y: 412, endPoint x: 781, endPoint y: 473, distance: 61.0
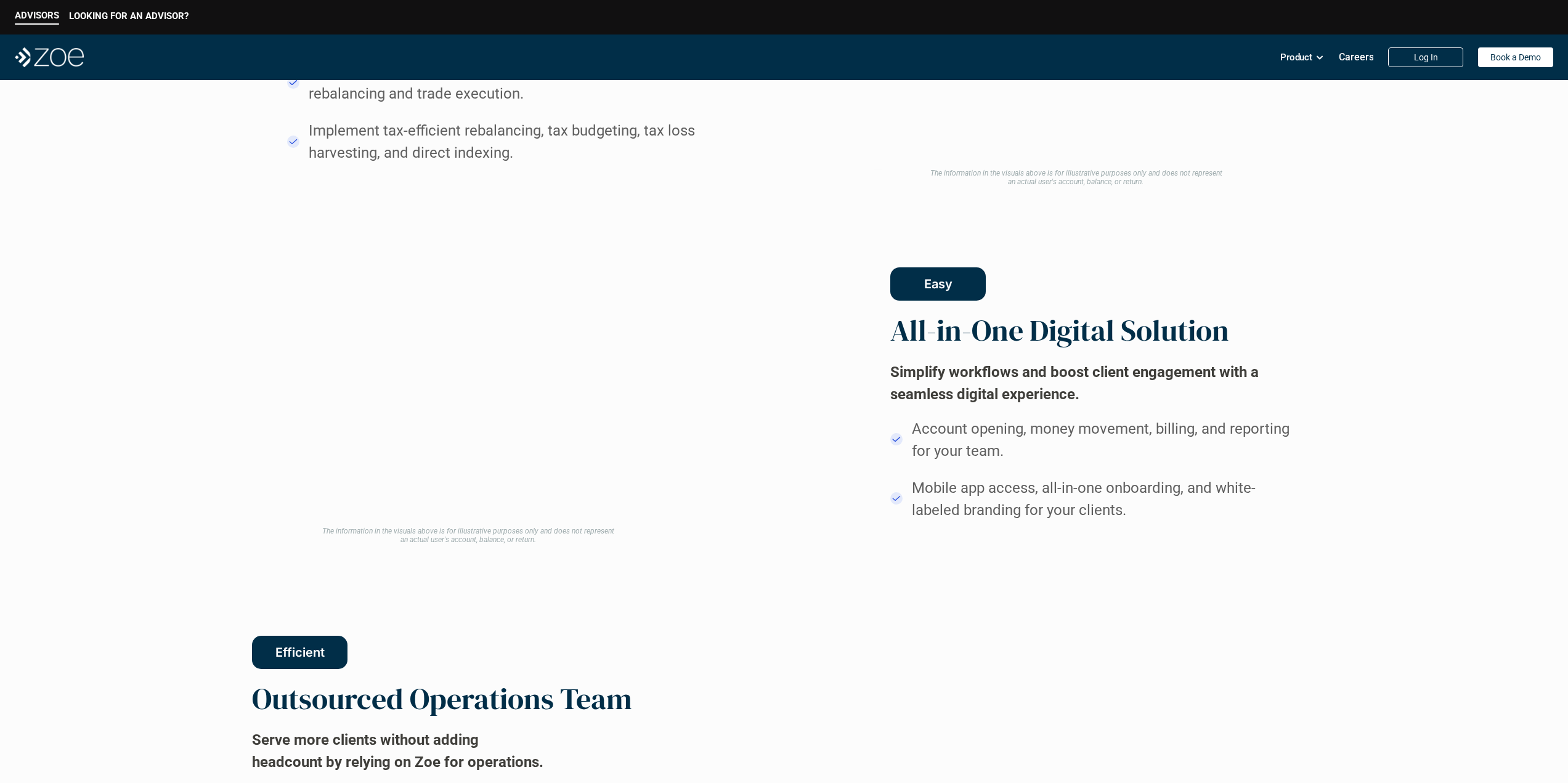
drag, startPoint x: 780, startPoint y: 446, endPoint x: 784, endPoint y: 338, distance: 108.1
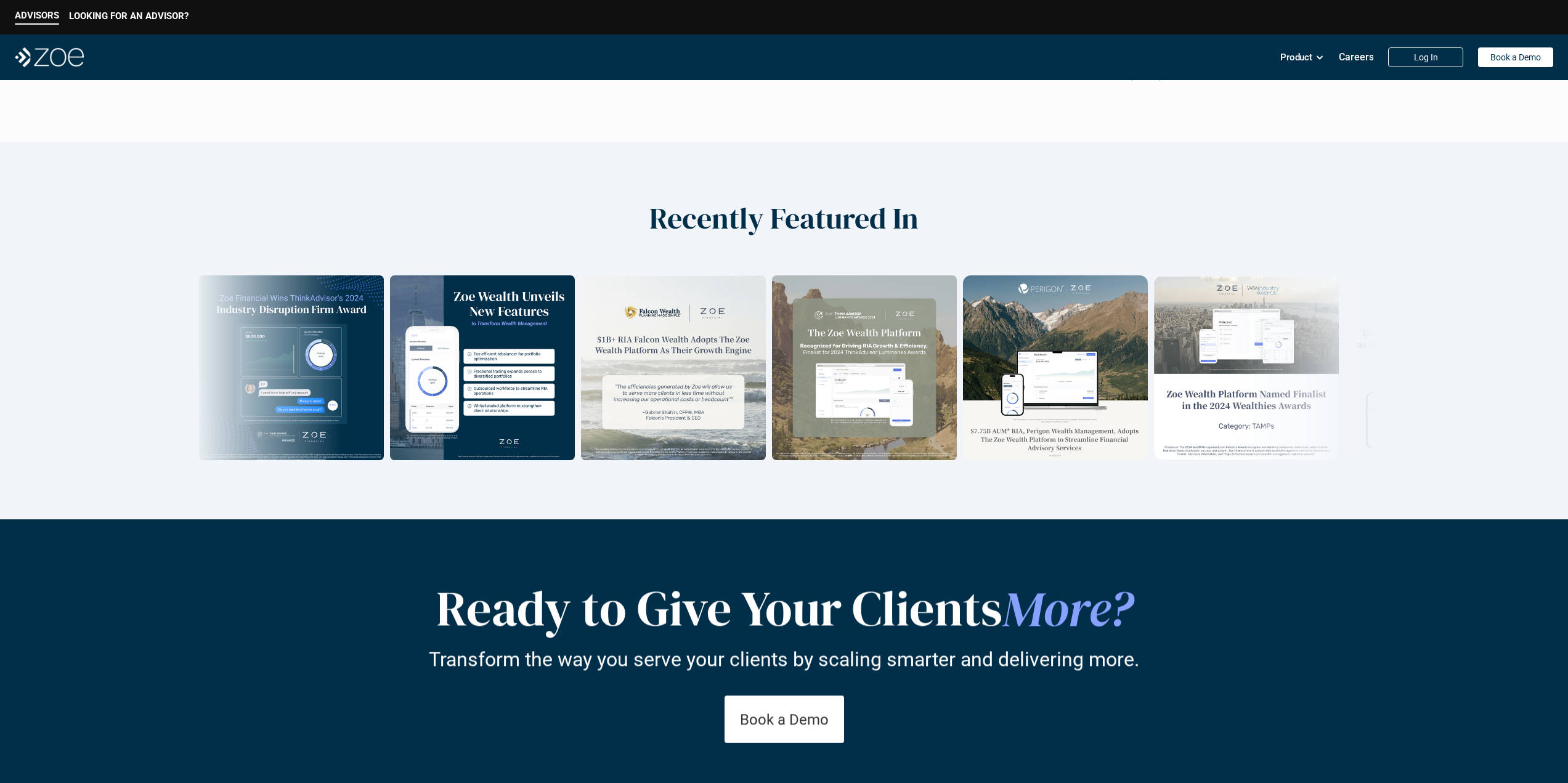
scroll to position [2061, 0]
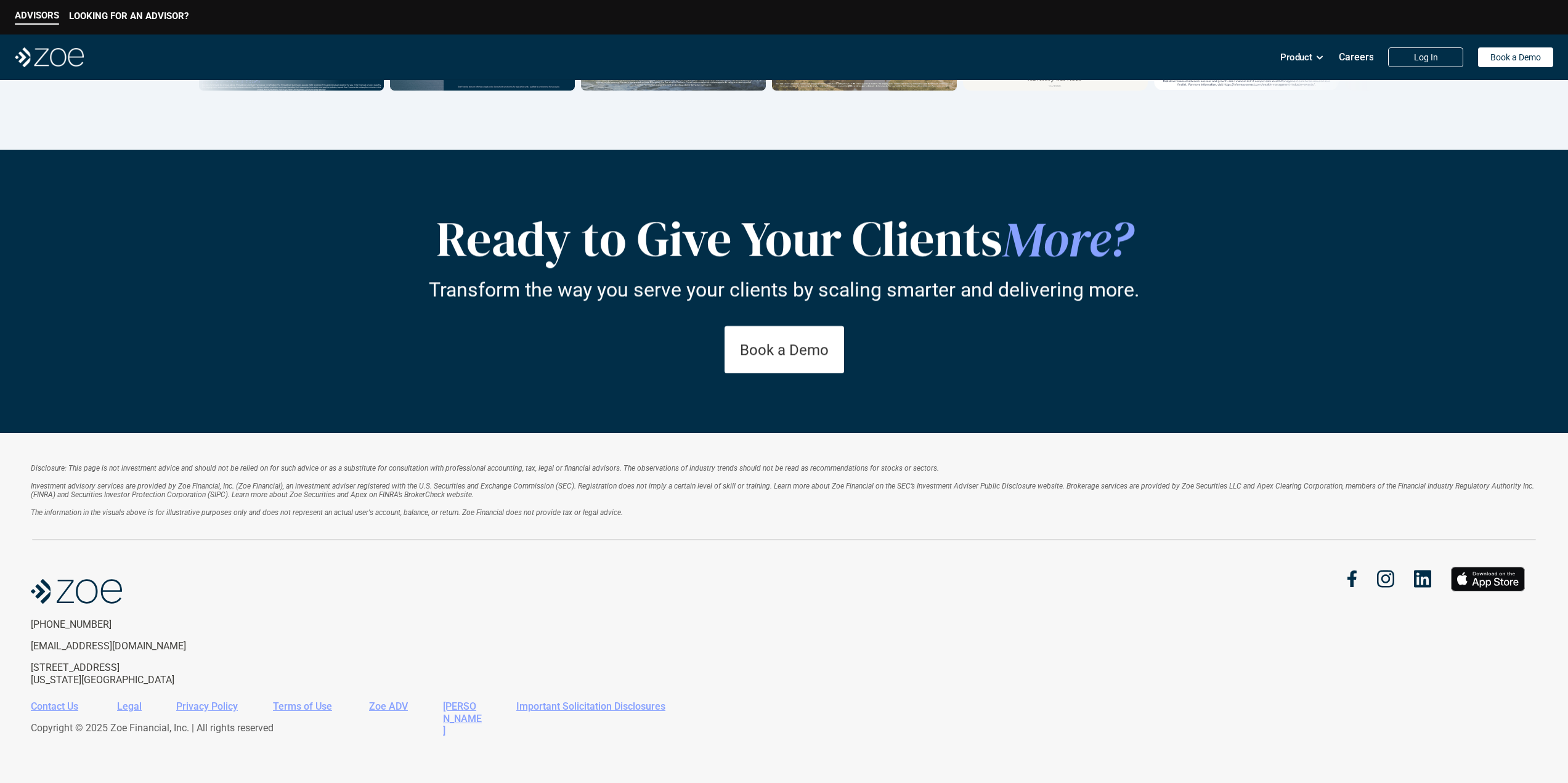
drag, startPoint x: 784, startPoint y: 336, endPoint x: 791, endPoint y: 488, distance: 152.2
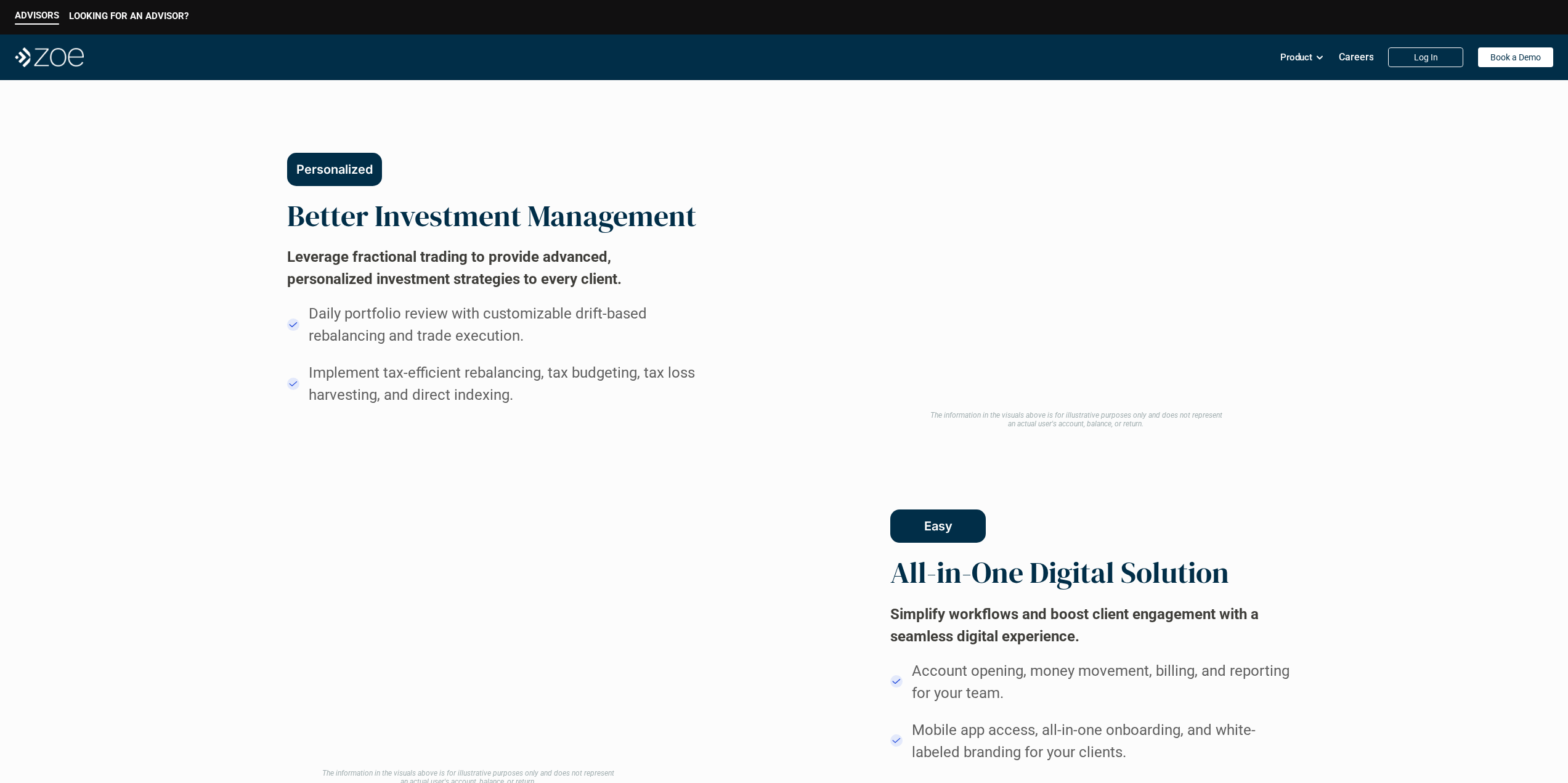
scroll to position [0, 0]
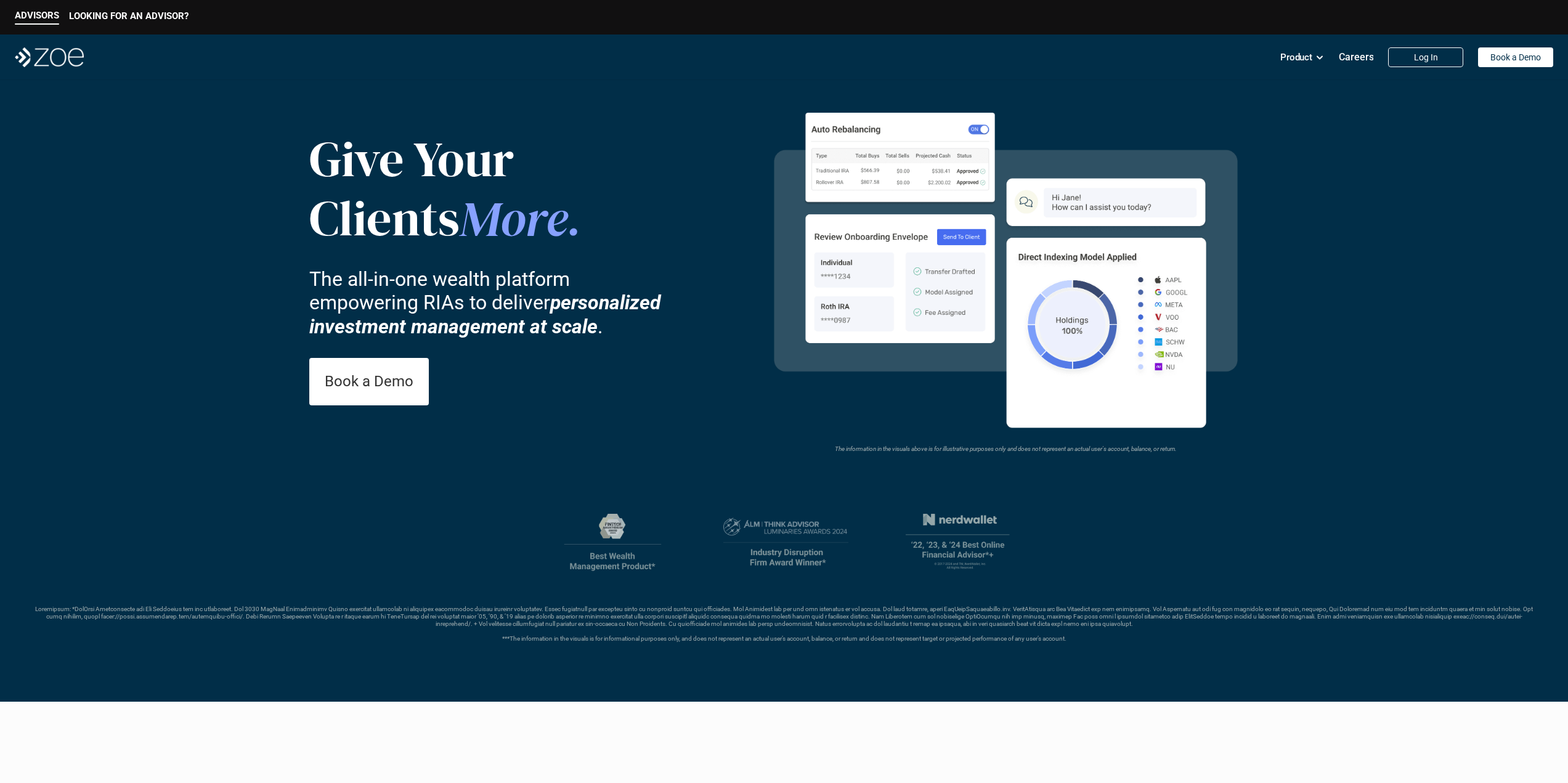
drag, startPoint x: 789, startPoint y: 515, endPoint x: 791, endPoint y: 311, distance: 204.0
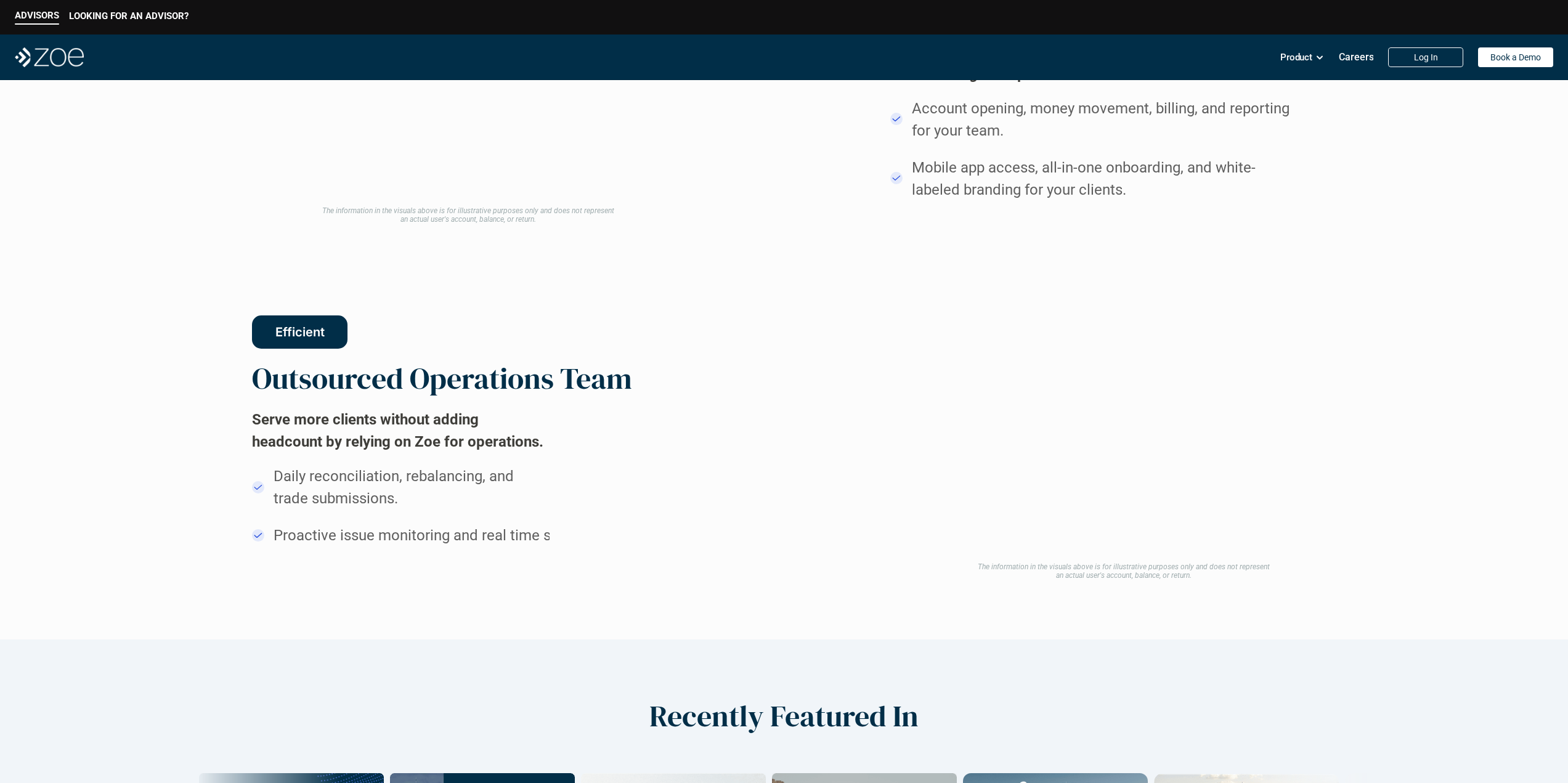
drag, startPoint x: 774, startPoint y: 270, endPoint x: 779, endPoint y: 403, distance: 133.1
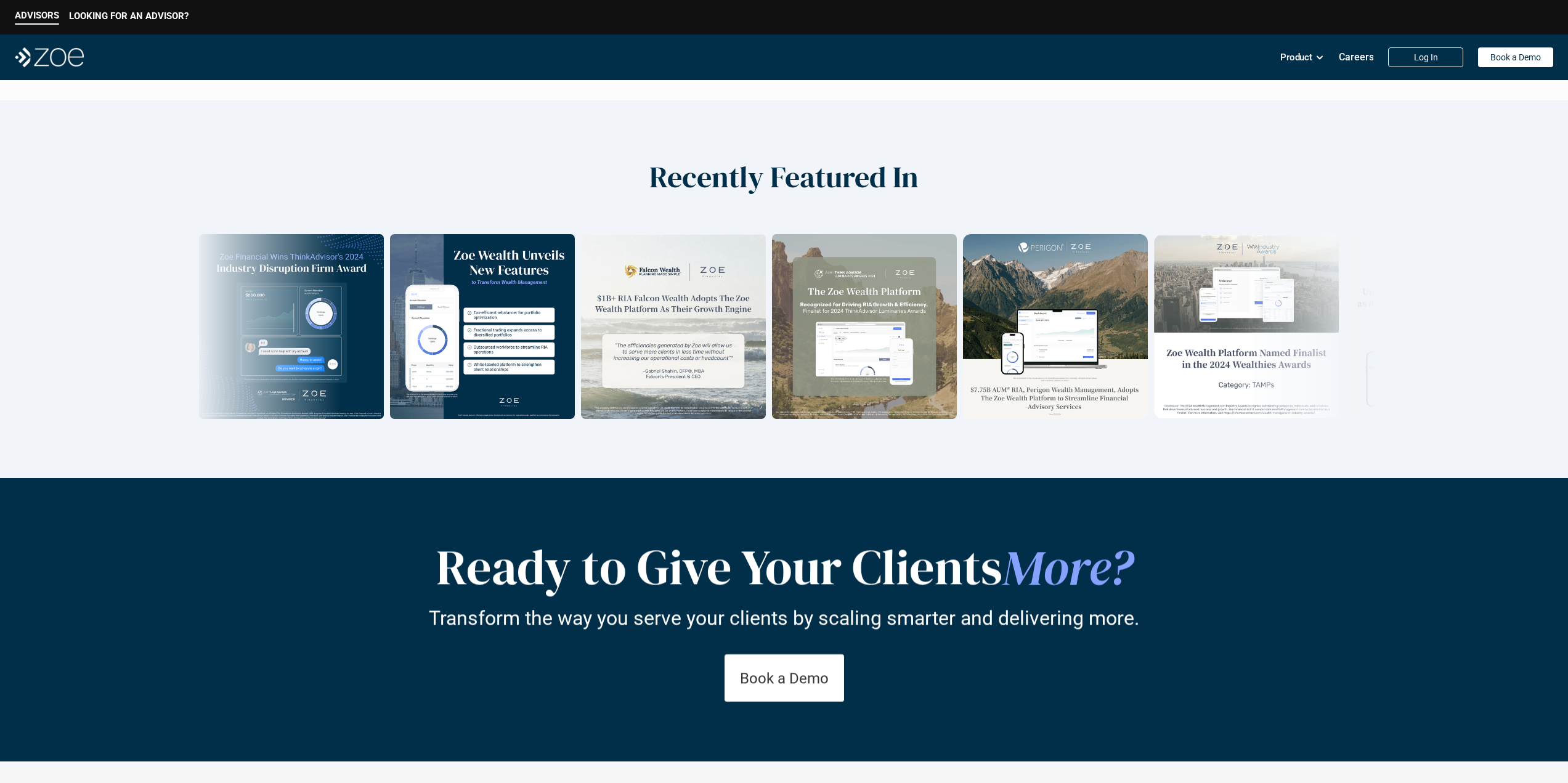
scroll to position [2061, 0]
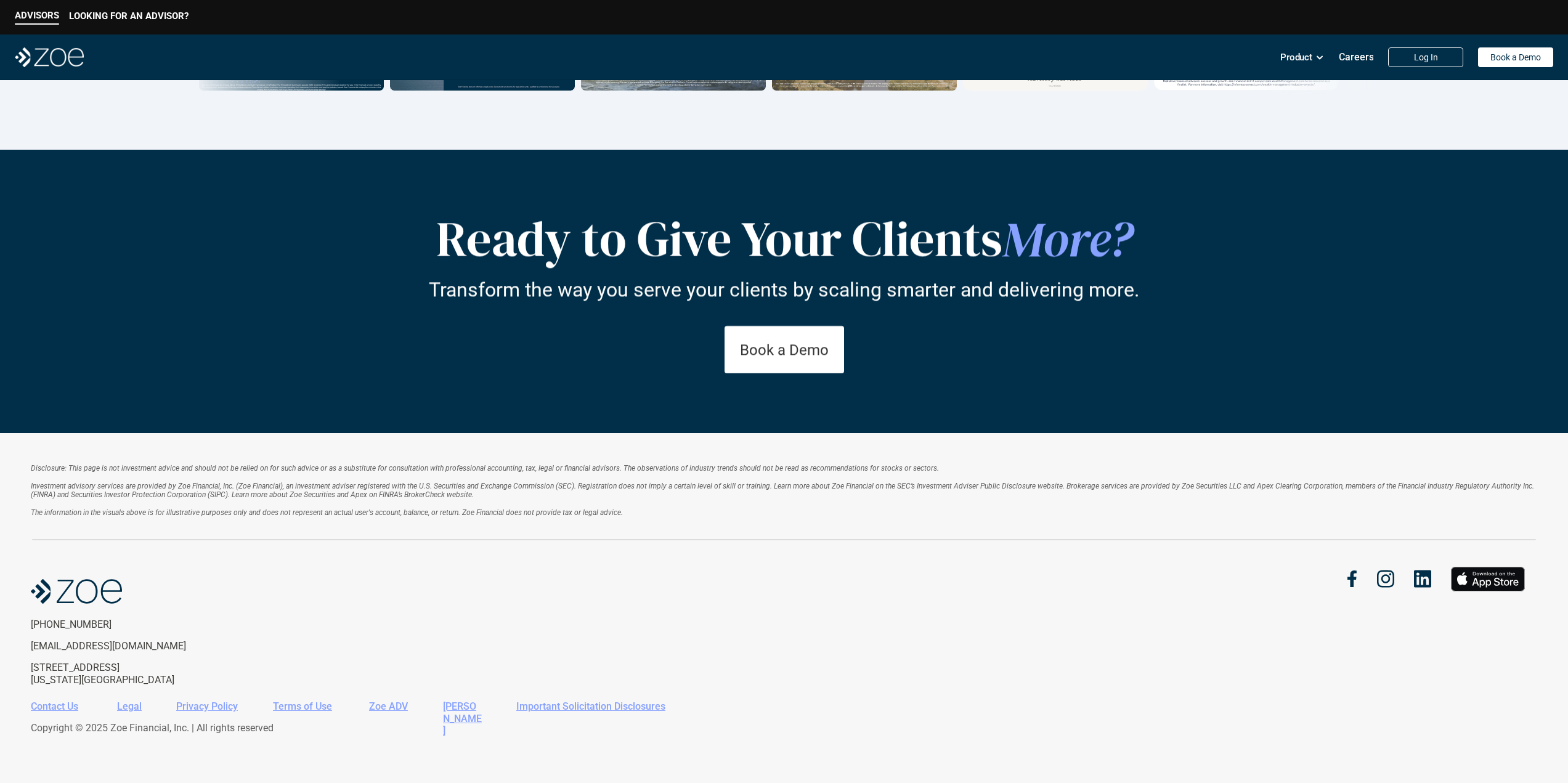
drag, startPoint x: 762, startPoint y: 329, endPoint x: 761, endPoint y: 516, distance: 187.0
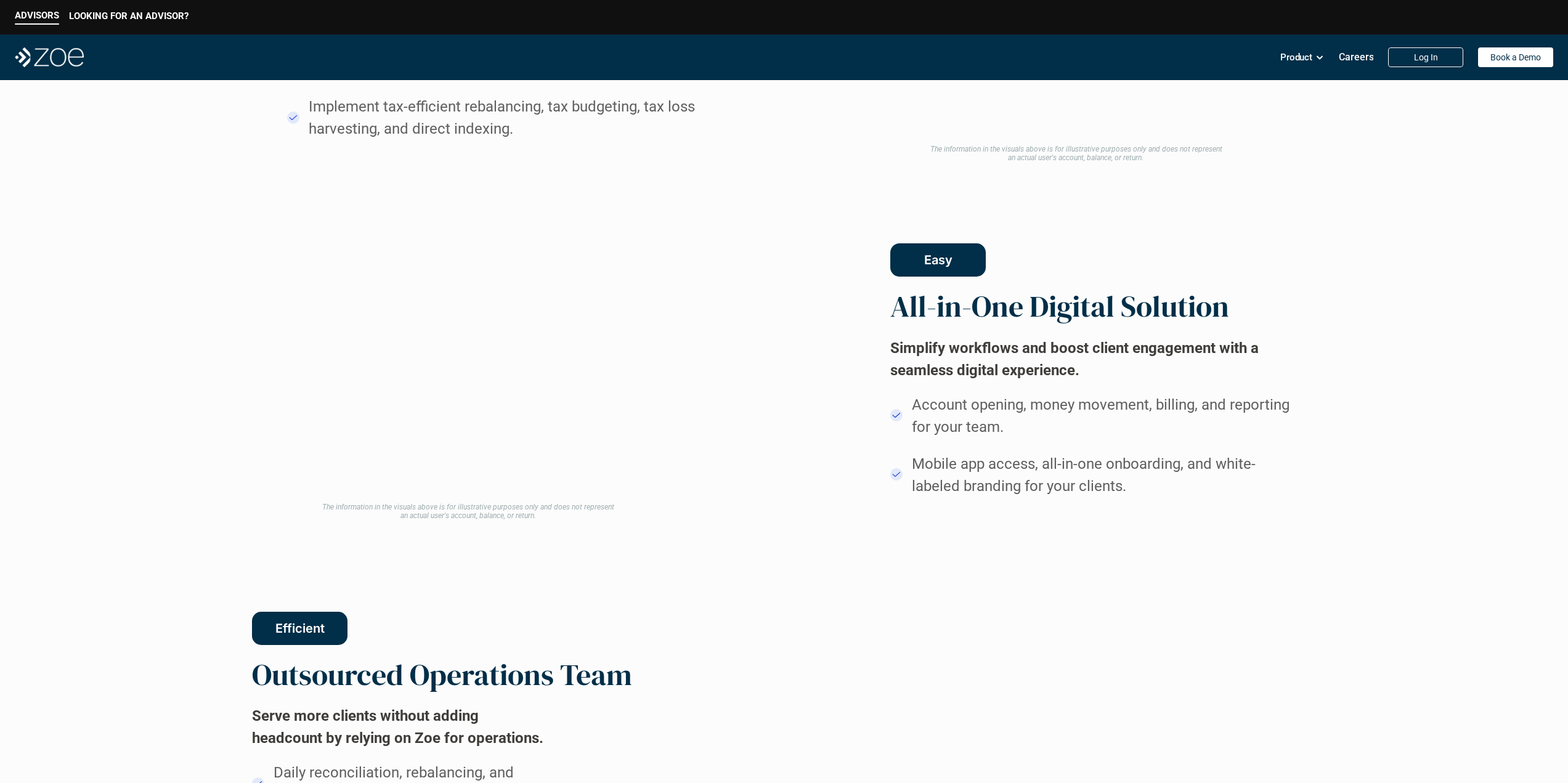
drag, startPoint x: 741, startPoint y: 642, endPoint x: 749, endPoint y: 492, distance: 150.2
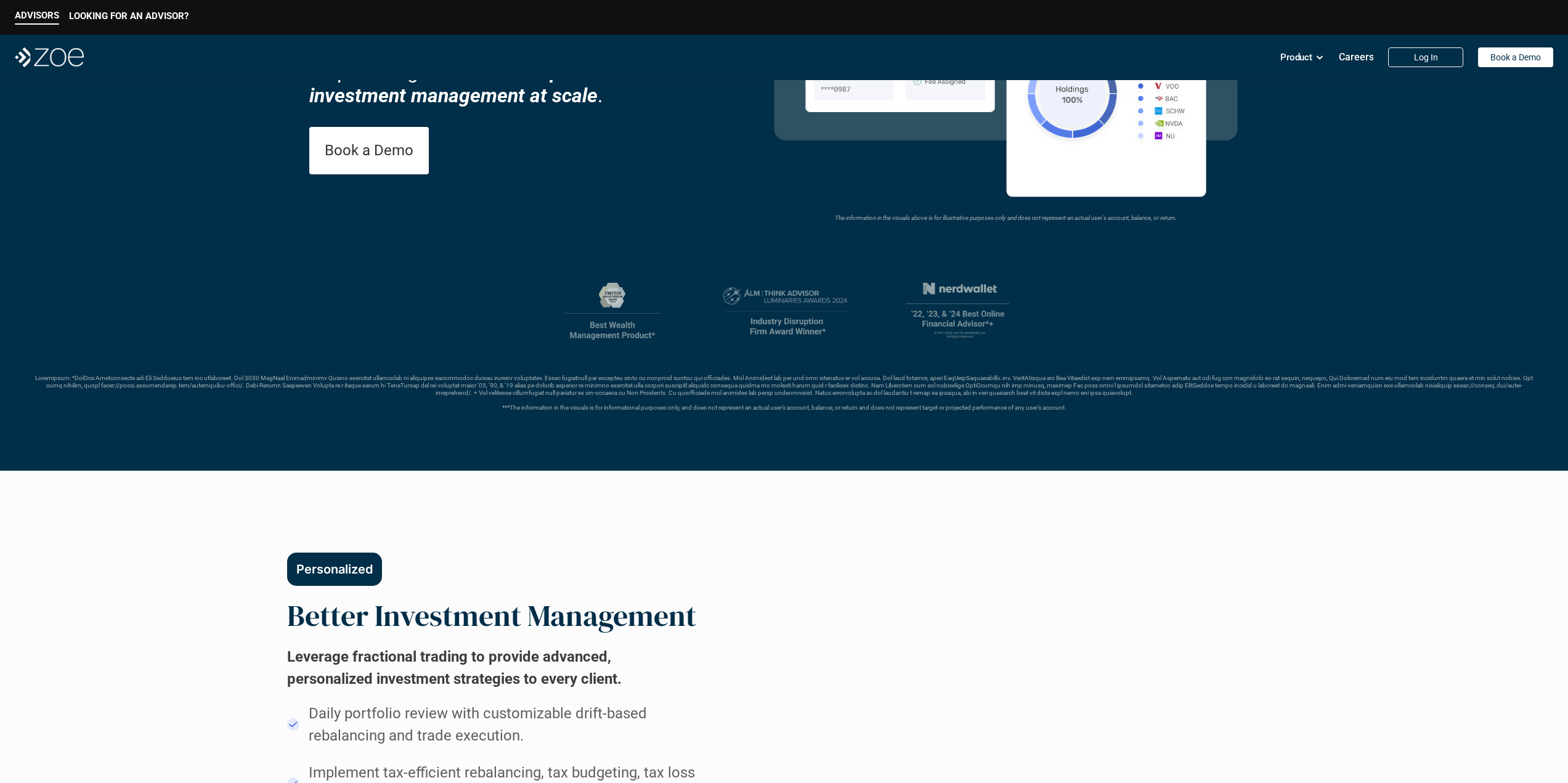
scroll to position [0, 0]
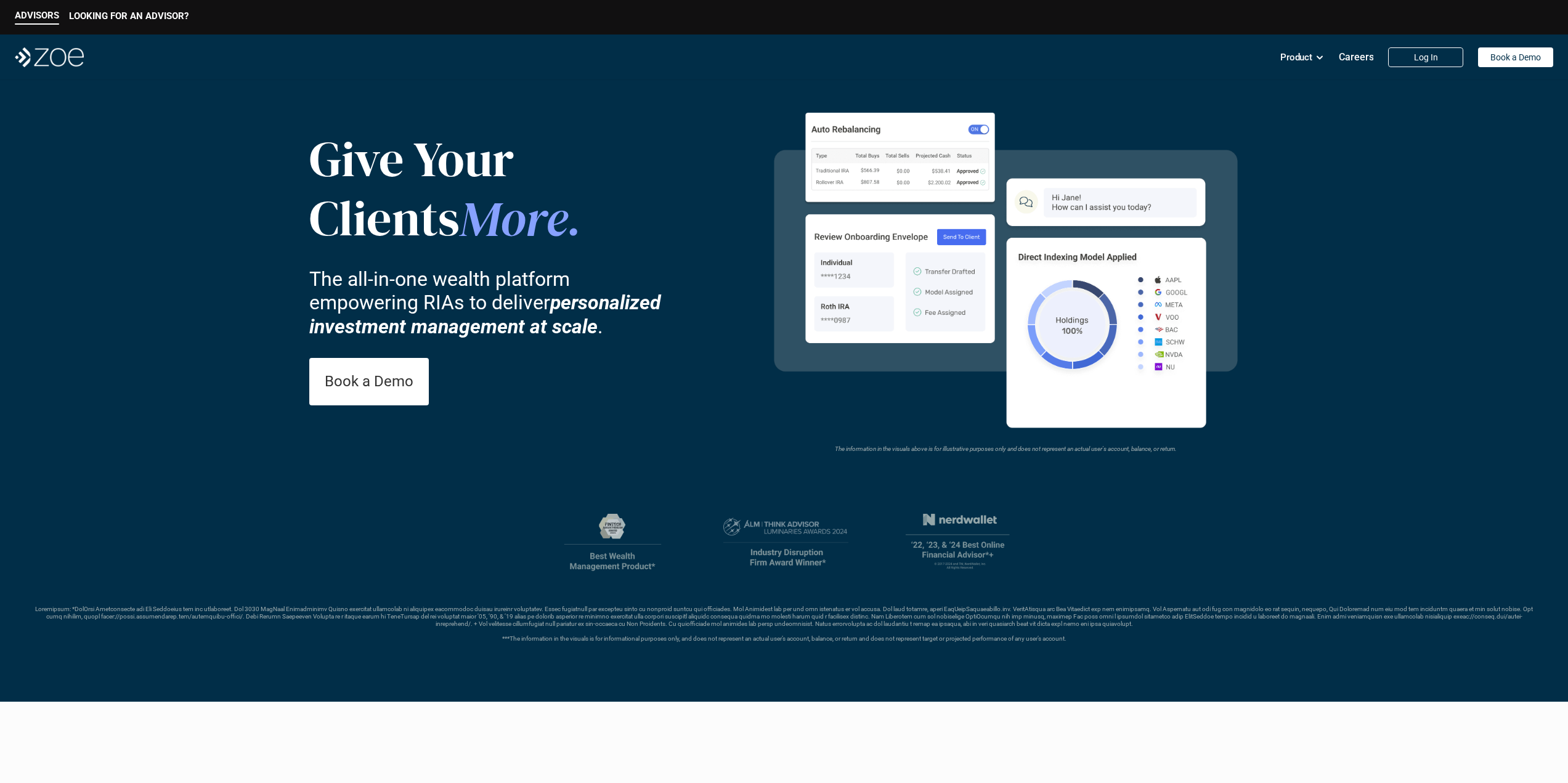
drag, startPoint x: 742, startPoint y: 599, endPoint x: 755, endPoint y: 483, distance: 116.7
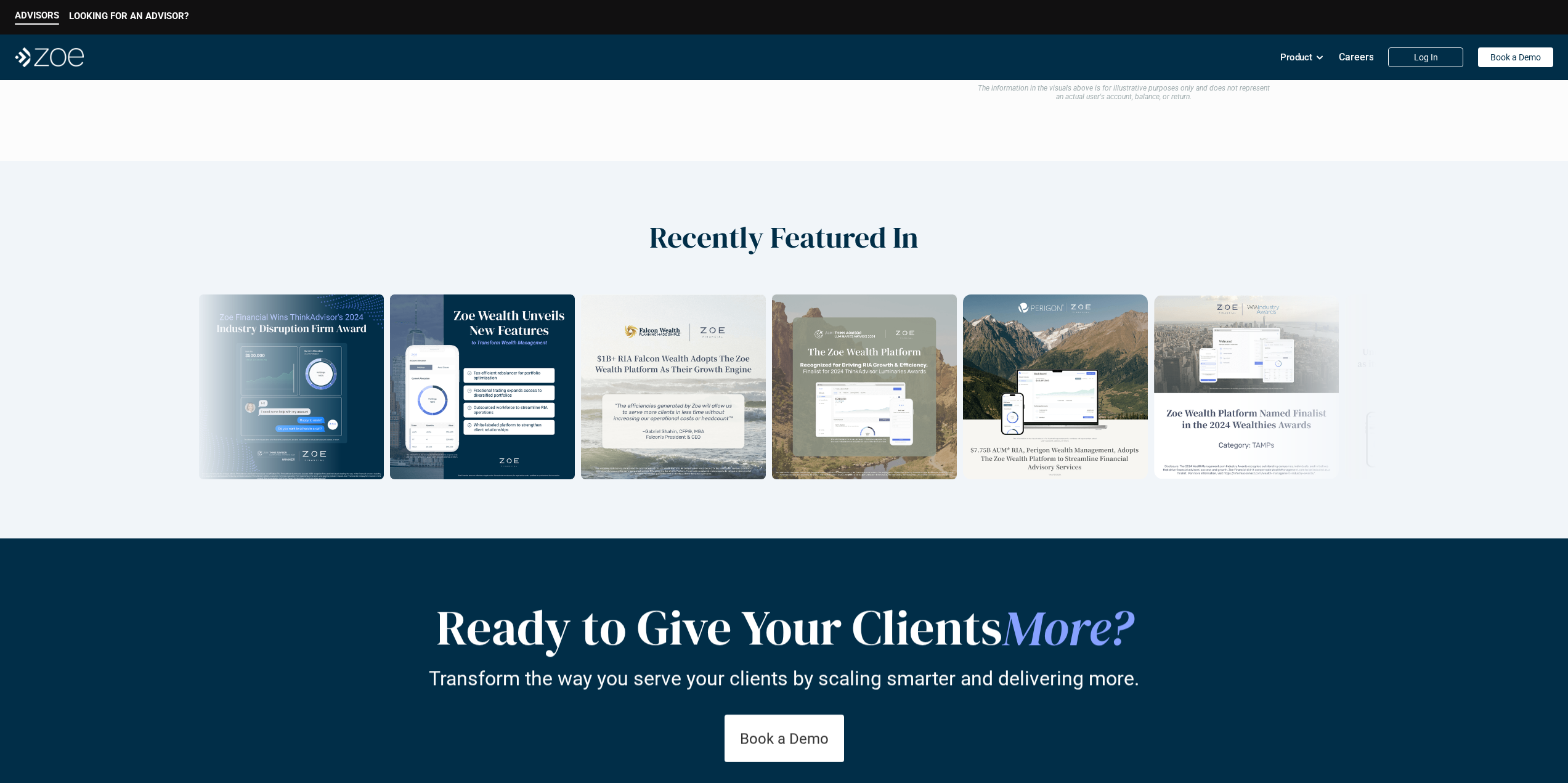
scroll to position [2061, 0]
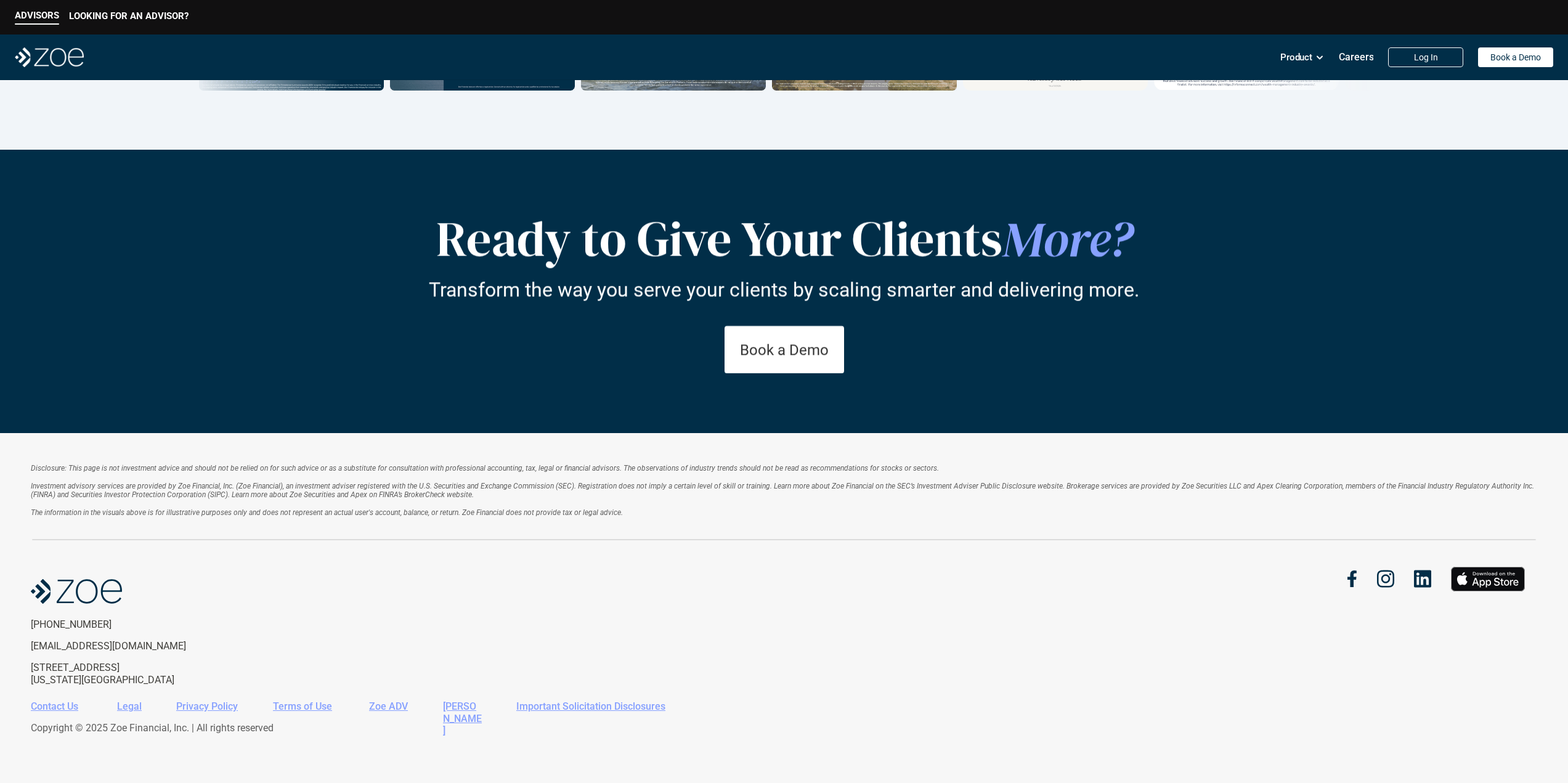
drag, startPoint x: 755, startPoint y: 483, endPoint x: 748, endPoint y: 639, distance: 156.2
drag, startPoint x: 743, startPoint y: 522, endPoint x: 741, endPoint y: 641, distance: 119.0
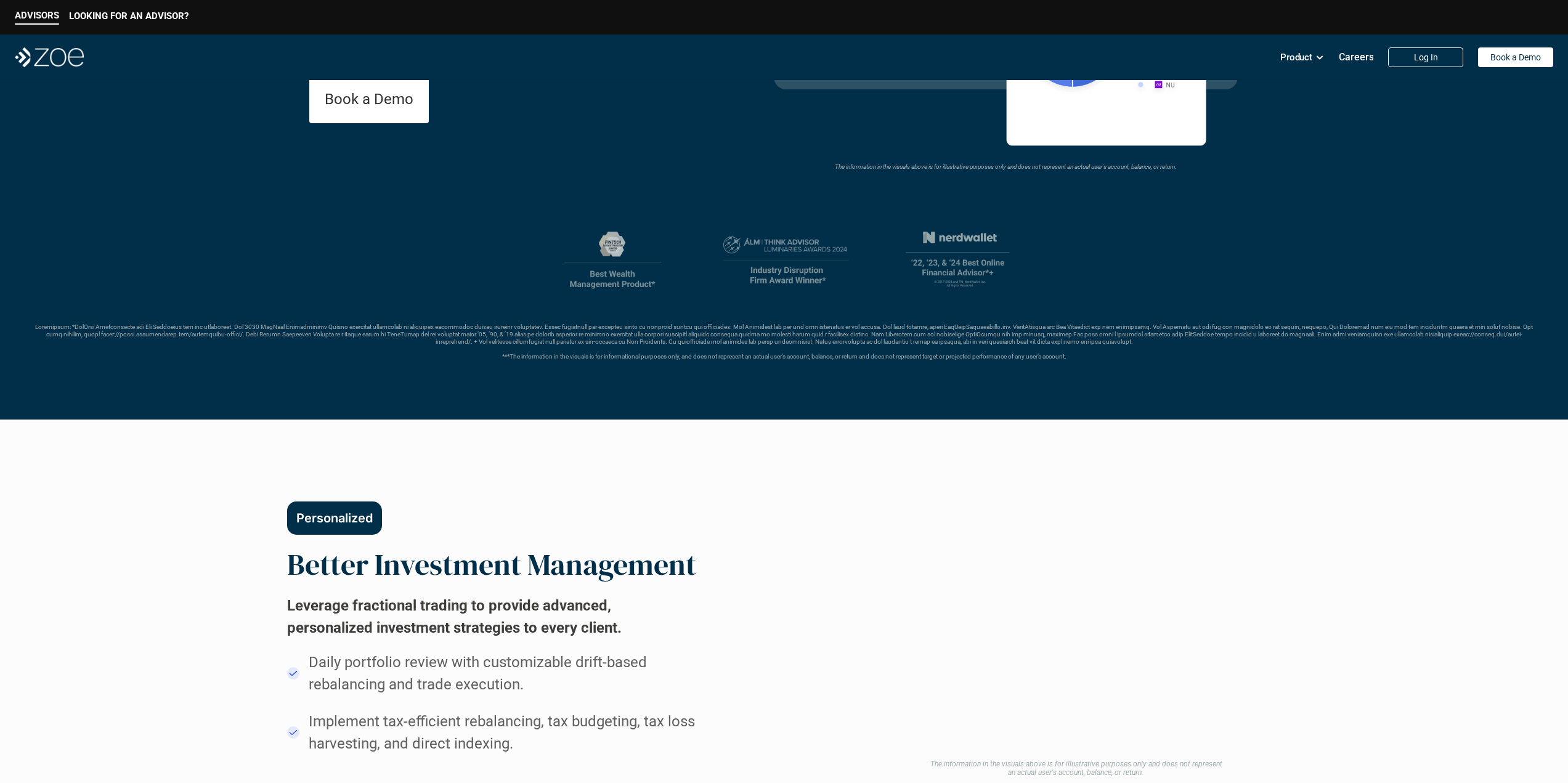
scroll to position [116, 0]
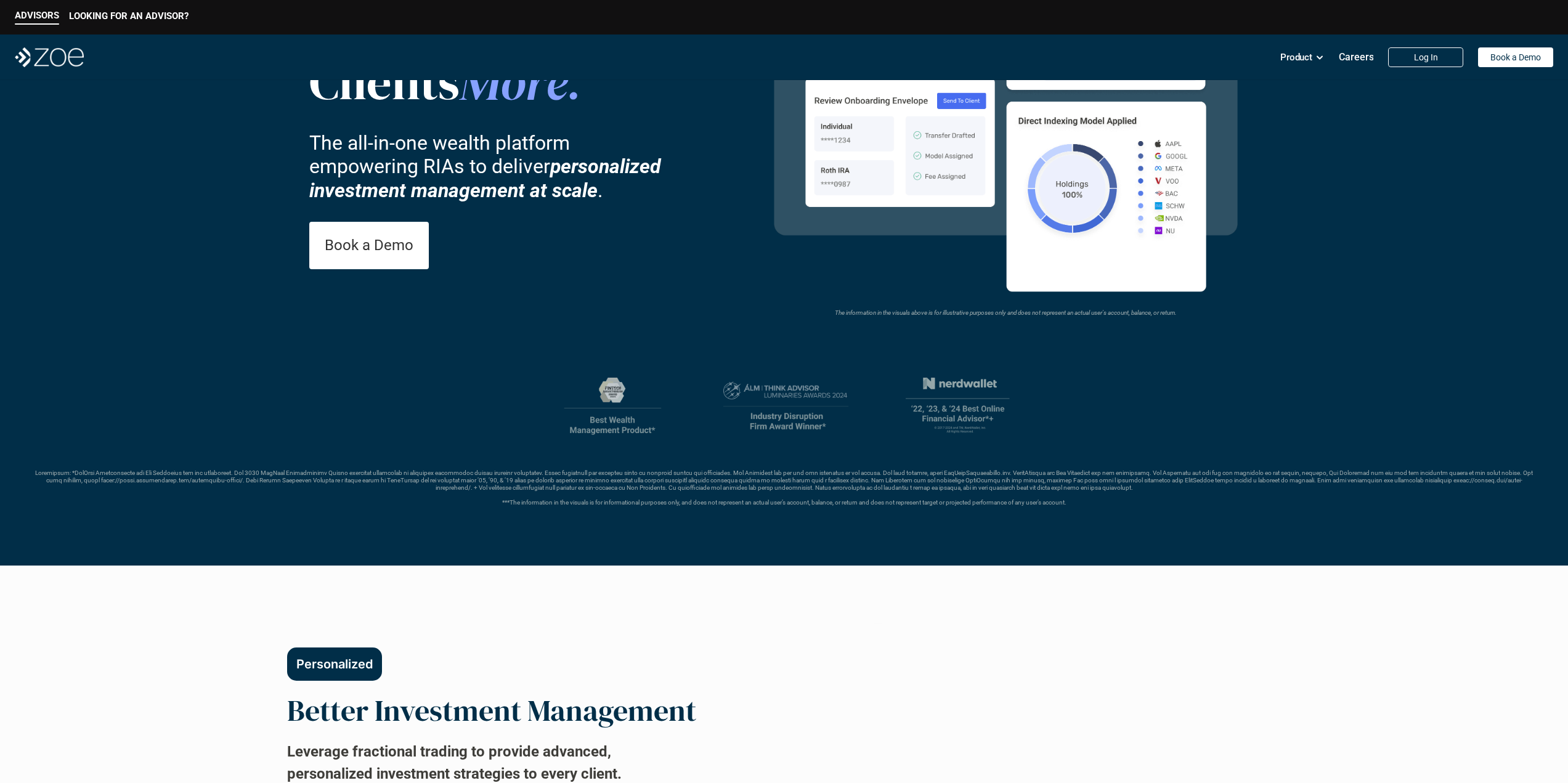
drag, startPoint x: 739, startPoint y: 646, endPoint x: 738, endPoint y: 561, distance: 85.0
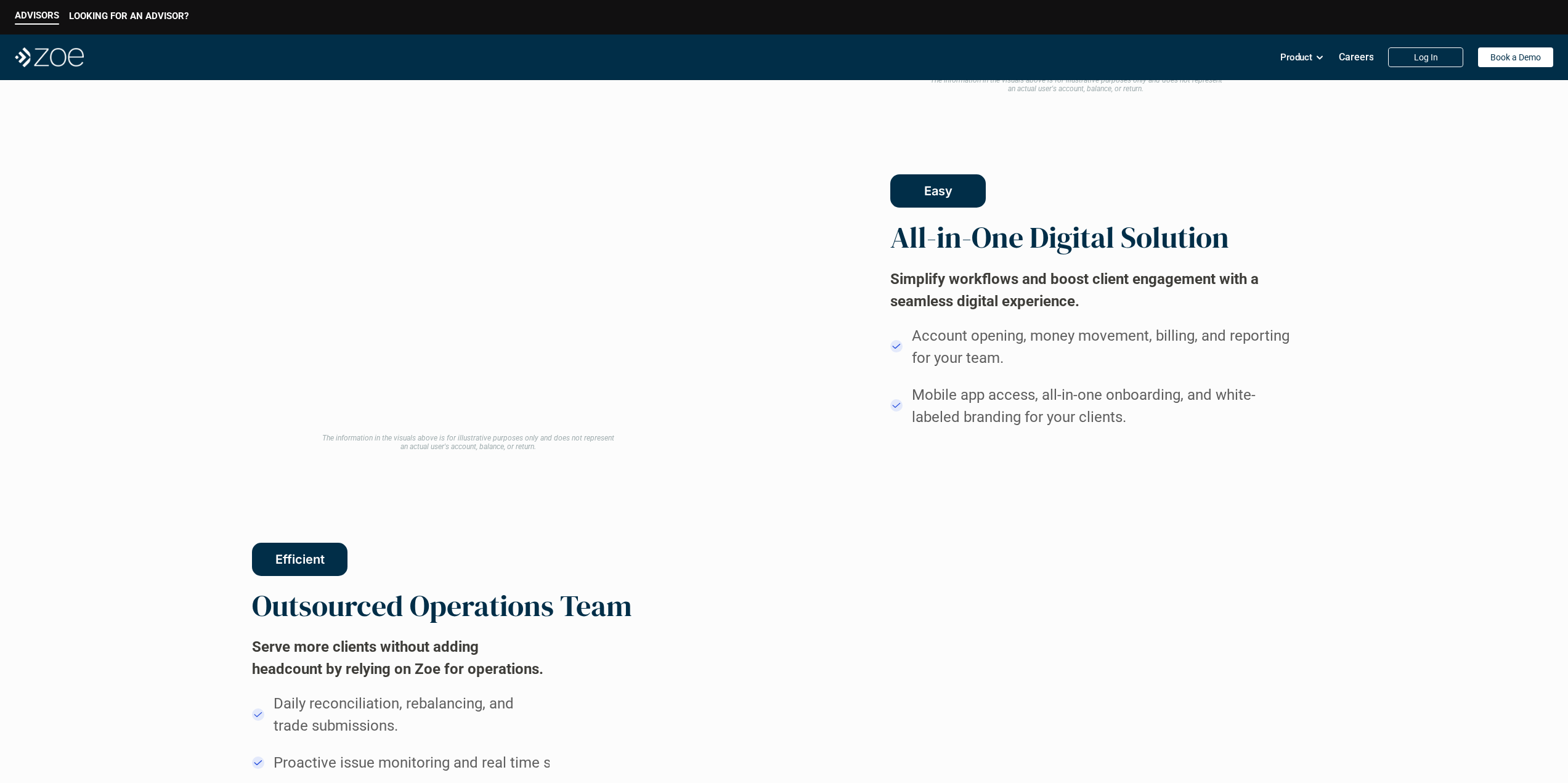
drag, startPoint x: 751, startPoint y: 504, endPoint x: 760, endPoint y: 620, distance: 116.3
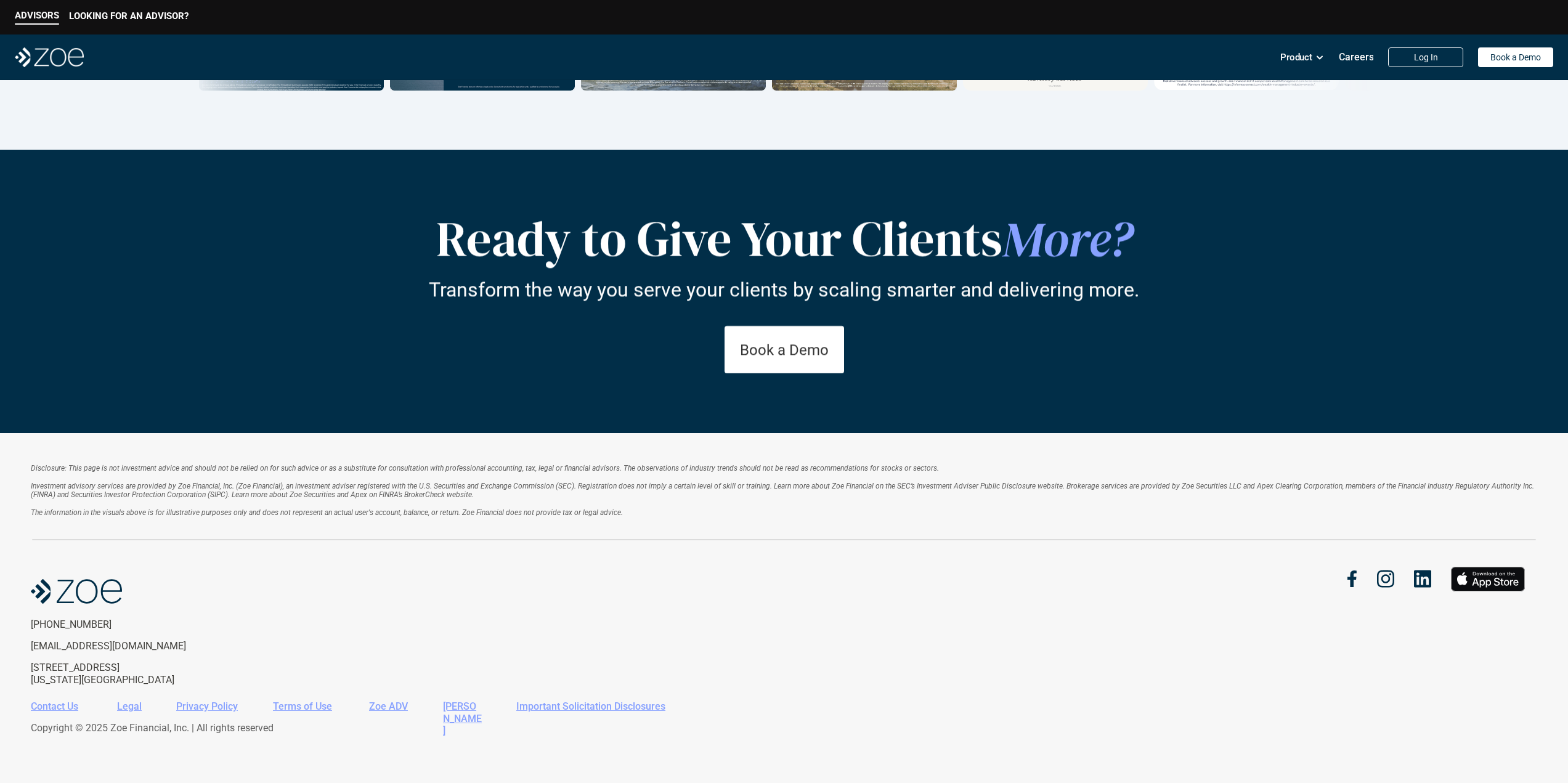
drag, startPoint x: 756, startPoint y: 379, endPoint x: 757, endPoint y: 565, distance: 186.0
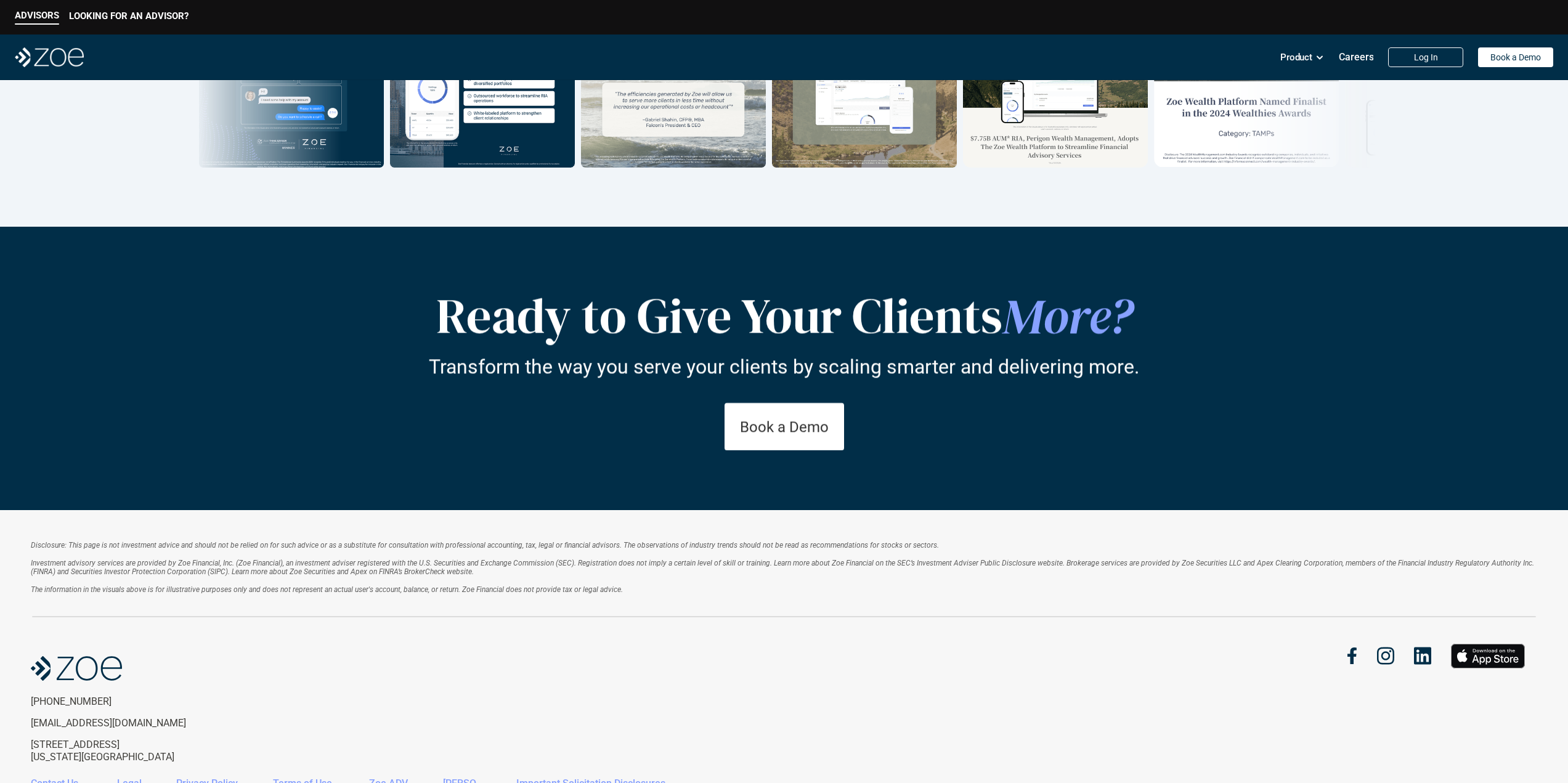
scroll to position [0, 0]
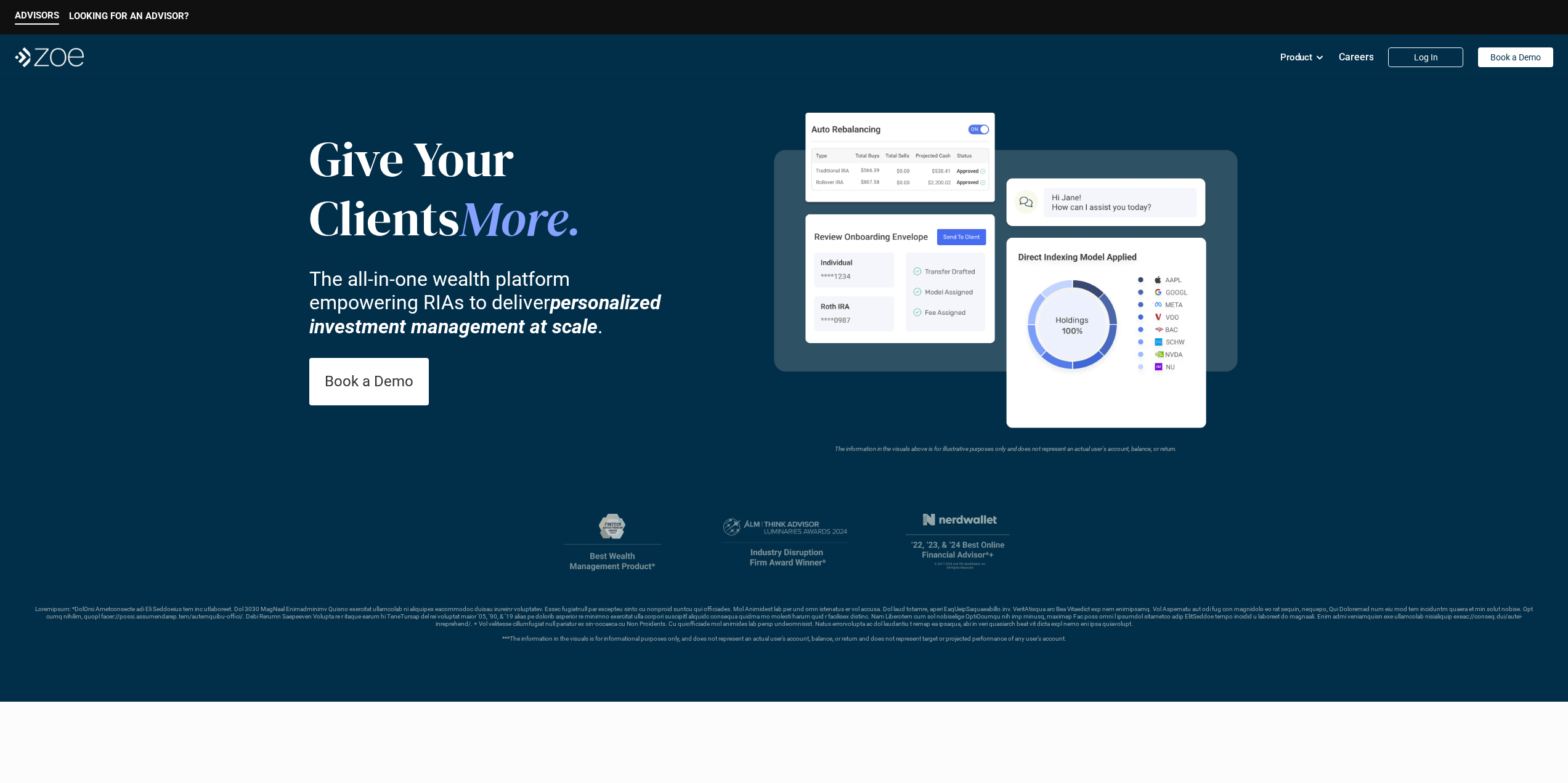
drag, startPoint x: 744, startPoint y: 595, endPoint x: 741, endPoint y: 316, distance: 279.0
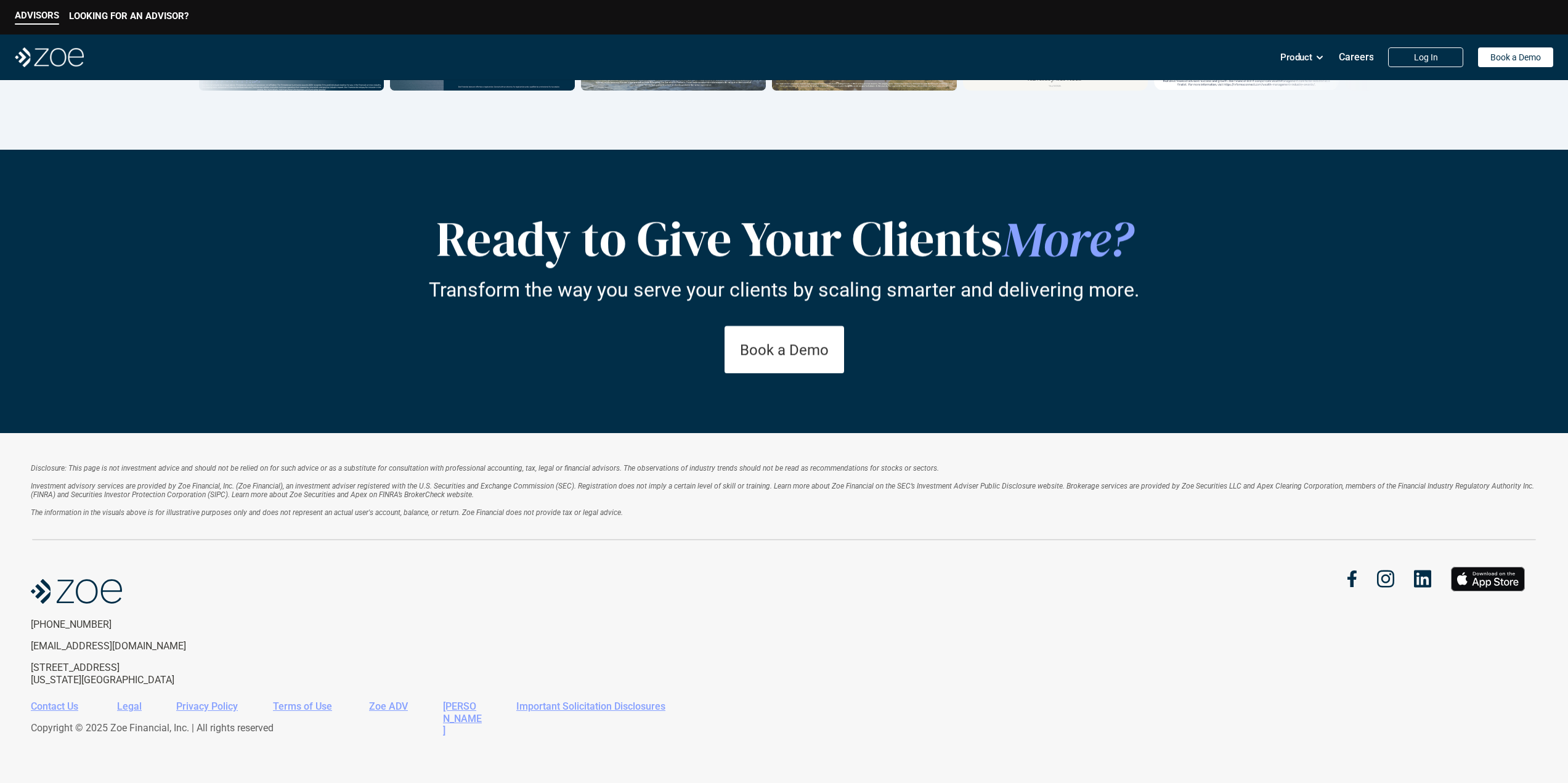
drag, startPoint x: 738, startPoint y: 337, endPoint x: 745, endPoint y: 603, distance: 266.1
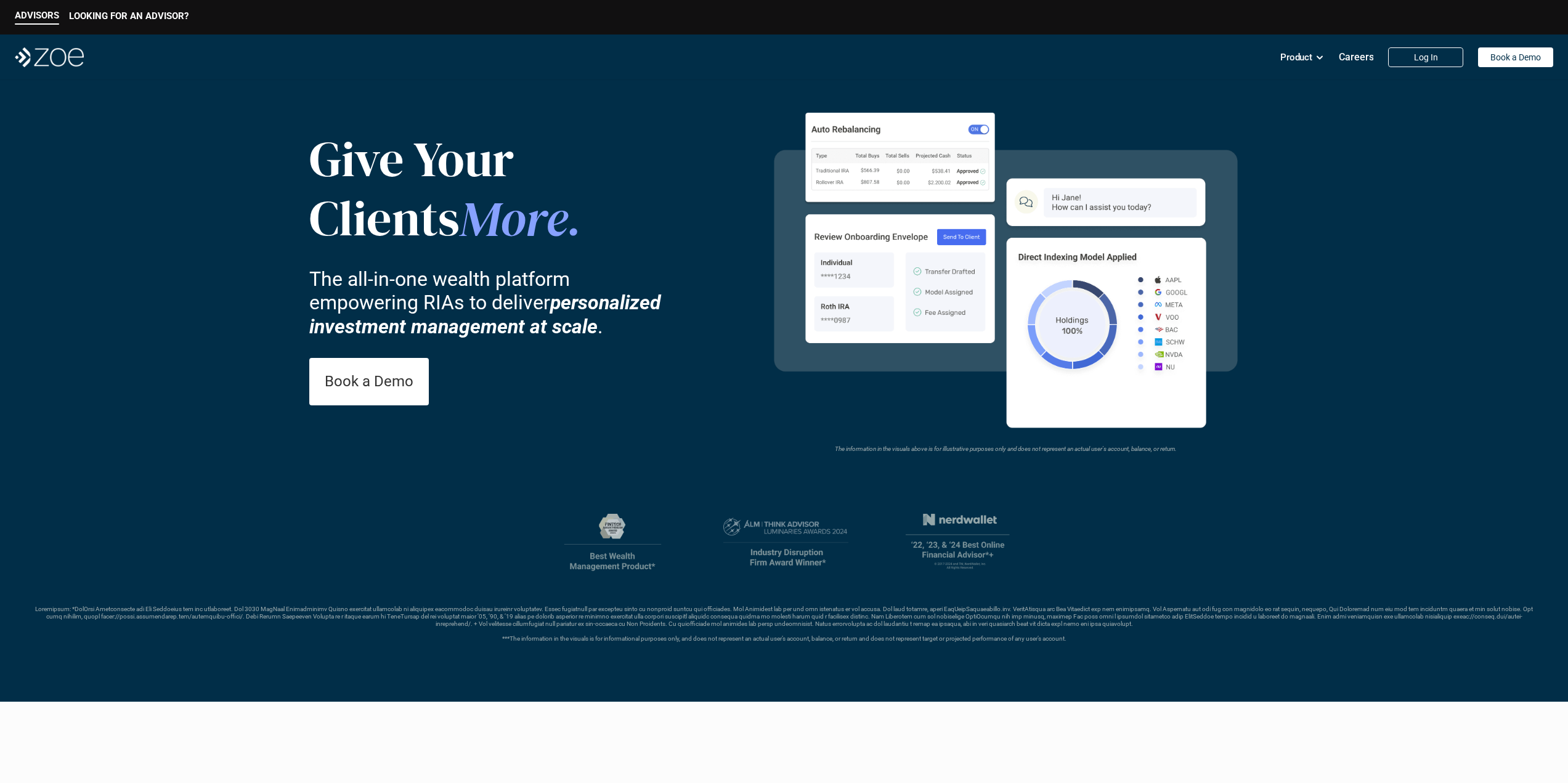
drag, startPoint x: 745, startPoint y: 605, endPoint x: 763, endPoint y: 267, distance: 338.5
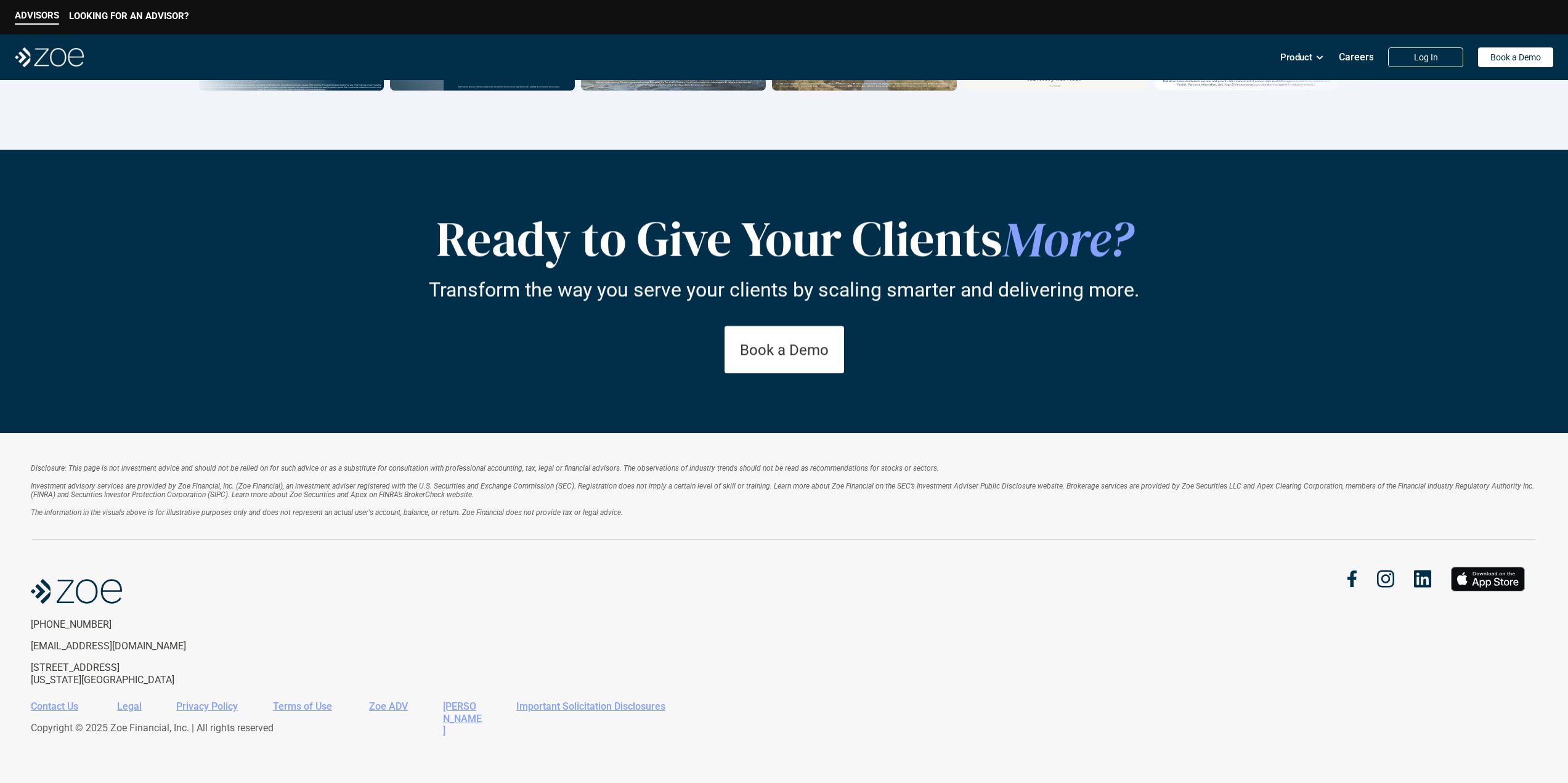
drag, startPoint x: 762, startPoint y: 259, endPoint x: 758, endPoint y: 612, distance: 353.0
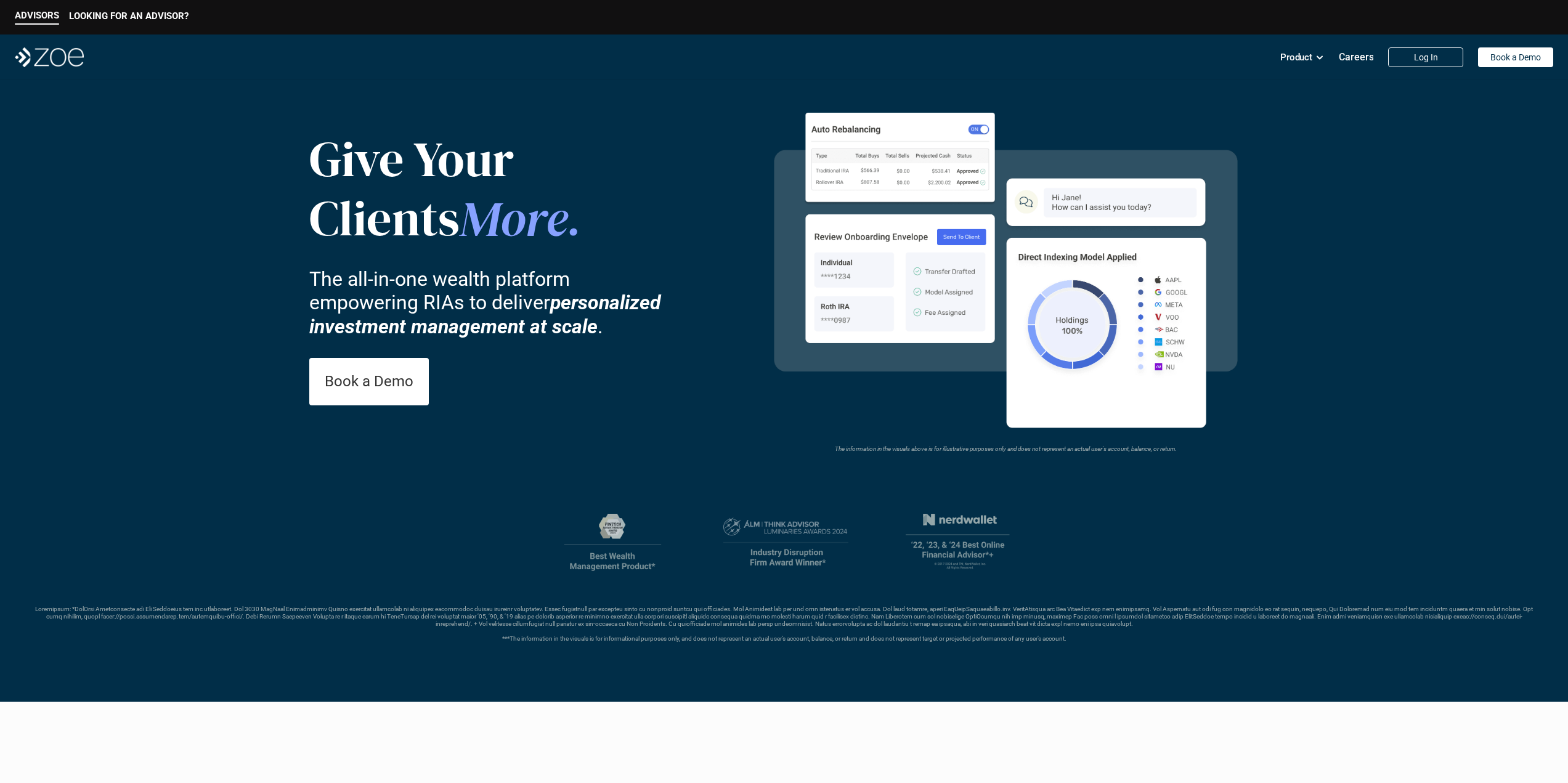
drag, startPoint x: 758, startPoint y: 617, endPoint x: 755, endPoint y: 300, distance: 317.0
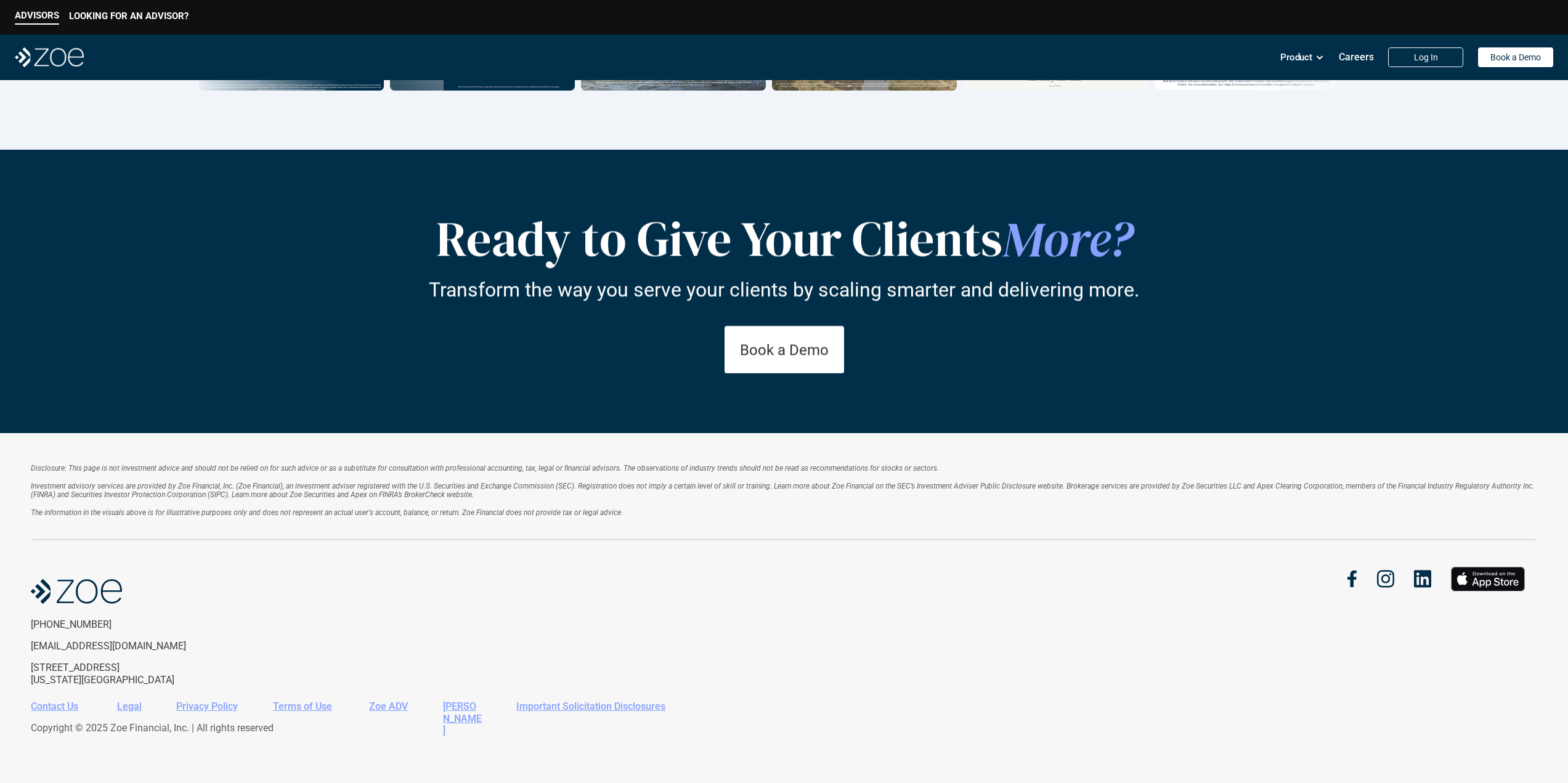
drag, startPoint x: 755, startPoint y: 293, endPoint x: 748, endPoint y: 595, distance: 302.1
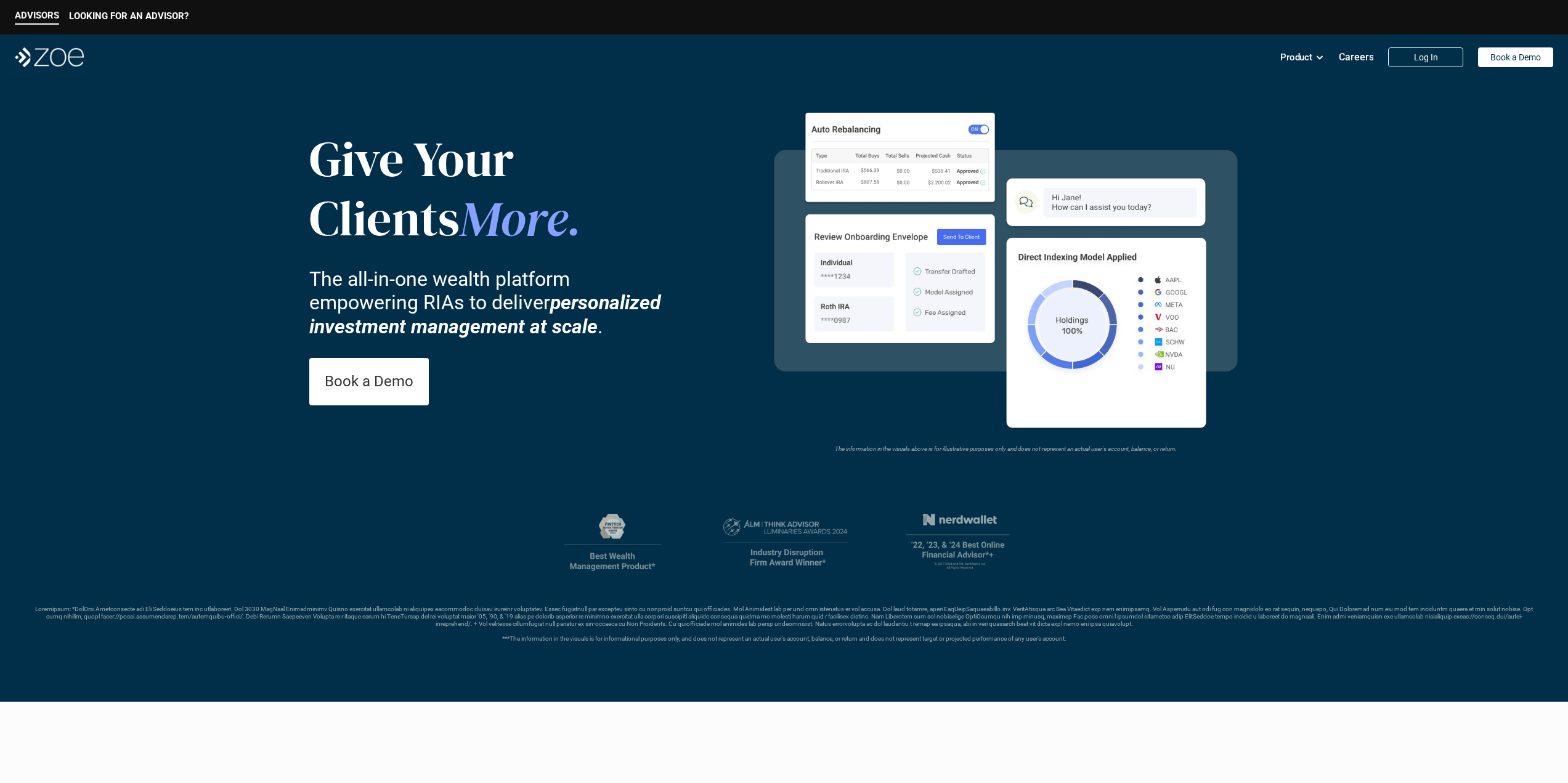
drag, startPoint x: 753, startPoint y: 539, endPoint x: 763, endPoint y: 315, distance: 224.2
drag, startPoint x: 752, startPoint y: 599, endPoint x: 751, endPoint y: 290, distance: 309.0
drag, startPoint x: 745, startPoint y: 596, endPoint x: 747, endPoint y: 264, distance: 332.0
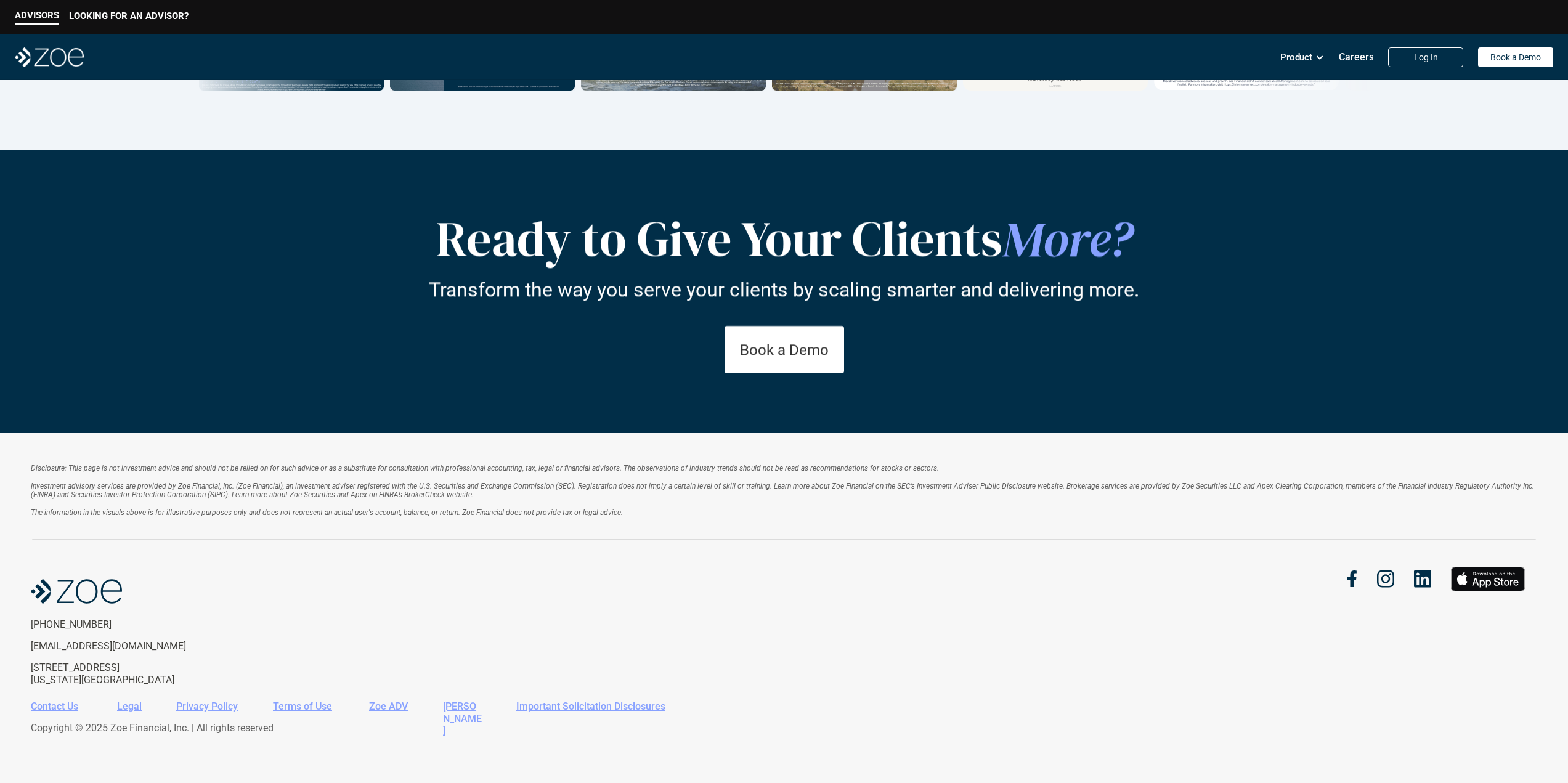
drag, startPoint x: 708, startPoint y: 326, endPoint x: 715, endPoint y: 463, distance: 137.2
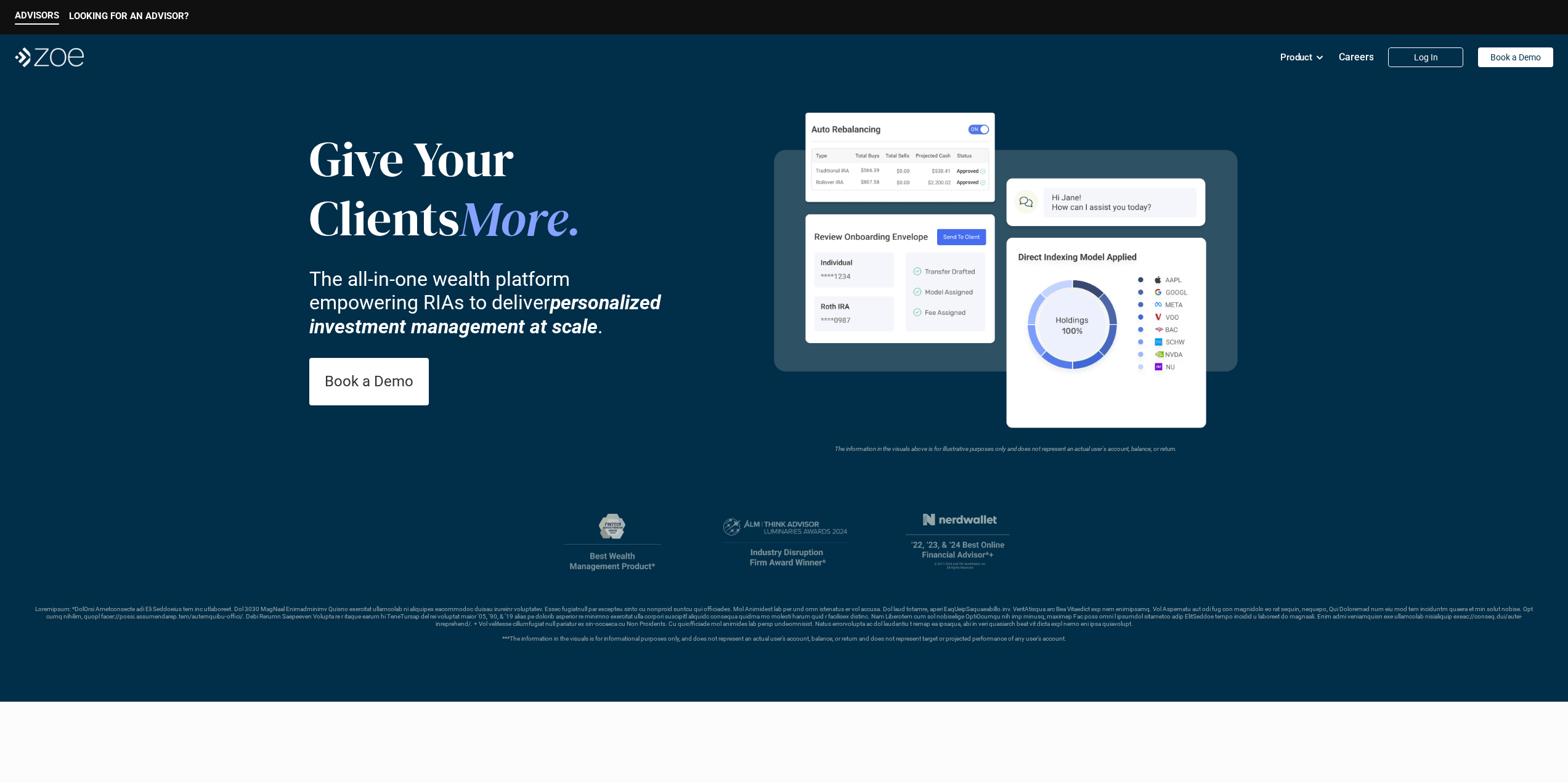
drag, startPoint x: 715, startPoint y: 469, endPoint x: 744, endPoint y: 115, distance: 355.2
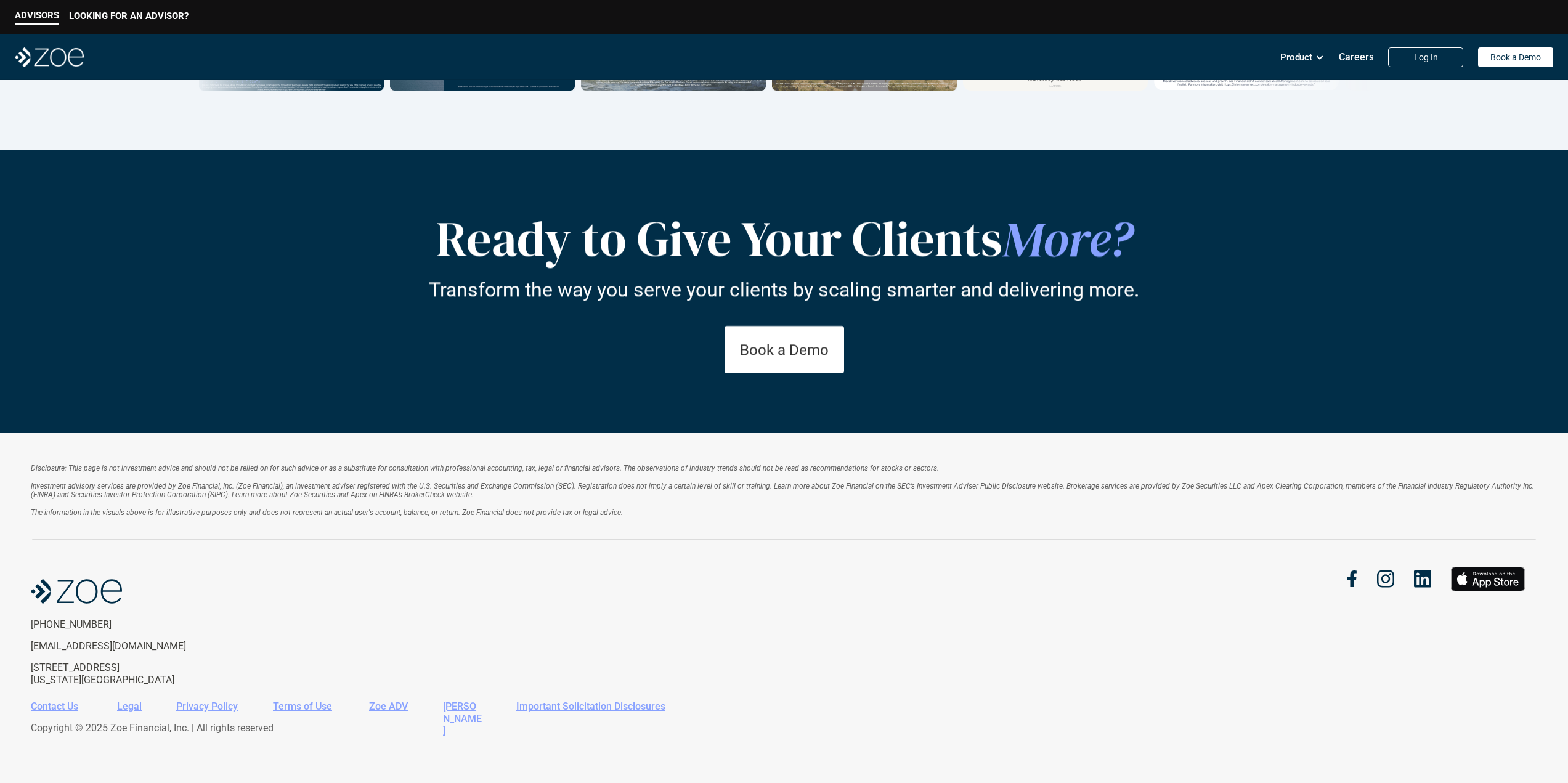
drag, startPoint x: 800, startPoint y: 46, endPoint x: 759, endPoint y: 535, distance: 490.7
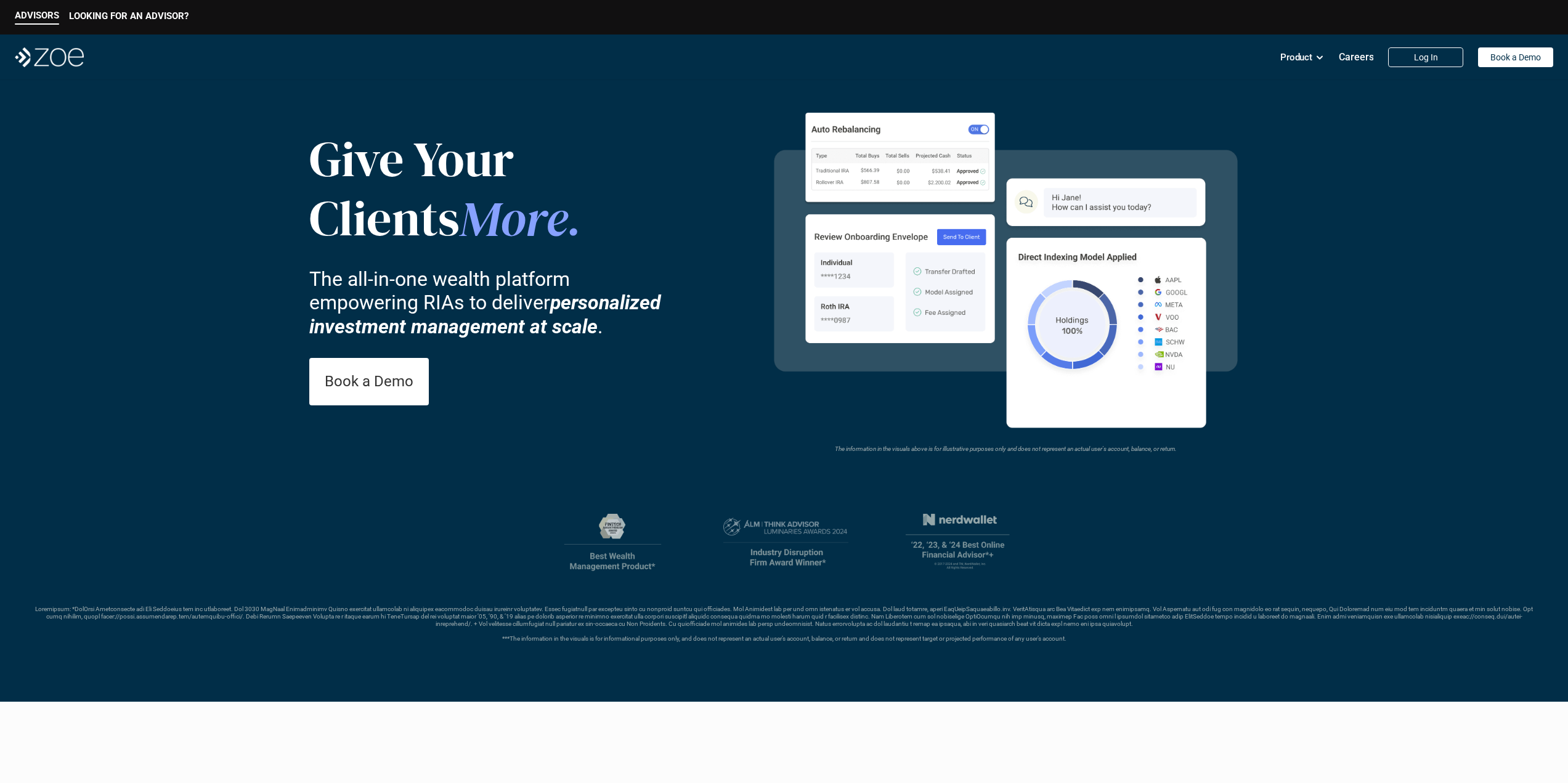
click at [435, 287] on p "The all-in-one wealth platform empowering RIAs to deliver personalized investme…" at bounding box center [494, 303] width 370 height 71
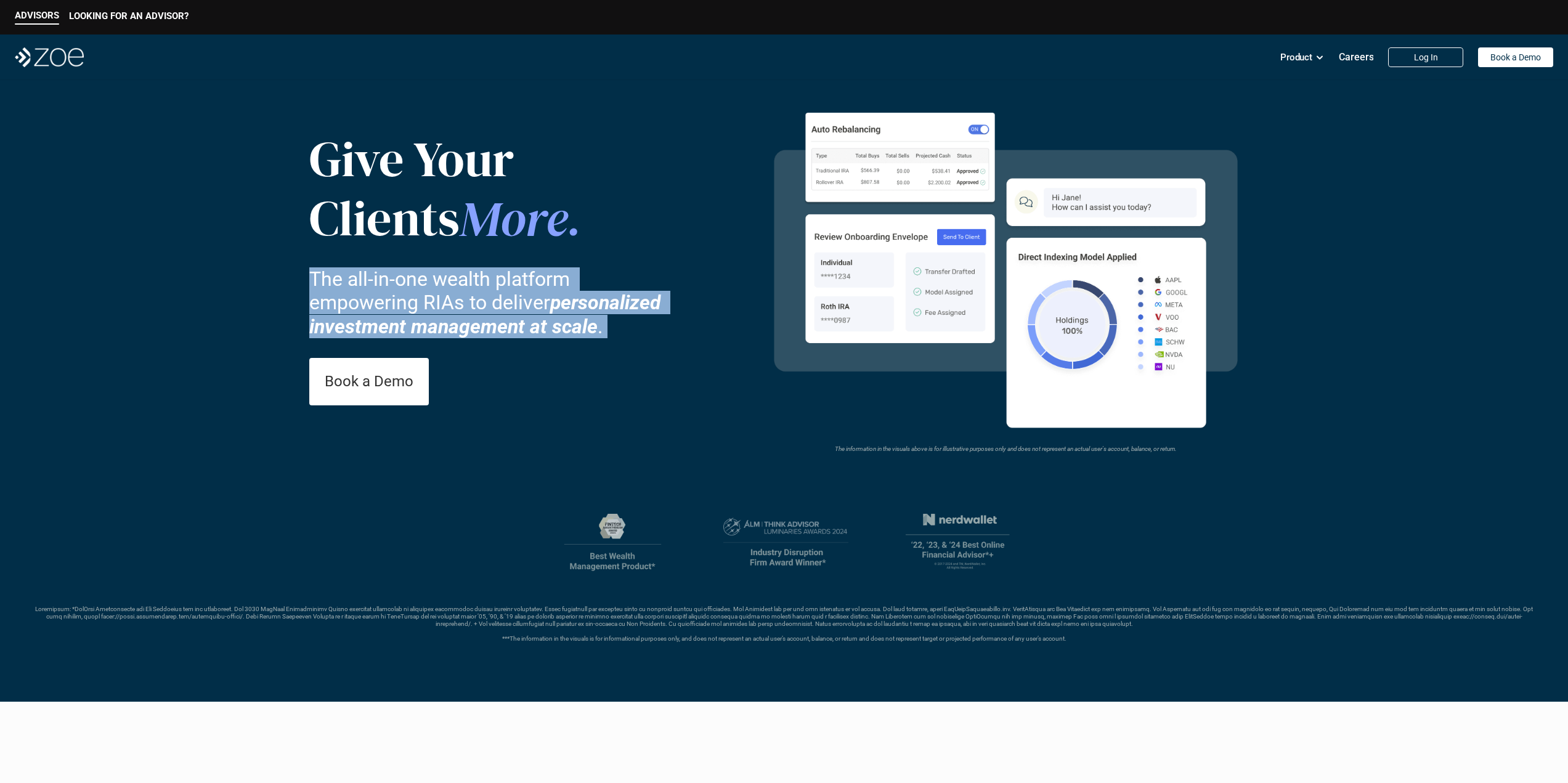
click at [435, 287] on p "The all-in-one wealth platform empowering RIAs to deliver personalized investme…" at bounding box center [494, 303] width 370 height 71
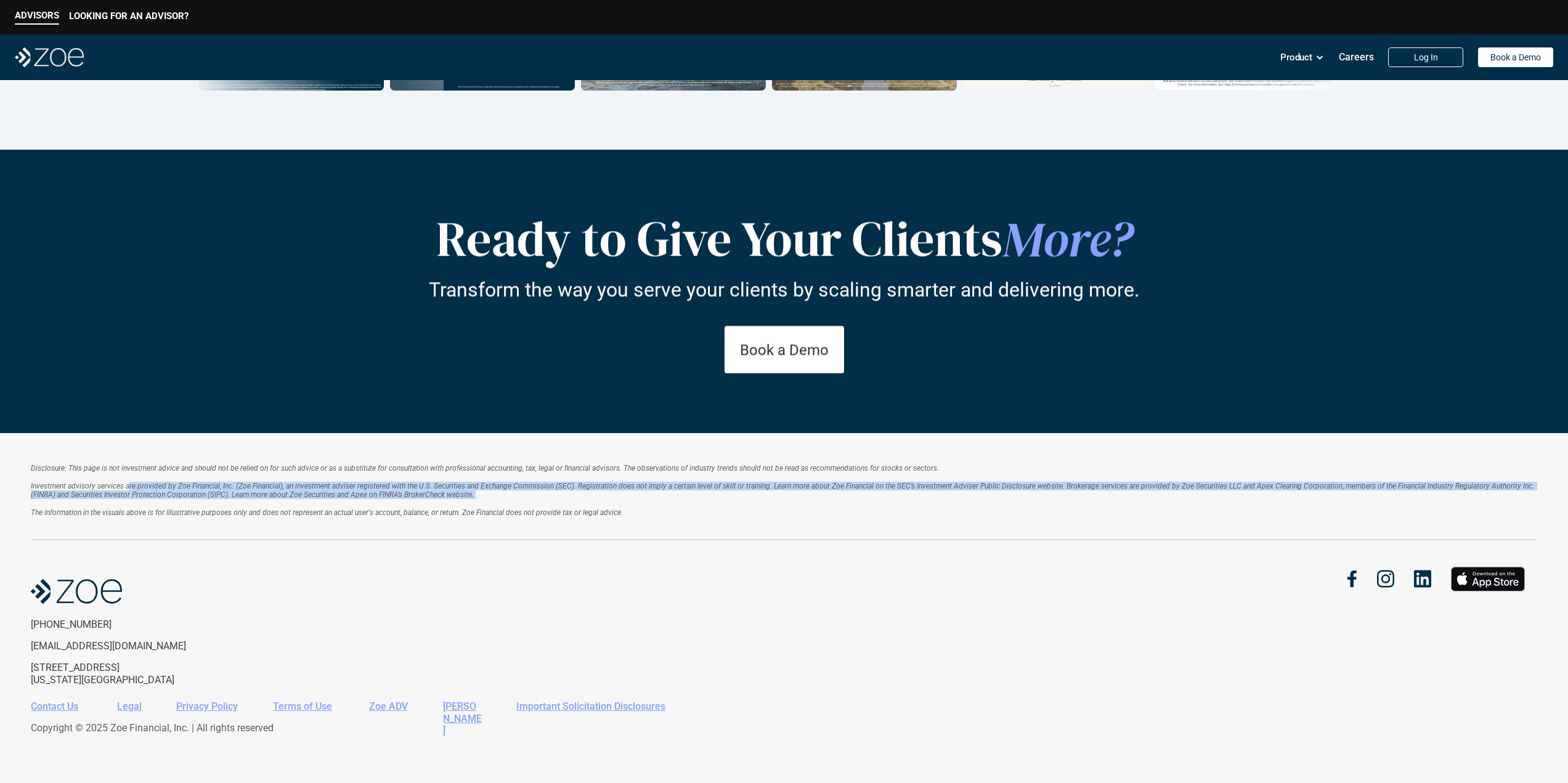
click at [484, 498] on p "Investment advisory services are provided by Zoe Financial, Inc. (Zoe Financial…" at bounding box center [784, 499] width 1506 height 36
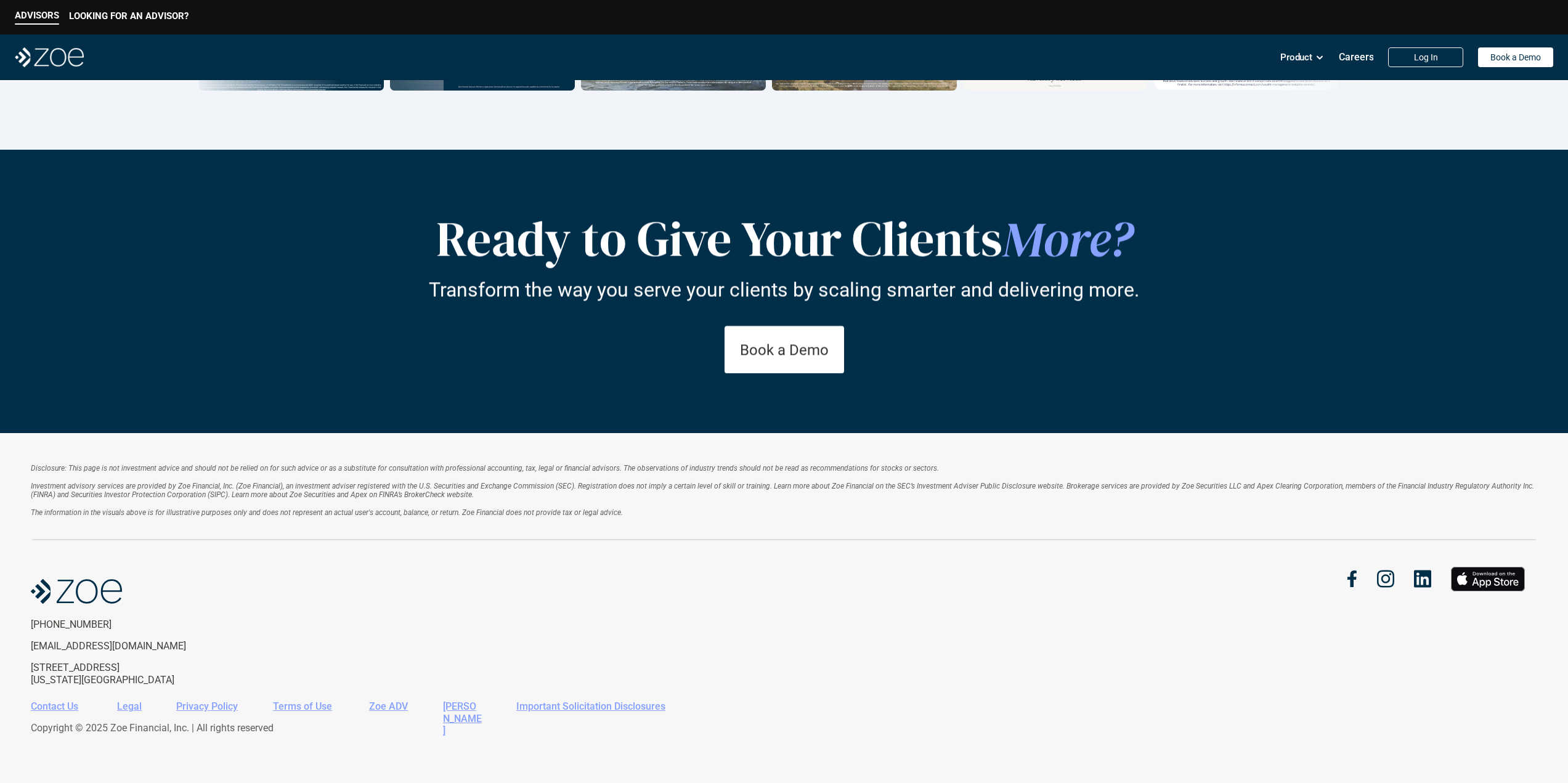
click at [348, 514] on em "The information in the visuals above is for illustrative purposes only and does…" at bounding box center [327, 512] width 592 height 8
click at [556, 490] on em "Investment advisory services are provided by Zoe Financial, Inc. (Zoe Financial…" at bounding box center [783, 490] width 1505 height 17
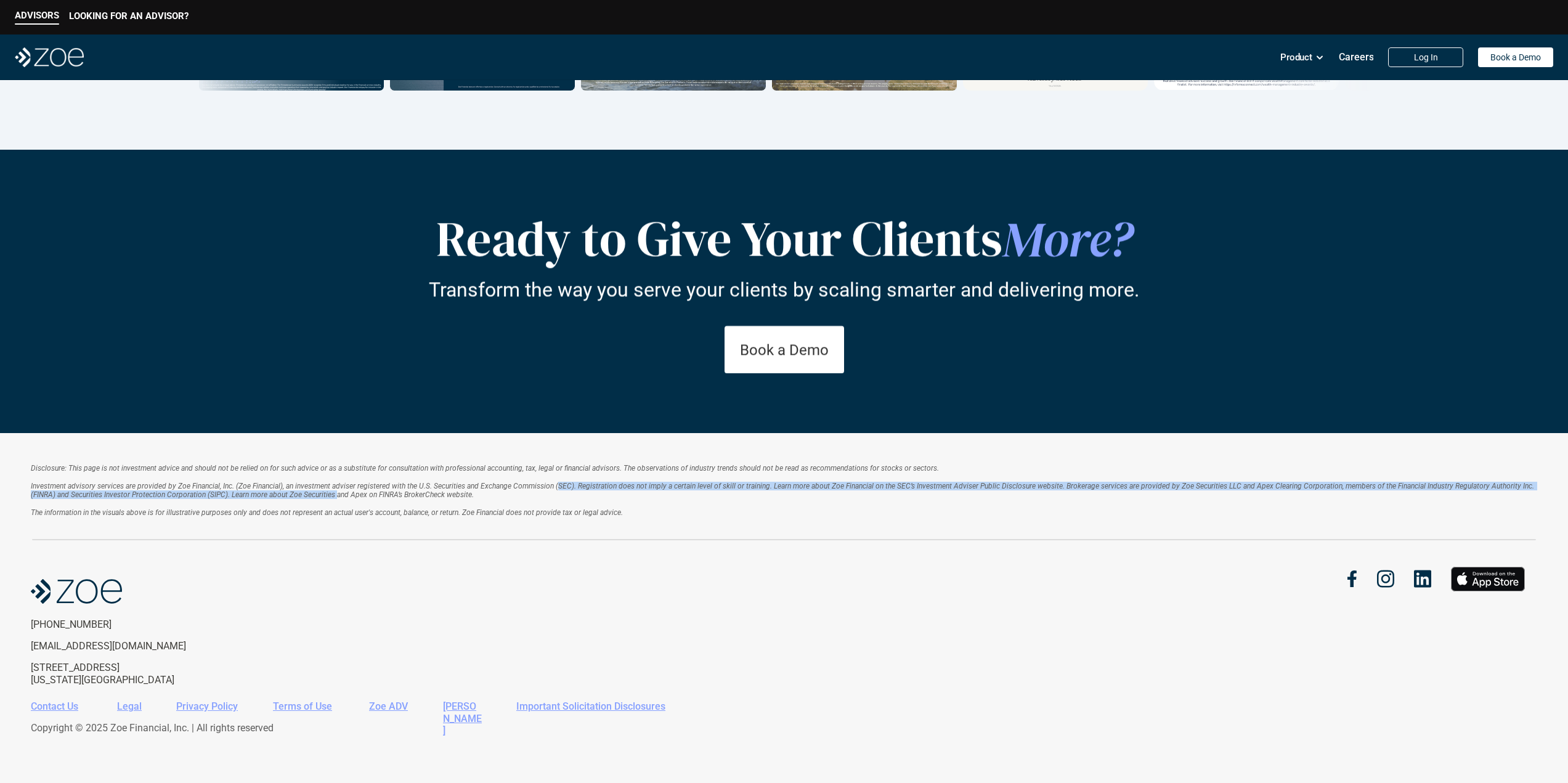
click at [556, 490] on em "Investment advisory services are provided by Zoe Financial, Inc. (Zoe Financial…" at bounding box center [783, 490] width 1505 height 17
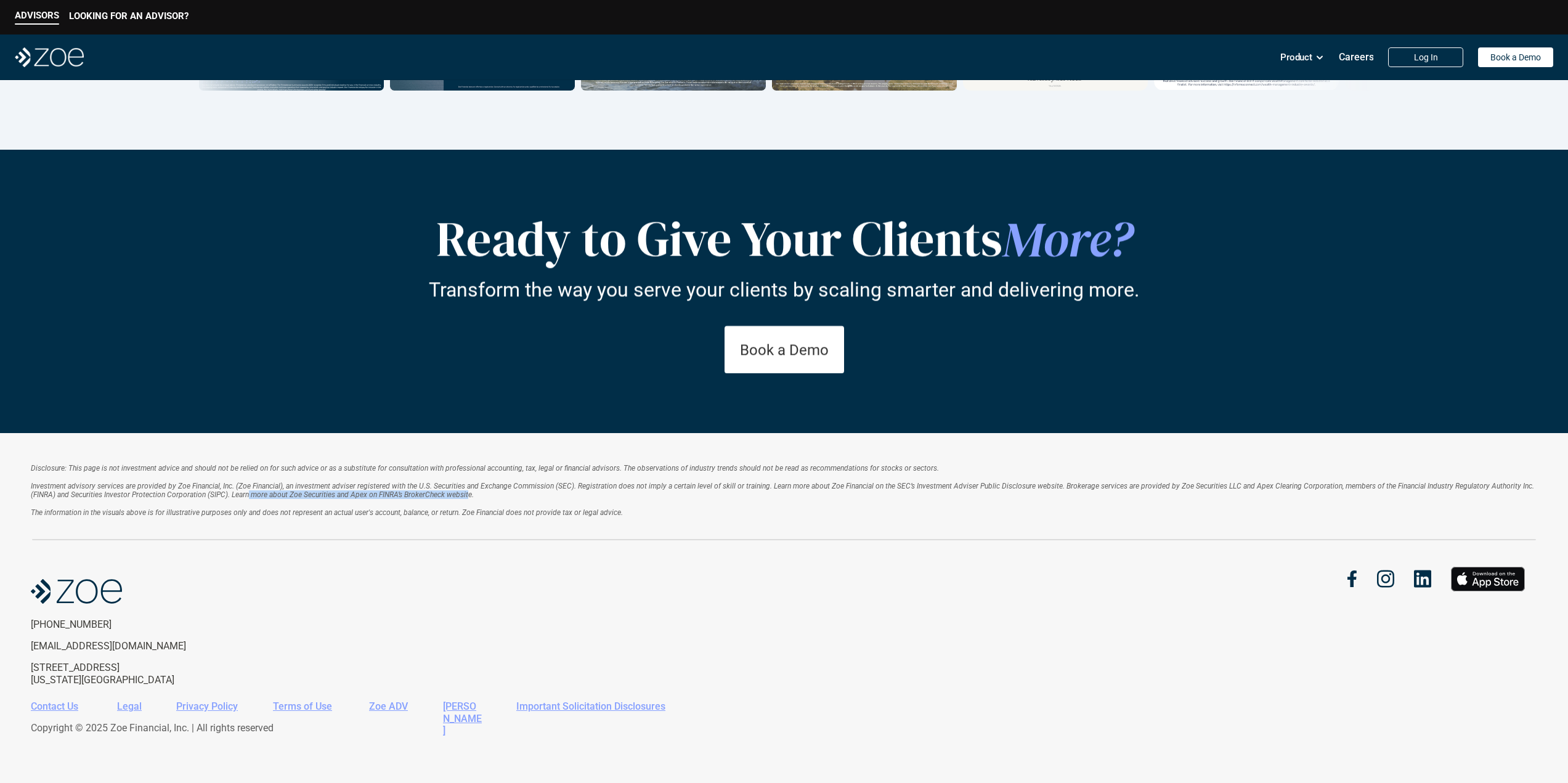
click at [249, 493] on em "Investment advisory services are provided by Zoe Financial, Inc. (Zoe Financial…" at bounding box center [783, 490] width 1505 height 17
click at [657, 493] on p "Investment advisory services are provided by Zoe Financial, Inc. (Zoe Financial…" at bounding box center [784, 499] width 1506 height 36
click at [350, 510] on em "The information in the visuals above is for illustrative purposes only and does…" at bounding box center [327, 512] width 592 height 8
click at [364, 496] on em "Investment advisory services are provided by Zoe Financial, Inc. (Zoe Financial…" at bounding box center [783, 490] width 1505 height 17
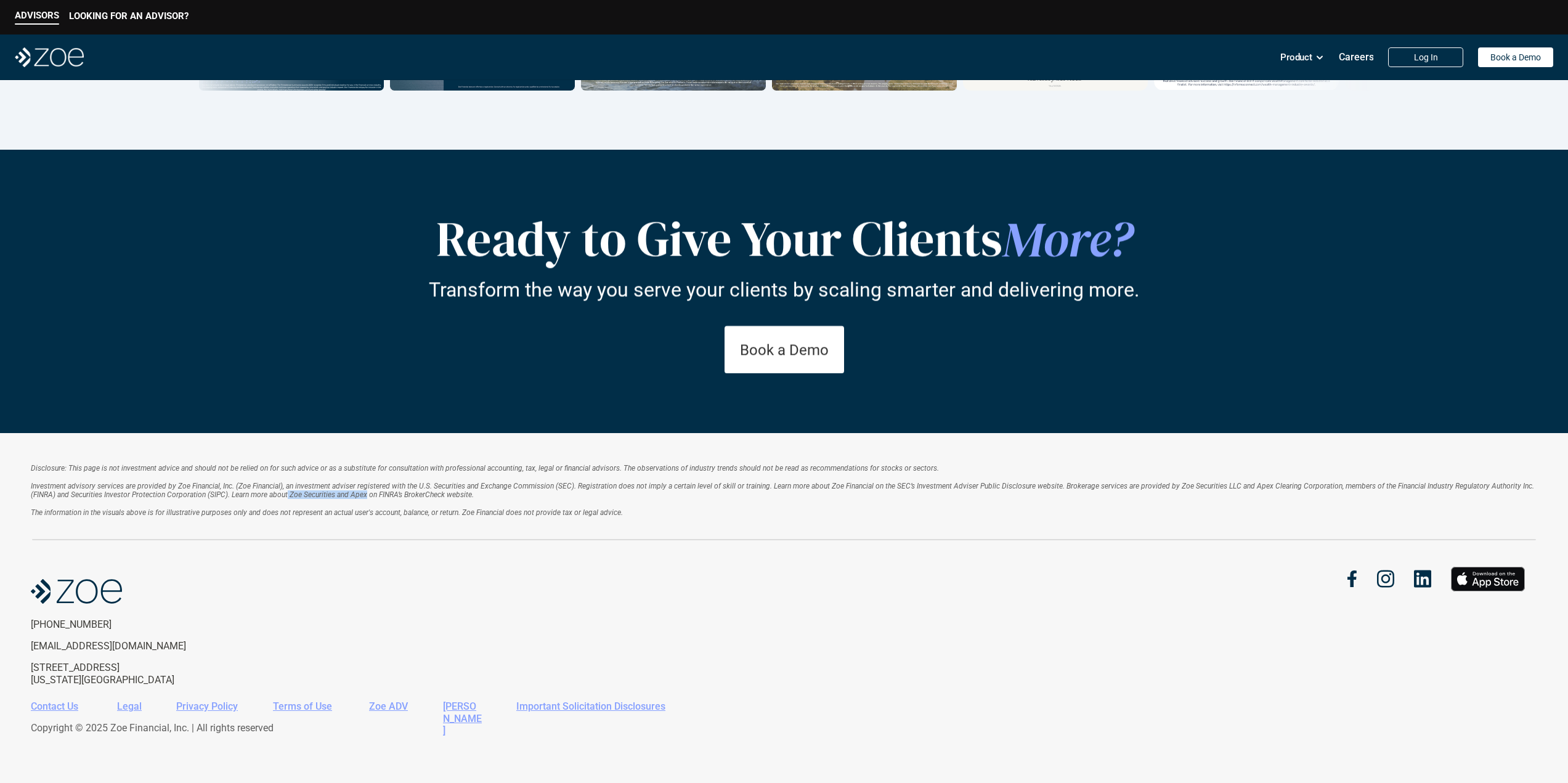
click at [364, 495] on em "Investment advisory services are provided by Zoe Financial, Inc. (Zoe Financial…" at bounding box center [783, 490] width 1505 height 17
click at [365, 493] on em "Investment advisory services are provided by Zoe Financial, Inc. (Zoe Financial…" at bounding box center [783, 490] width 1505 height 17
click at [1368, 483] on em "Investment advisory services are provided by Zoe Financial, Inc. (Zoe Financial…" at bounding box center [783, 490] width 1505 height 17
click at [1422, 503] on p "Investment advisory services are provided by Zoe Financial, Inc. (Zoe Financial…" at bounding box center [784, 499] width 1506 height 36
click at [1104, 484] on em "Investment advisory services are provided by Zoe Financial, Inc. (Zoe Financial…" at bounding box center [783, 490] width 1505 height 17
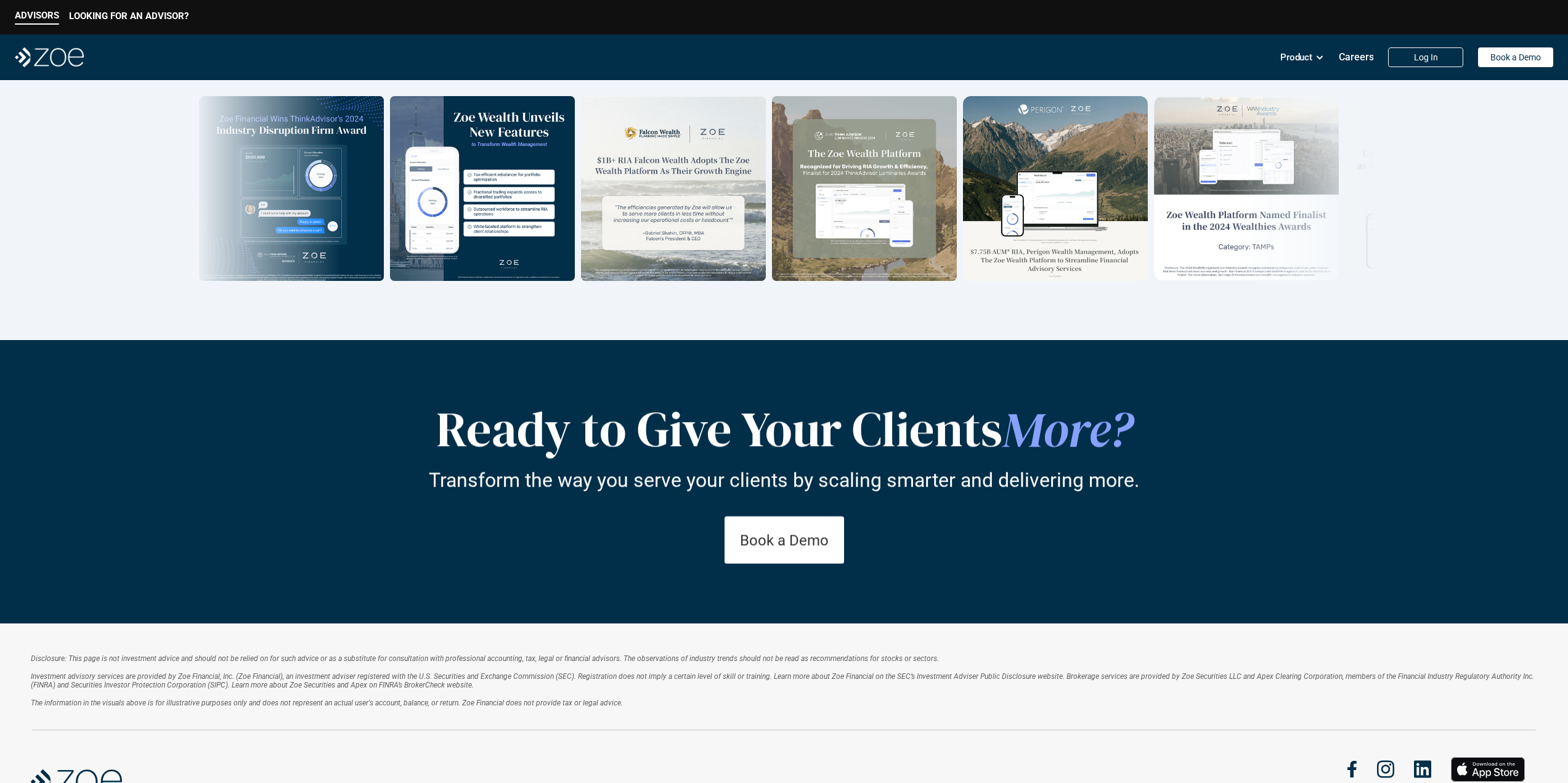
scroll to position [0, 0]
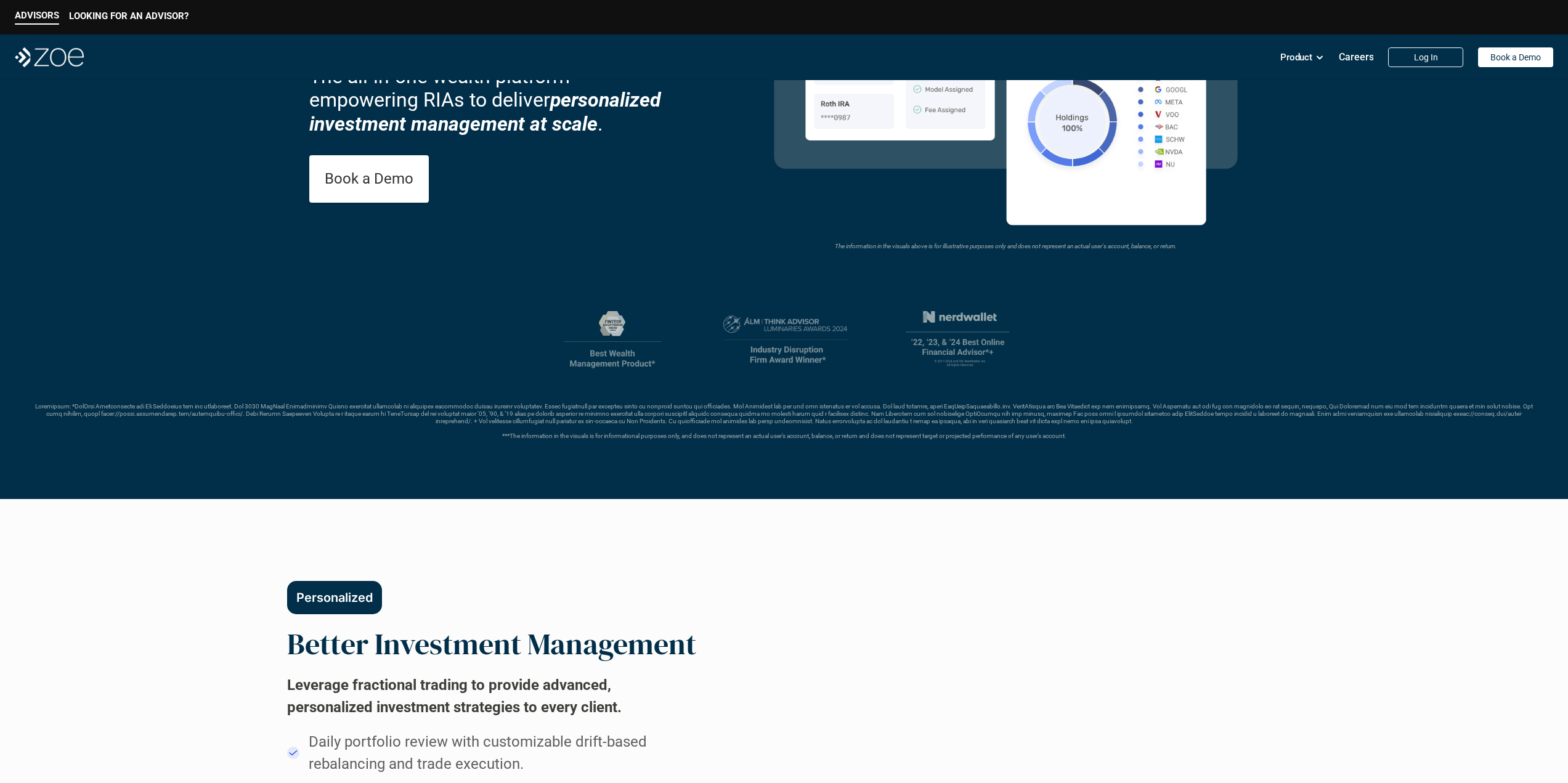
drag, startPoint x: 721, startPoint y: 215, endPoint x: 722, endPoint y: 252, distance: 37.0
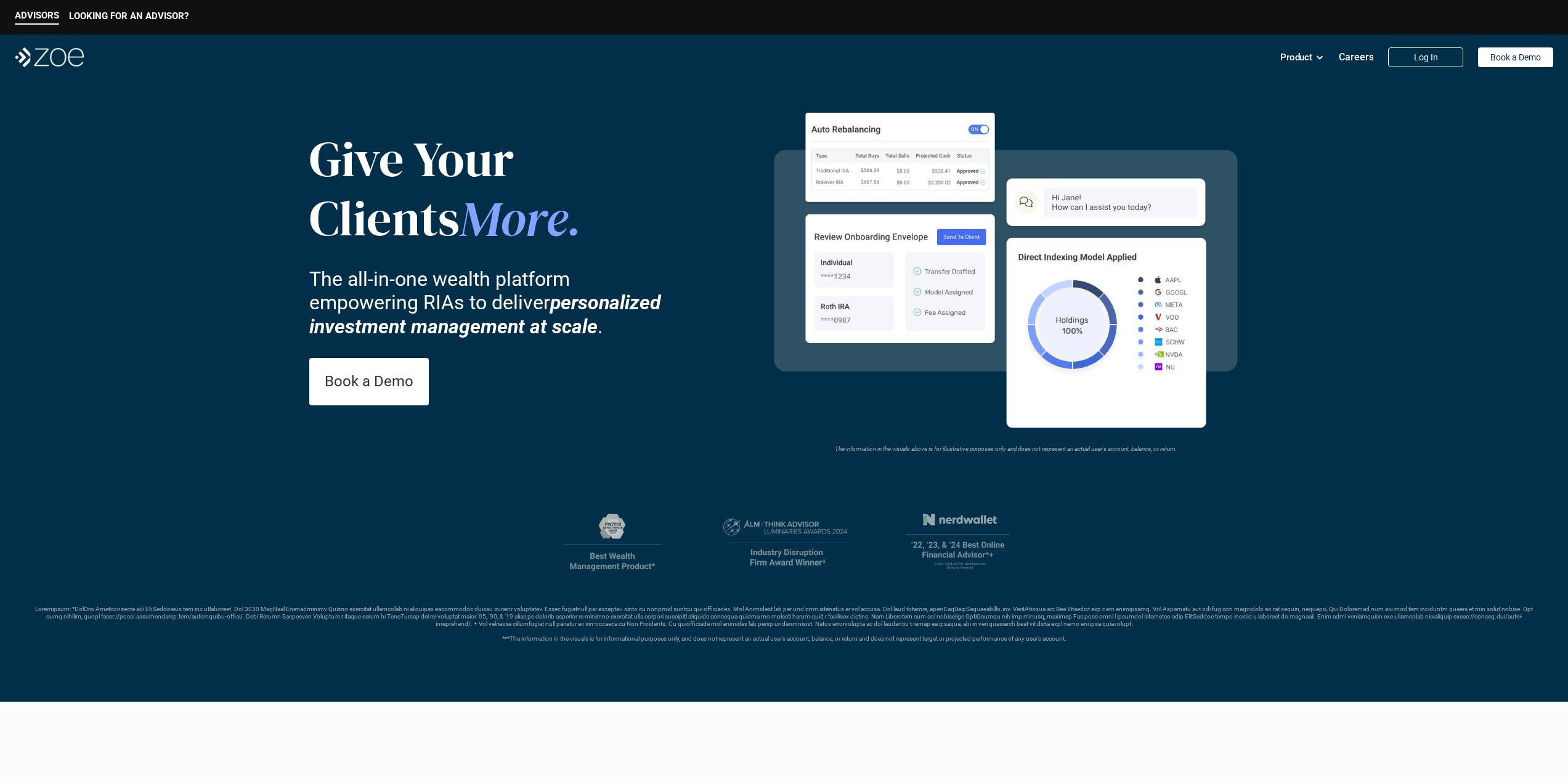
drag, startPoint x: 688, startPoint y: 626, endPoint x: 715, endPoint y: 399, distance: 228.6
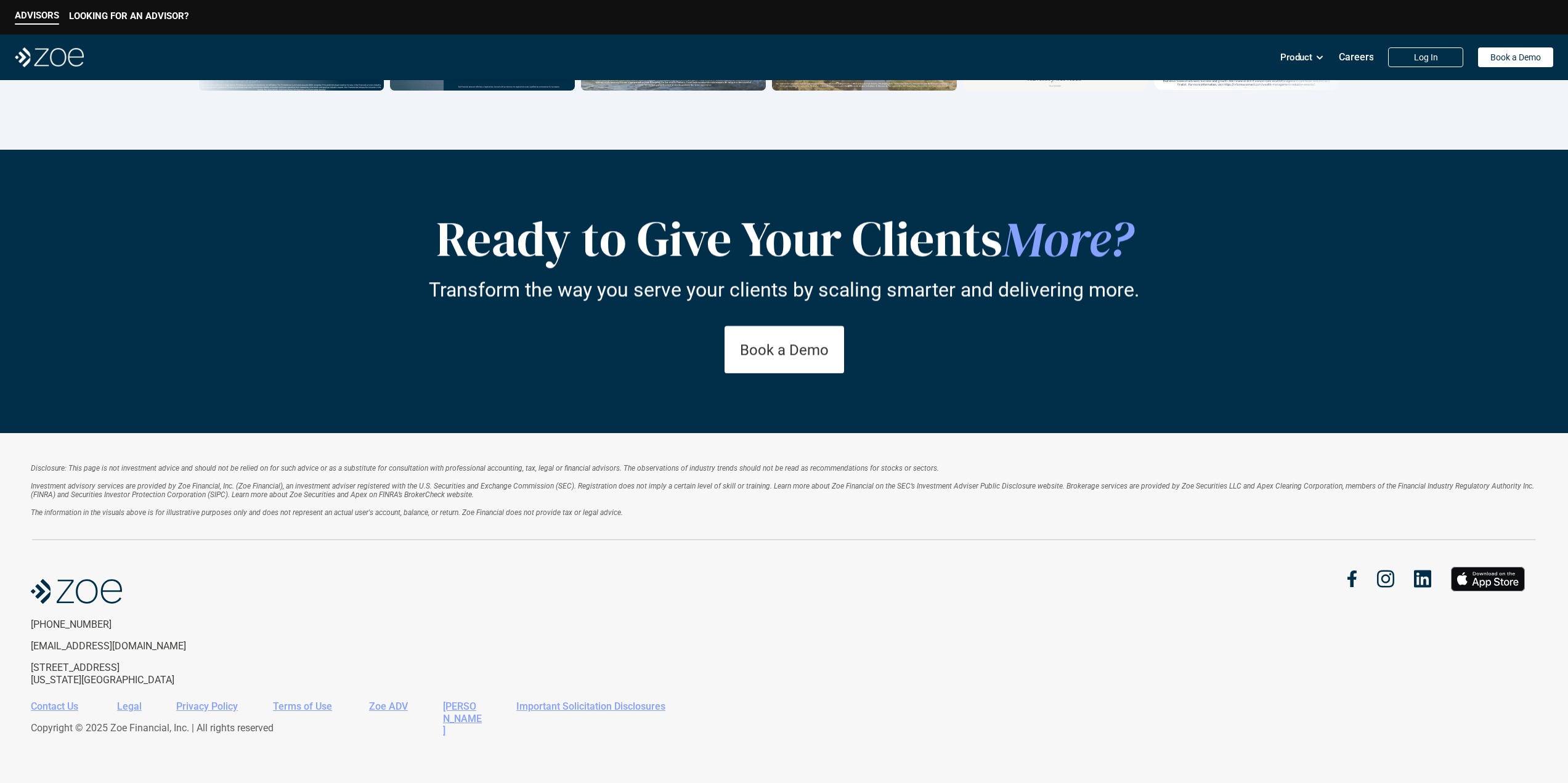
drag, startPoint x: 728, startPoint y: 338, endPoint x: 714, endPoint y: 538, distance: 200.5
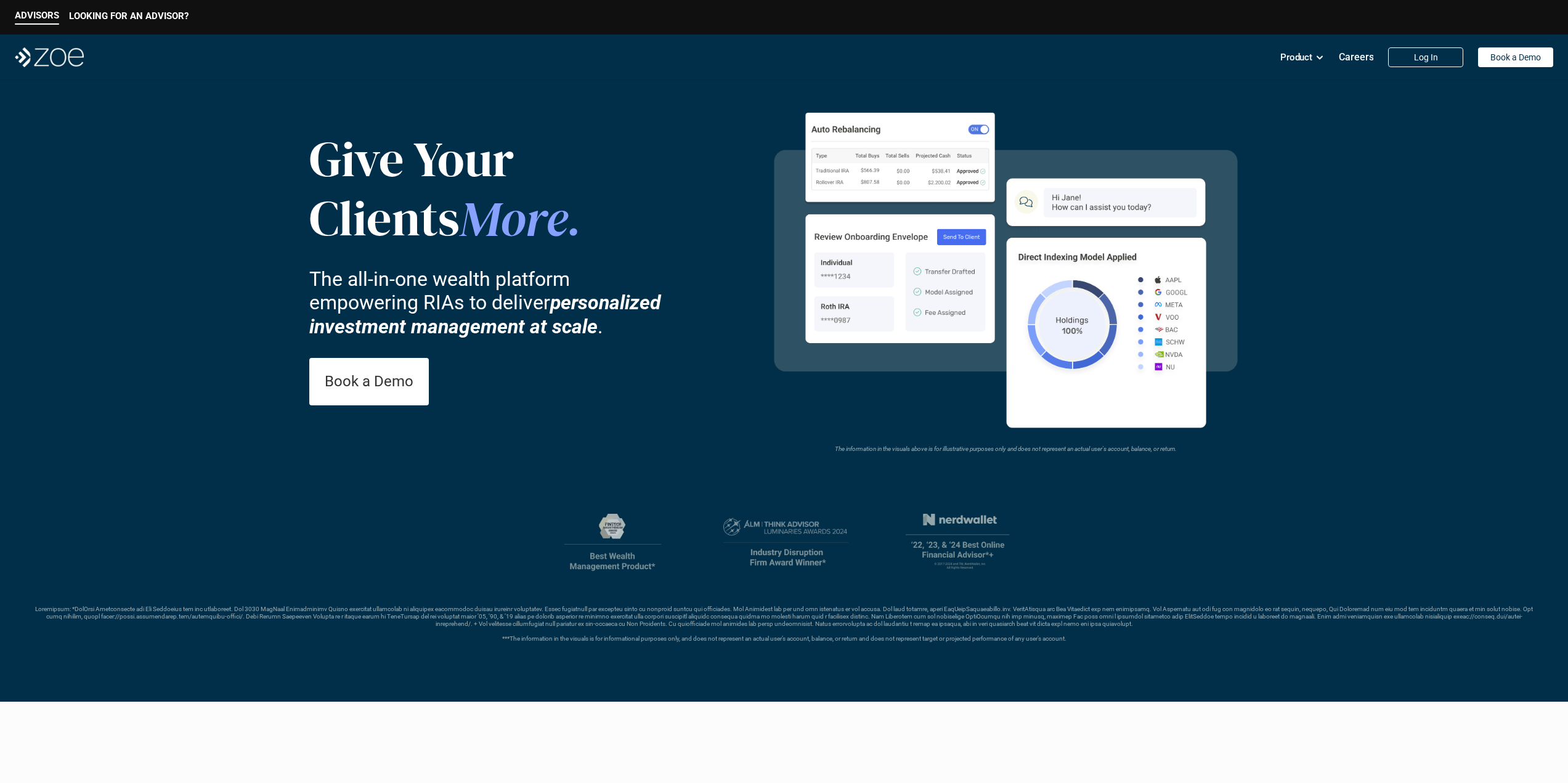
drag, startPoint x: 713, startPoint y: 538, endPoint x: 751, endPoint y: 251, distance: 289.5
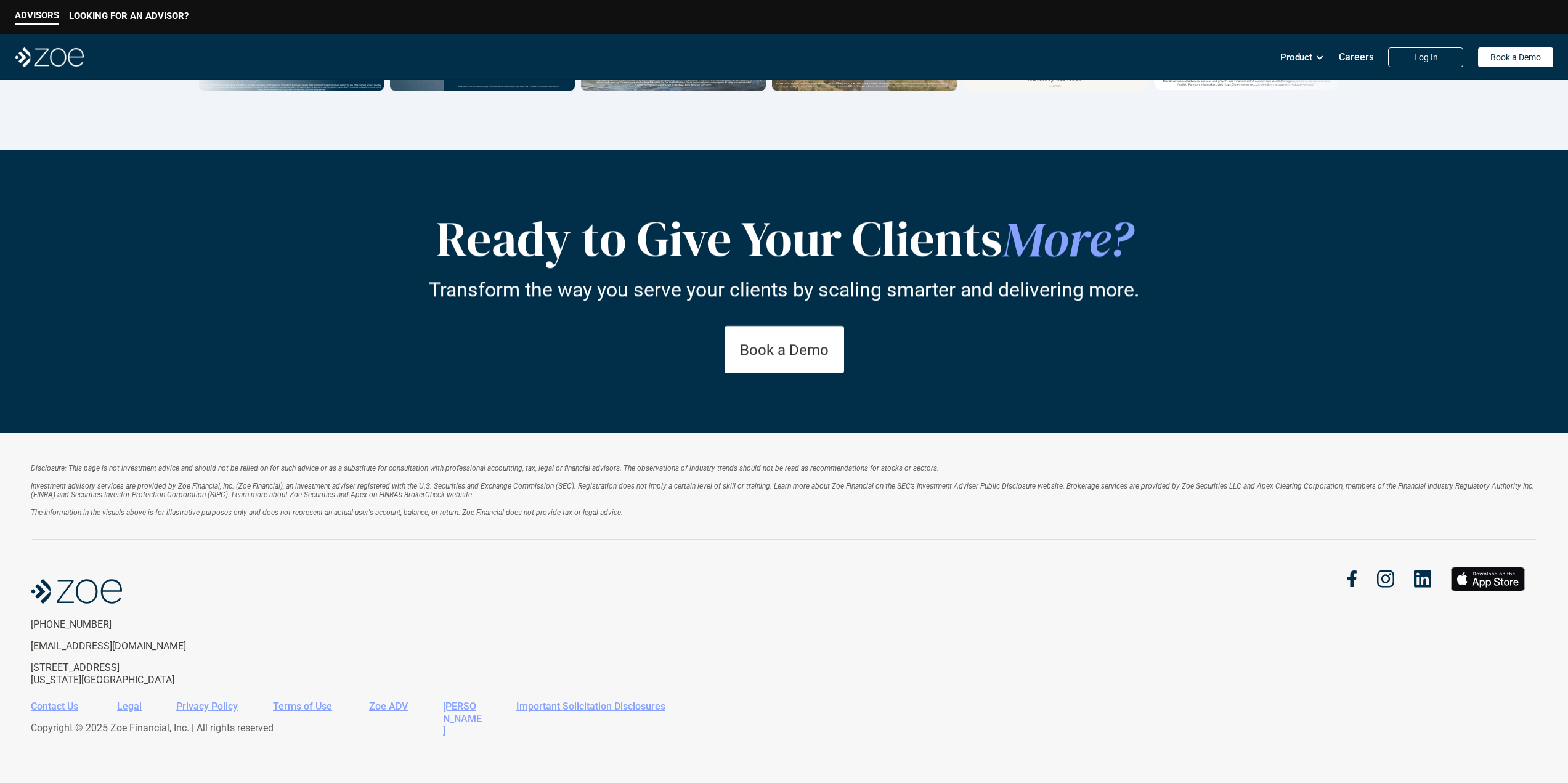
drag, startPoint x: 751, startPoint y: 251, endPoint x: 730, endPoint y: 593, distance: 342.6
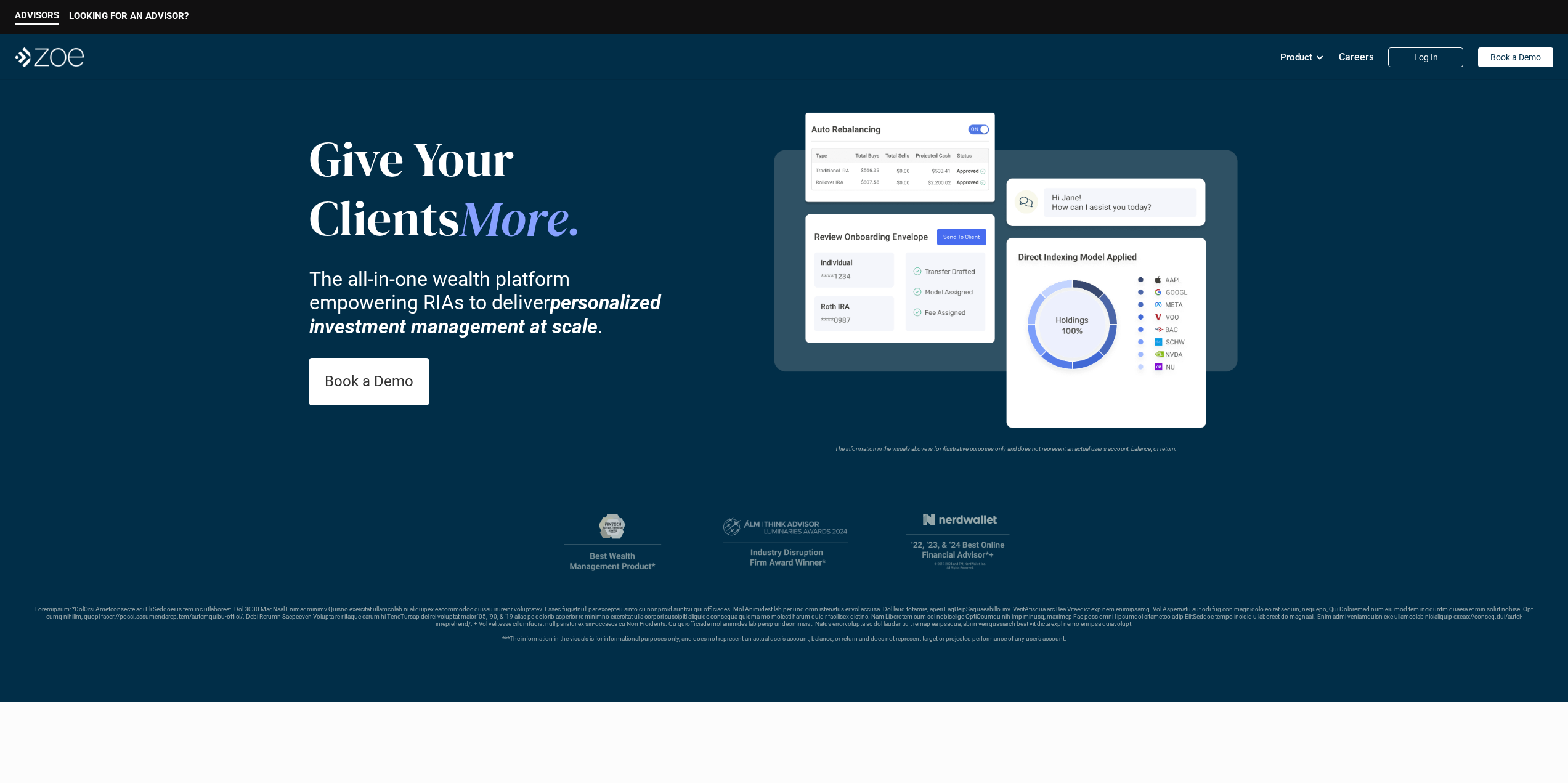
drag, startPoint x: 731, startPoint y: 577, endPoint x: 757, endPoint y: 171, distance: 406.8
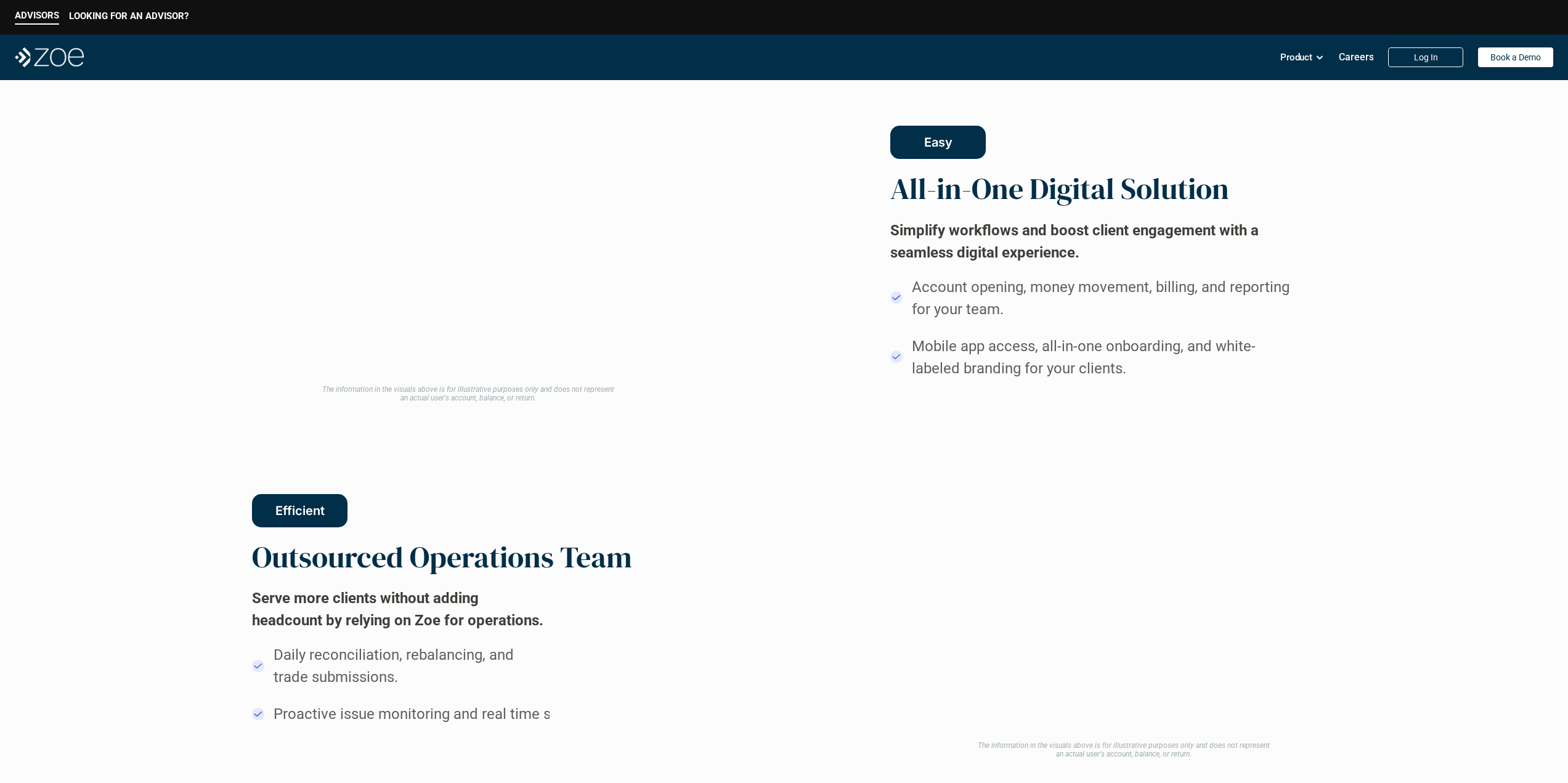
drag, startPoint x: 753, startPoint y: 483, endPoint x: 739, endPoint y: 693, distance: 210.5
